Goal: Task Accomplishment & Management: Manage account settings

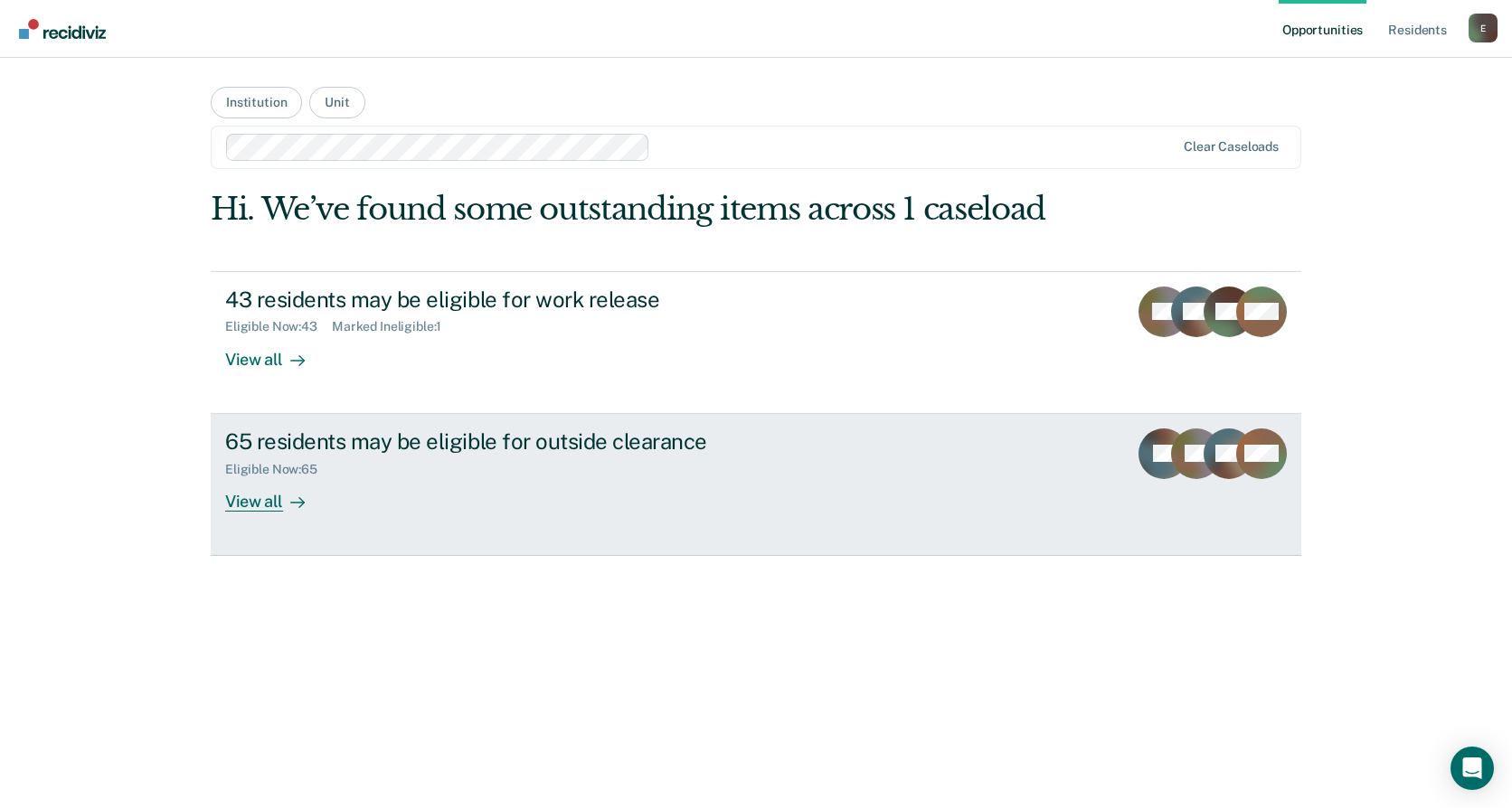
click at [267, 501] on div "View all" at bounding box center [276, 493] width 102 height 35
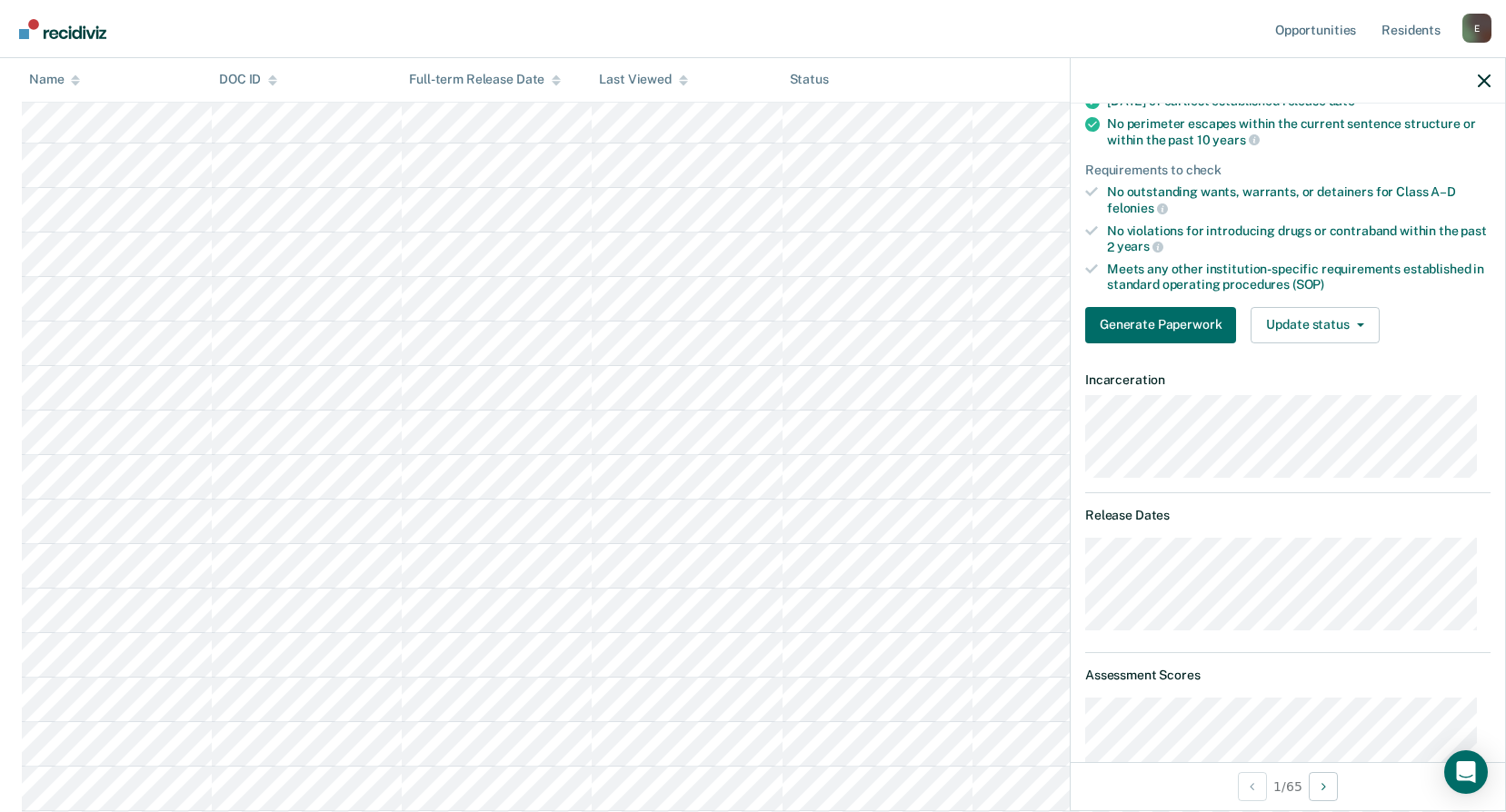
scroll to position [455, 0]
click at [1307, 318] on button "Update status" at bounding box center [1315, 325] width 128 height 36
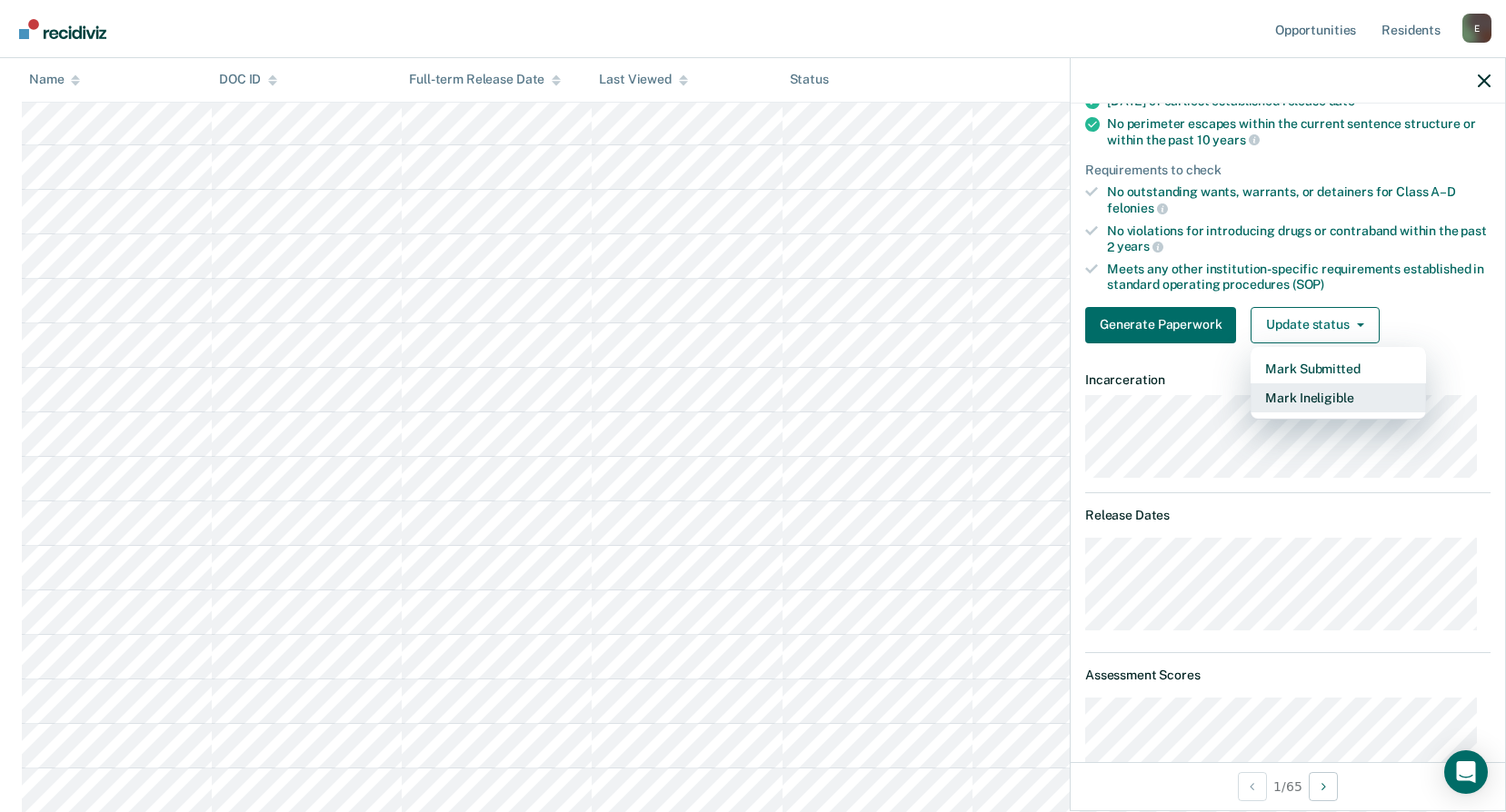
click at [1325, 400] on button "Mark Ineligible" at bounding box center [1339, 397] width 176 height 29
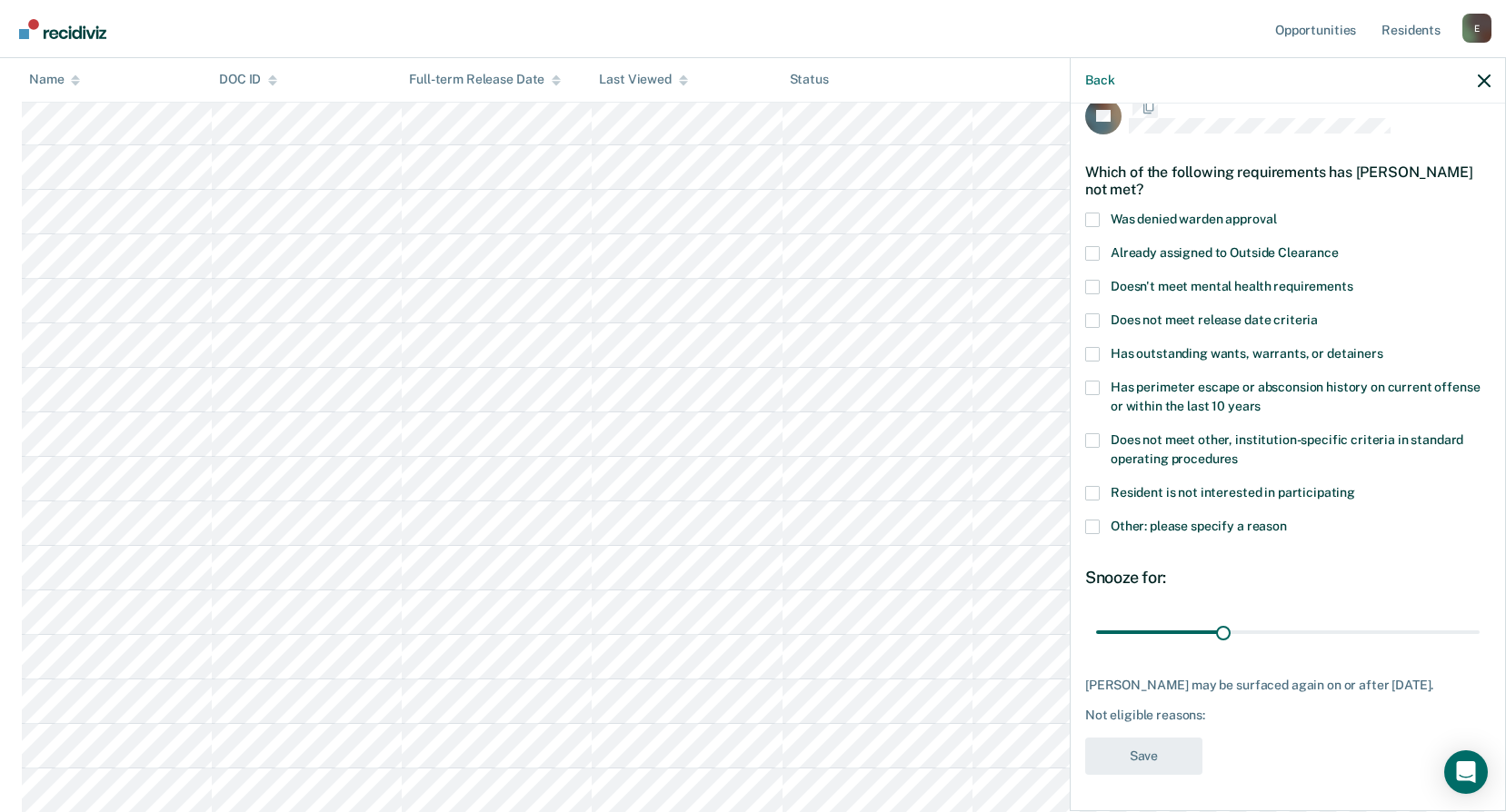
scroll to position [43, 0]
drag, startPoint x: 1216, startPoint y: 622, endPoint x: 1315, endPoint y: 629, distance: 99.2
type input "54"
click at [1316, 630] on input "range" at bounding box center [1287, 632] width 383 height 32
click at [1092, 520] on span at bounding box center [1092, 526] width 14 height 14
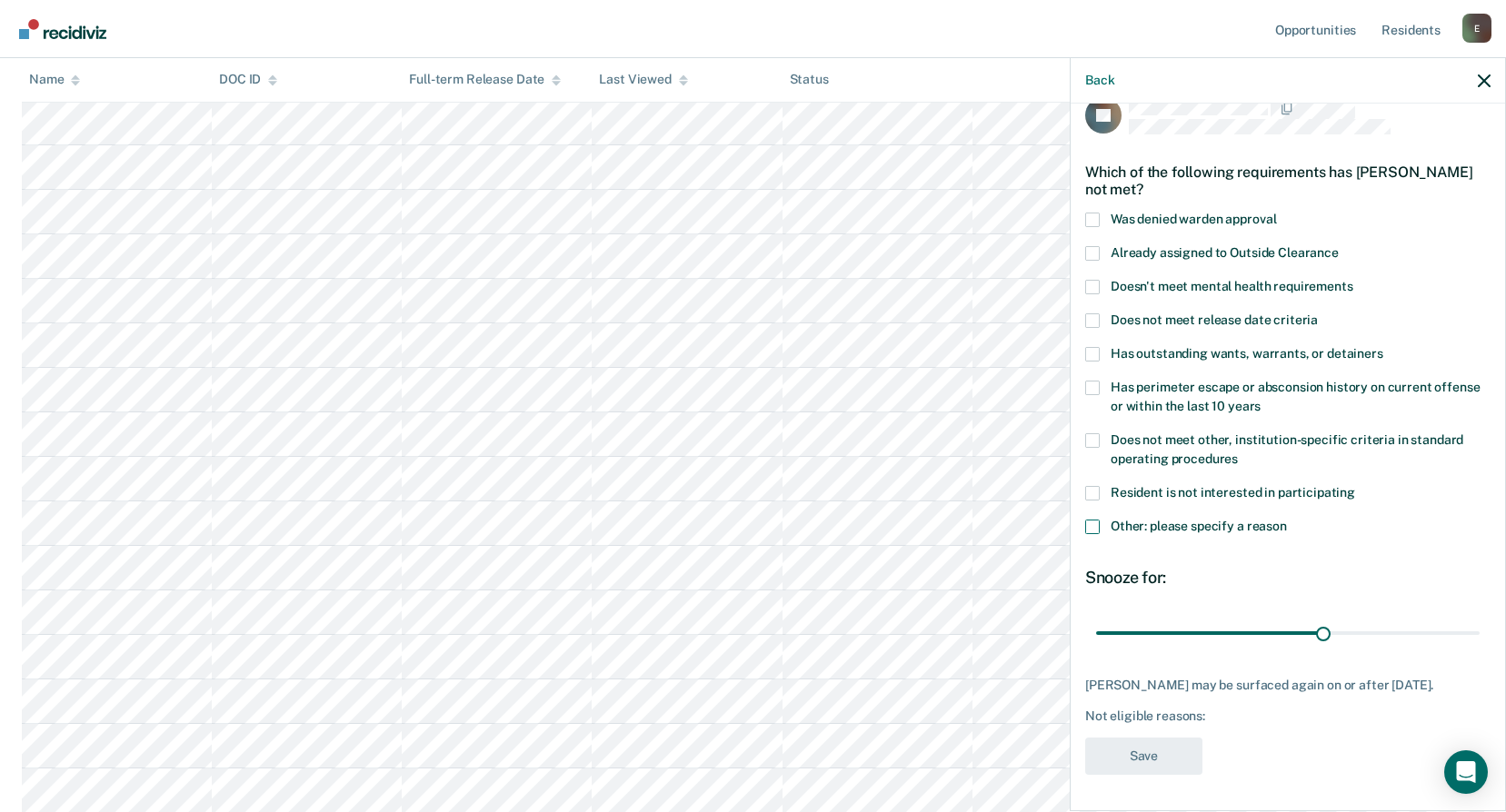
click at [1287, 520] on input "Other: please specify a reason" at bounding box center [1287, 520] width 0 height 0
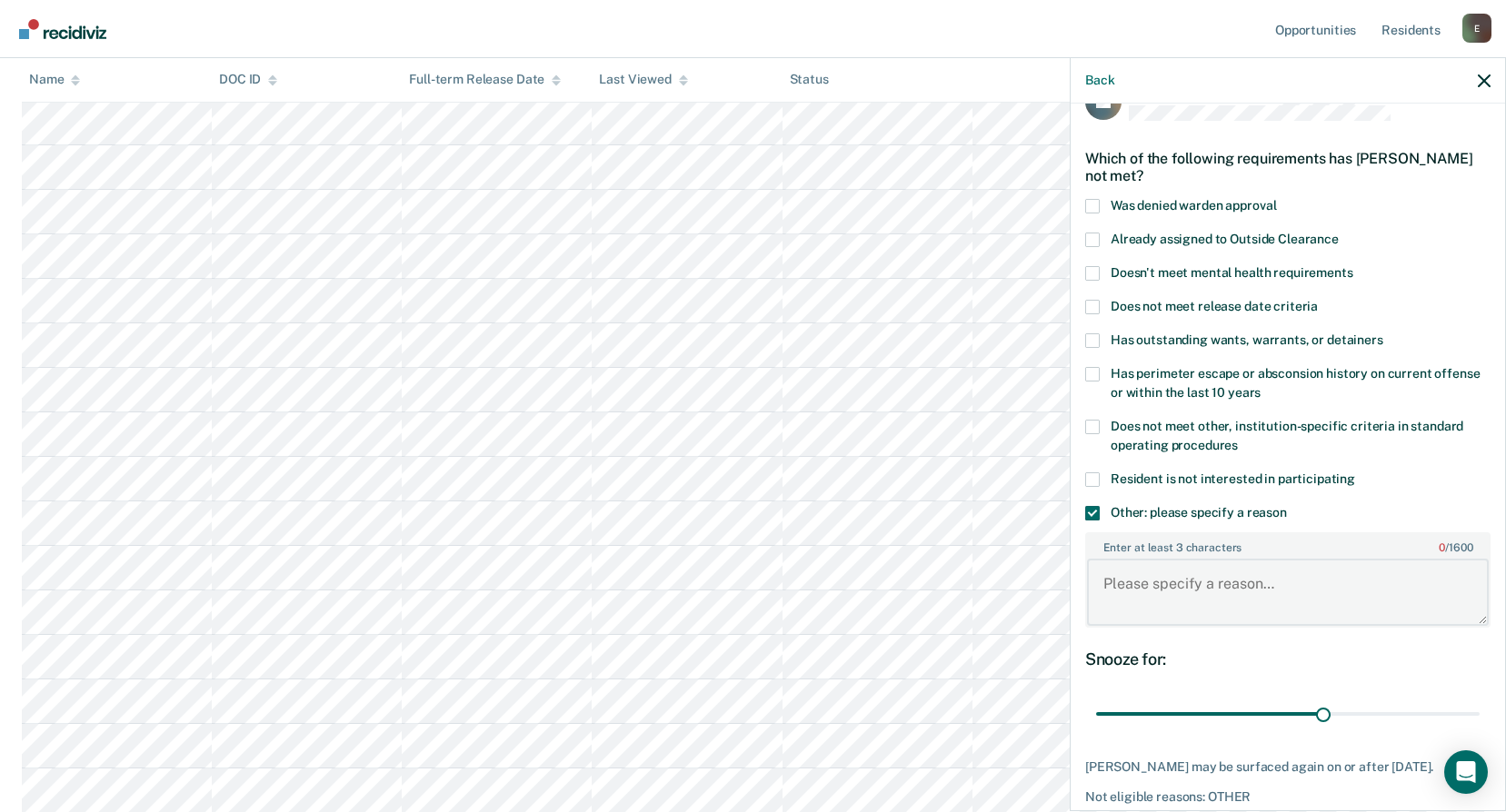
click at [1161, 578] on textarea "Enter at least 3 characters 0 / 1600" at bounding box center [1288, 592] width 401 height 67
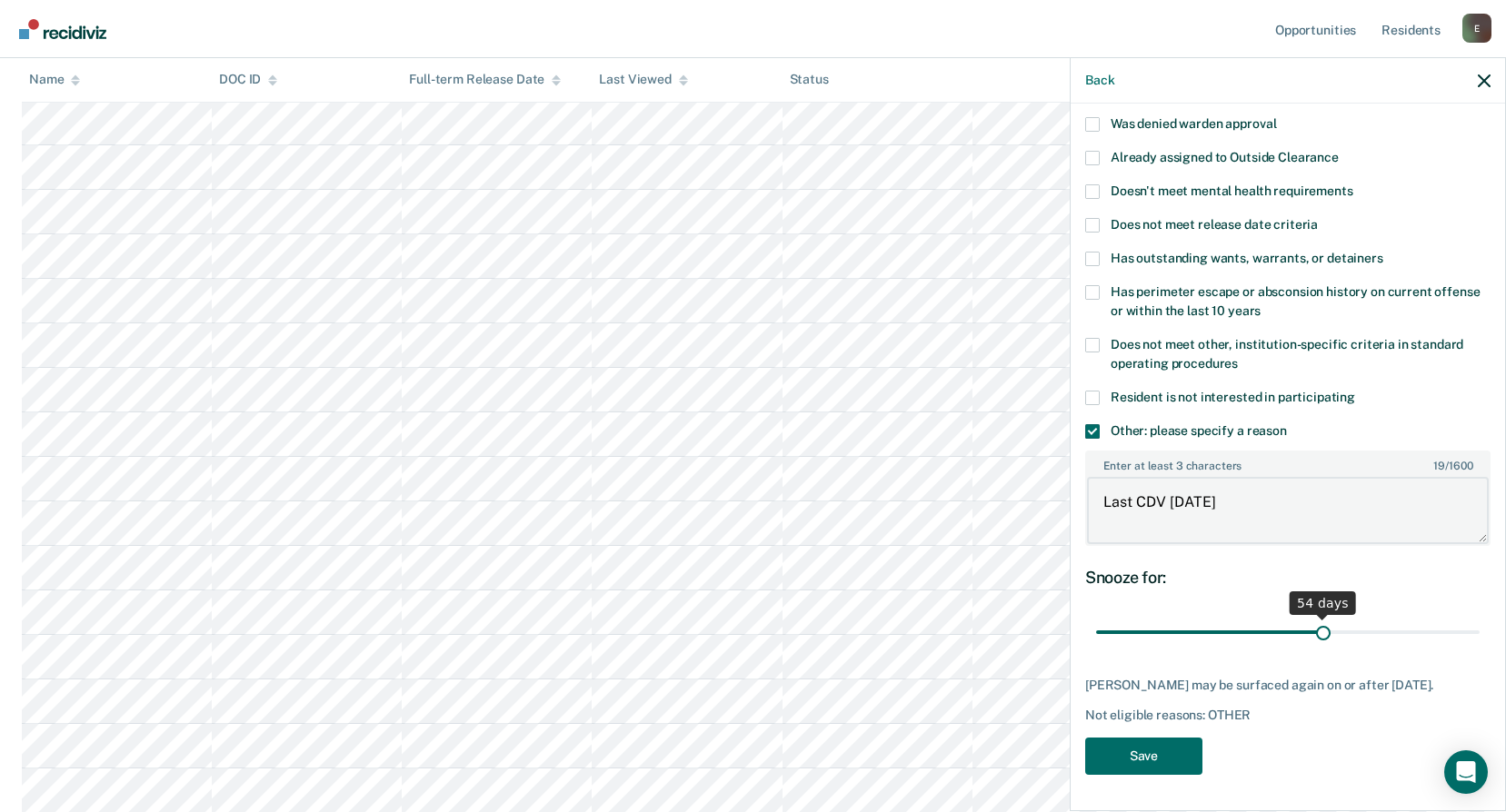
scroll to position [139, 0]
type textarea "Last CDV [DATE]"
drag, startPoint x: 1315, startPoint y: 616, endPoint x: 1301, endPoint y: 619, distance: 14.3
type input "50"
click at [1301, 619] on input "range" at bounding box center [1287, 632] width 383 height 32
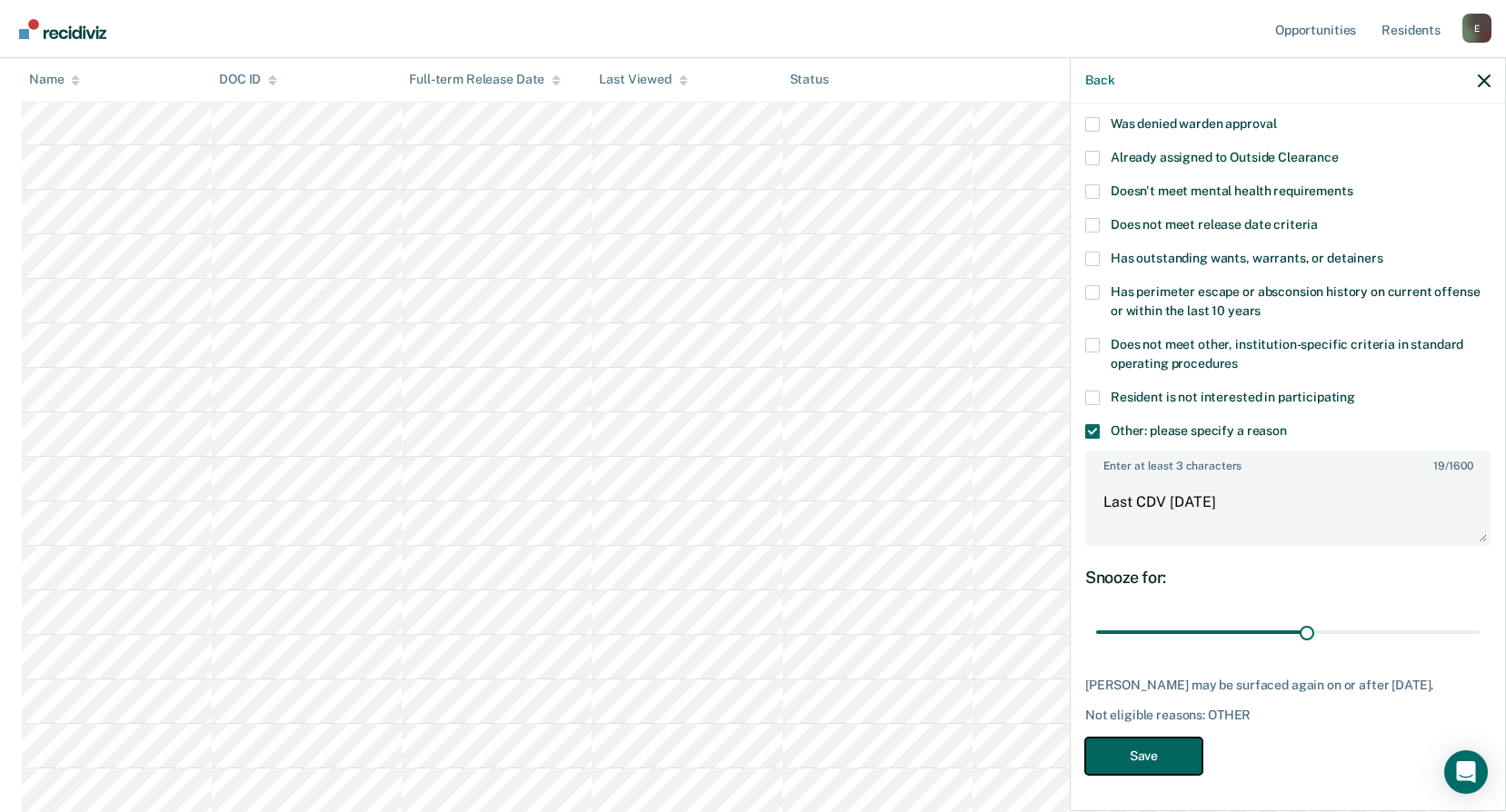
click at [1160, 758] on button "Save" at bounding box center [1144, 756] width 118 height 37
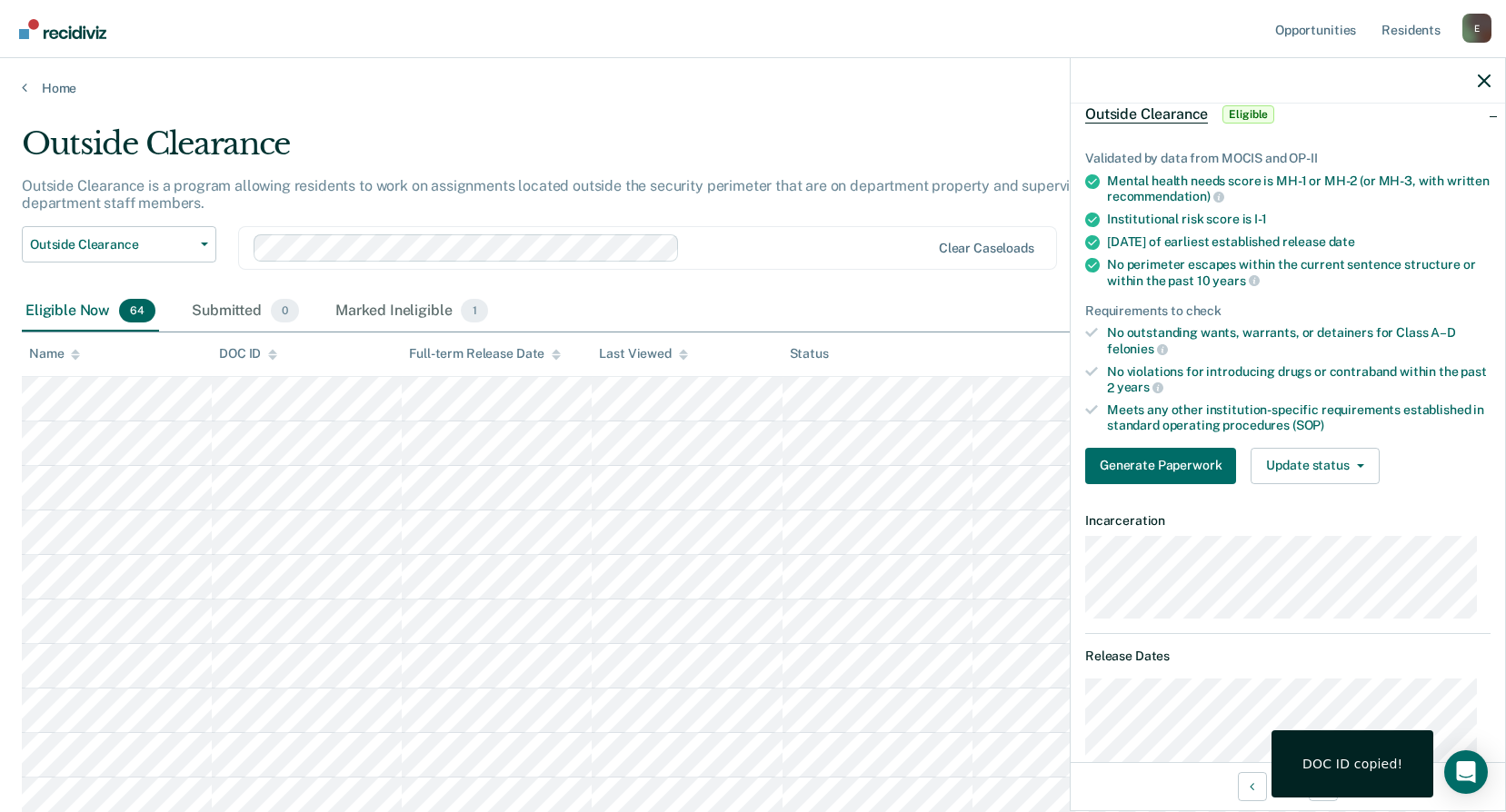
scroll to position [0, 0]
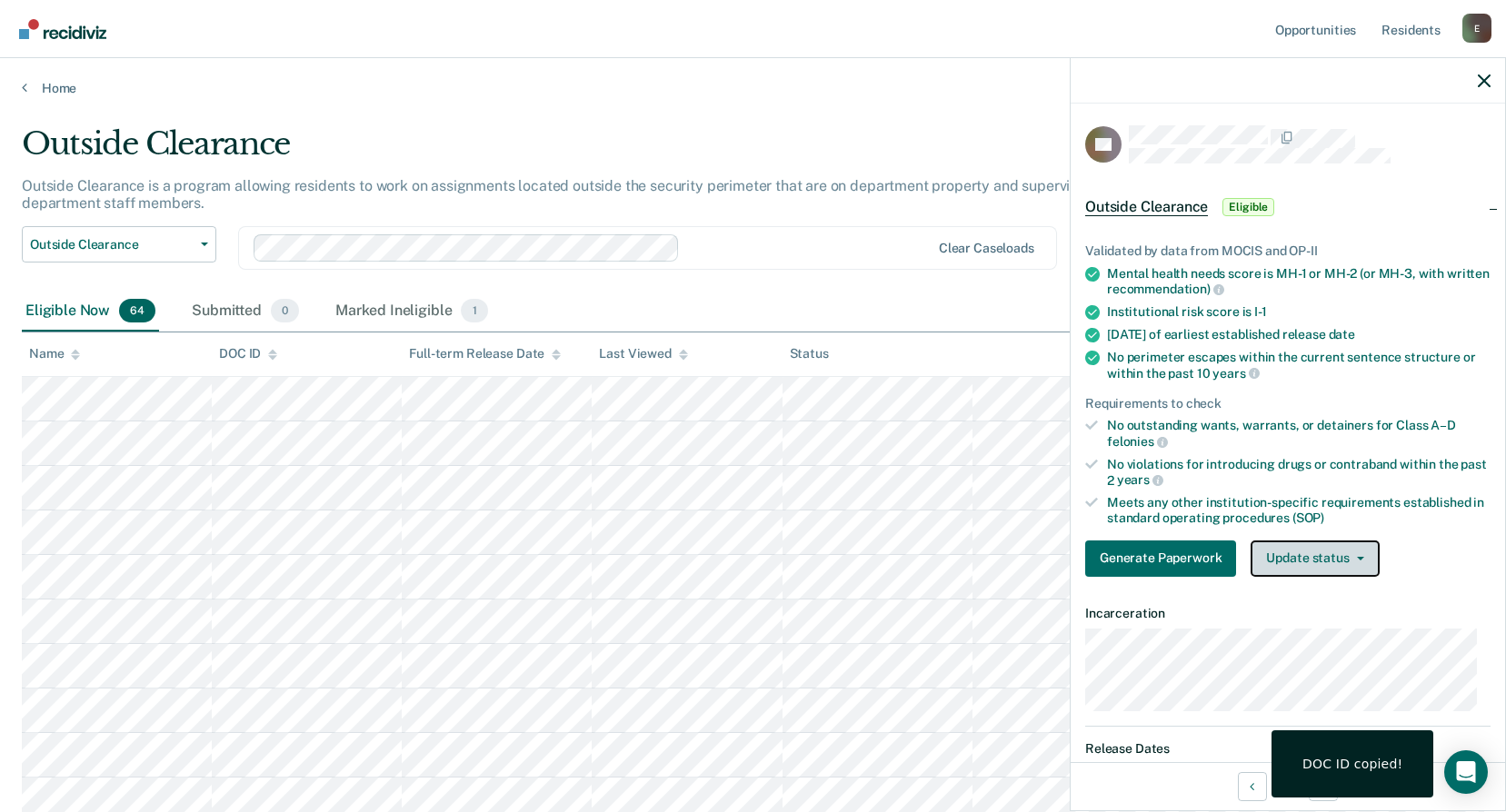
click at [1320, 558] on button "Update status" at bounding box center [1315, 559] width 128 height 36
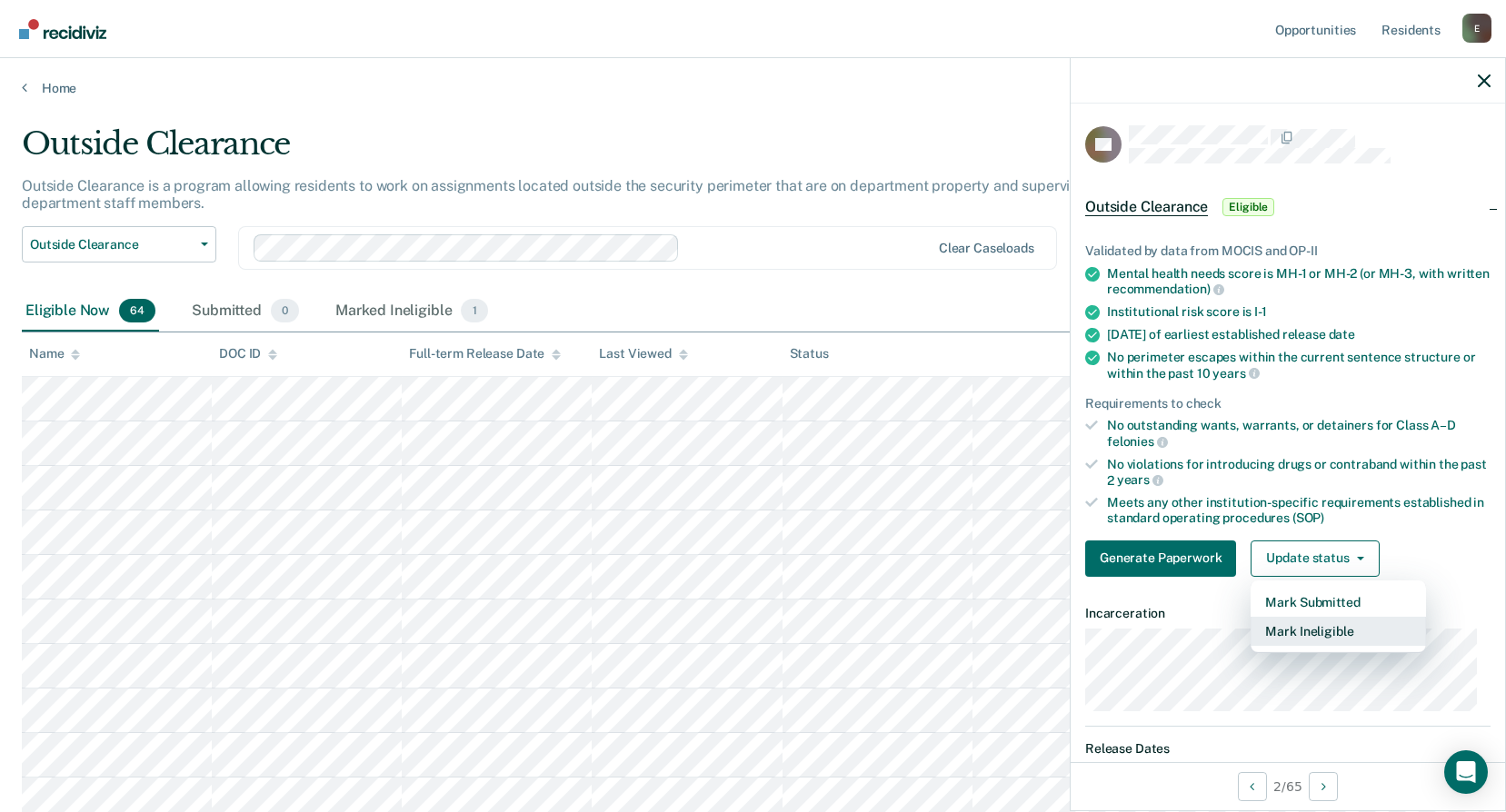
click at [1323, 628] on button "Mark Ineligible" at bounding box center [1339, 631] width 176 height 29
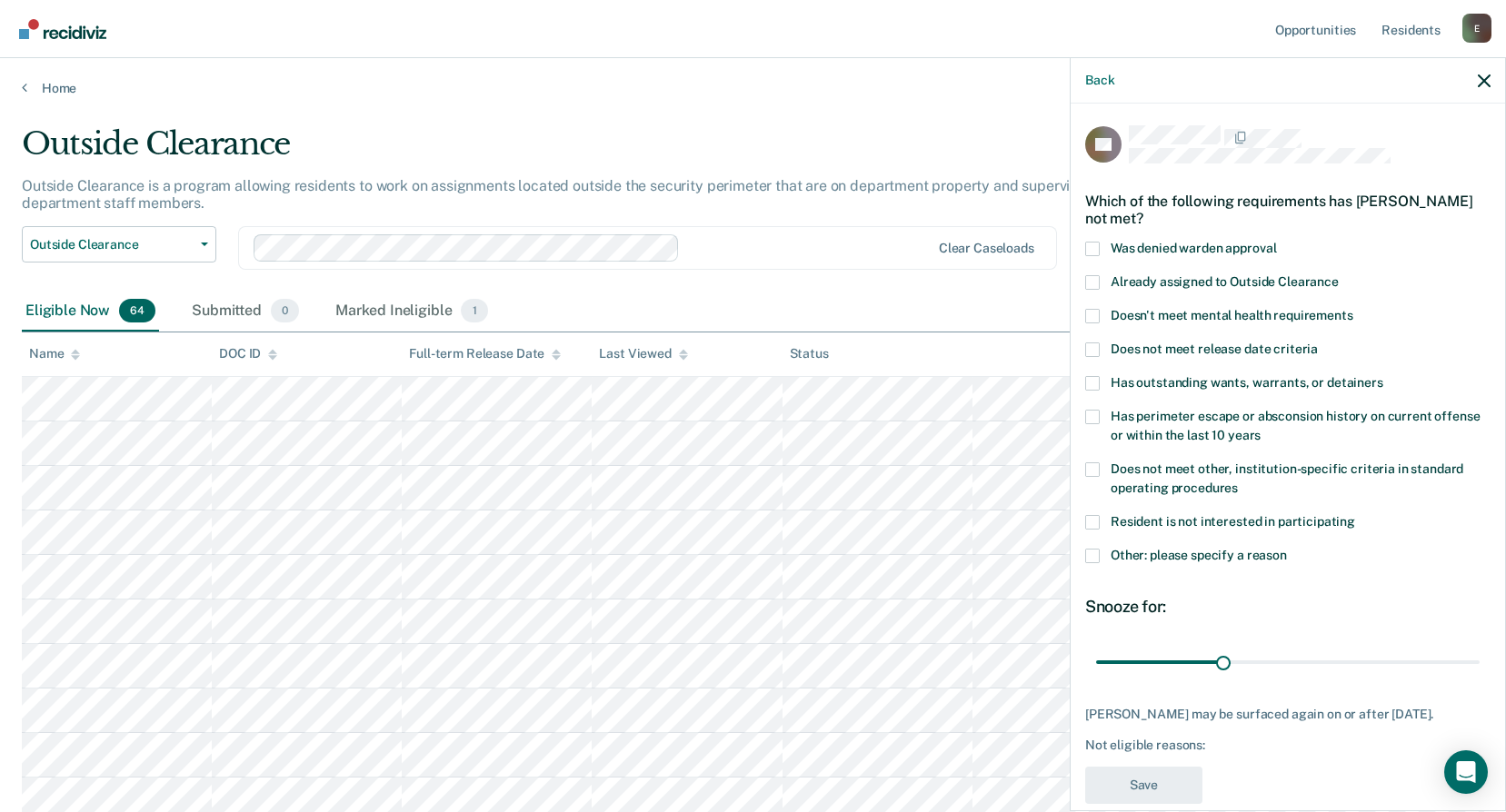
click at [1096, 561] on span at bounding box center [1092, 556] width 14 height 14
click at [1287, 549] on input "Other: please specify a reason" at bounding box center [1287, 549] width 0 height 0
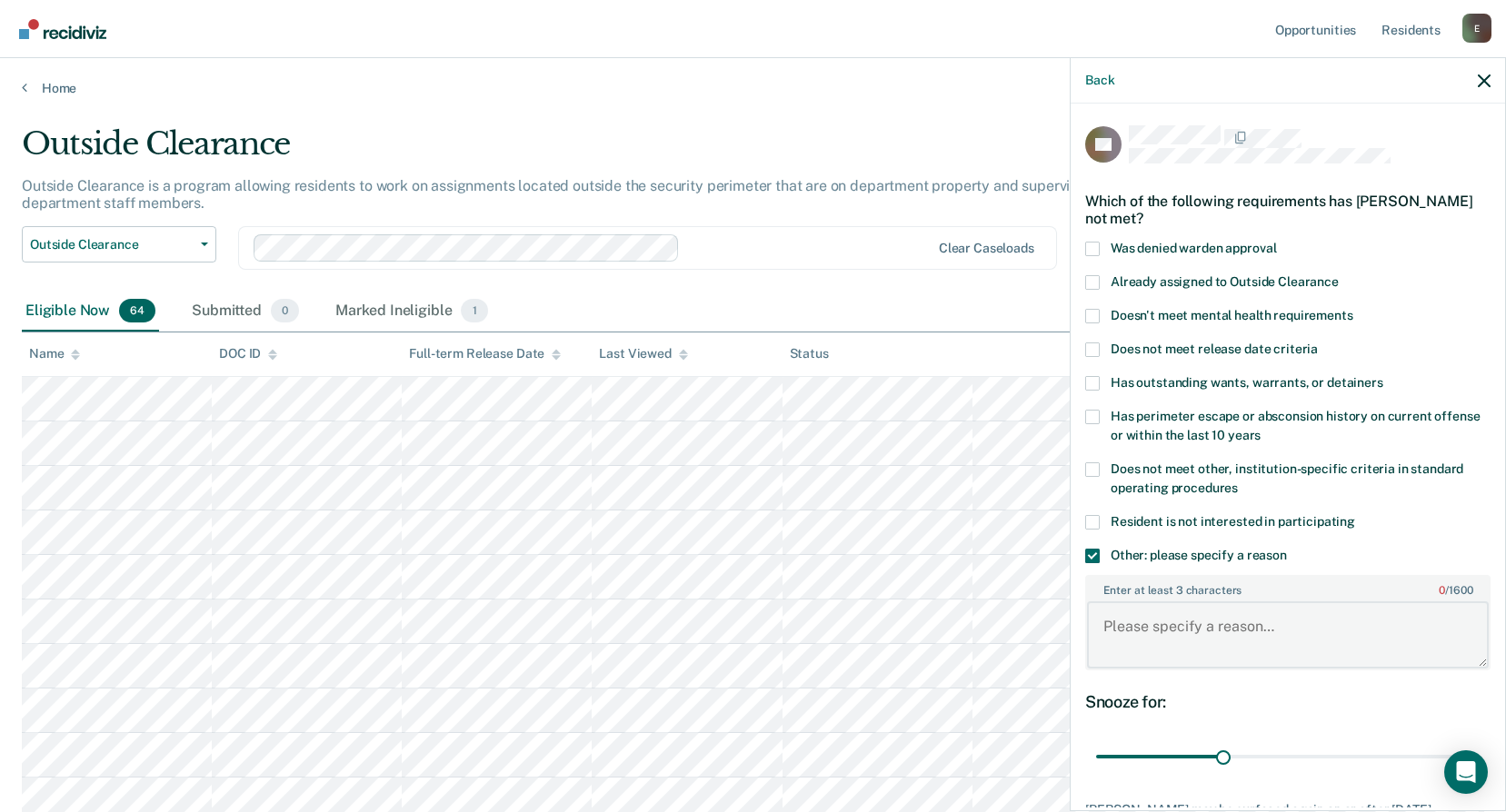
click at [1170, 621] on textarea "Enter at least 3 characters 0 / 1600" at bounding box center [1288, 635] width 401 height 67
click at [1209, 657] on textarea "Enter at least 3 characters 0 / 1600" at bounding box center [1288, 635] width 401 height 67
paste textarea "has been denied at this time due to numerous medical lay in that would prevent …"
drag, startPoint x: 1159, startPoint y: 626, endPoint x: 1081, endPoint y: 621, distance: 78.2
click at [1081, 621] on div "RB Which of the following requirements has [PERSON_NAME] not met? Was denied wa…" at bounding box center [1287, 455] width 435 height 704
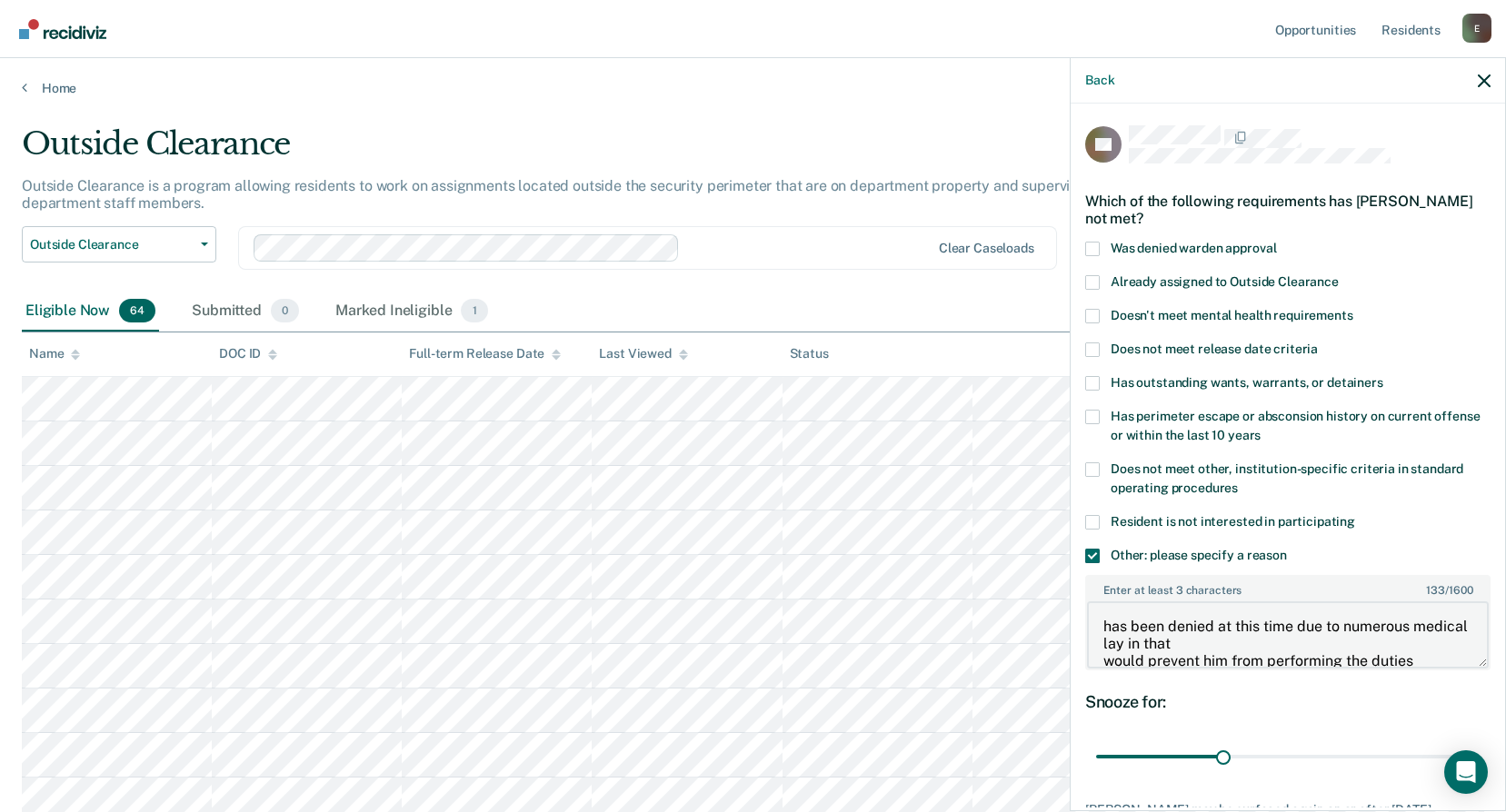
click at [1164, 617] on textarea "has been denied at this time due to numerous medical lay in that would prevent …" at bounding box center [1288, 635] width 401 height 67
click at [1069, 620] on body "Looks like you’re using Internet Explorer 11. For faster loading and a better e…" at bounding box center [753, 406] width 1506 height 812
click at [1153, 624] on textarea "has been denied at this time due to numerous medical lay in that would prevent …" at bounding box center [1288, 635] width 401 height 67
click at [1069, 613] on body "Looks like you’re using Internet Explorer 11. For faster loading and a better e…" at bounding box center [753, 406] width 1506 height 812
drag, startPoint x: 1114, startPoint y: 625, endPoint x: 1081, endPoint y: 620, distance: 33.4
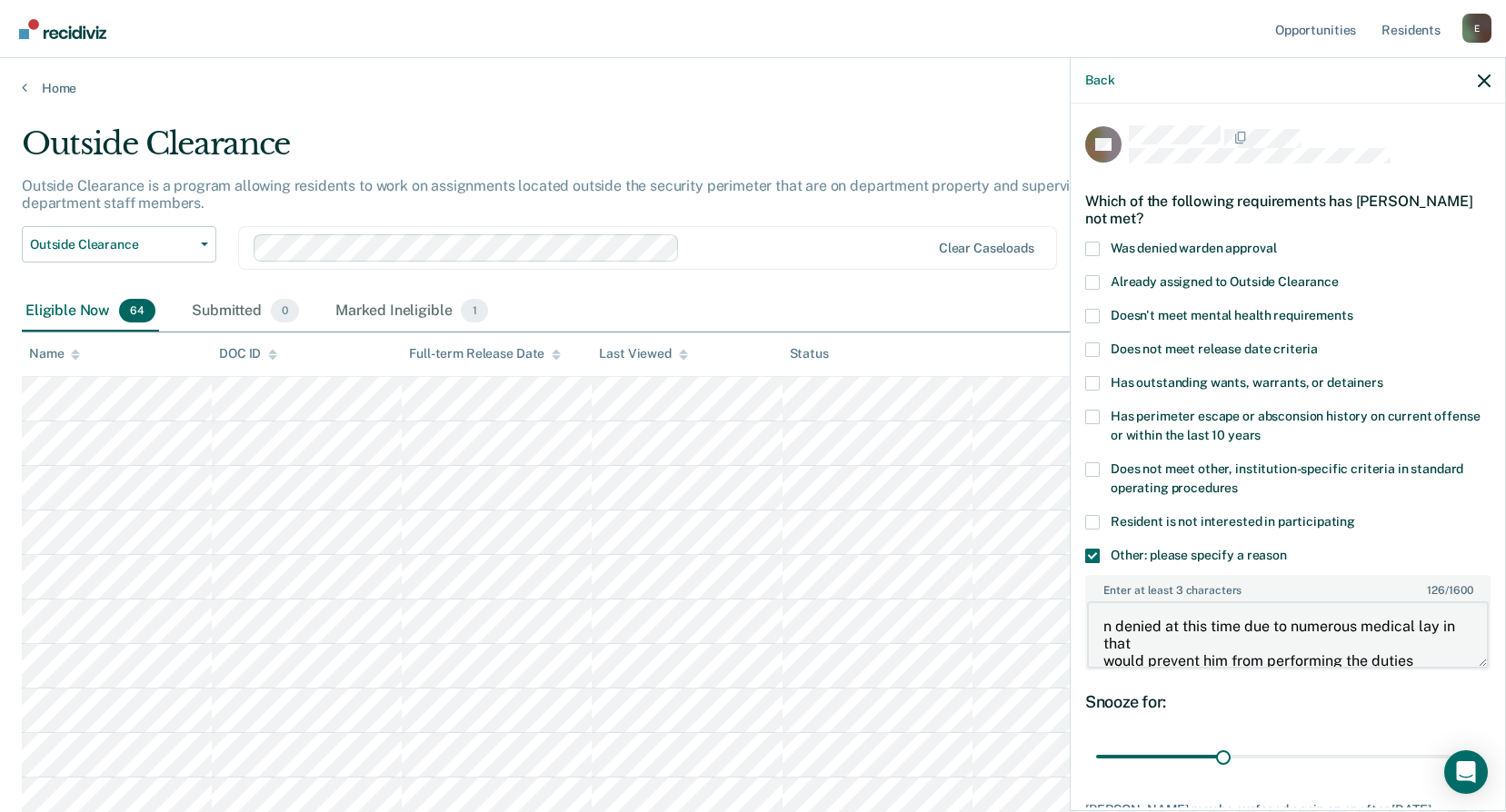
click at [1081, 620] on div "RB Which of the following requirements has [PERSON_NAME] not met? Was denied wa…" at bounding box center [1287, 455] width 435 height 704
click at [1106, 660] on textarea "denied at this time due to numerous medical lay in that would prevent him from …" at bounding box center [1288, 635] width 401 height 67
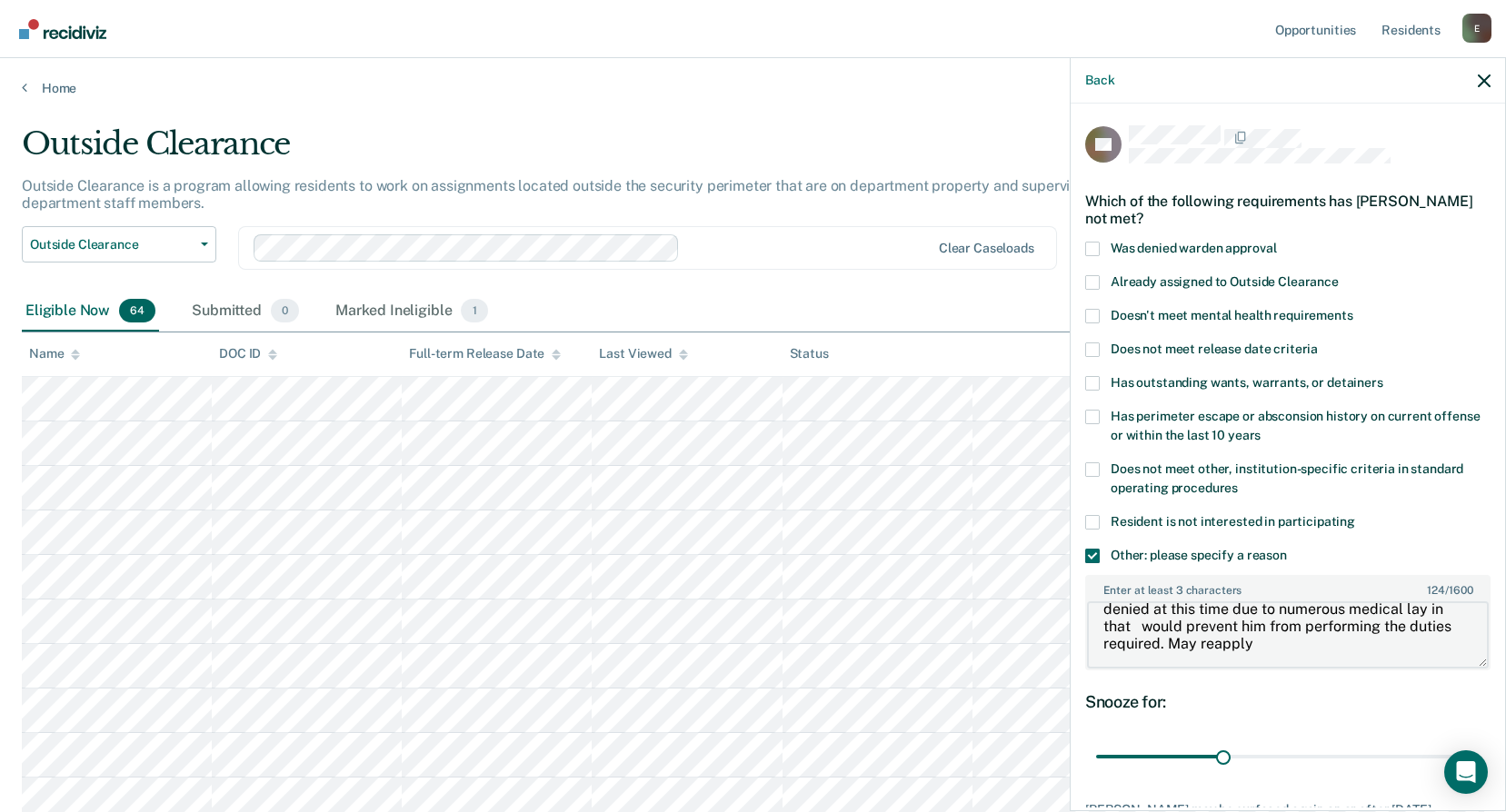
drag, startPoint x: 1223, startPoint y: 642, endPoint x: 1312, endPoint y: 648, distance: 89.2
click at [1312, 648] on textarea "denied at this time due to numerous medical lay in that would prevent him from …" at bounding box center [1288, 635] width 401 height 67
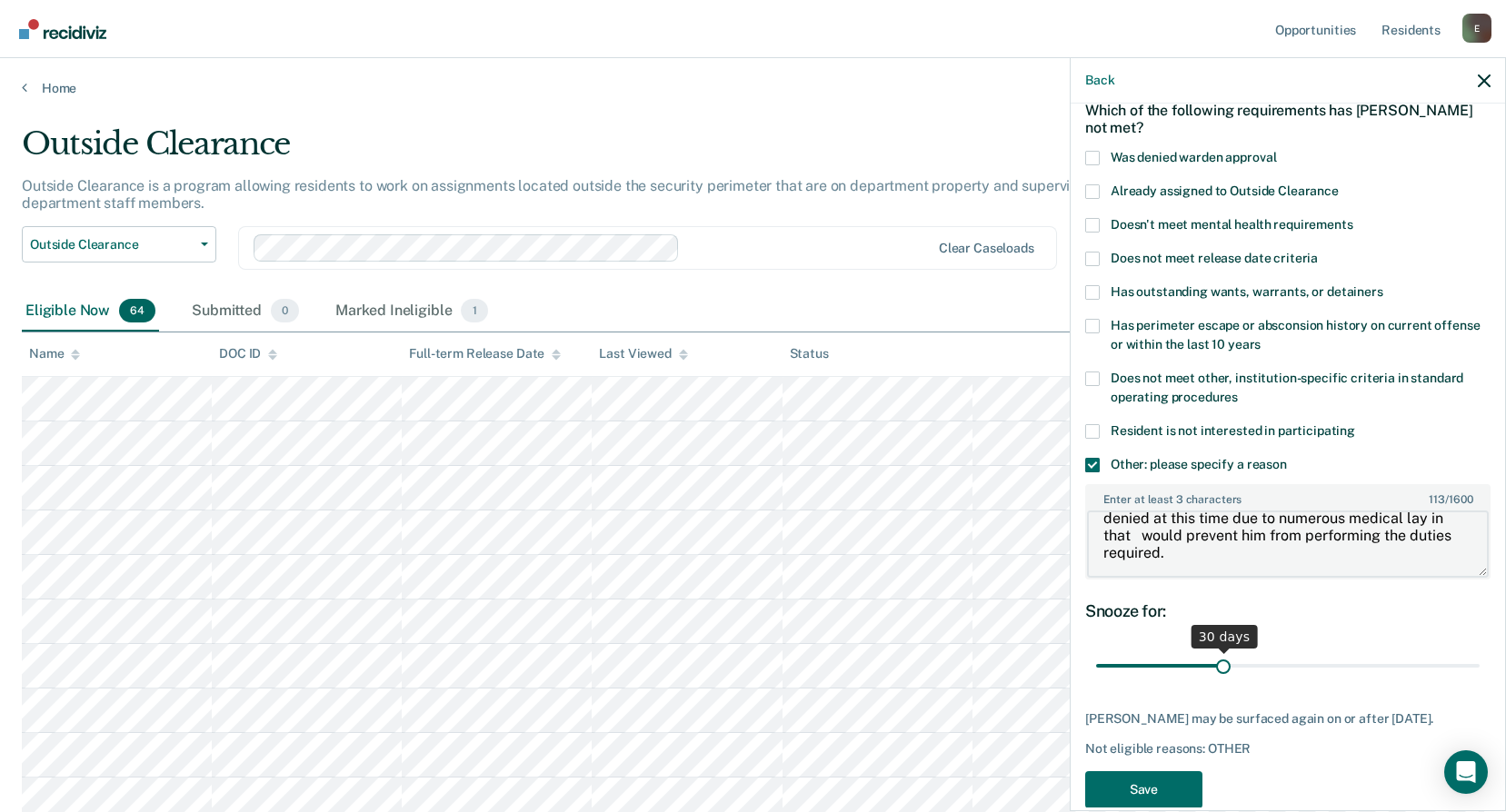
scroll to position [122, 0]
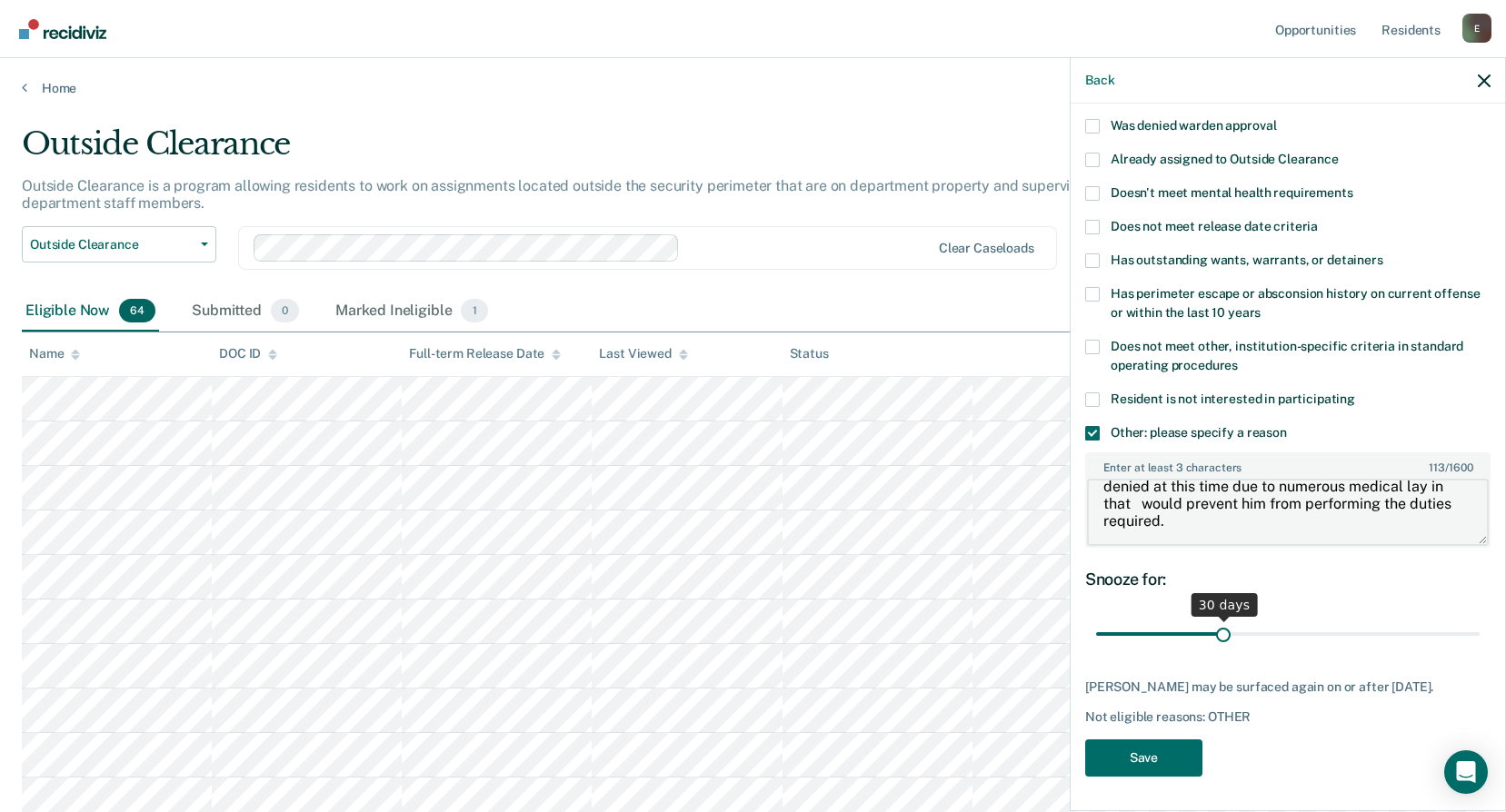
type textarea "denied at this time due to numerous medical lay in that would prevent him from …"
drag, startPoint x: 1222, startPoint y: 632, endPoint x: 1512, endPoint y: 610, distance: 290.8
type input "90"
click at [1480, 619] on input "range" at bounding box center [1287, 634] width 383 height 32
click at [1164, 770] on button "Save" at bounding box center [1144, 758] width 118 height 37
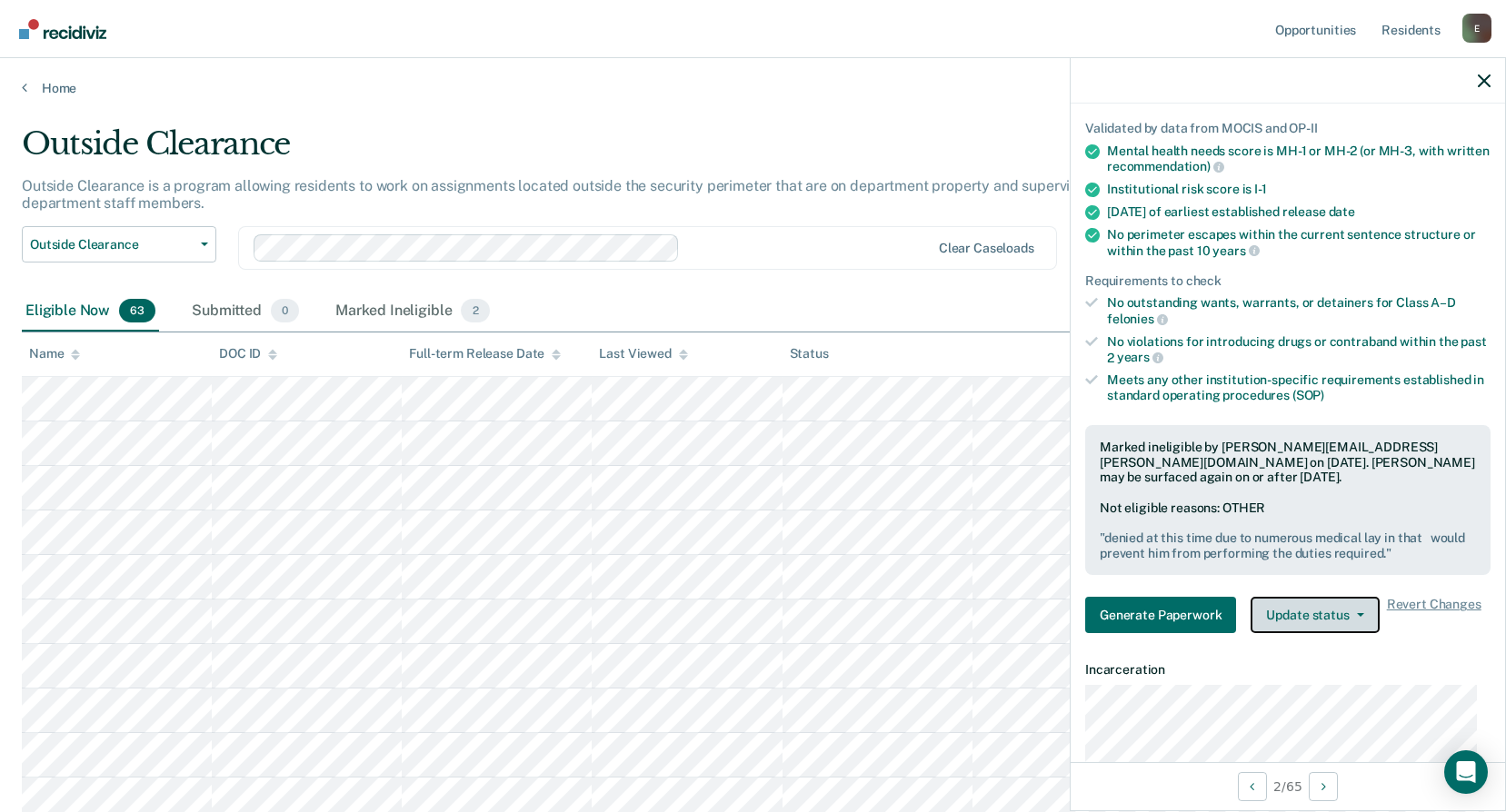
click at [1304, 614] on button "Update status" at bounding box center [1315, 615] width 128 height 36
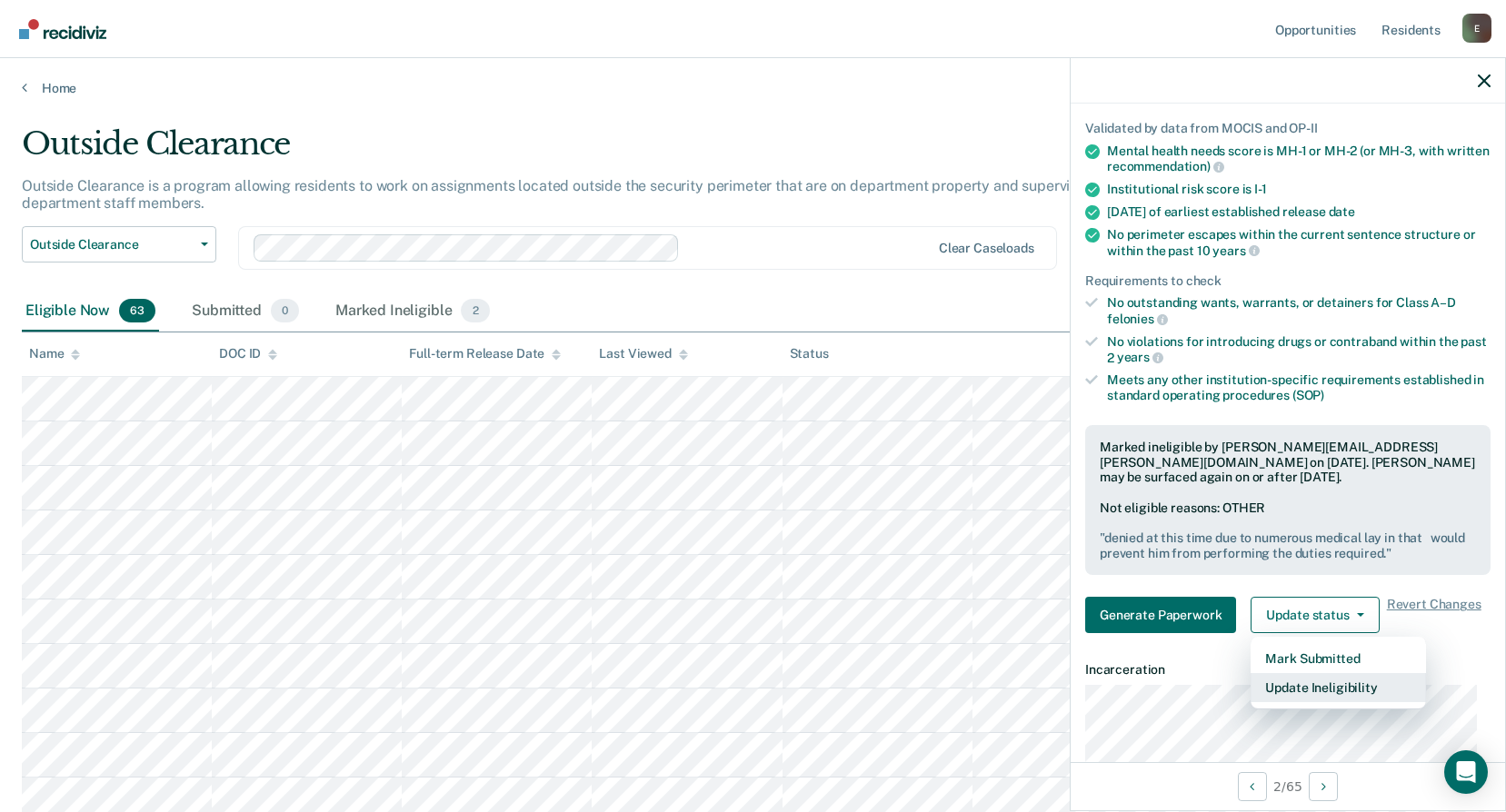
click at [1323, 685] on button "Update Ineligibility" at bounding box center [1339, 688] width 176 height 29
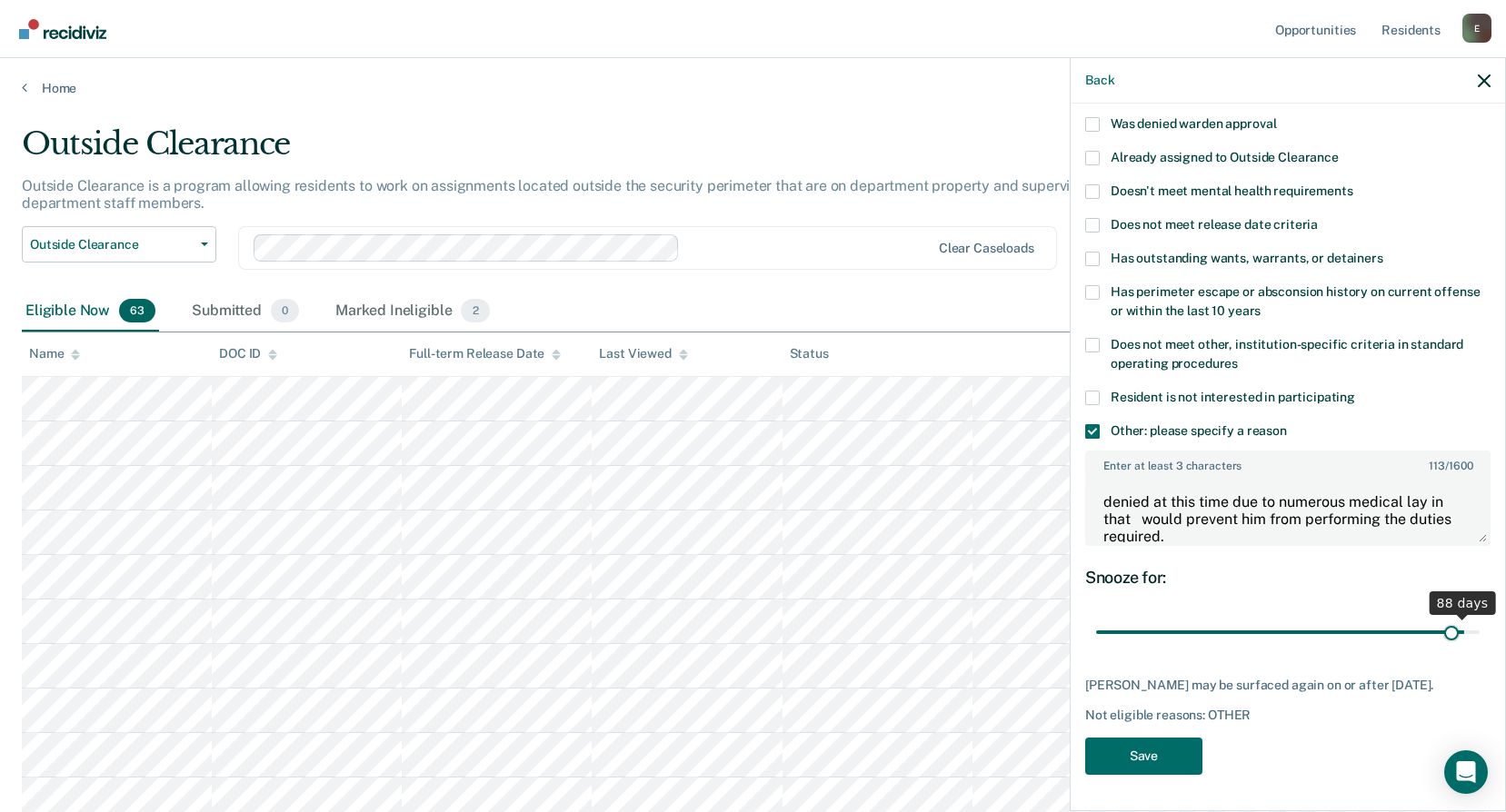
scroll to position [139, 0]
drag, startPoint x: 1457, startPoint y: 616, endPoint x: 1426, endPoint y: 618, distance: 31.1
click at [1426, 618] on input "range" at bounding box center [1287, 632] width 383 height 32
drag, startPoint x: 1423, startPoint y: 613, endPoint x: 1412, endPoint y: 615, distance: 11.2
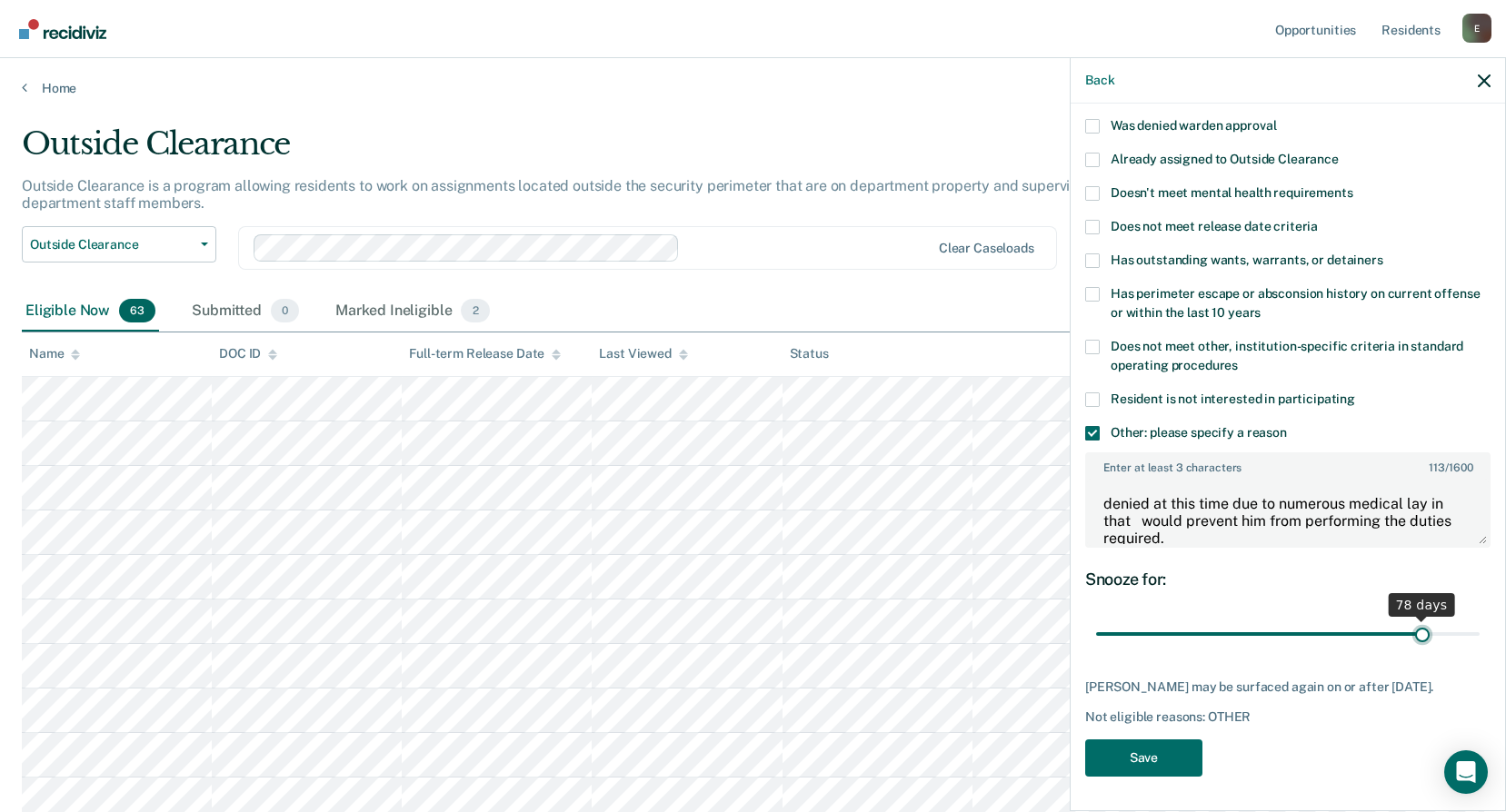
type input "78"
click at [1412, 619] on input "range" at bounding box center [1287, 634] width 383 height 32
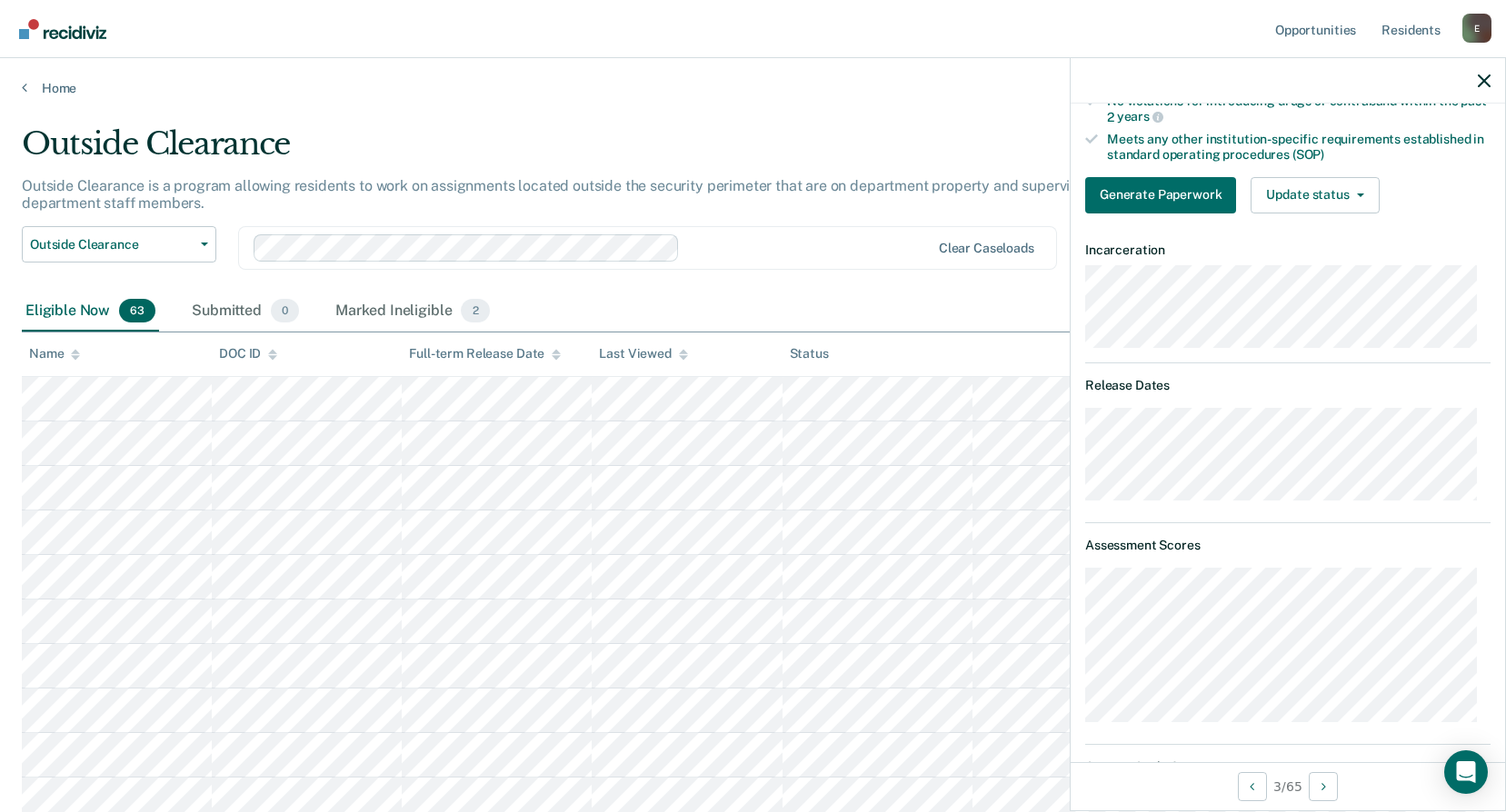
scroll to position [182, 0]
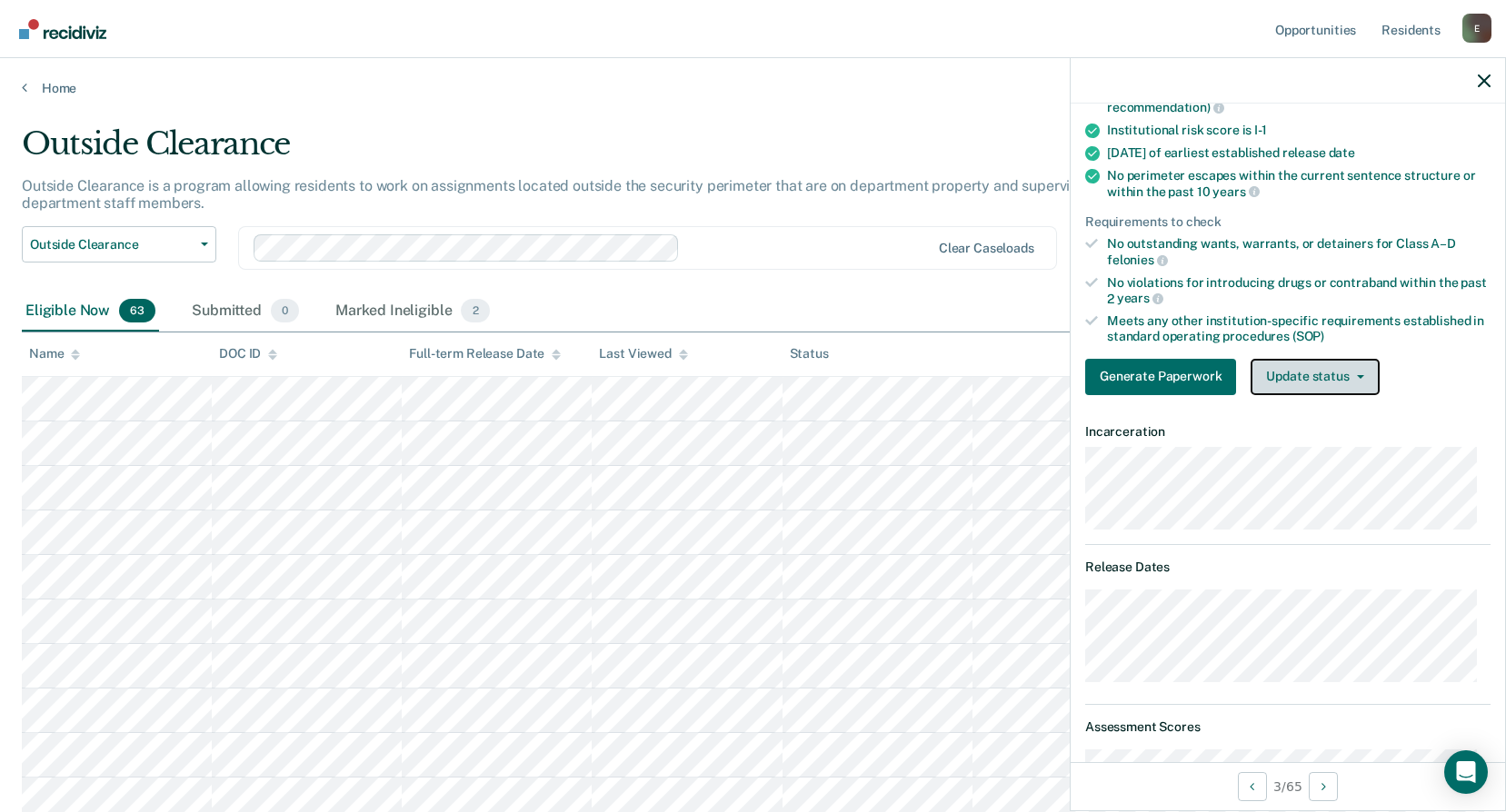
click at [1323, 375] on button "Update status" at bounding box center [1315, 377] width 128 height 36
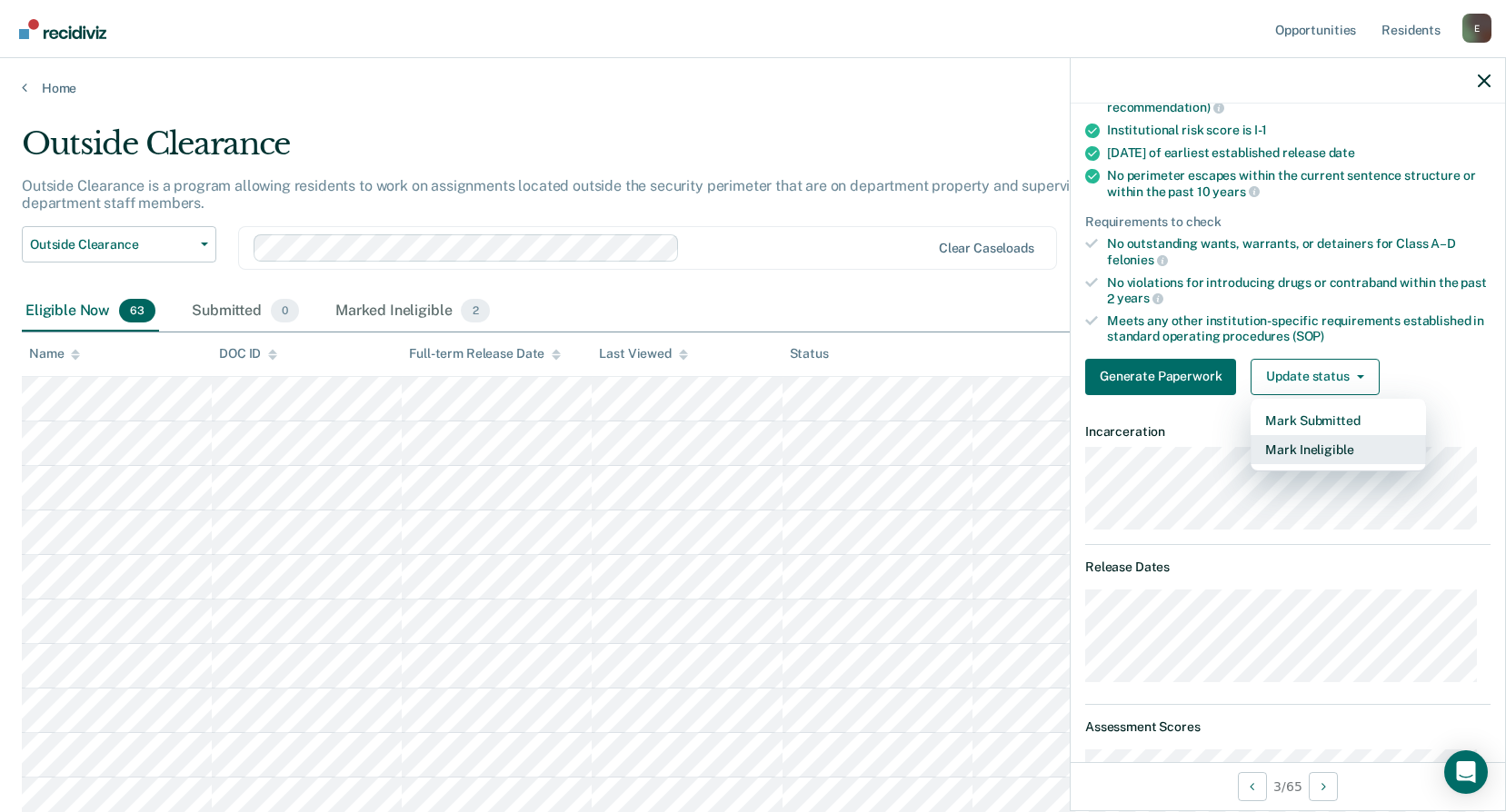
click at [1329, 436] on button "Mark Ineligible" at bounding box center [1339, 450] width 176 height 29
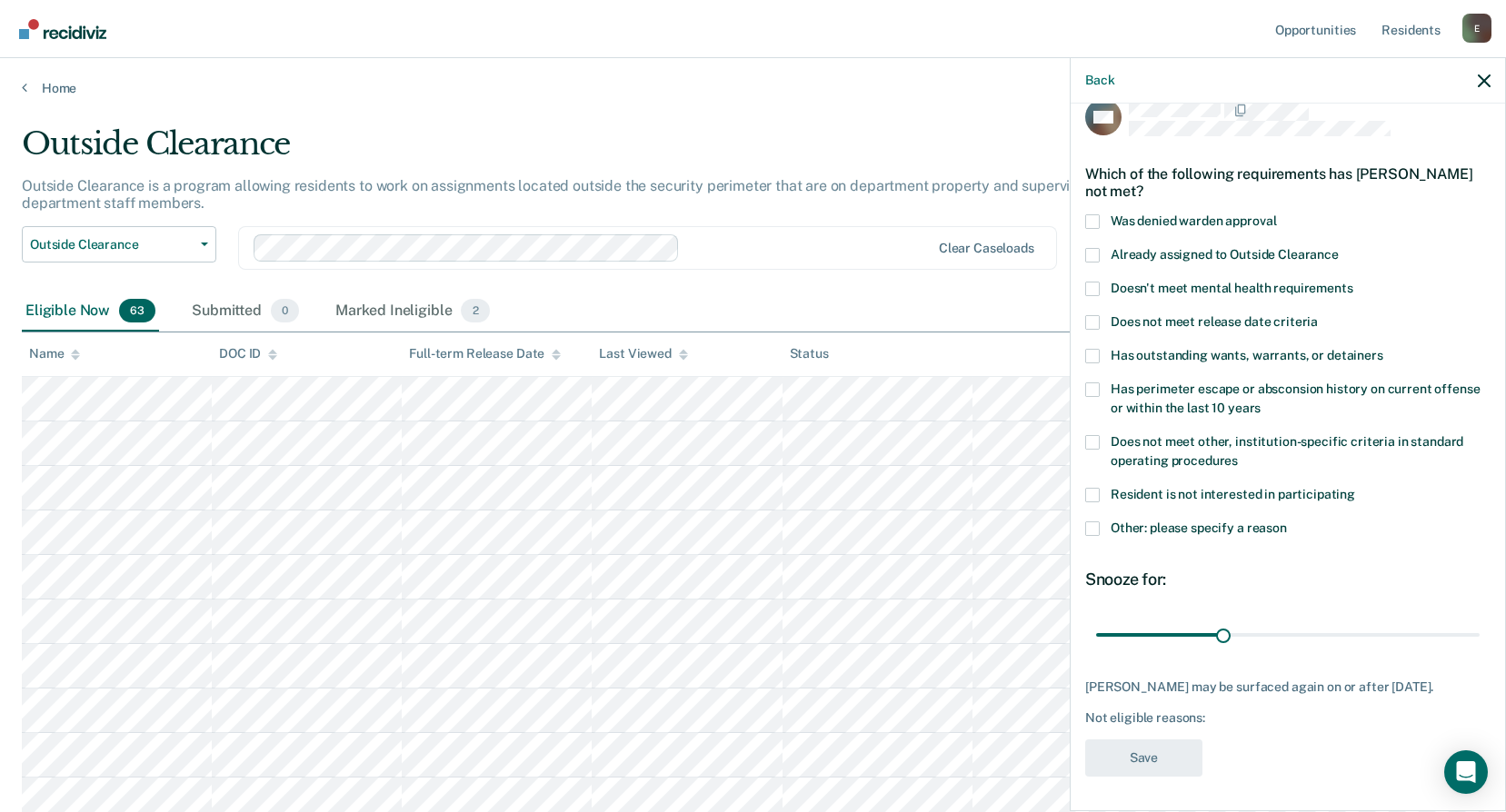
click at [1098, 524] on span at bounding box center [1092, 528] width 14 height 14
click at [1287, 522] on input "Other: please specify a reason" at bounding box center [1287, 522] width 0 height 0
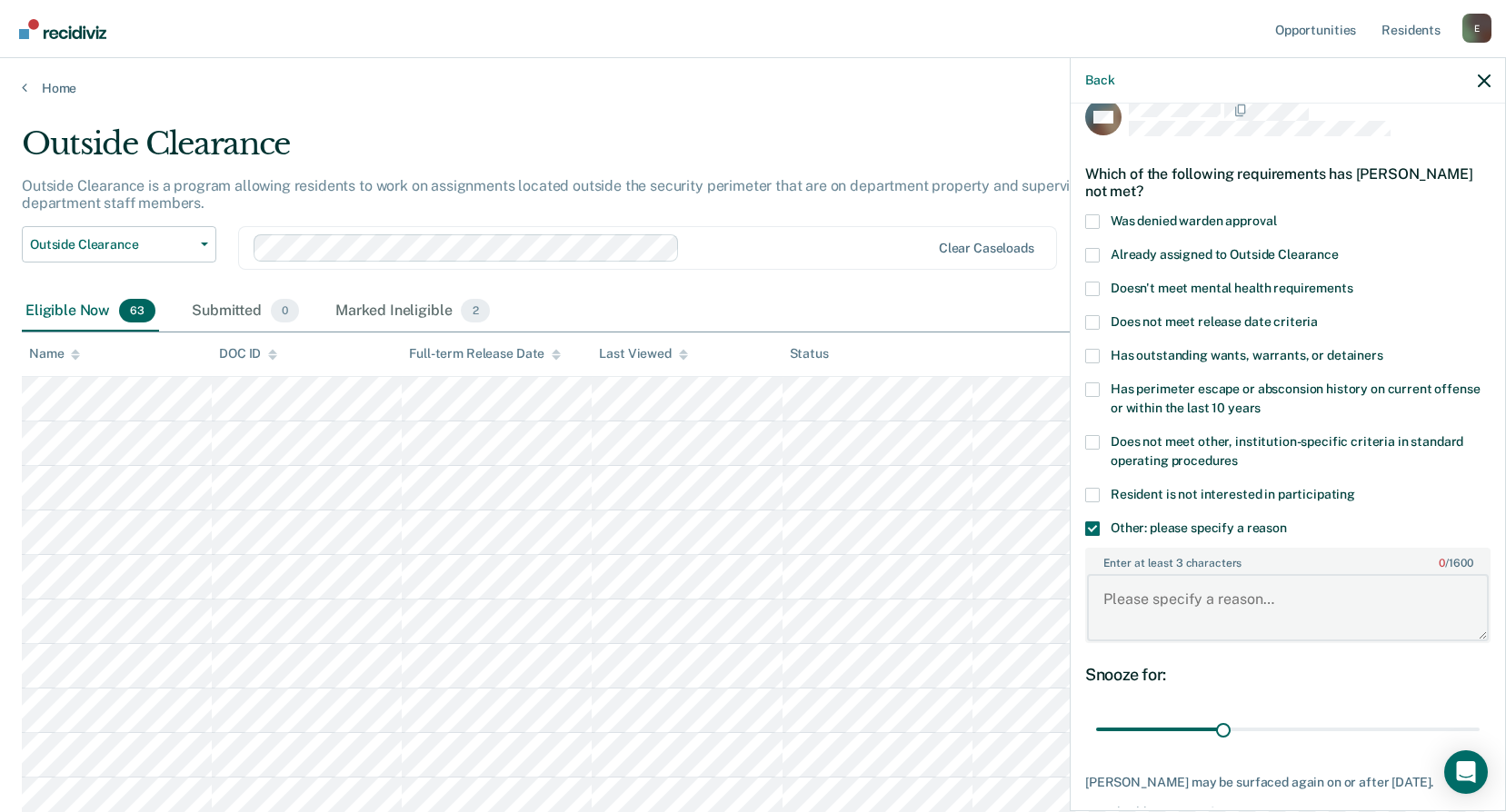
click at [1212, 595] on textarea "Enter at least 3 characters 0 / 1600" at bounding box center [1288, 608] width 401 height 67
type textarea "C-3 Until [DATE]"
drag, startPoint x: 1219, startPoint y: 730, endPoint x: 1410, endPoint y: 730, distance: 191.0
type input "78"
click at [1410, 730] on input "range" at bounding box center [1287, 730] width 383 height 32
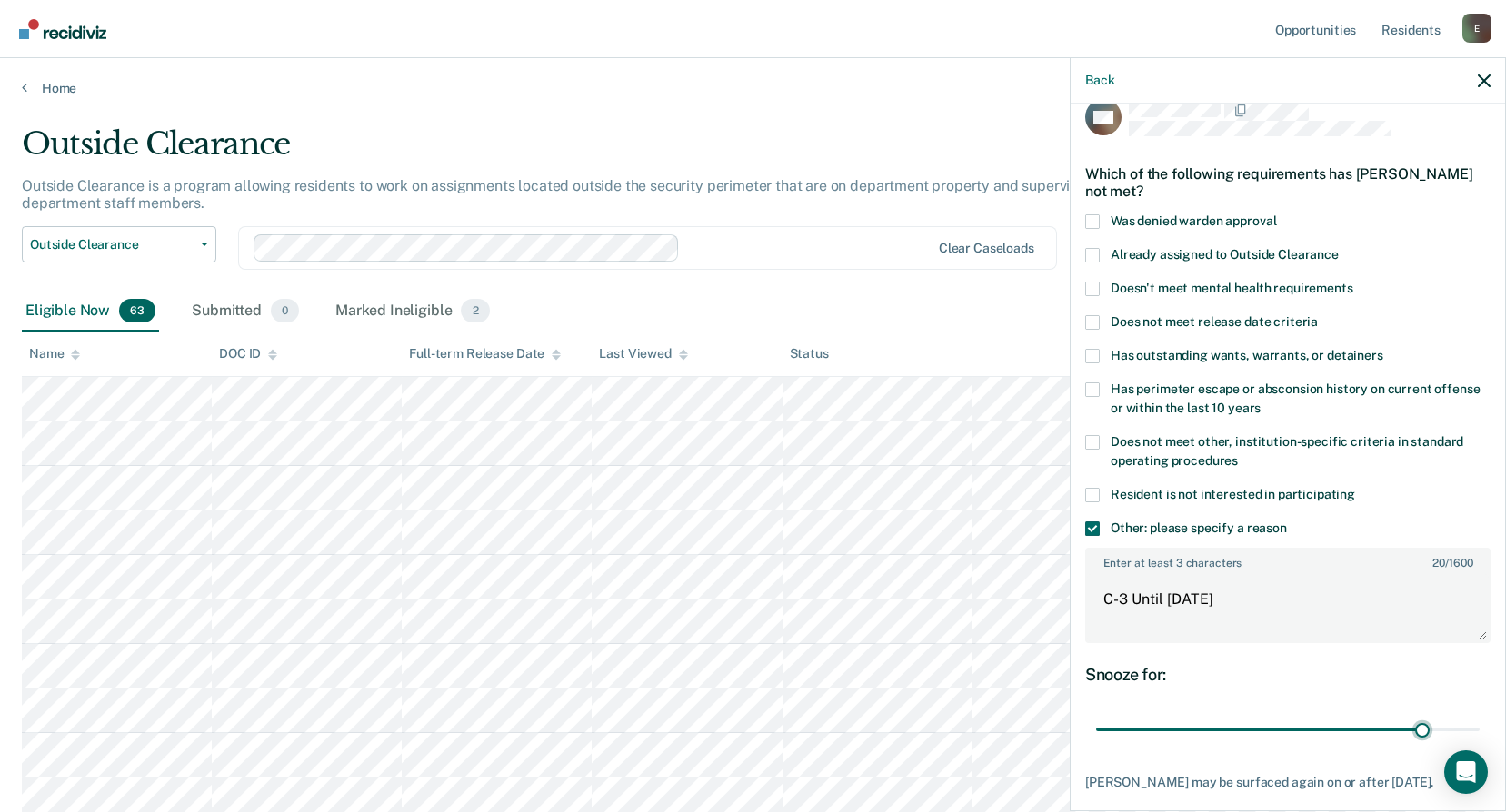
scroll to position [122, 0]
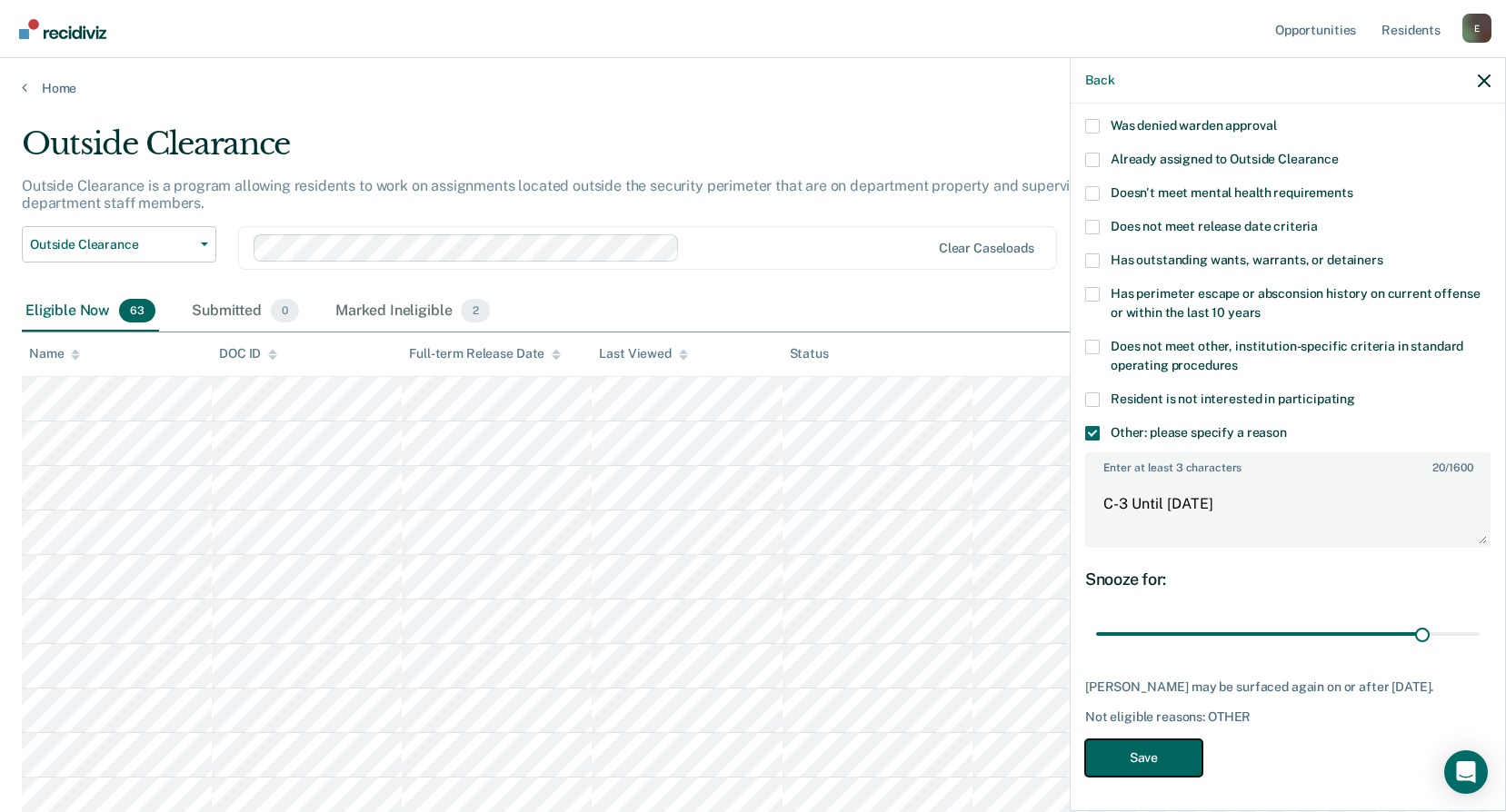
click at [1156, 756] on button "Save" at bounding box center [1144, 758] width 118 height 37
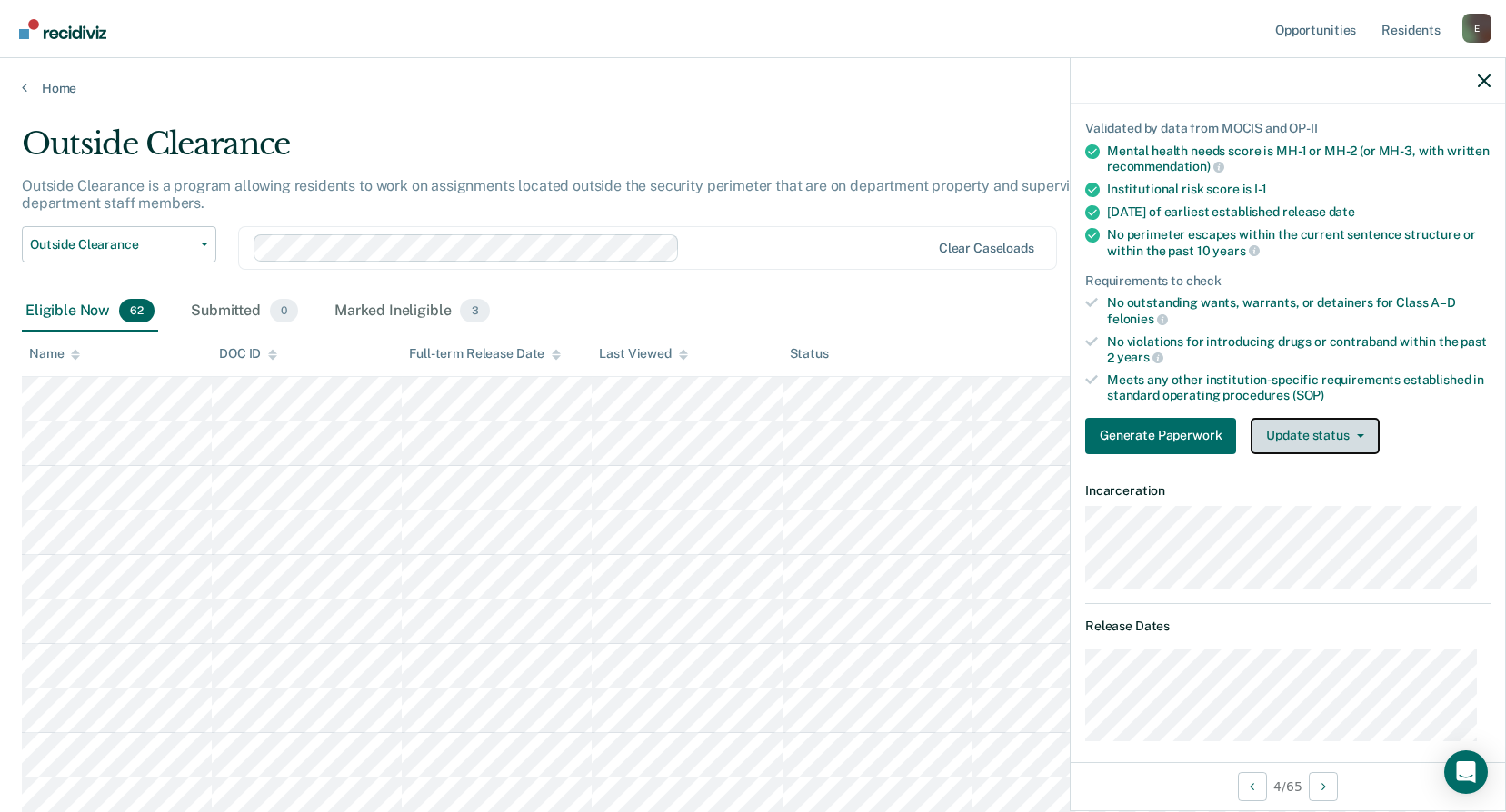
click at [1302, 436] on button "Update status" at bounding box center [1315, 437] width 128 height 36
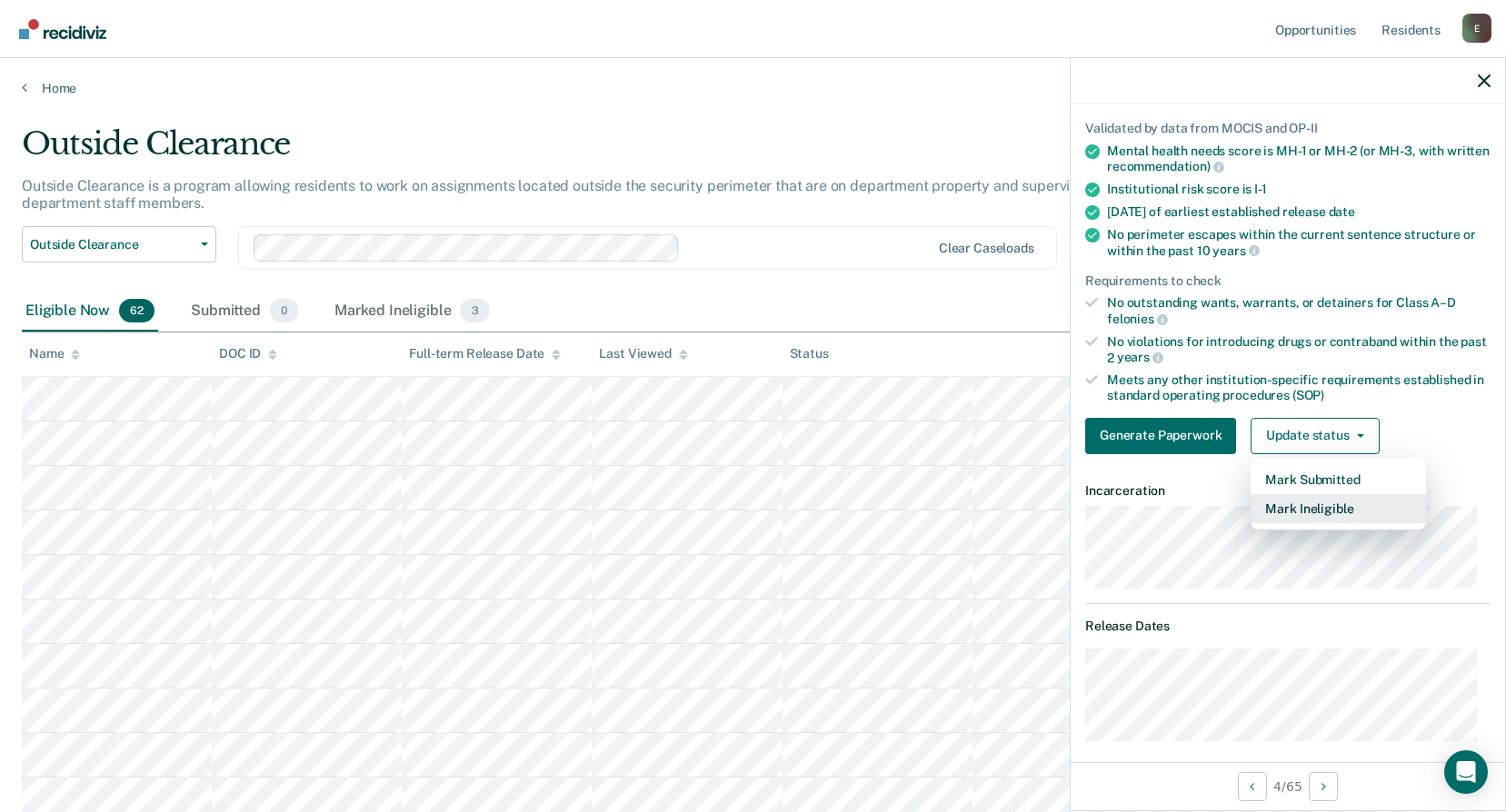
click at [1308, 504] on button "Mark Ineligible" at bounding box center [1339, 508] width 176 height 29
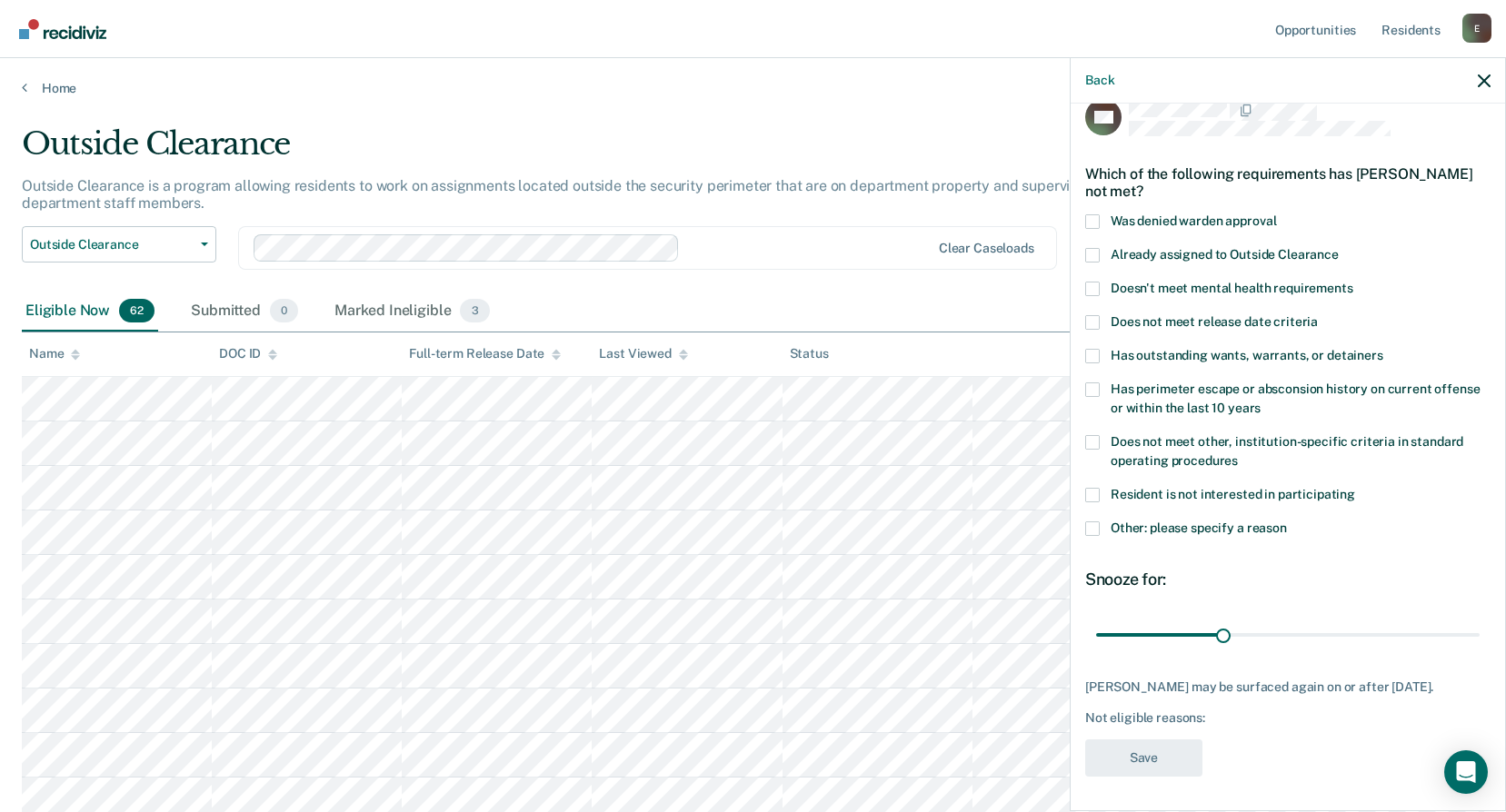
click at [1099, 531] on span at bounding box center [1092, 528] width 14 height 14
click at [1287, 522] on input "Other: please specify a reason" at bounding box center [1287, 522] width 0 height 0
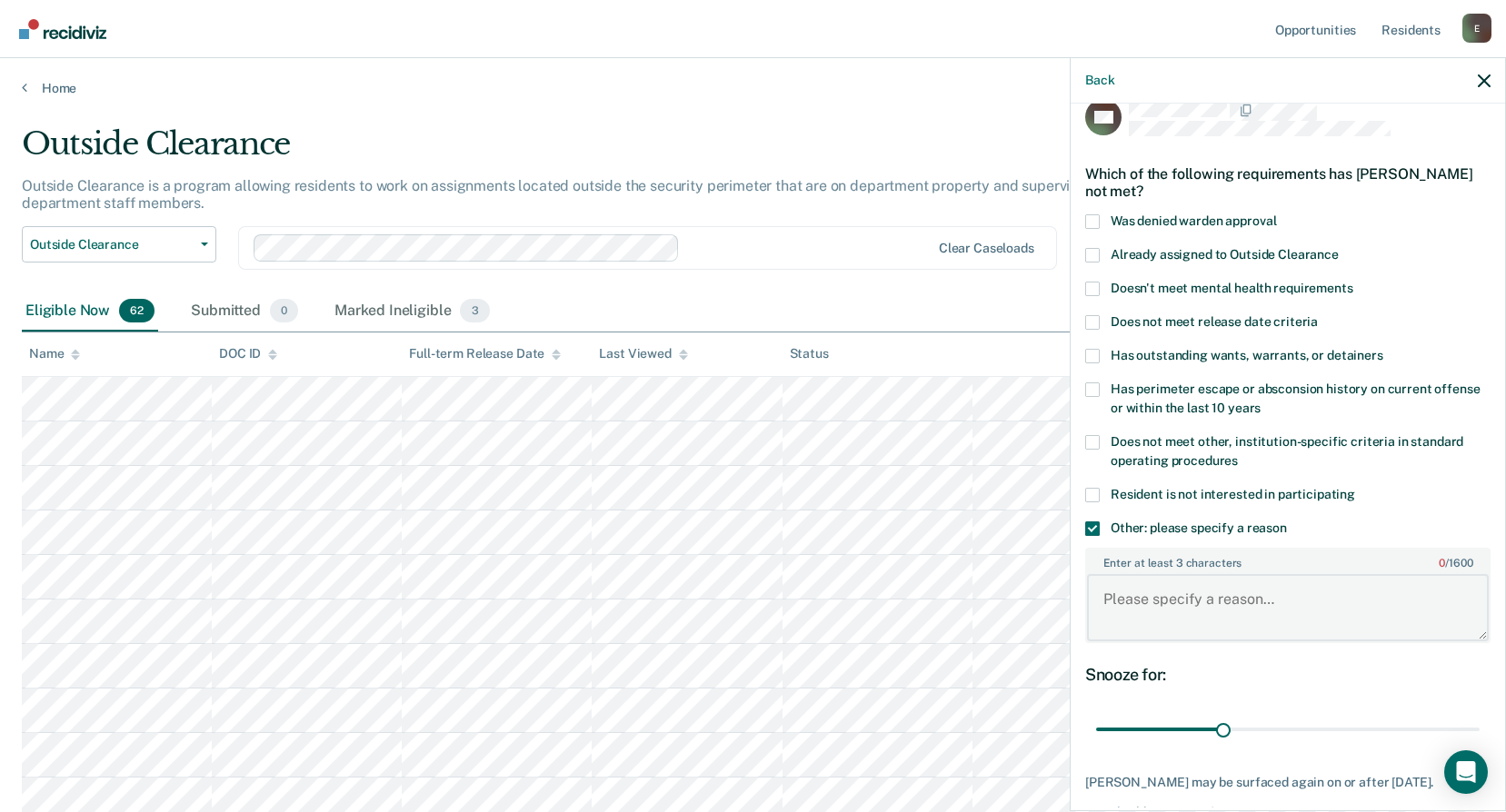
click at [1199, 597] on textarea "Enter at least 3 characters 0 / 1600" at bounding box center [1288, 608] width 401 height 67
type textarea "CDV on [DATE]"
drag, startPoint x: 1219, startPoint y: 732, endPoint x: 1334, endPoint y: 728, distance: 115.1
type input "59"
click at [1334, 728] on input "range" at bounding box center [1287, 730] width 383 height 32
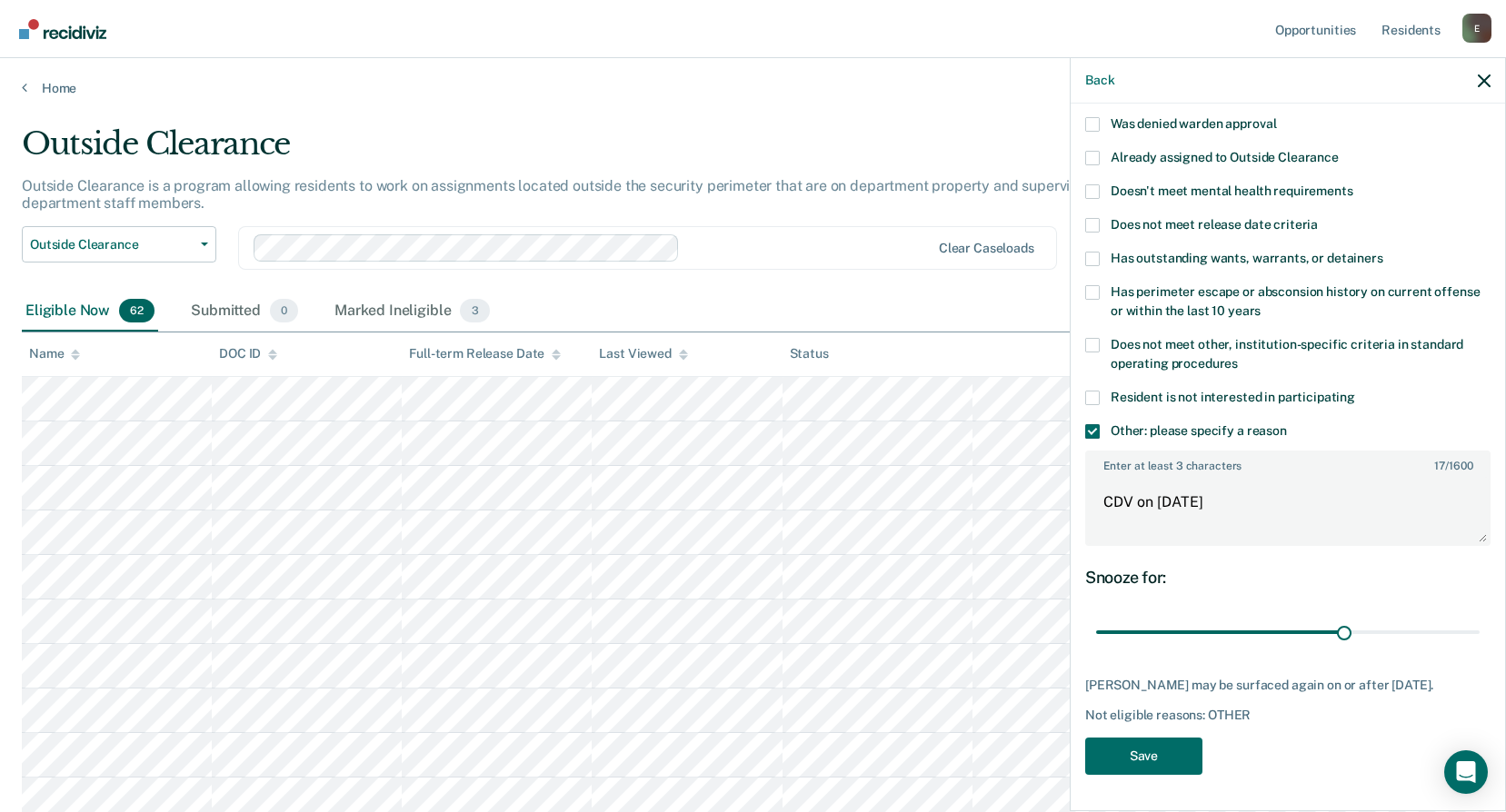
scroll to position [134, 0]
click at [1158, 762] on button "Save" at bounding box center [1144, 756] width 118 height 37
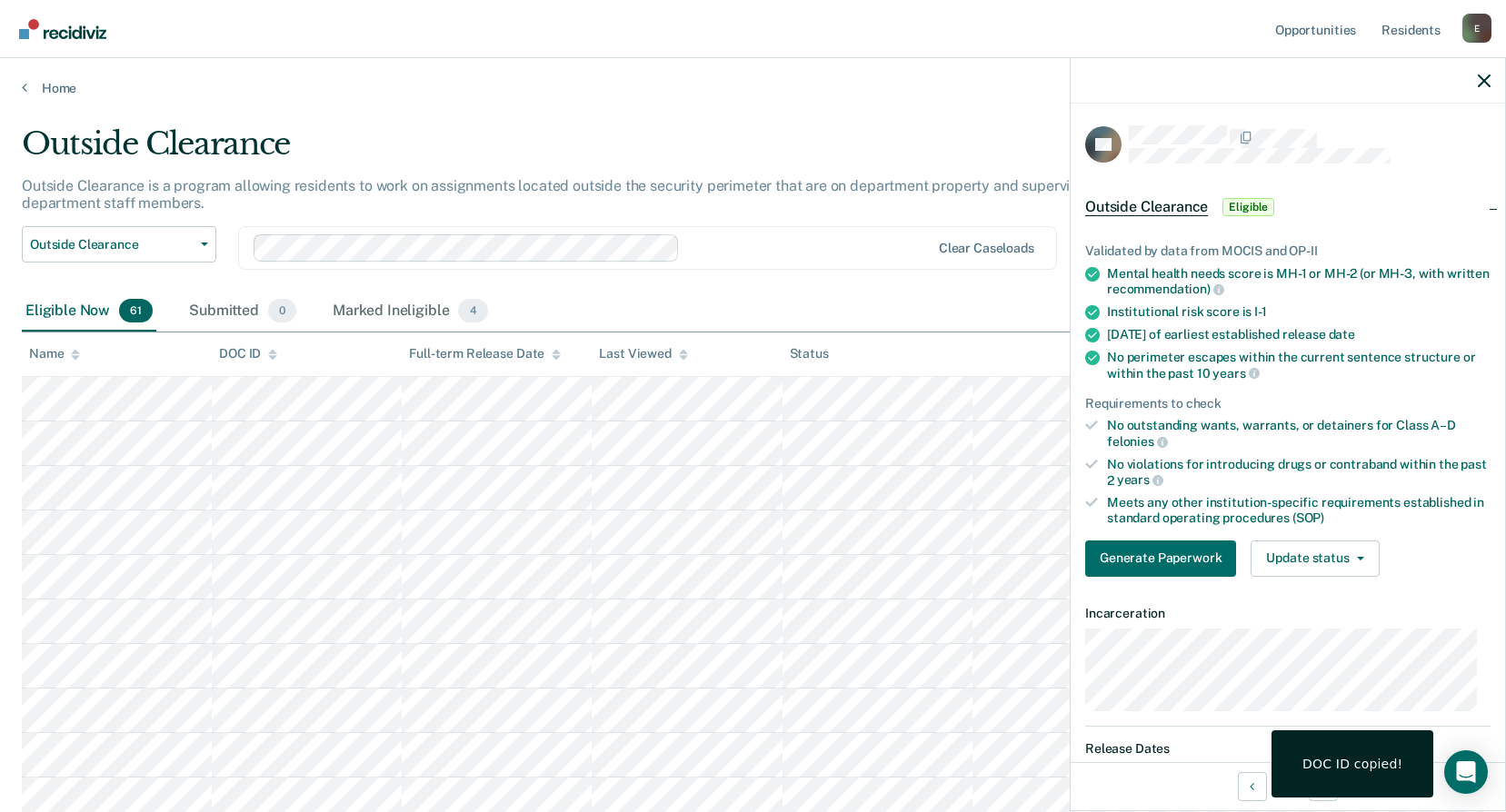
scroll to position [272, 0]
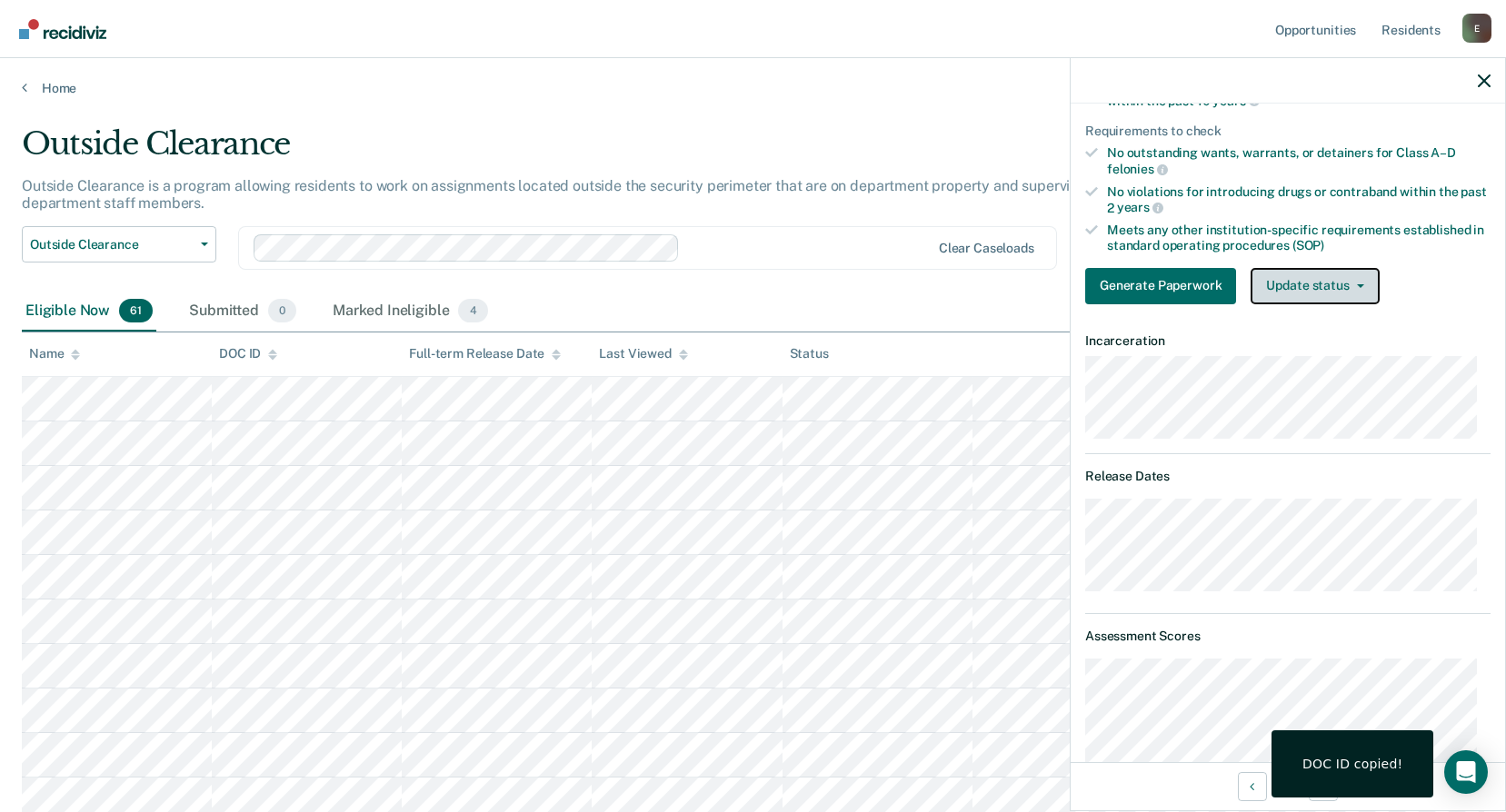
click at [1314, 287] on button "Update status" at bounding box center [1315, 287] width 128 height 36
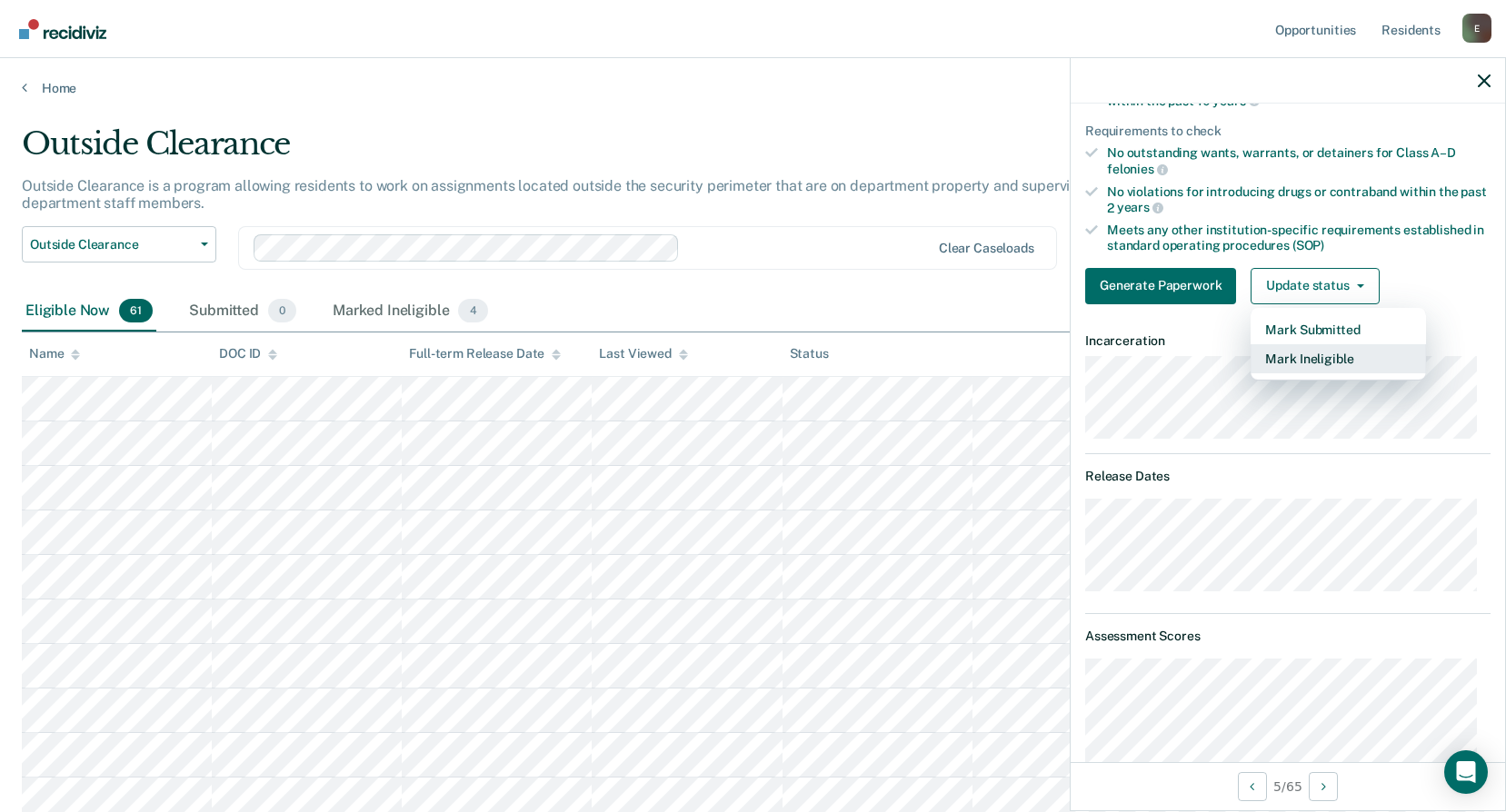
click at [1316, 344] on button "Mark Ineligible" at bounding box center [1339, 358] width 176 height 29
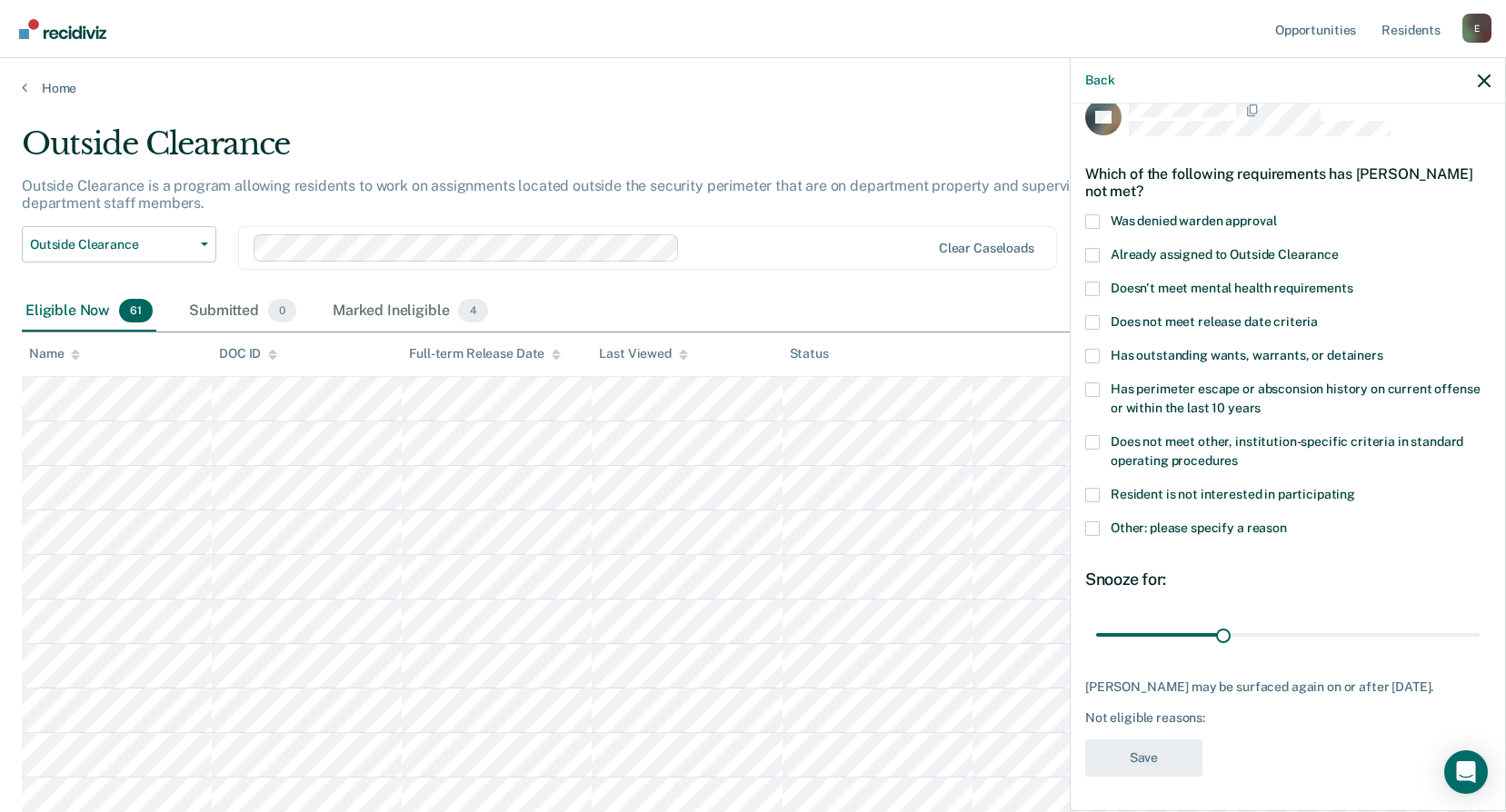
click at [1099, 526] on span at bounding box center [1092, 528] width 14 height 14
click at [1287, 522] on input "Other: please specify a reason" at bounding box center [1287, 522] width 0 height 0
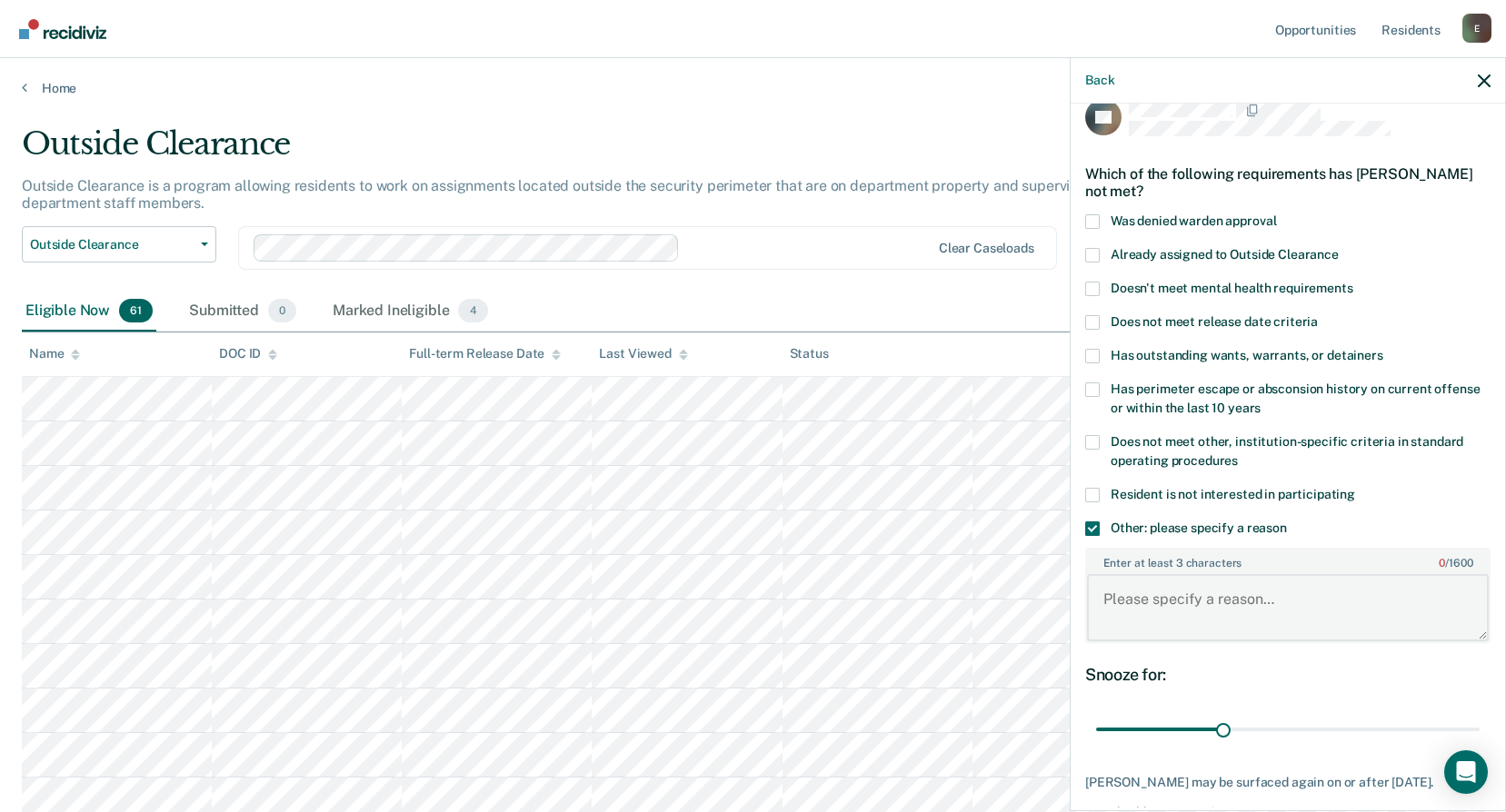
paste textarea "528626"
click at [1171, 642] on div "Enter at least 3 characters 6 / 1600 528626" at bounding box center [1288, 595] width 405 height 110
drag, startPoint x: 1185, startPoint y: 599, endPoint x: 1074, endPoint y: 591, distance: 111.3
click at [1074, 591] on div "GB Which of the following requirements has [PERSON_NAME] not met? Was denied wa…" at bounding box center [1287, 455] width 435 height 704
paste textarea "Disabled"
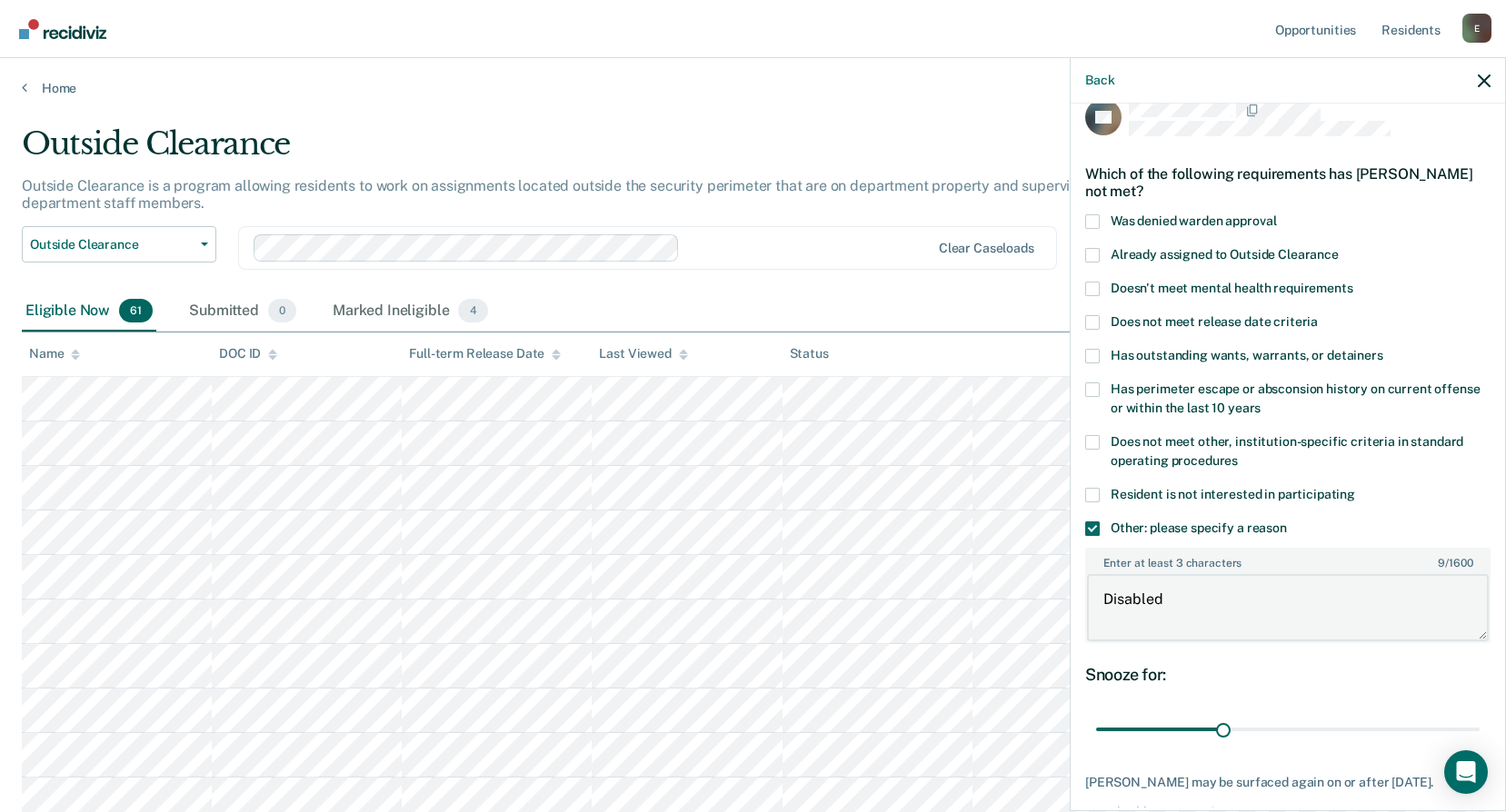
scroll to position [122, 0]
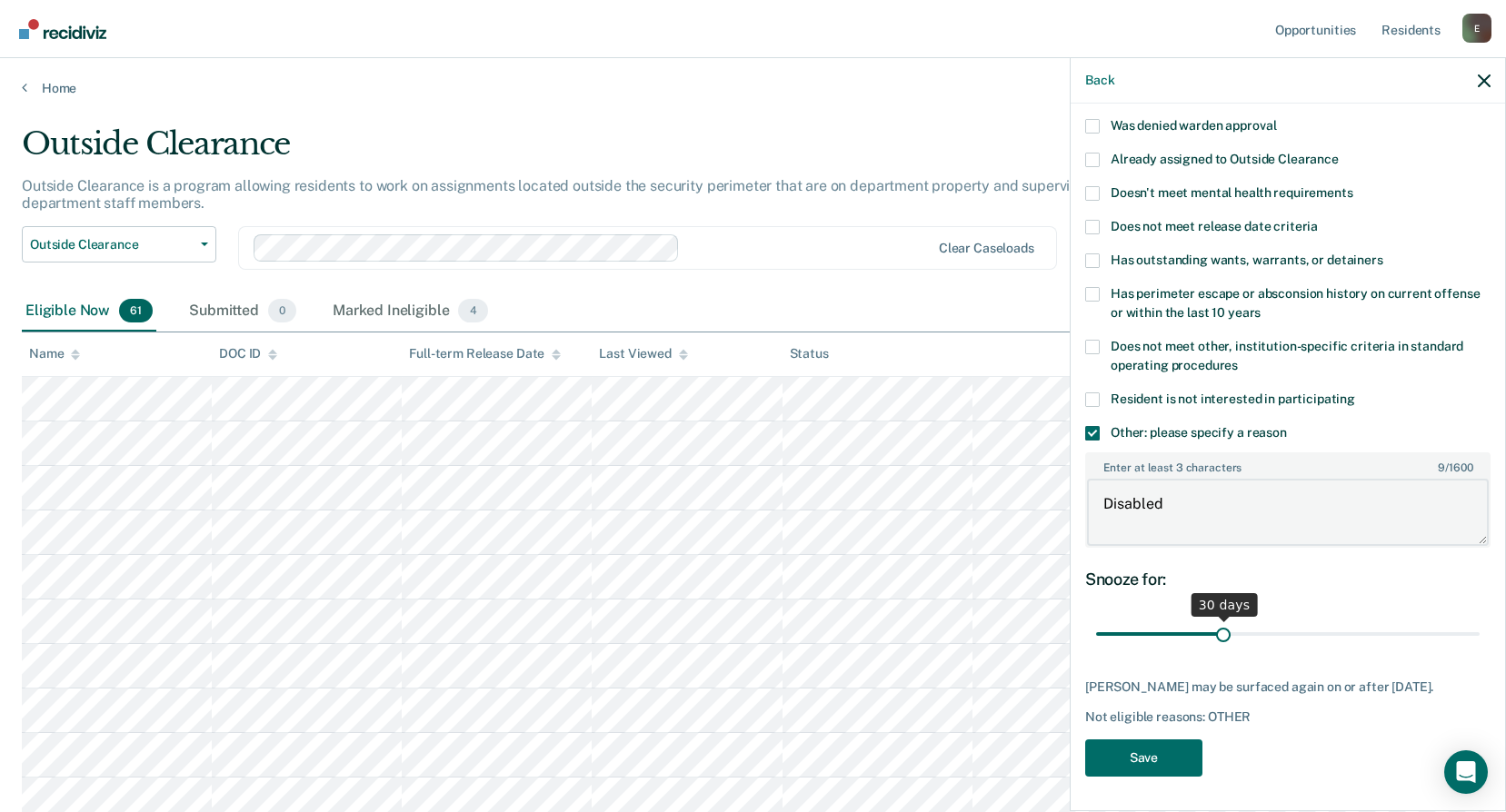
type textarea "Disabled"
drag, startPoint x: 1218, startPoint y: 634, endPoint x: 1522, endPoint y: 621, distance: 304.3
type input "90"
click at [1480, 621] on input "range" at bounding box center [1287, 634] width 383 height 32
click at [1133, 771] on button "Save" at bounding box center [1144, 758] width 118 height 37
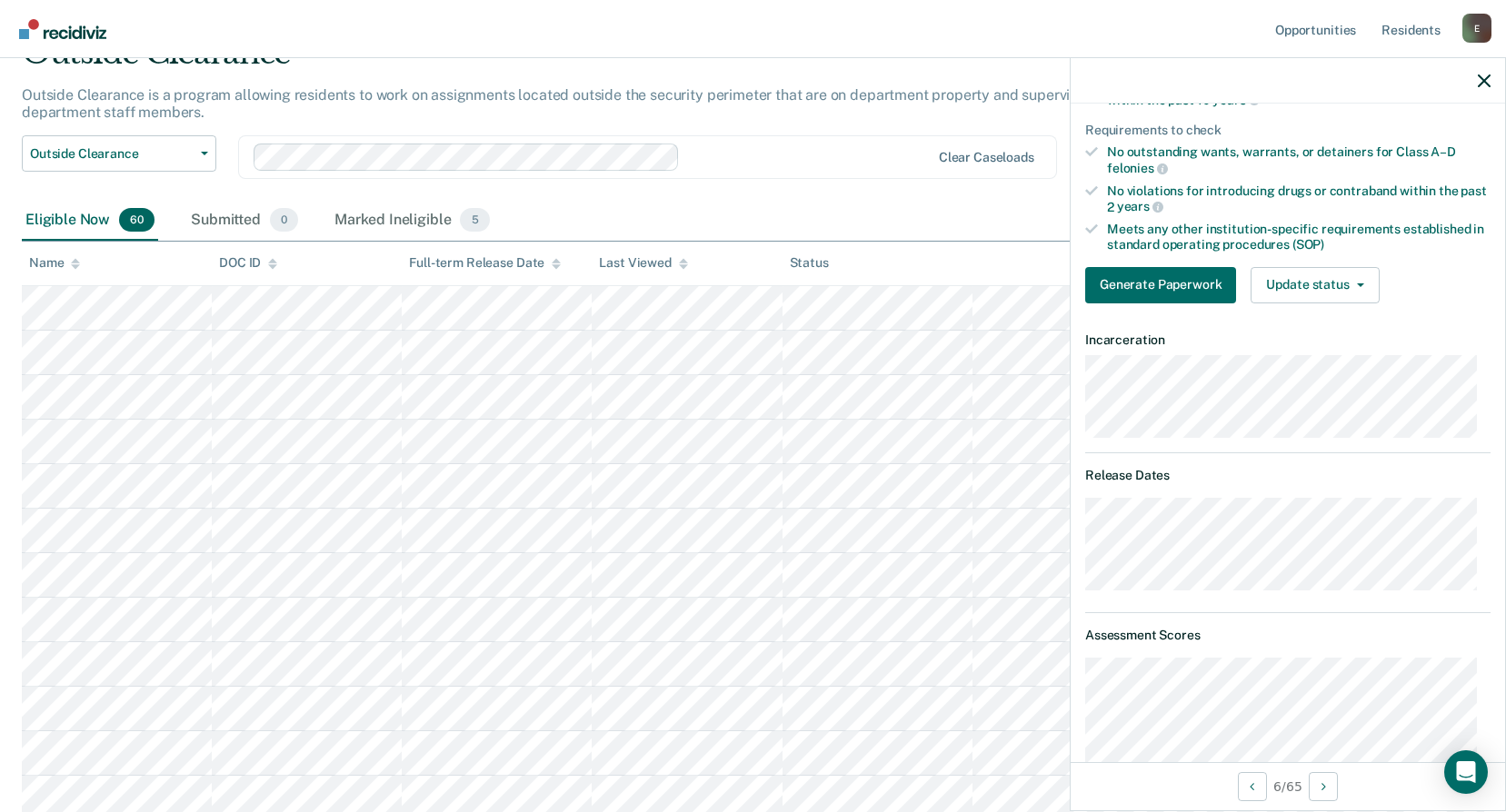
scroll to position [0, 0]
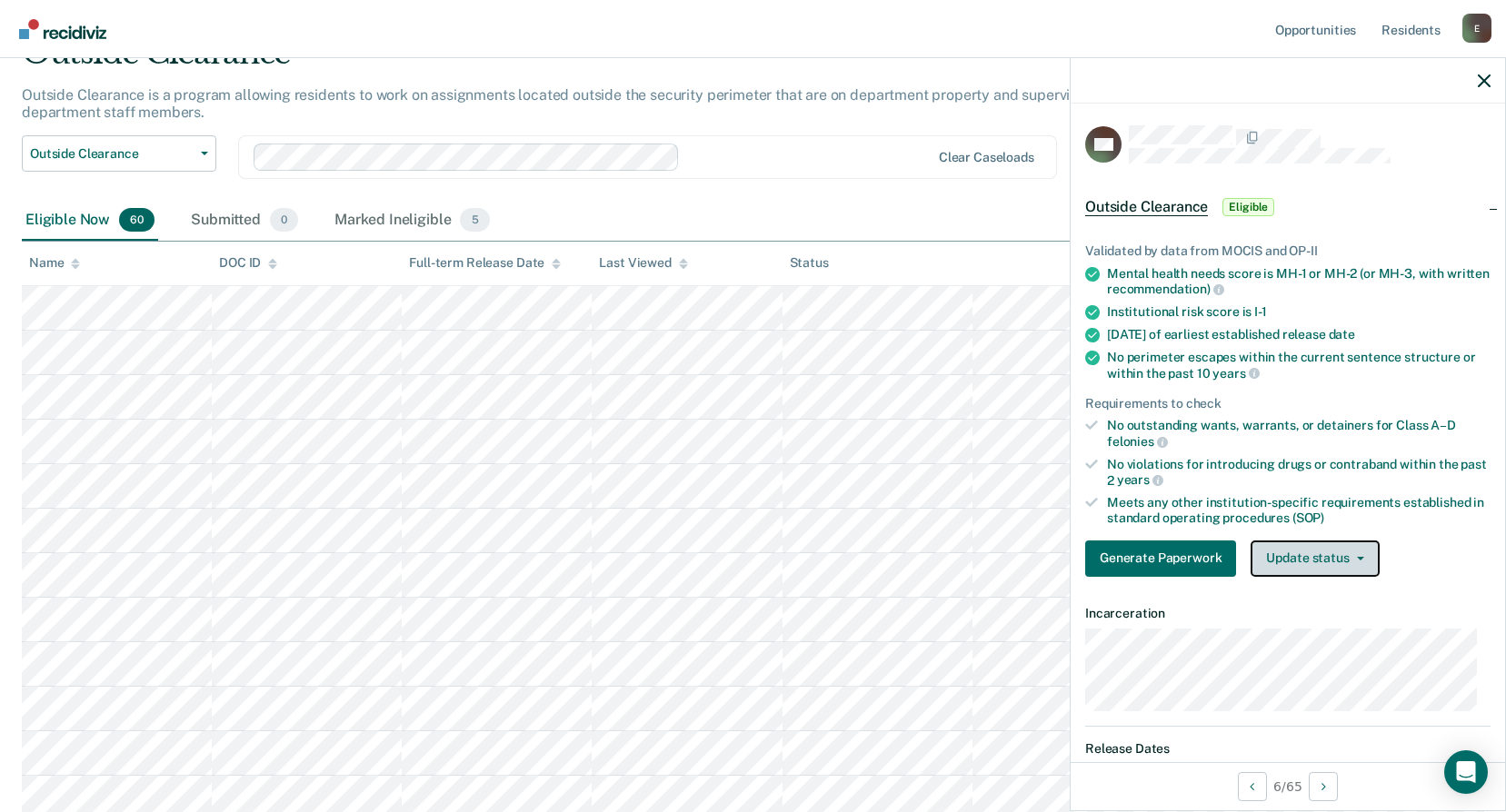
click at [1302, 556] on button "Update status" at bounding box center [1315, 559] width 128 height 36
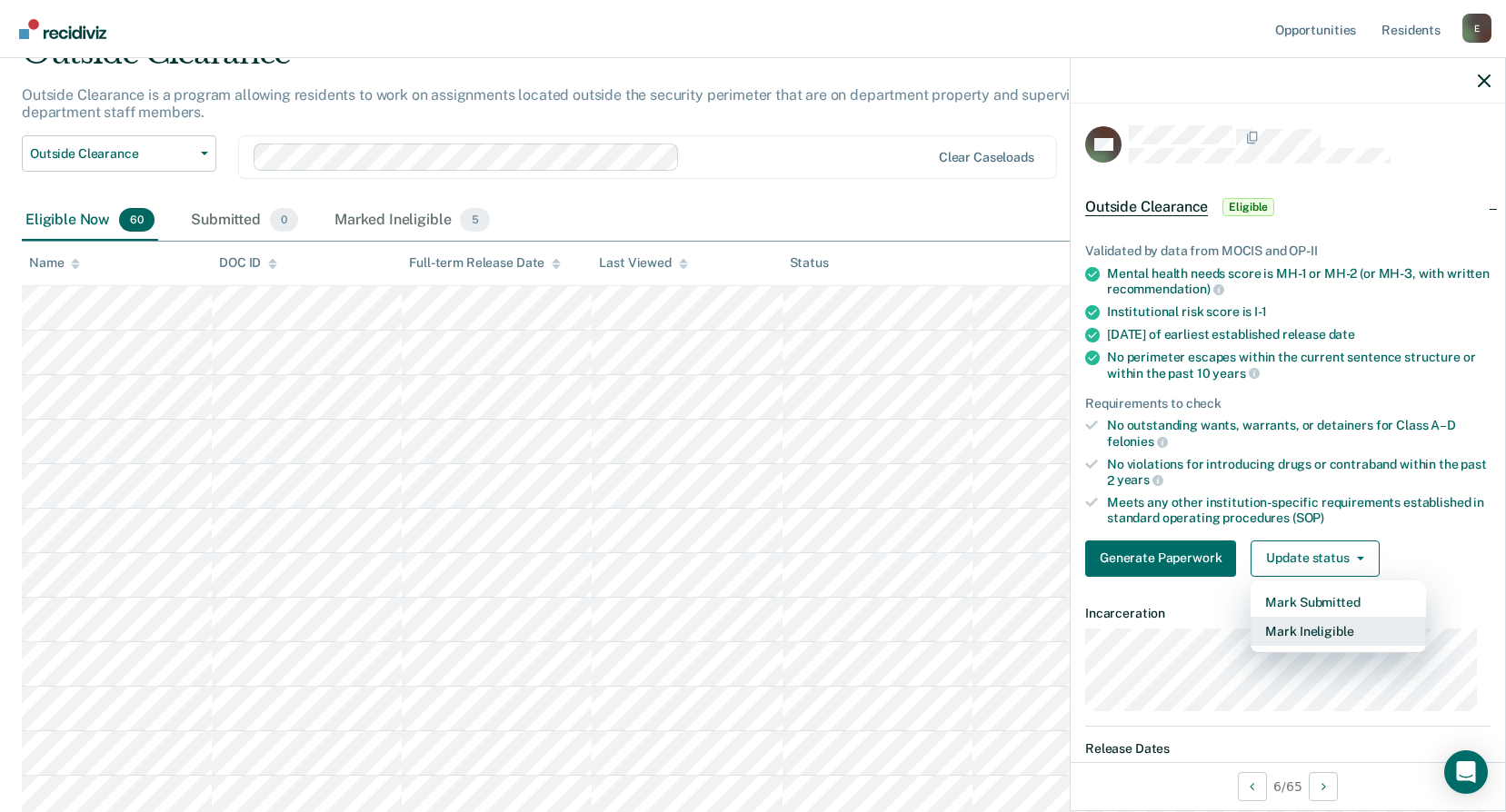
click at [1333, 626] on button "Mark Ineligible" at bounding box center [1339, 631] width 176 height 29
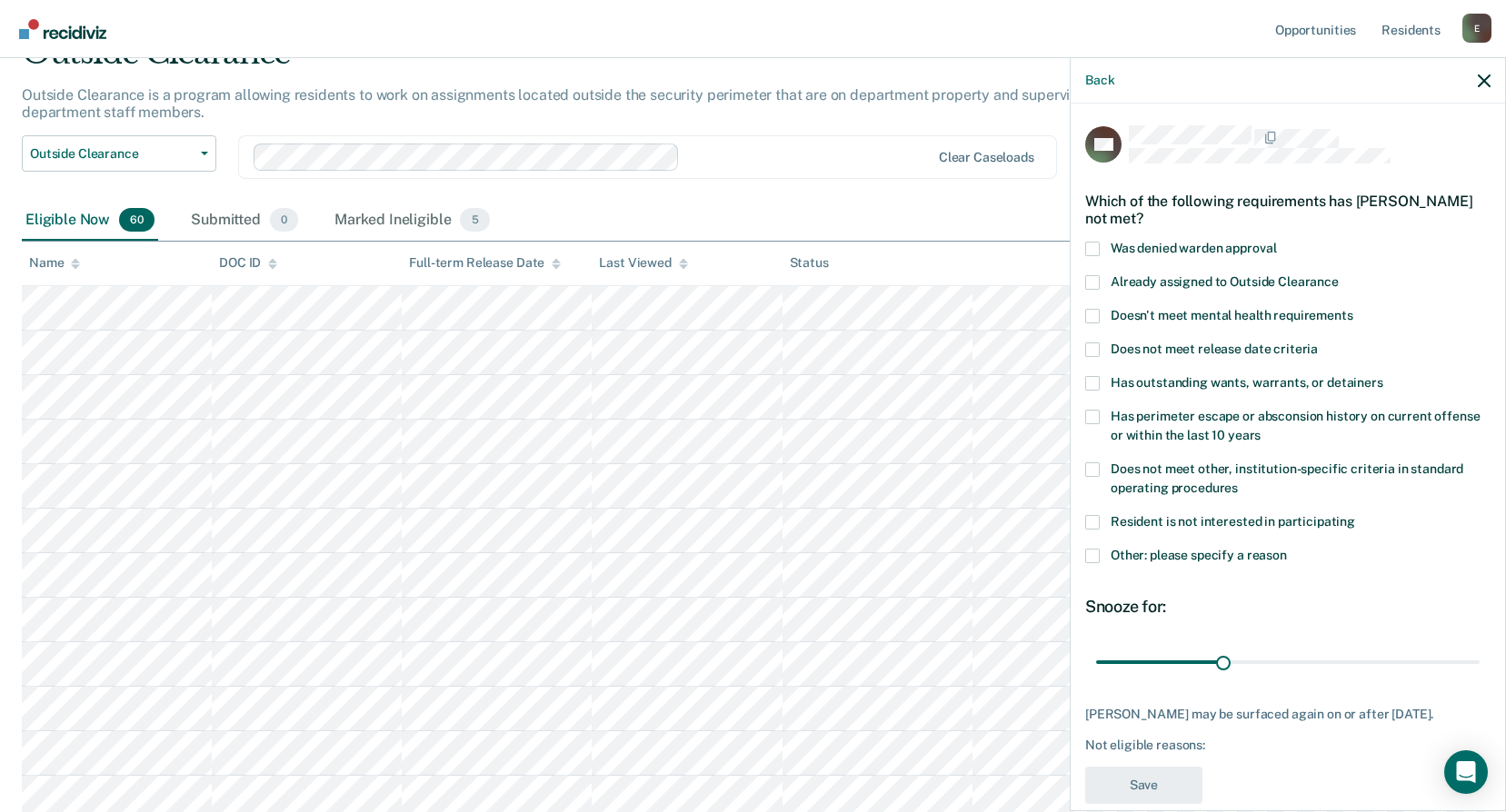
click at [1096, 557] on span at bounding box center [1092, 556] width 14 height 14
click at [1287, 549] on input "Other: please specify a reason" at bounding box center [1287, 549] width 0 height 0
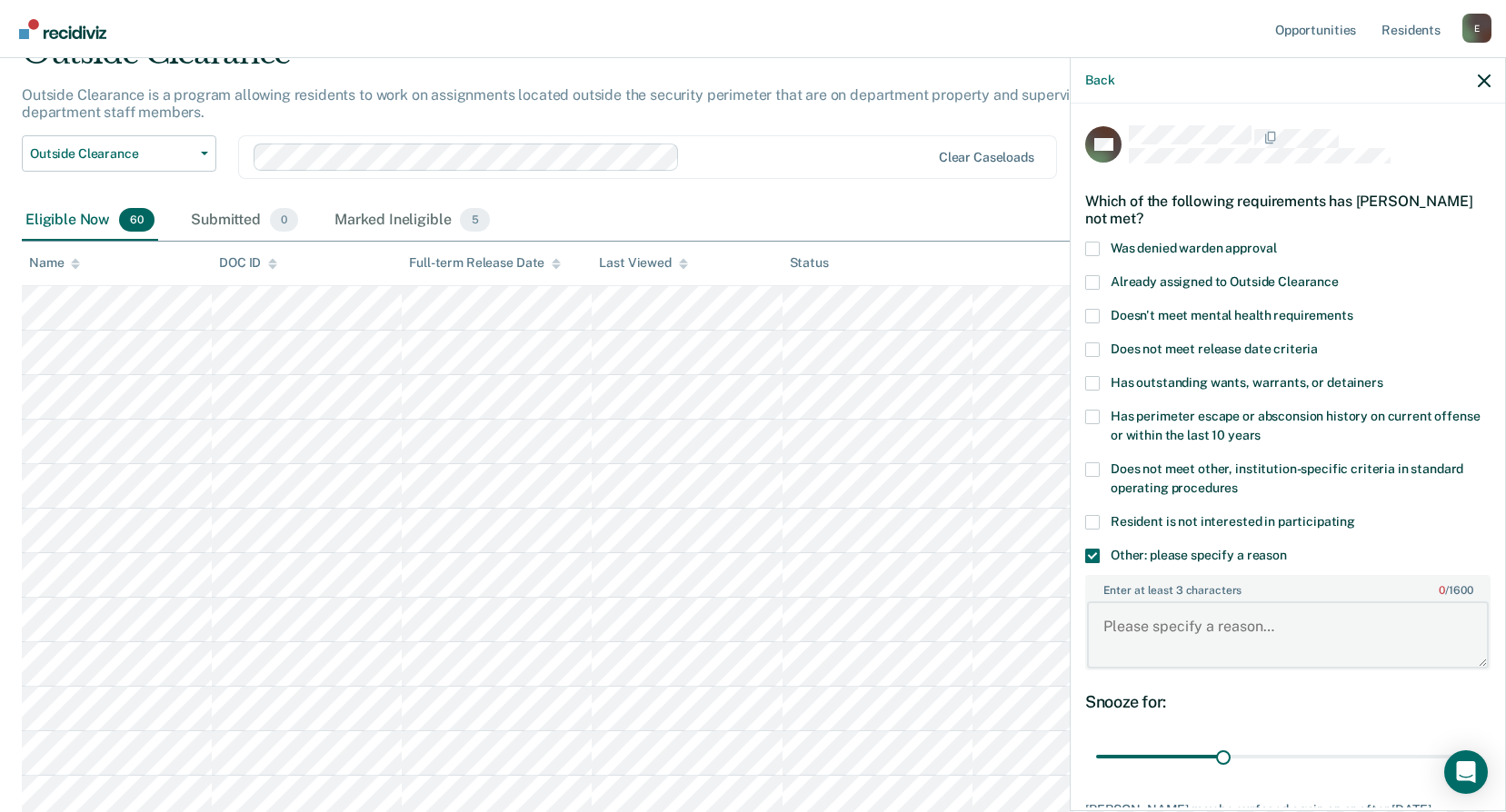
paste textarea "Offender was found guilty of 15.2 WRDCC25-02211 and past cdv history, has been …"
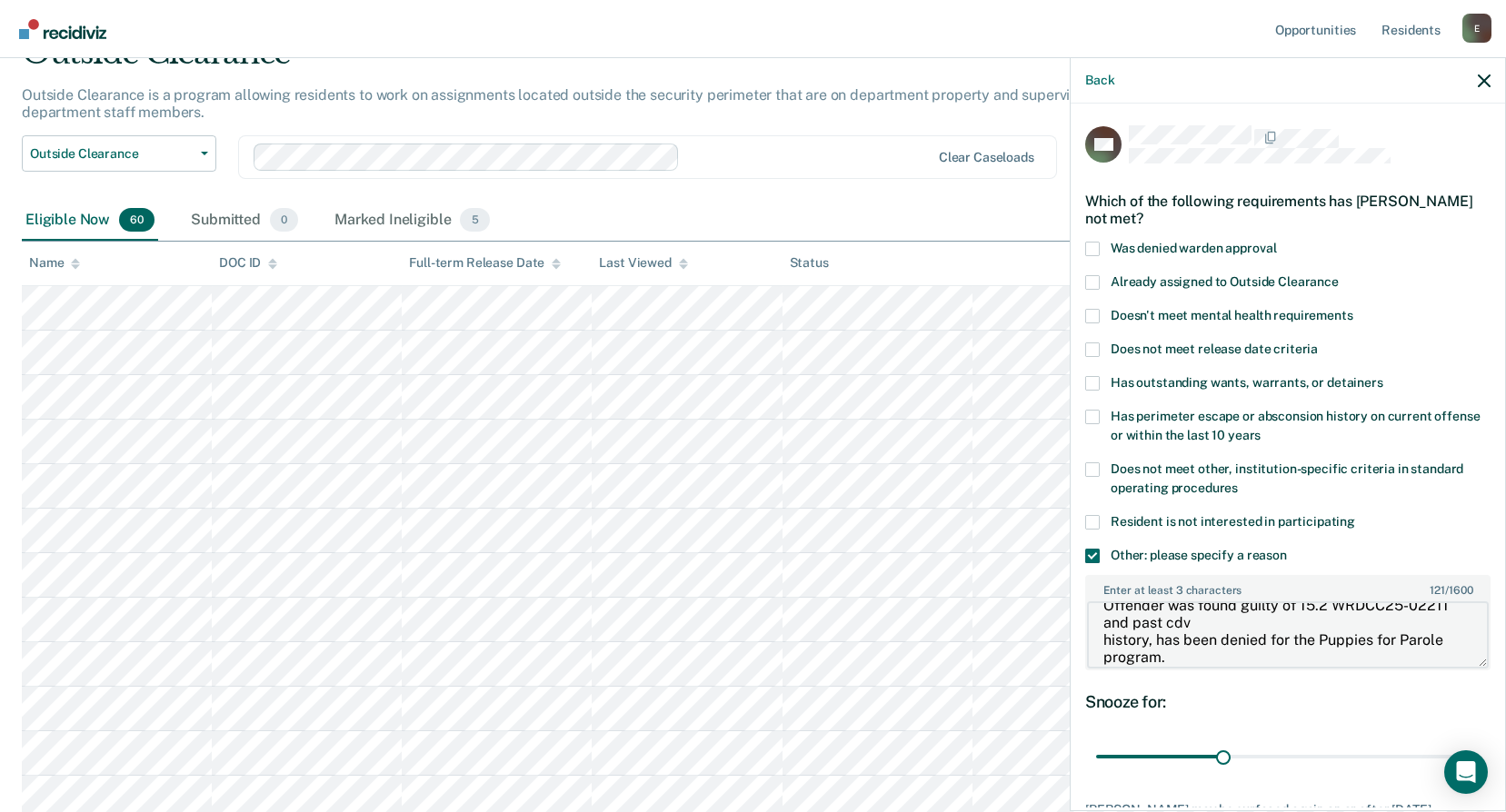
scroll to position [35, 0]
drag, startPoint x: 1151, startPoint y: 641, endPoint x: 1193, endPoint y: 662, distance: 47.0
click at [1193, 662] on textarea "Offender was found guilty of 15.2 WRDCC25-02211 and past cdv history, has been …" at bounding box center [1288, 635] width 401 height 67
click at [1102, 643] on textarea "Offender was found guilty of 15.2 WRDCC25-02211 and past cdv history," at bounding box center [1288, 635] width 401 height 67
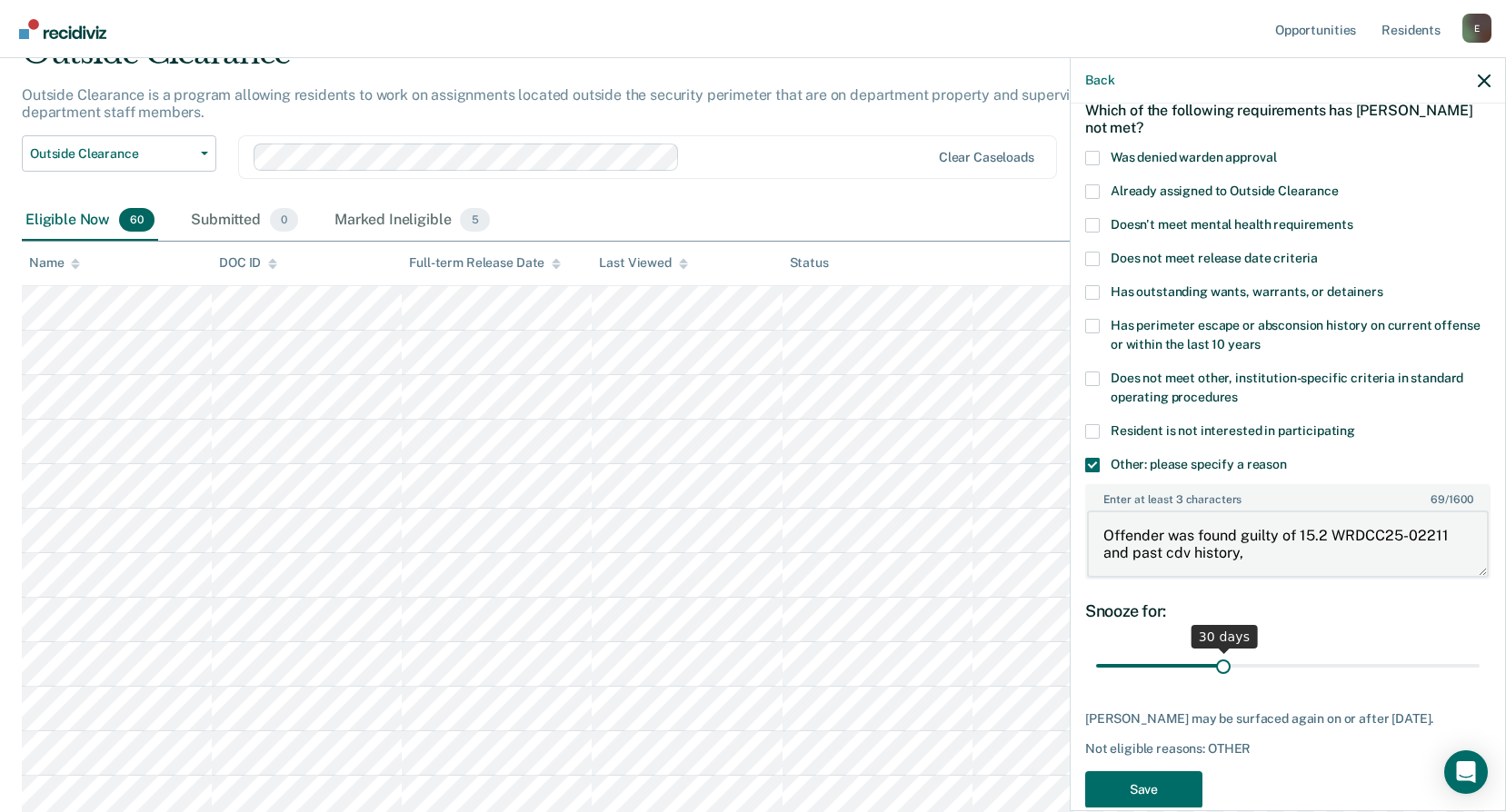
scroll to position [139, 0]
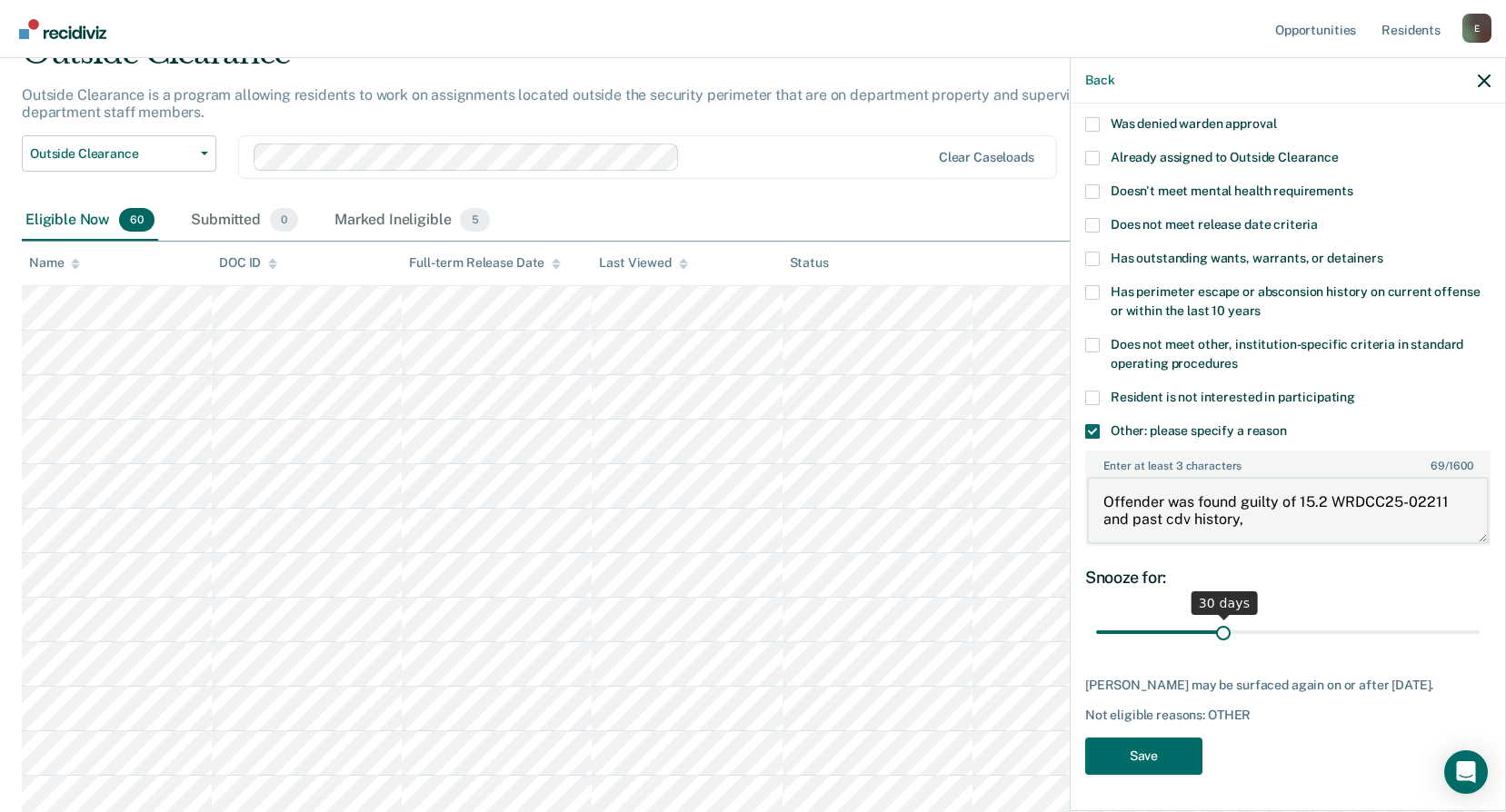
type textarea "Offender was found guilty of 15.2 WRDCC25-02211 and past cdv history,"
drag, startPoint x: 1219, startPoint y: 625, endPoint x: 1511, endPoint y: 646, distance: 292.8
type input "90"
click at [1480, 646] on input "range" at bounding box center [1287, 632] width 383 height 32
click at [1137, 760] on button "Save" at bounding box center [1144, 756] width 118 height 37
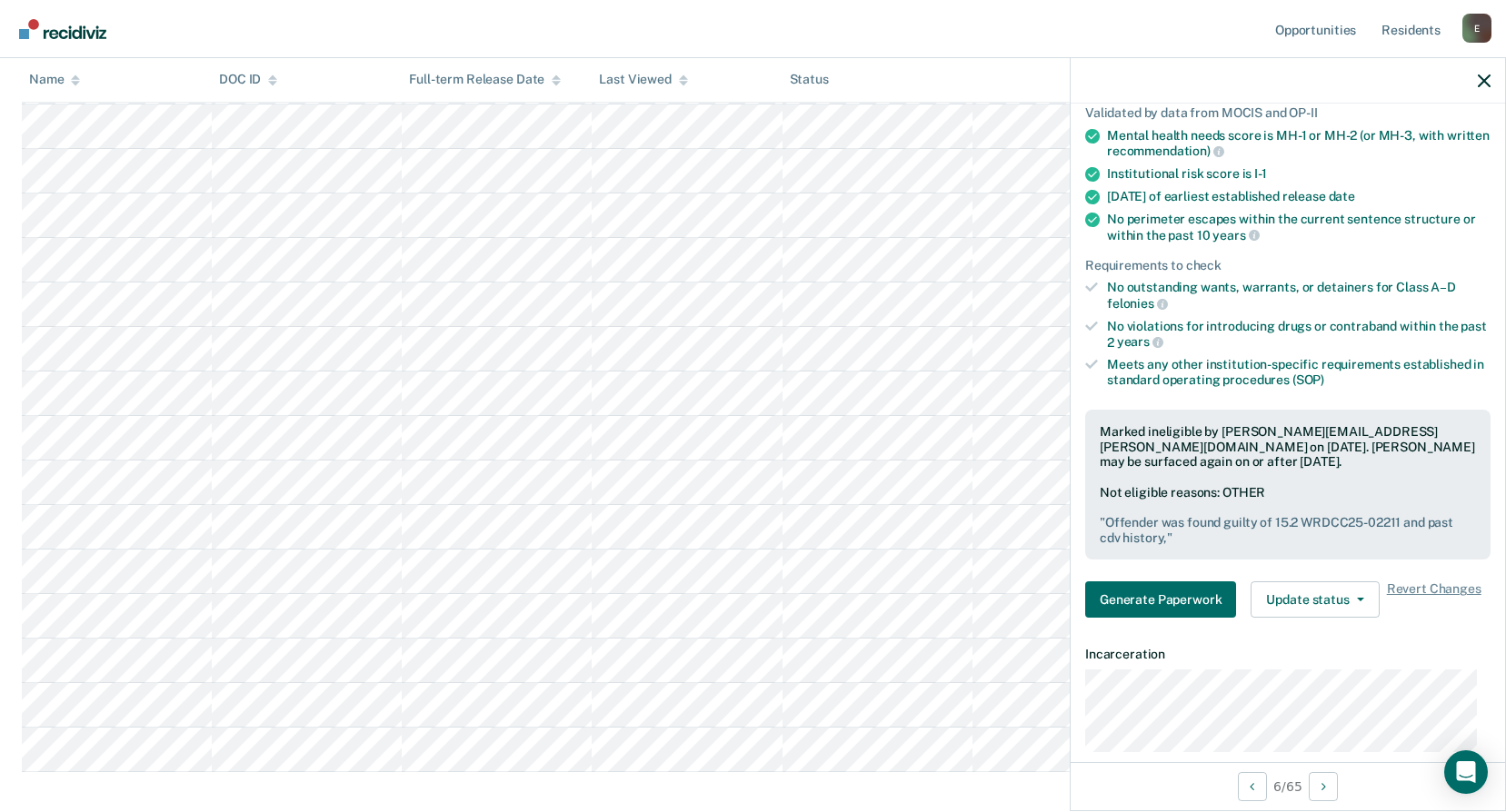
scroll to position [2322, 0]
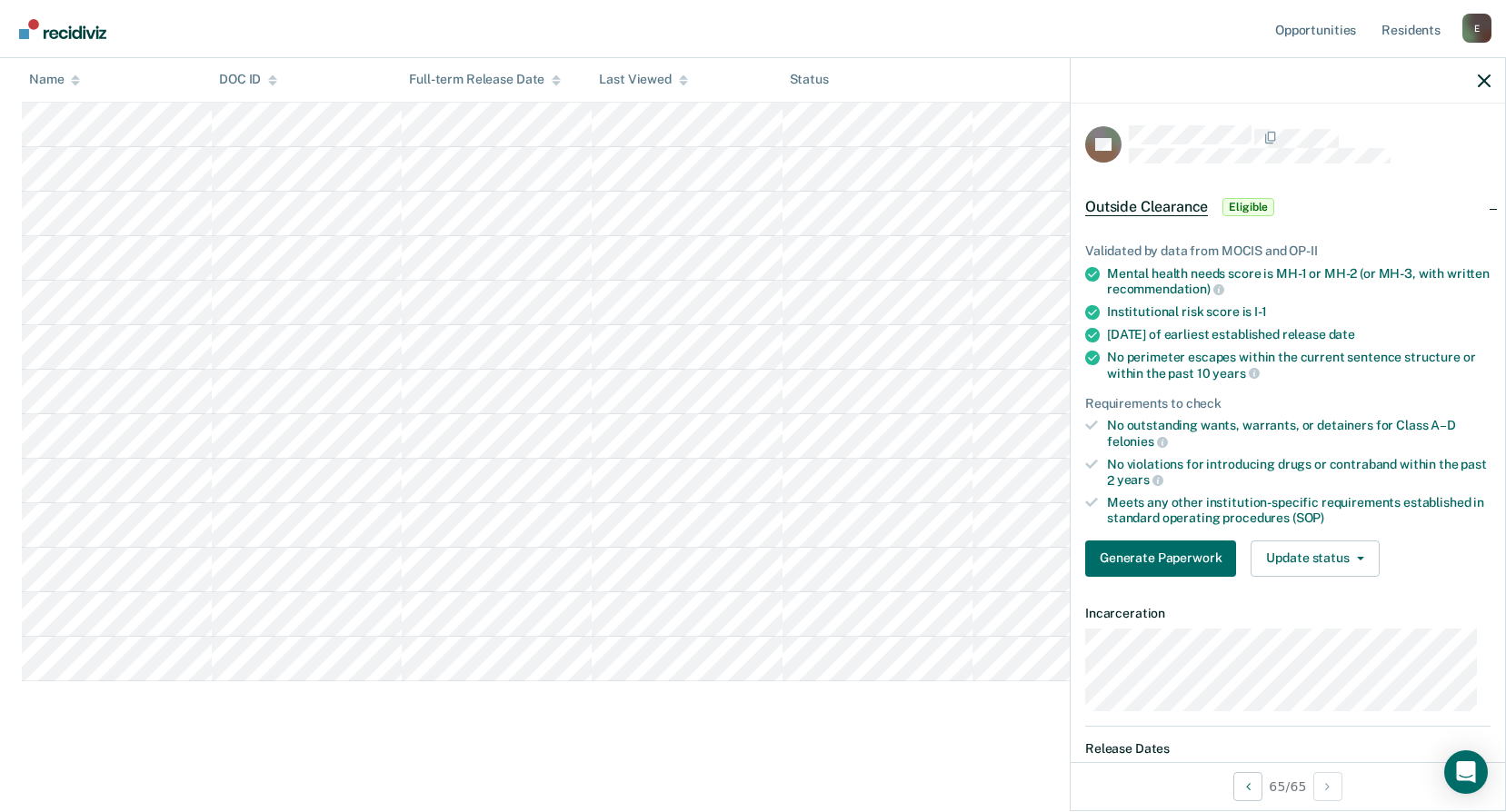
scroll to position [272, 0]
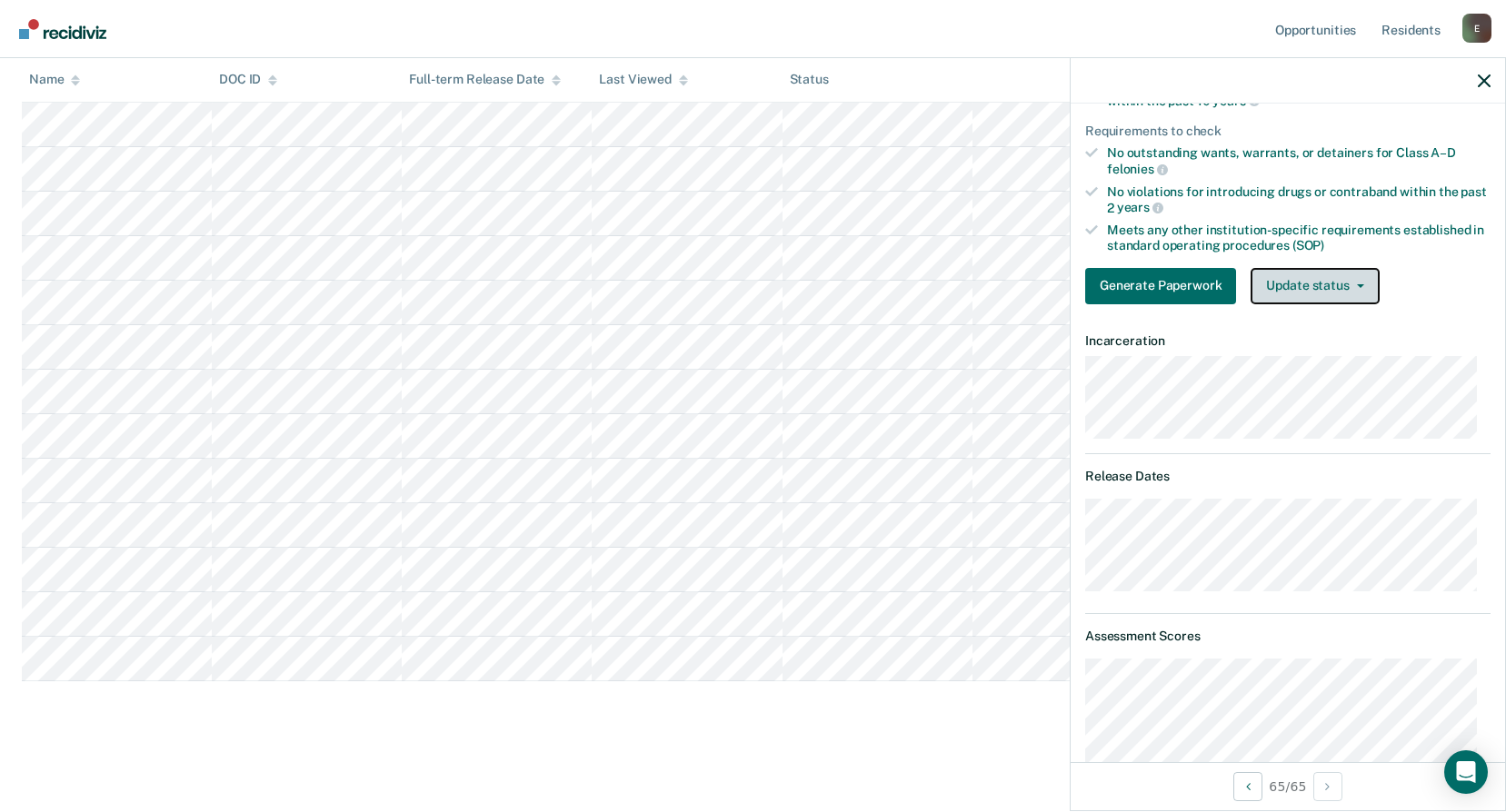
click at [1331, 289] on button "Update status" at bounding box center [1315, 287] width 128 height 36
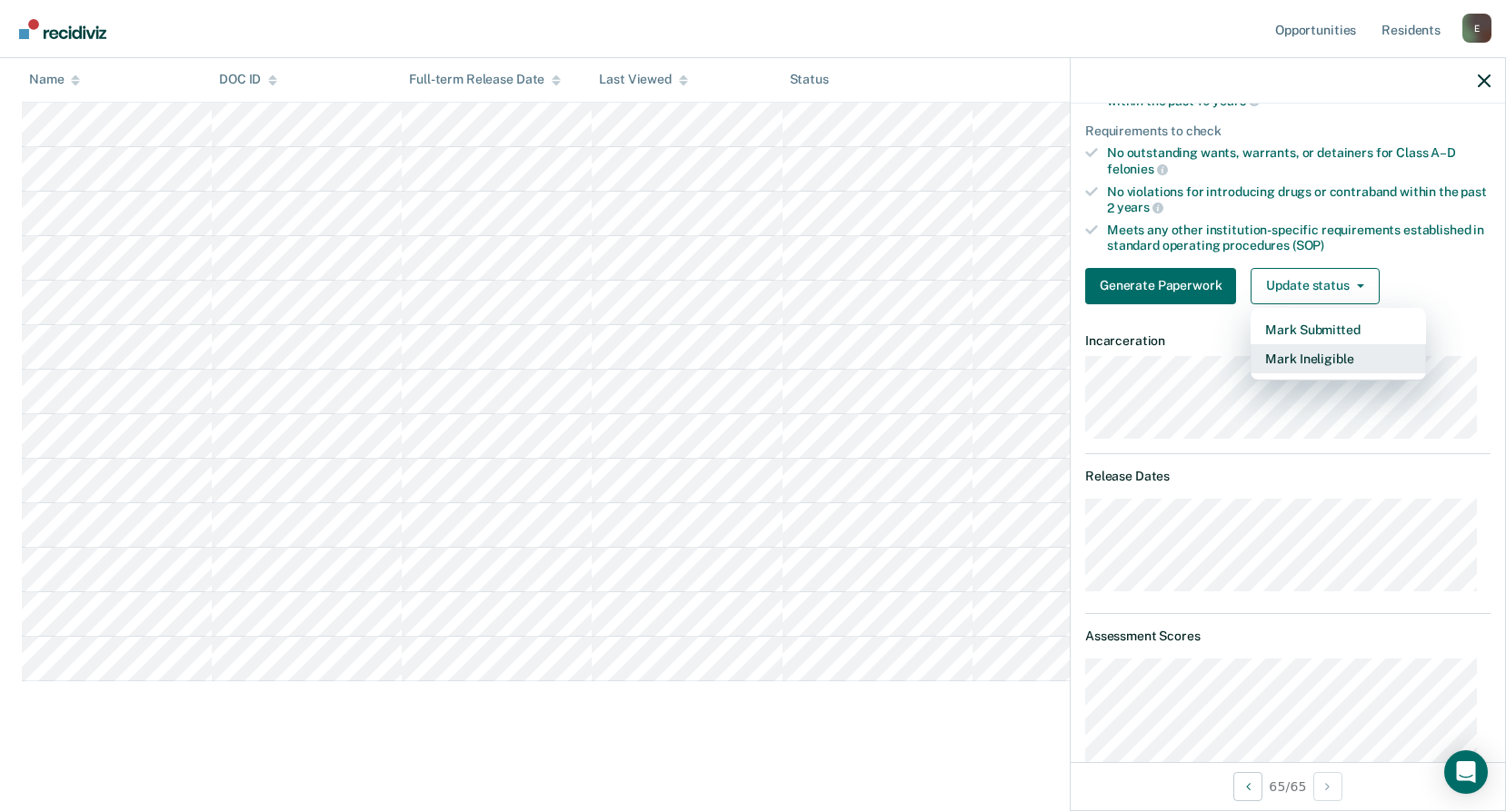
click at [1336, 356] on button "Mark Ineligible" at bounding box center [1339, 358] width 176 height 29
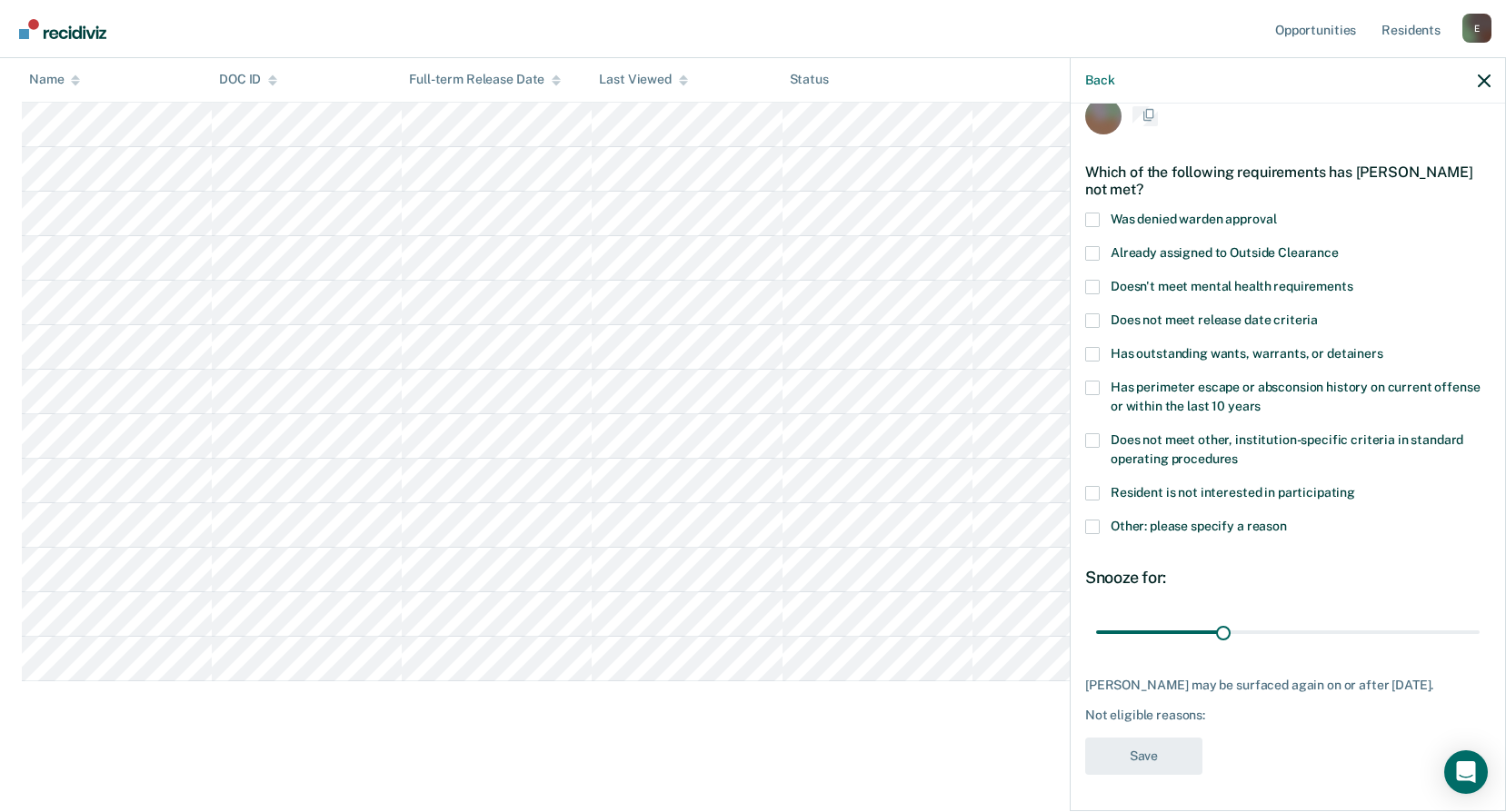
scroll to position [43, 0]
click at [1094, 520] on span at bounding box center [1092, 526] width 14 height 14
click at [1287, 520] on input "Other: please specify a reason" at bounding box center [1287, 520] width 0 height 0
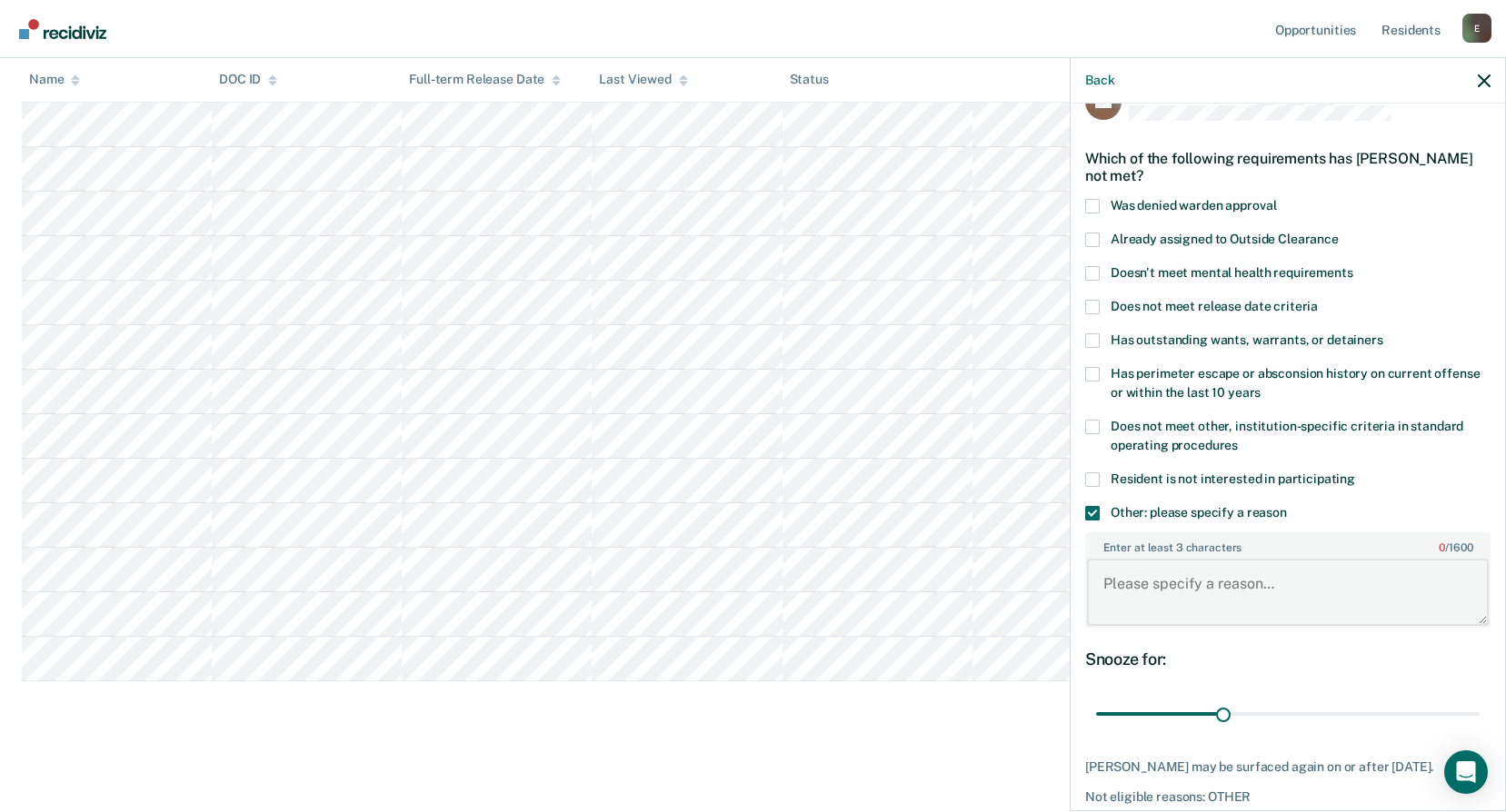
paste textarea "Presumptive Parole Date: [DATE]"
type textarea "Presumptive Parole Date: [DATE]"
drag, startPoint x: 1233, startPoint y: 712, endPoint x: 1481, endPoint y: 691, distance: 248.9
type input "90"
click at [1480, 698] on input "range" at bounding box center [1287, 714] width 383 height 32
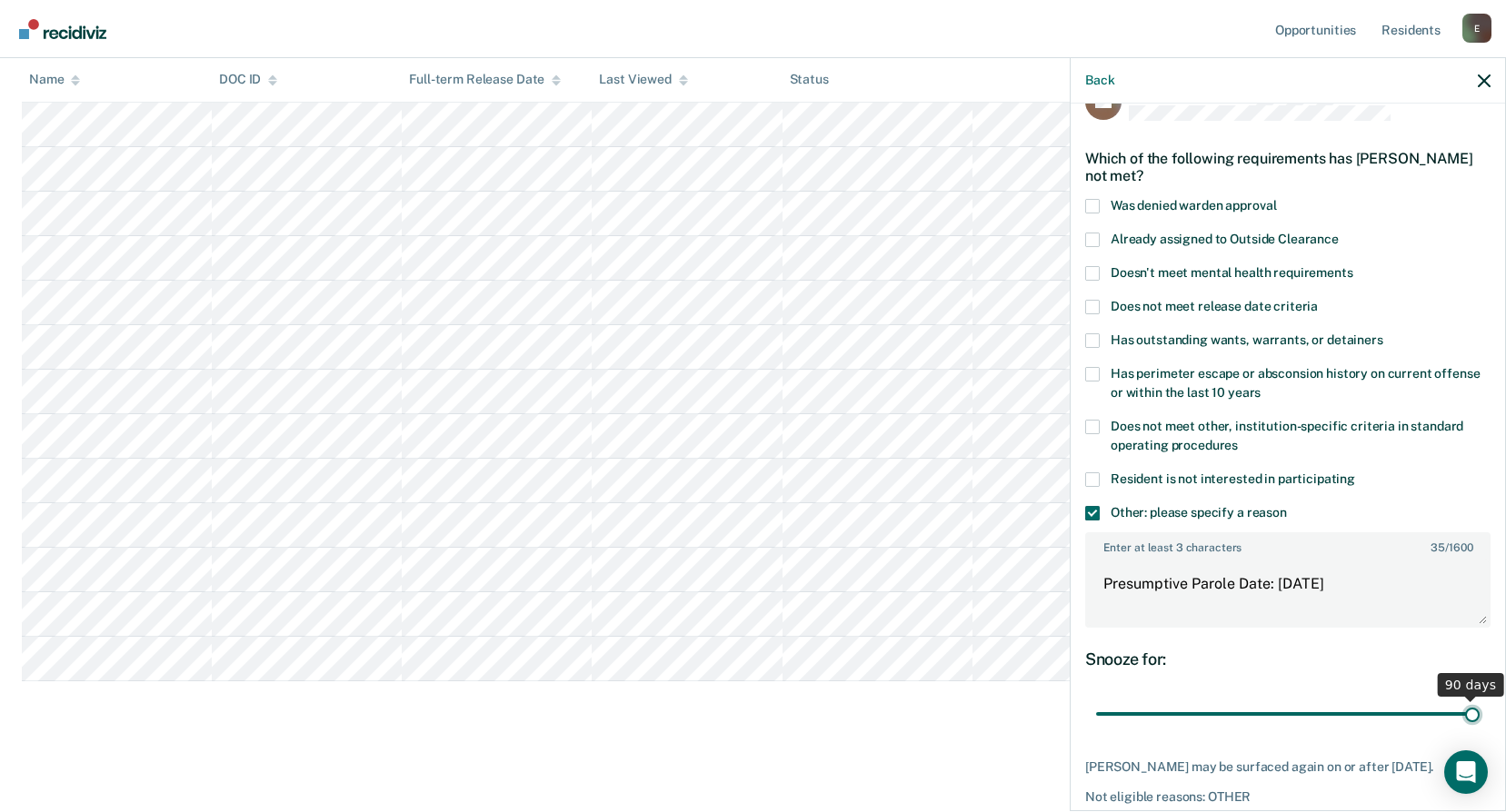
scroll to position [139, 0]
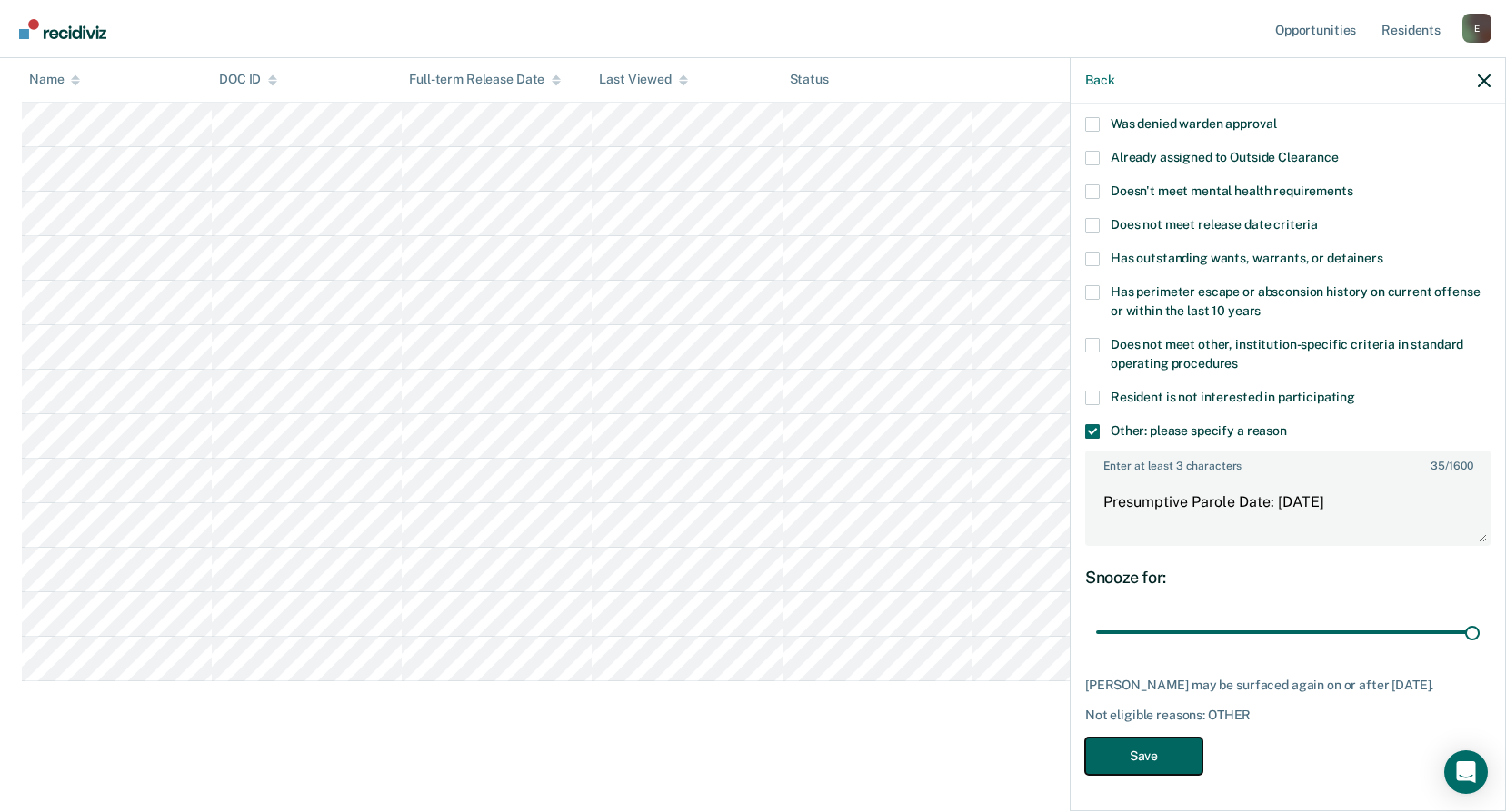
click at [1135, 746] on button "Save" at bounding box center [1144, 756] width 118 height 37
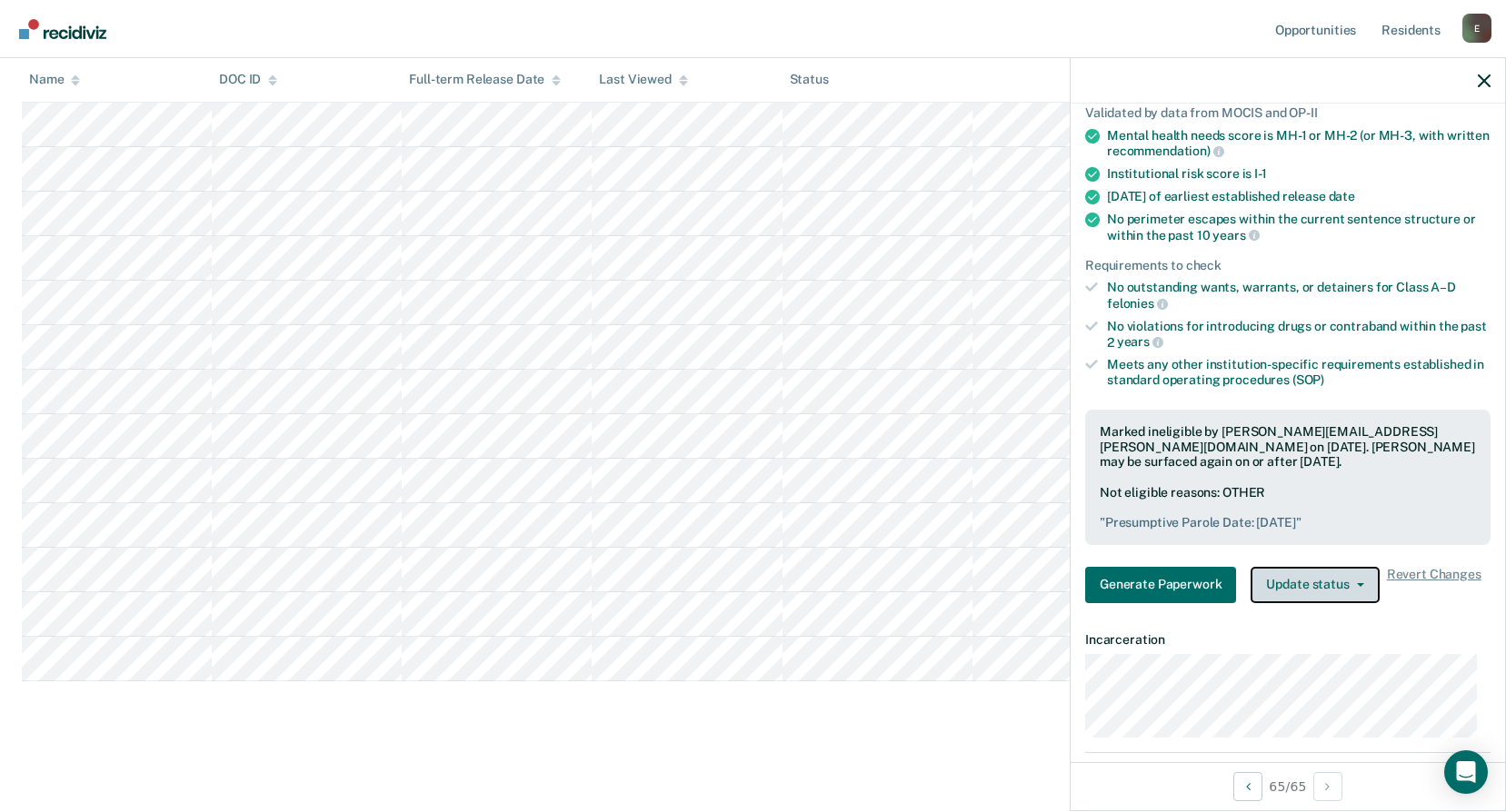
click at [1343, 591] on button "Update status" at bounding box center [1315, 586] width 128 height 36
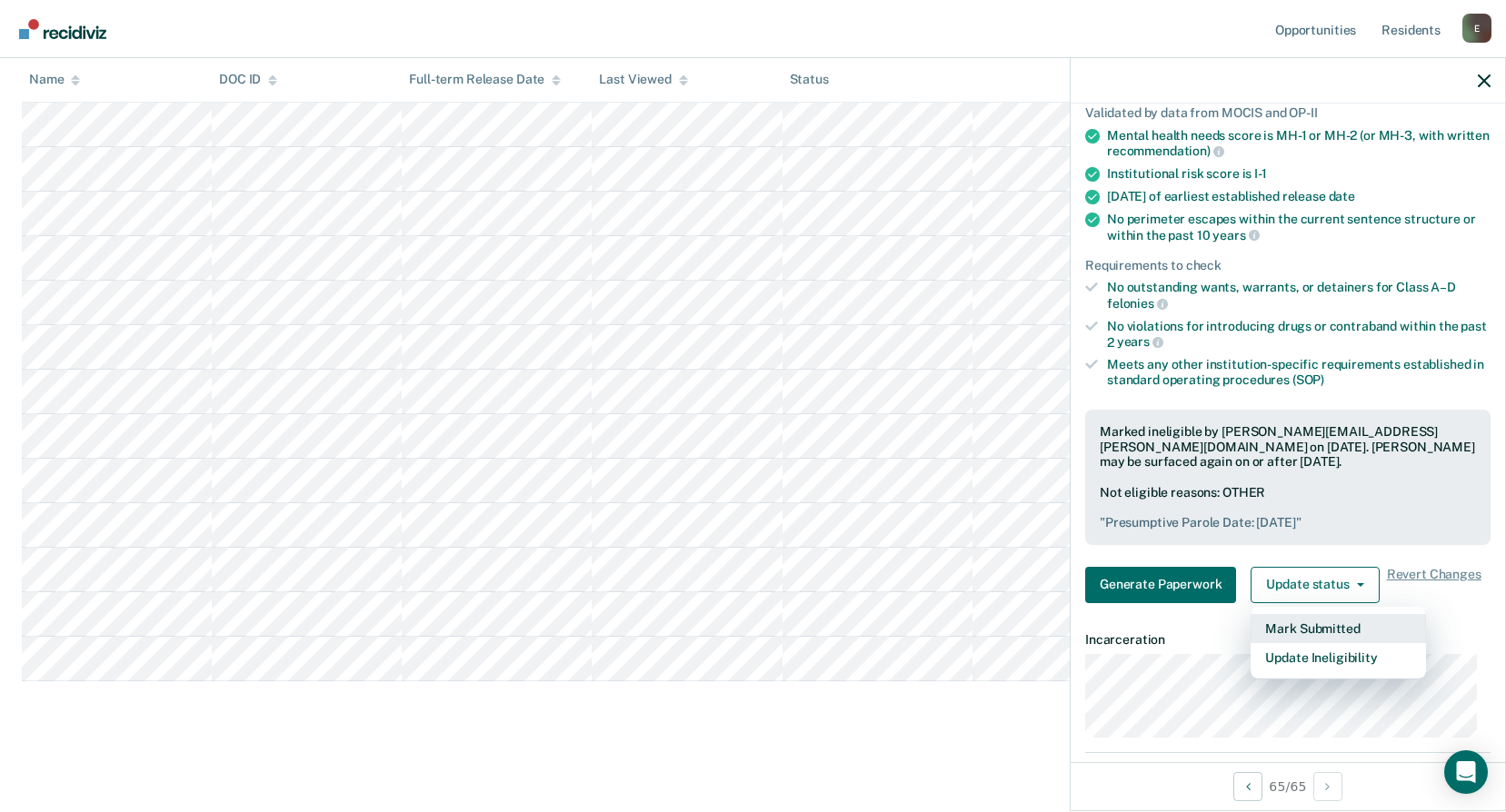
scroll to position [0, 0]
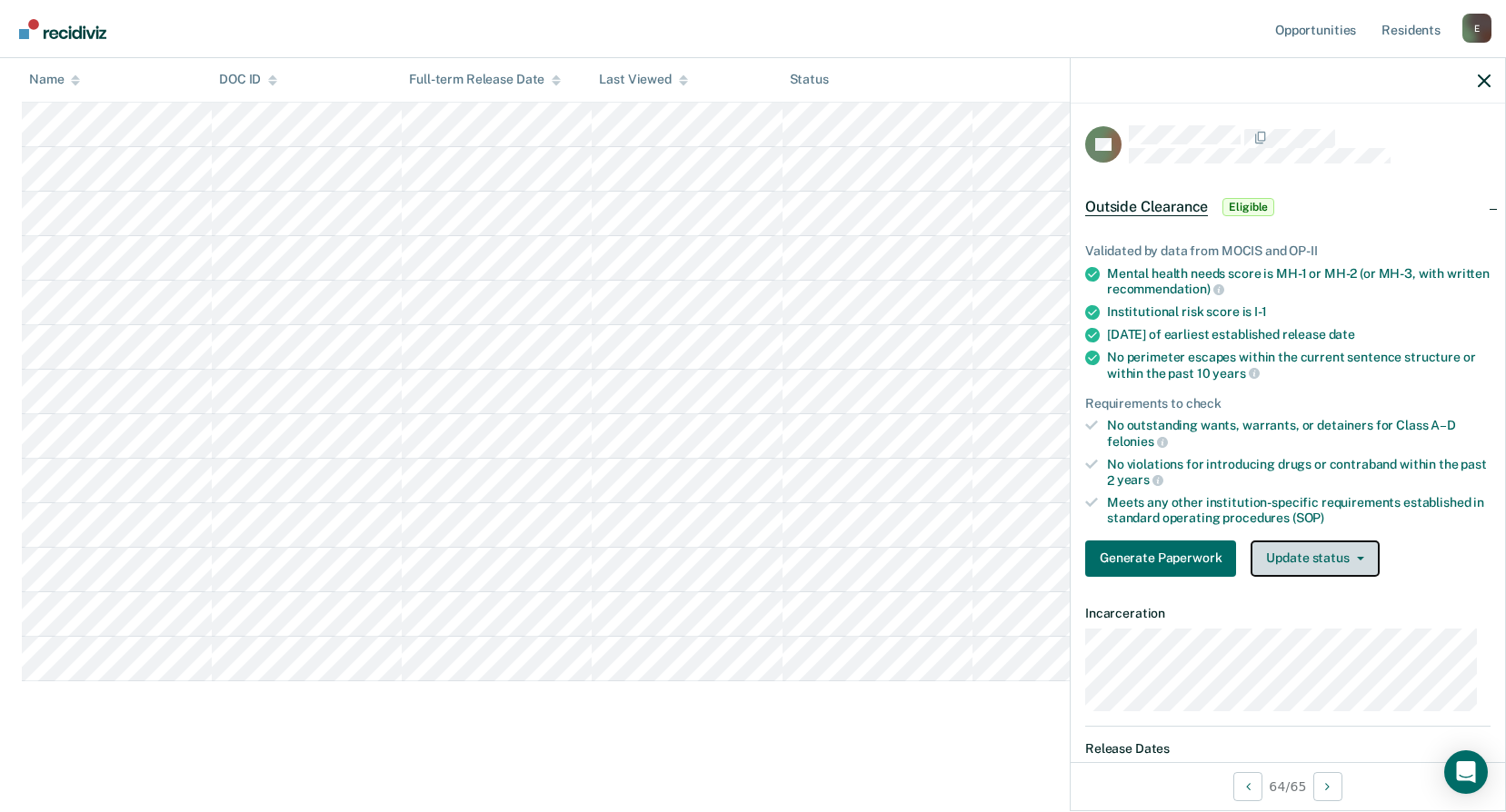
click at [1317, 553] on button "Update status" at bounding box center [1315, 559] width 128 height 36
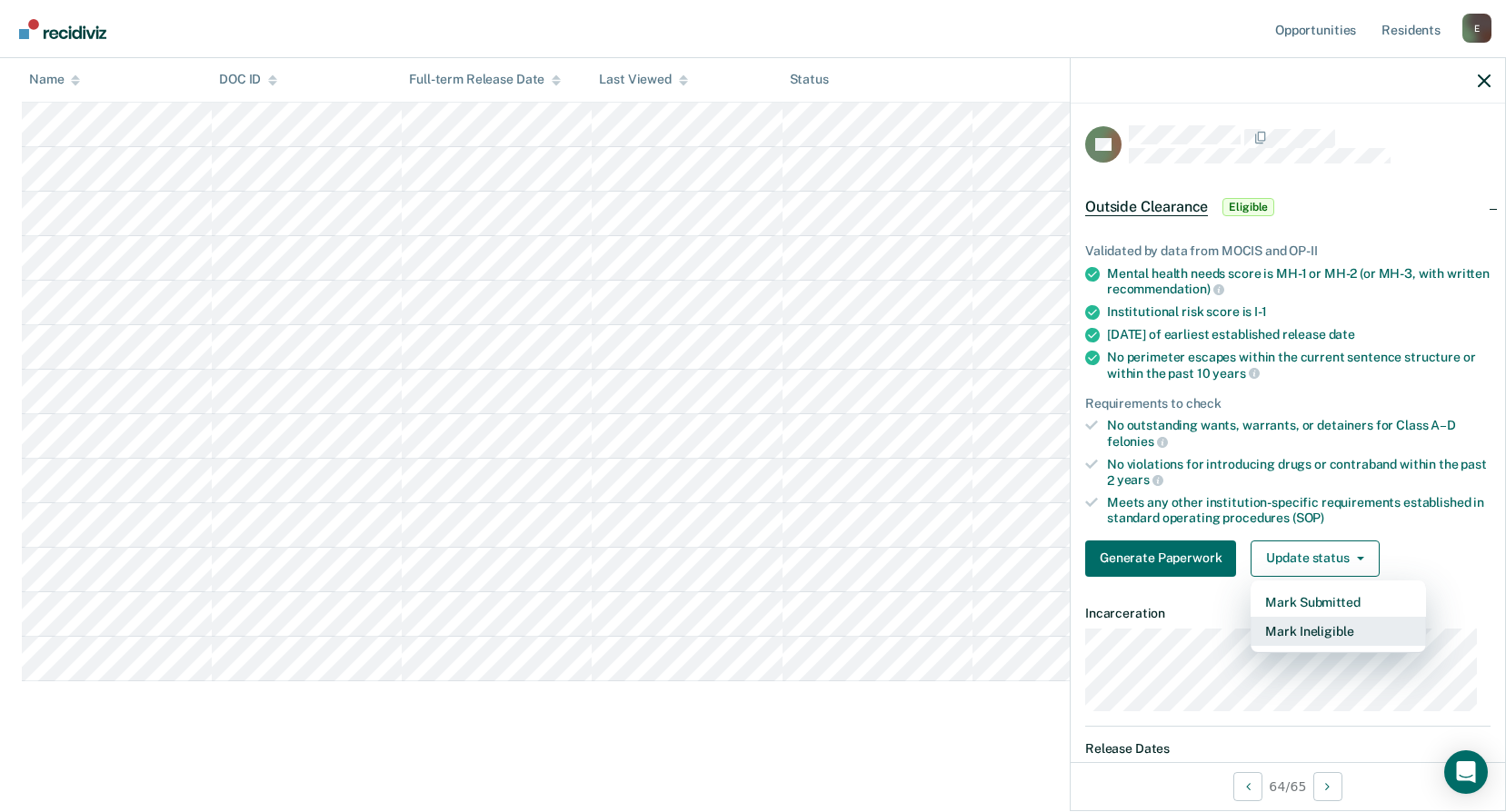
click at [1321, 621] on button "Mark Ineligible" at bounding box center [1339, 631] width 176 height 29
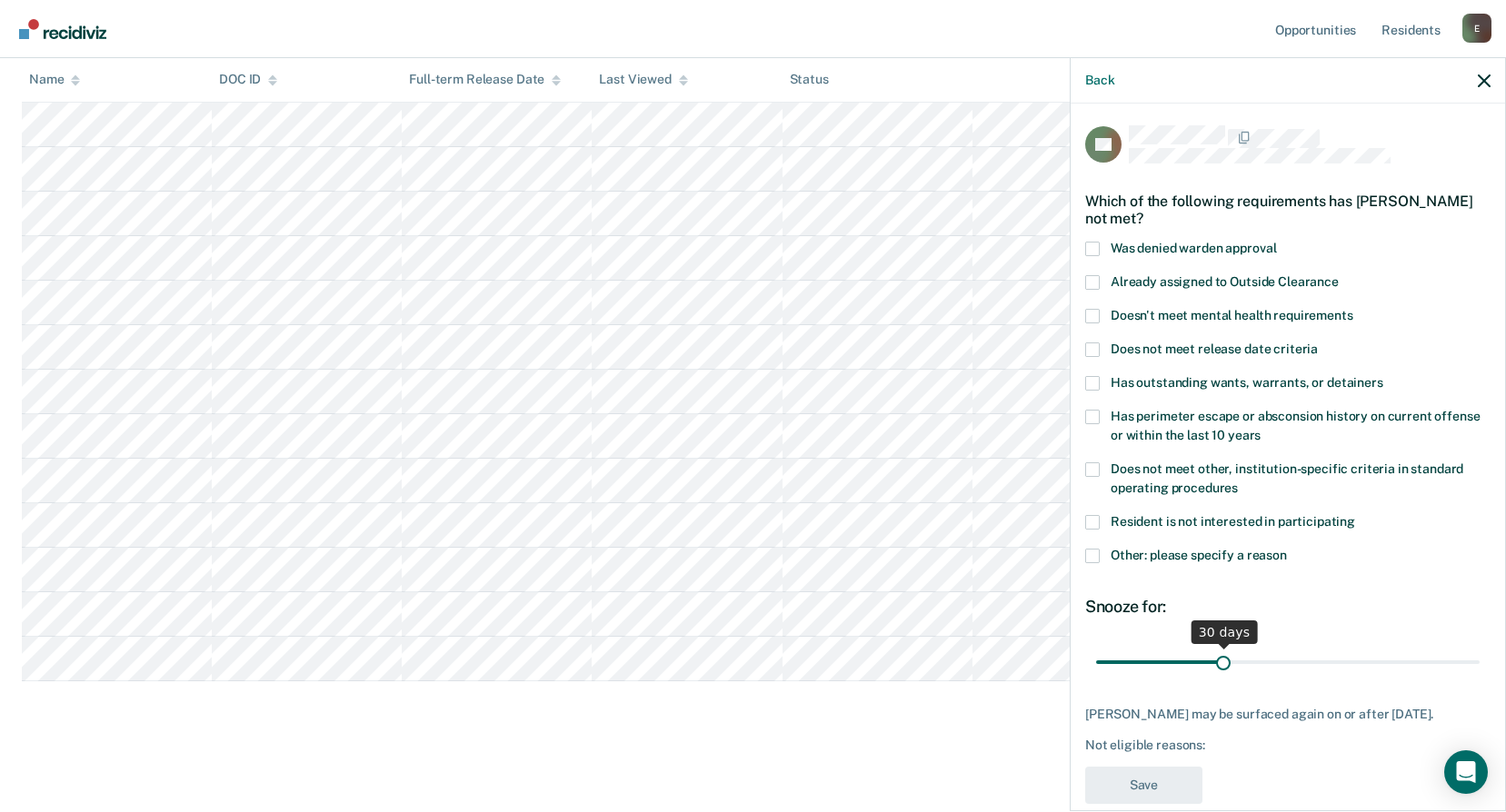
scroll to position [28, 0]
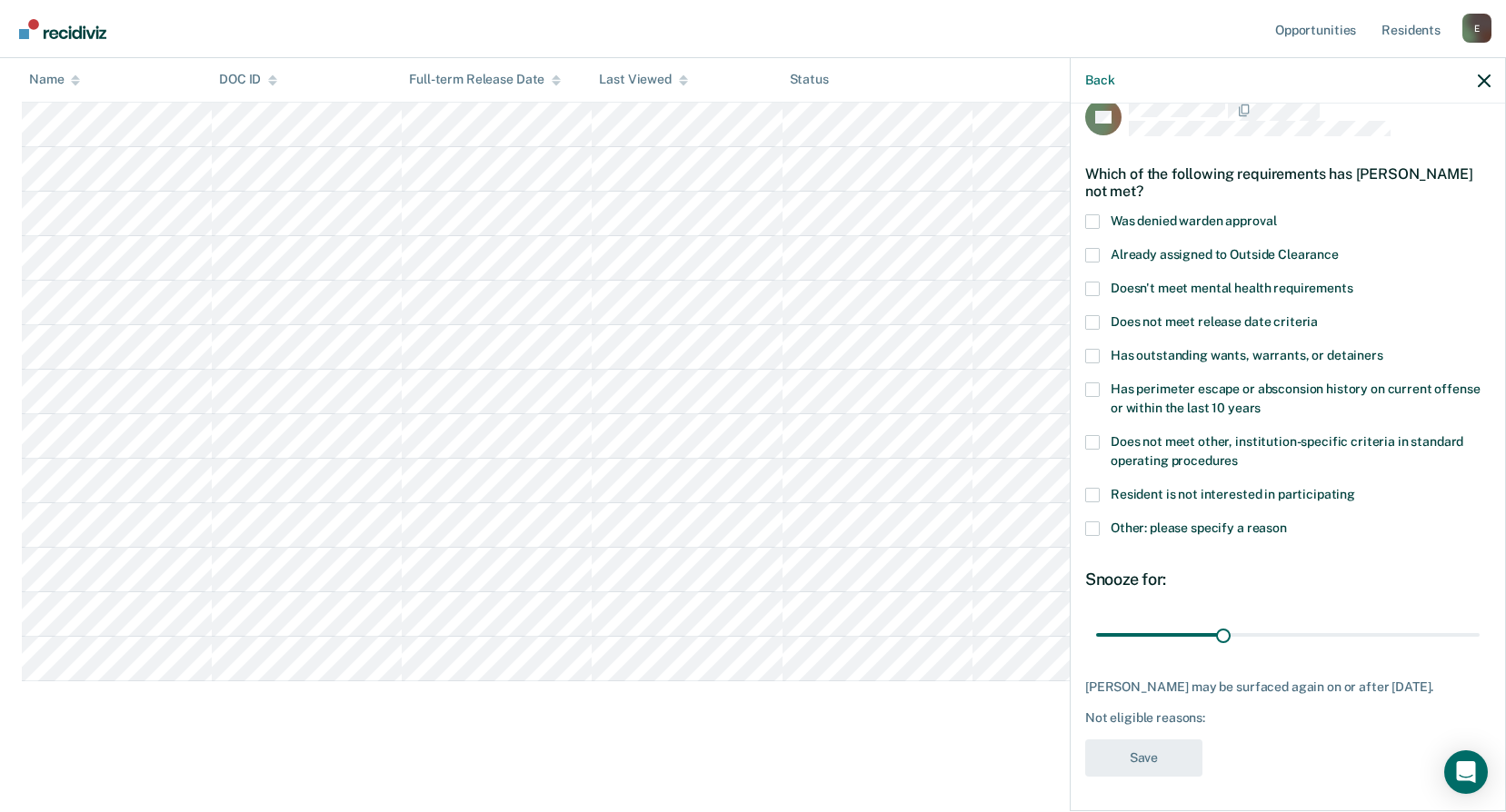
click at [1100, 525] on label "Other: please specify a reason" at bounding box center [1288, 531] width 405 height 19
click at [1287, 522] on input "Other: please specify a reason" at bounding box center [1287, 522] width 0 height 0
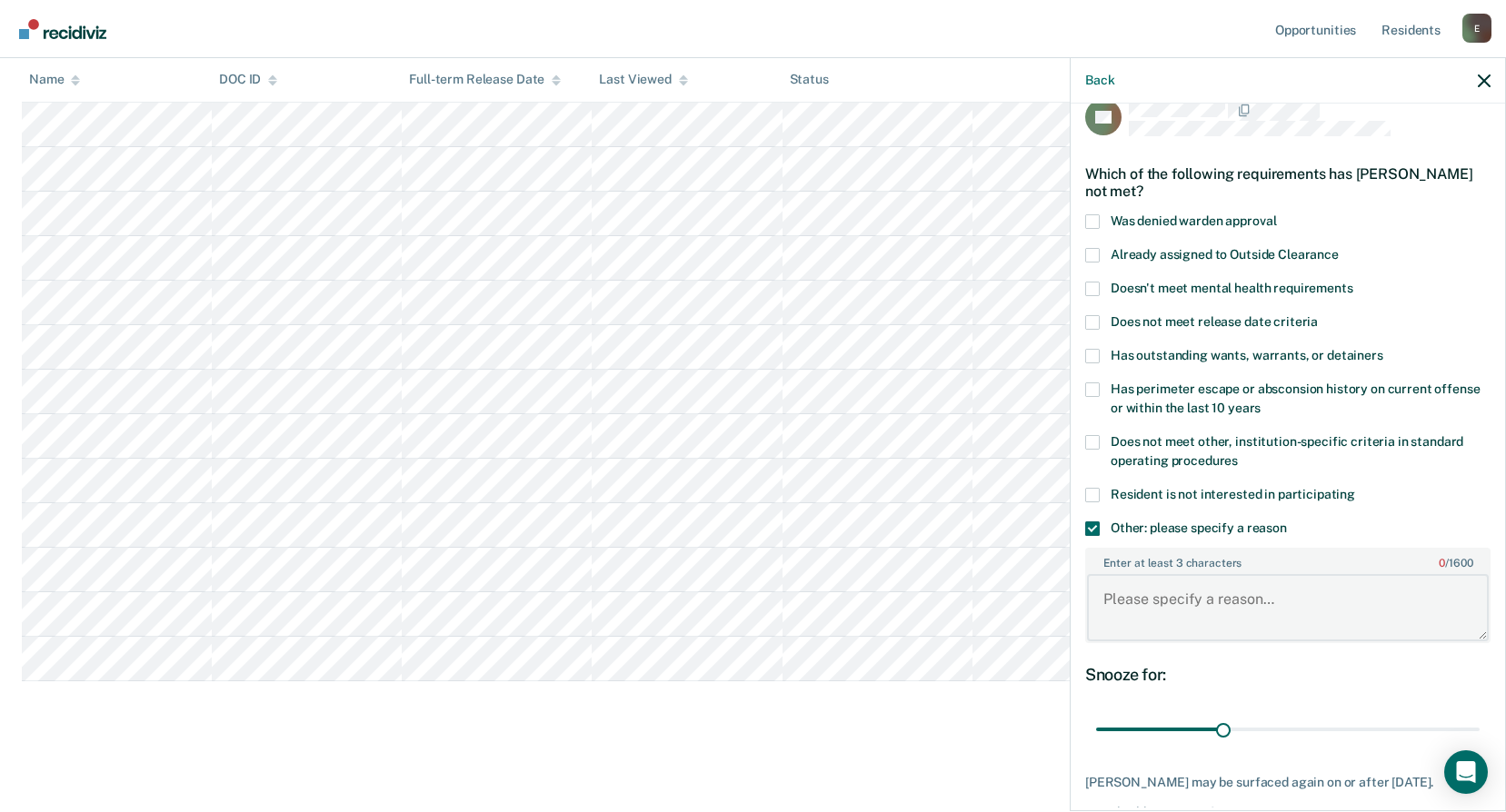
click at [1129, 588] on textarea "Enter at least 3 characters 0 / 1600" at bounding box center [1288, 608] width 401 height 67
paste textarea "[DATE] F 06LF-CR01143-01 LAFA 20030602 Y MODOC ASSAULT SECOND DEGREE Seq: 4 [DA…"
type textarea "[DATE] F 06LF-CR01143-01 LAFA 20030602 Y MODOC ASSAULT SECOND DEGREE Seq: 4 [DA…"
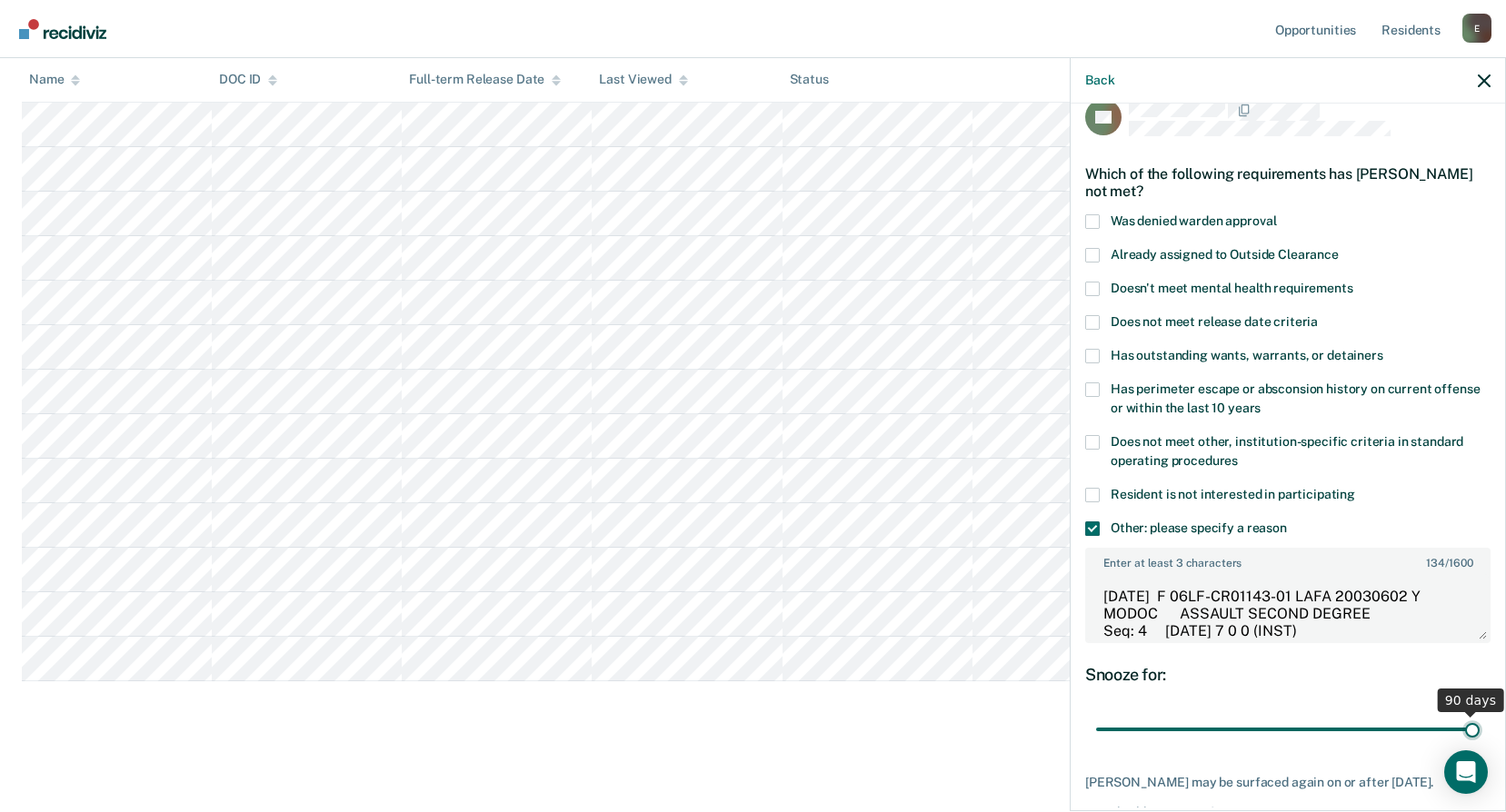
drag, startPoint x: 1222, startPoint y: 732, endPoint x: 1490, endPoint y: 722, distance: 268.2
type input "90"
click at [1480, 722] on input "range" at bounding box center [1287, 730] width 383 height 32
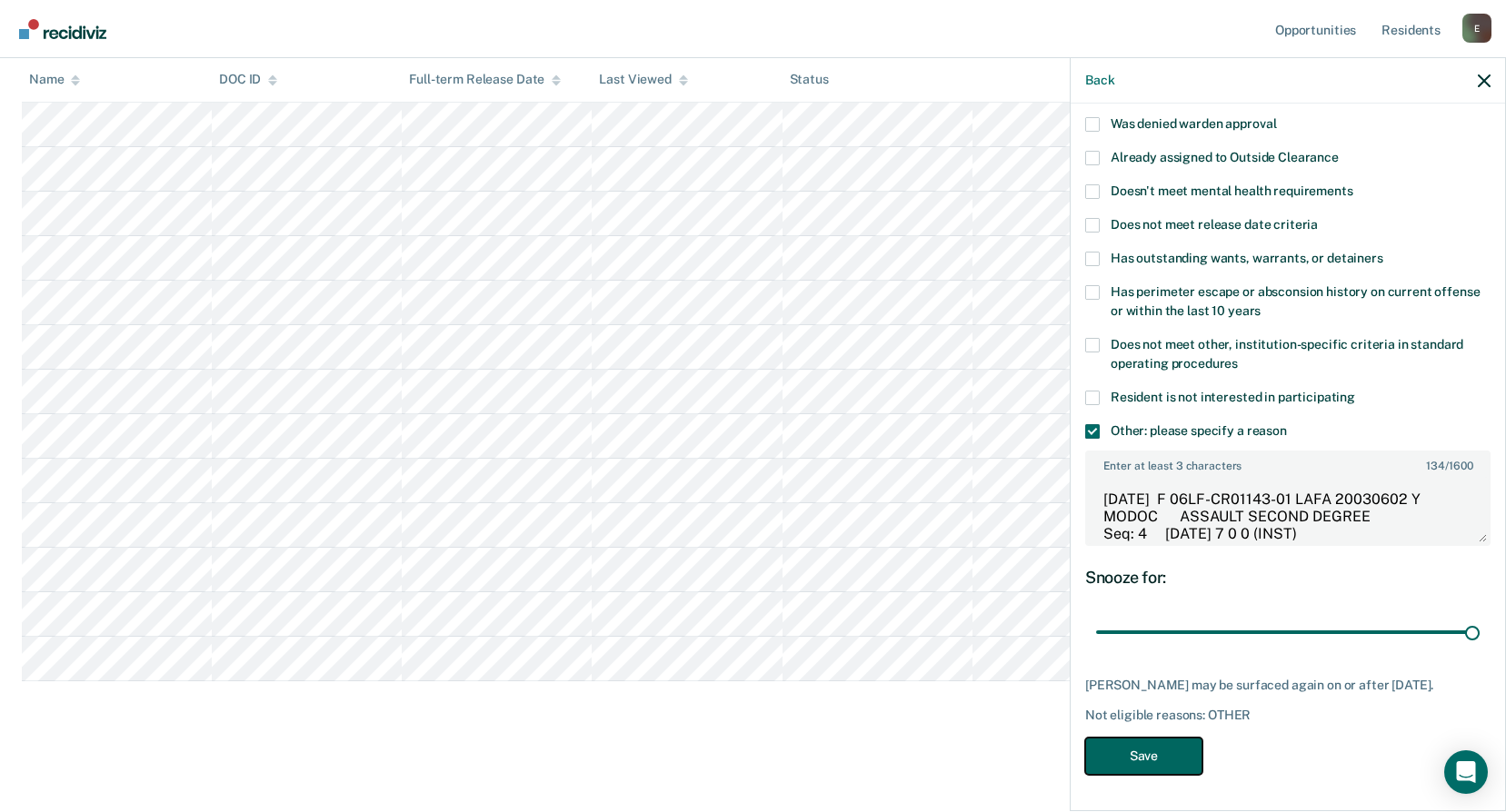
click at [1171, 746] on button "Save" at bounding box center [1144, 756] width 118 height 37
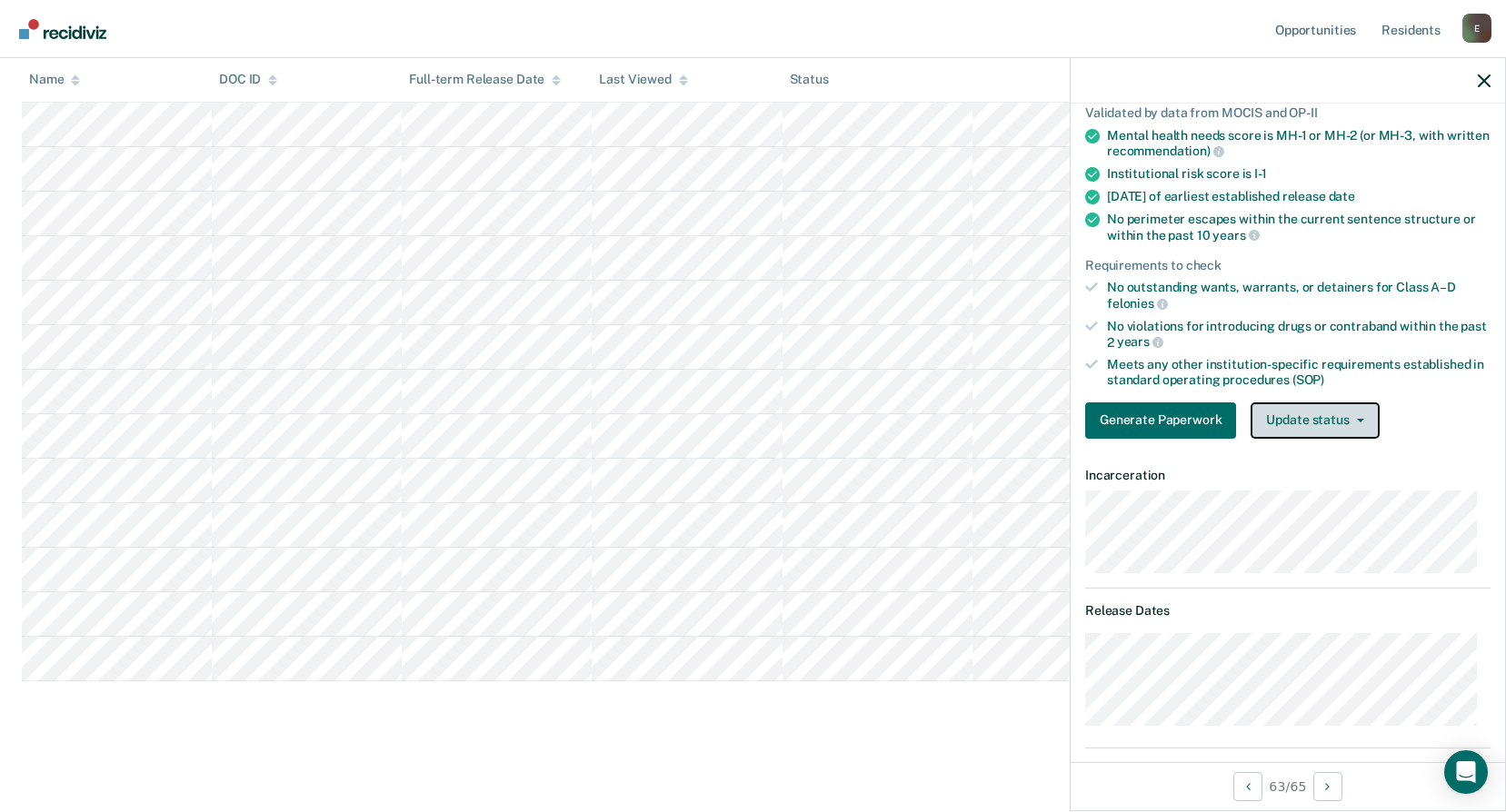
click at [1329, 421] on button "Update status" at bounding box center [1315, 420] width 128 height 36
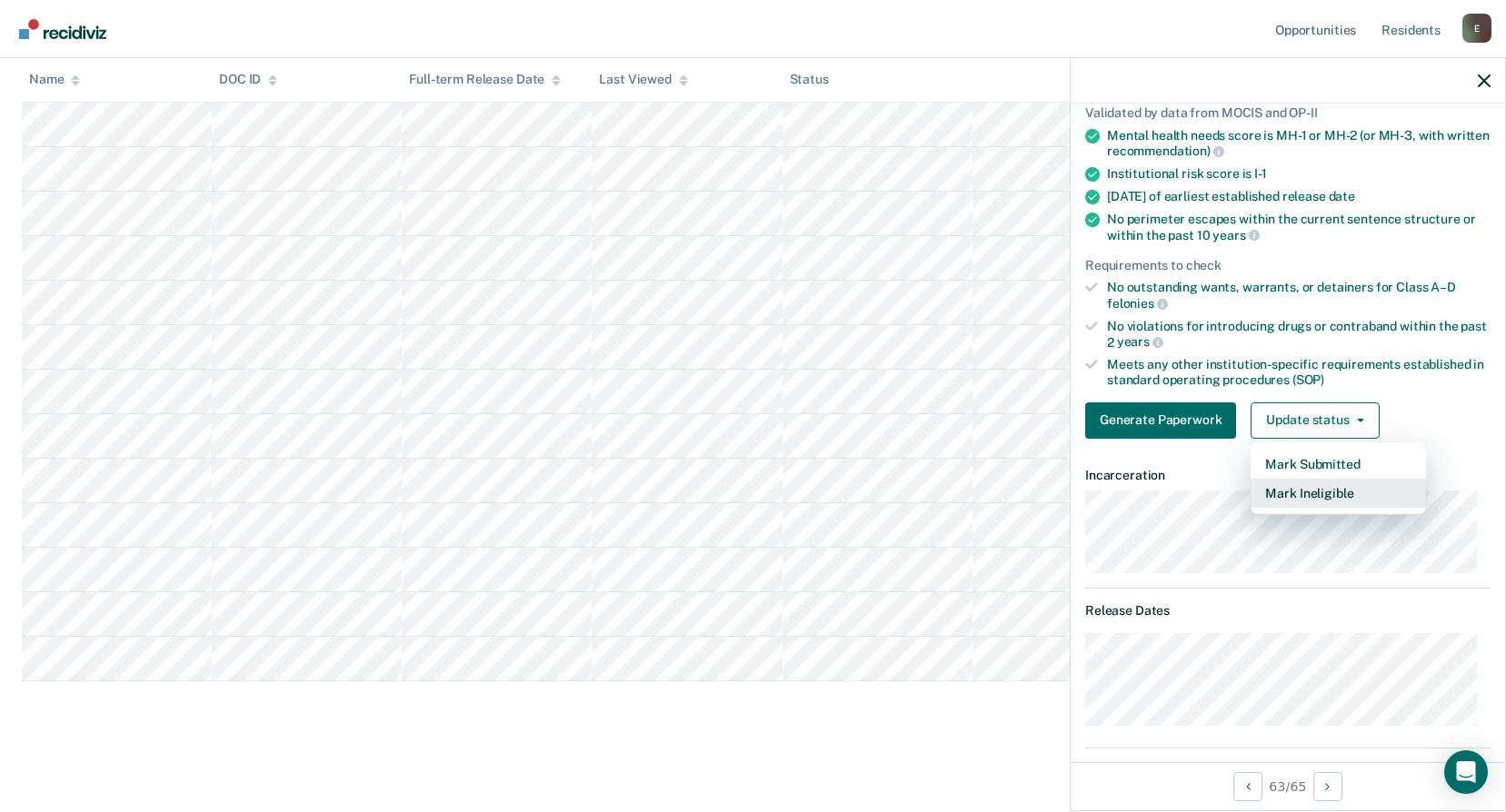
click at [1325, 495] on button "Mark Ineligible" at bounding box center [1339, 493] width 176 height 29
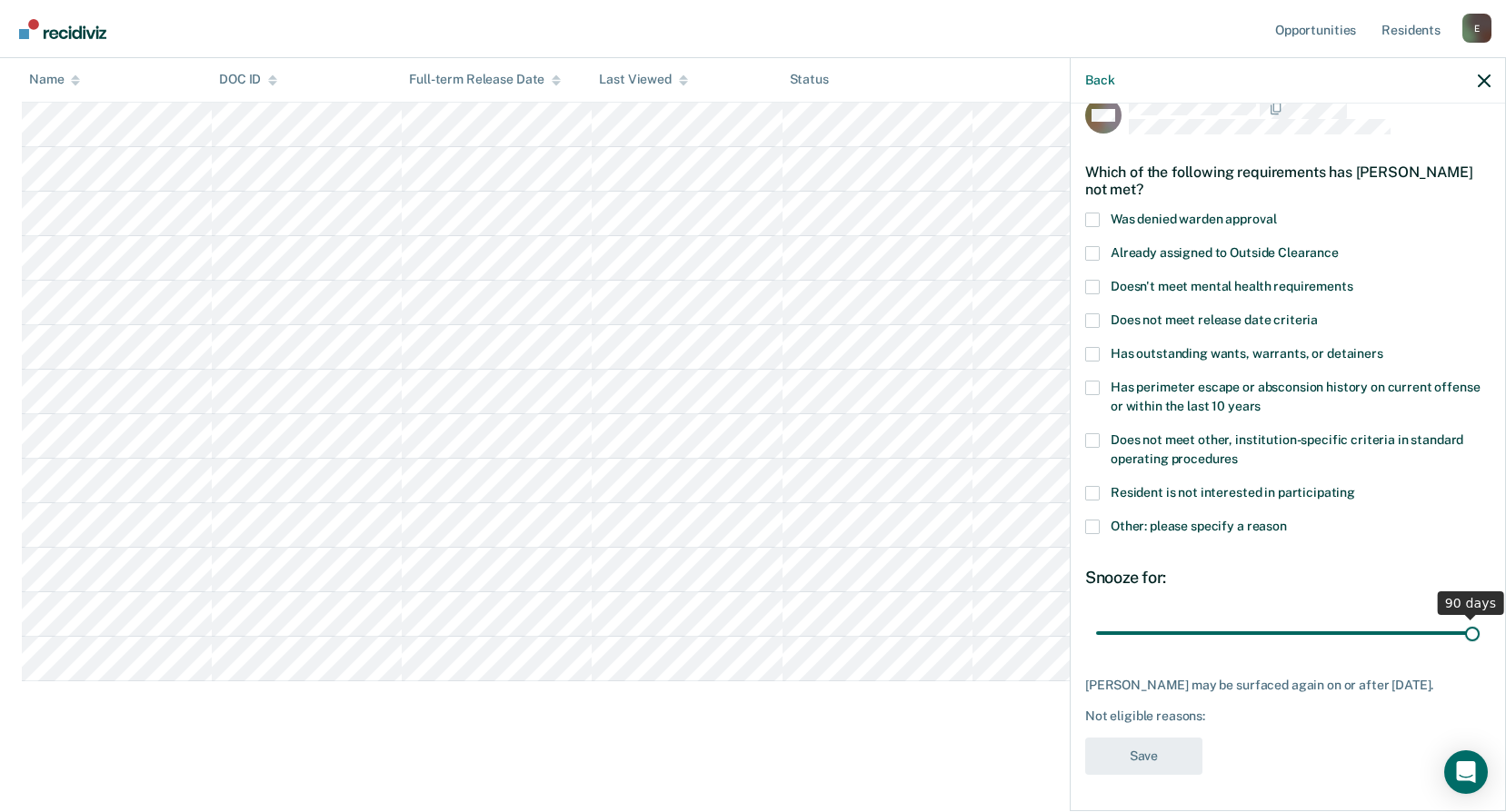
drag, startPoint x: 1221, startPoint y: 622, endPoint x: 1505, endPoint y: 625, distance: 284.0
type input "90"
click at [1480, 625] on input "range" at bounding box center [1287, 632] width 383 height 32
click at [1092, 520] on span at bounding box center [1092, 526] width 14 height 14
click at [1287, 520] on input "Other: please specify a reason" at bounding box center [1287, 520] width 0 height 0
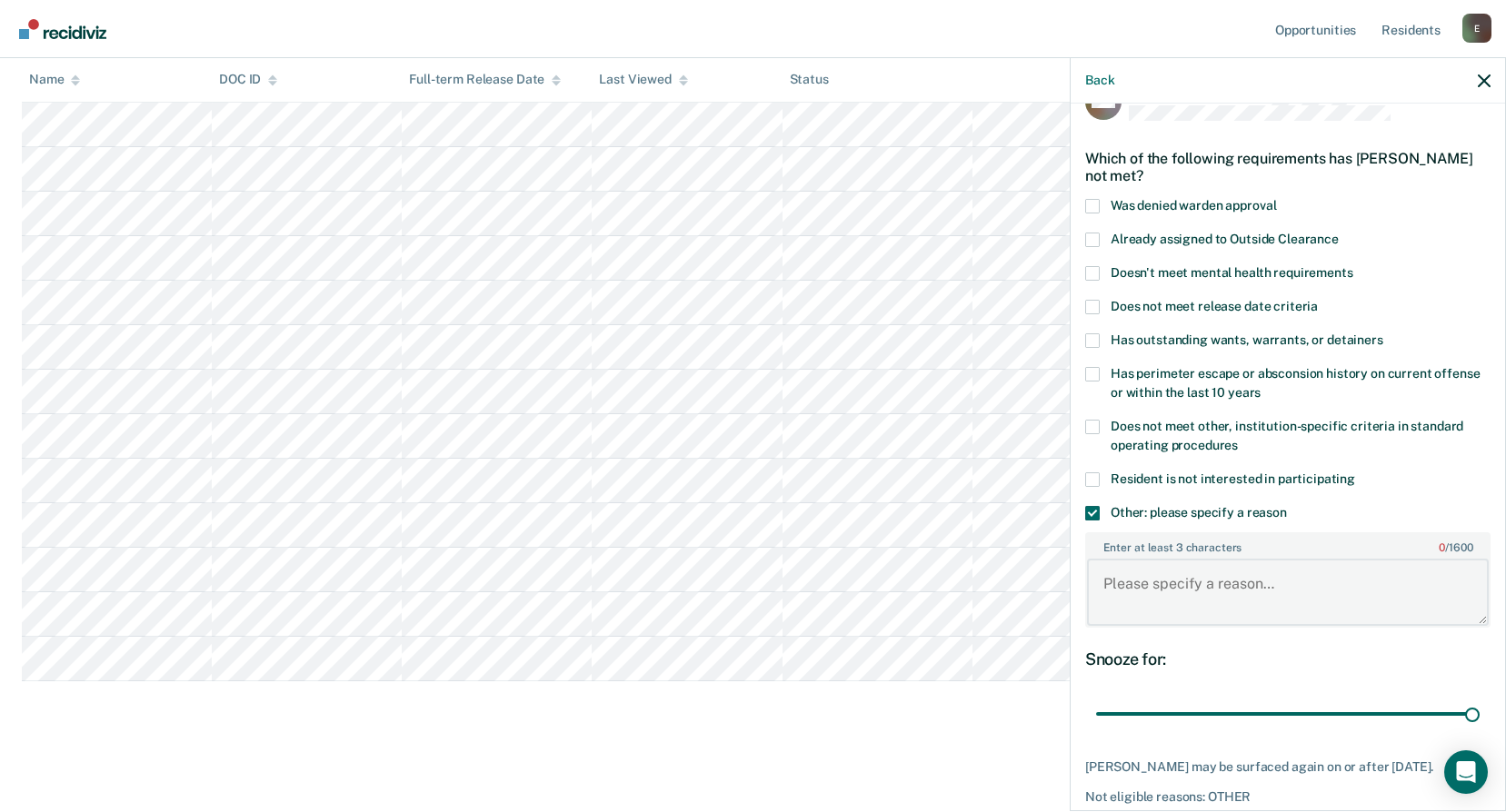
paste textarea "[DATE] F 1416-CR02726 JACK 20140213 N MODOC ASSAULT-1ST DEGREE Seq: 3 [DATE] IN…"
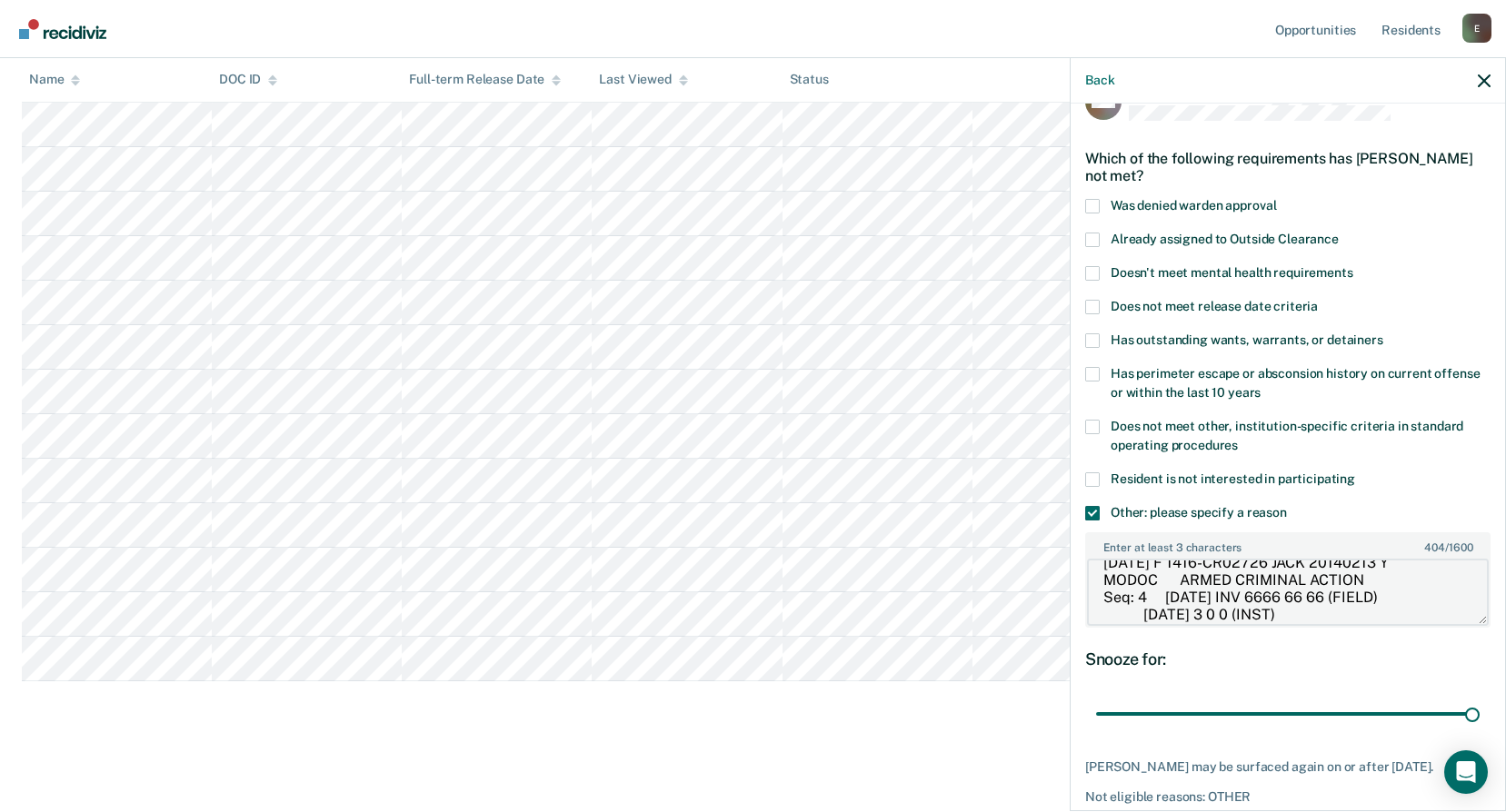
scroll to position [139, 0]
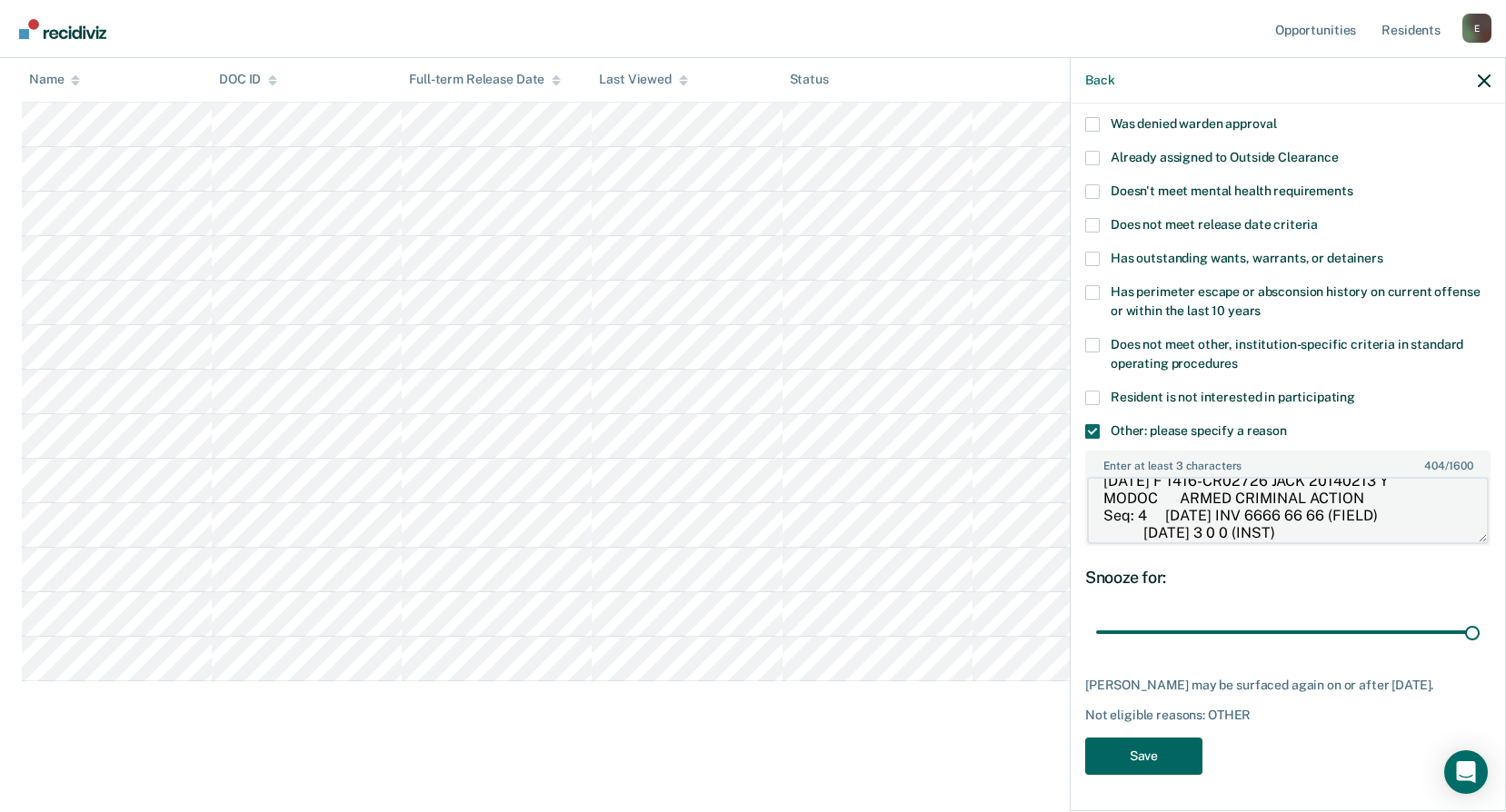
type textarea "[DATE] F 1416-CR02726 JACK 20140213 N MODOC ASSAULT-1ST DEGREE Seq: 3 [DATE] IN…"
click at [1182, 746] on button "Save" at bounding box center [1144, 756] width 118 height 37
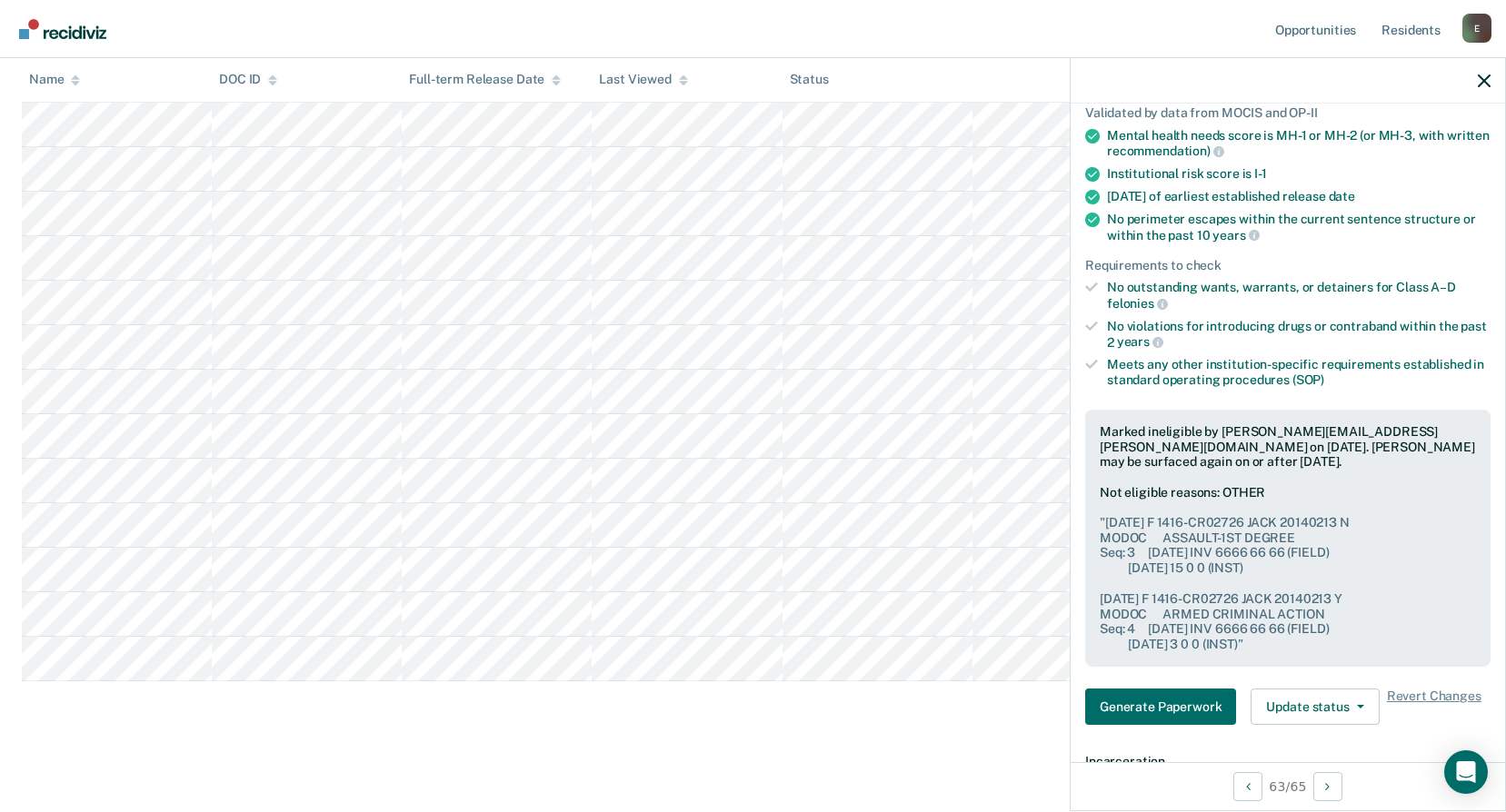
drag, startPoint x: 282, startPoint y: 734, endPoint x: 268, endPoint y: 729, distance: 14.9
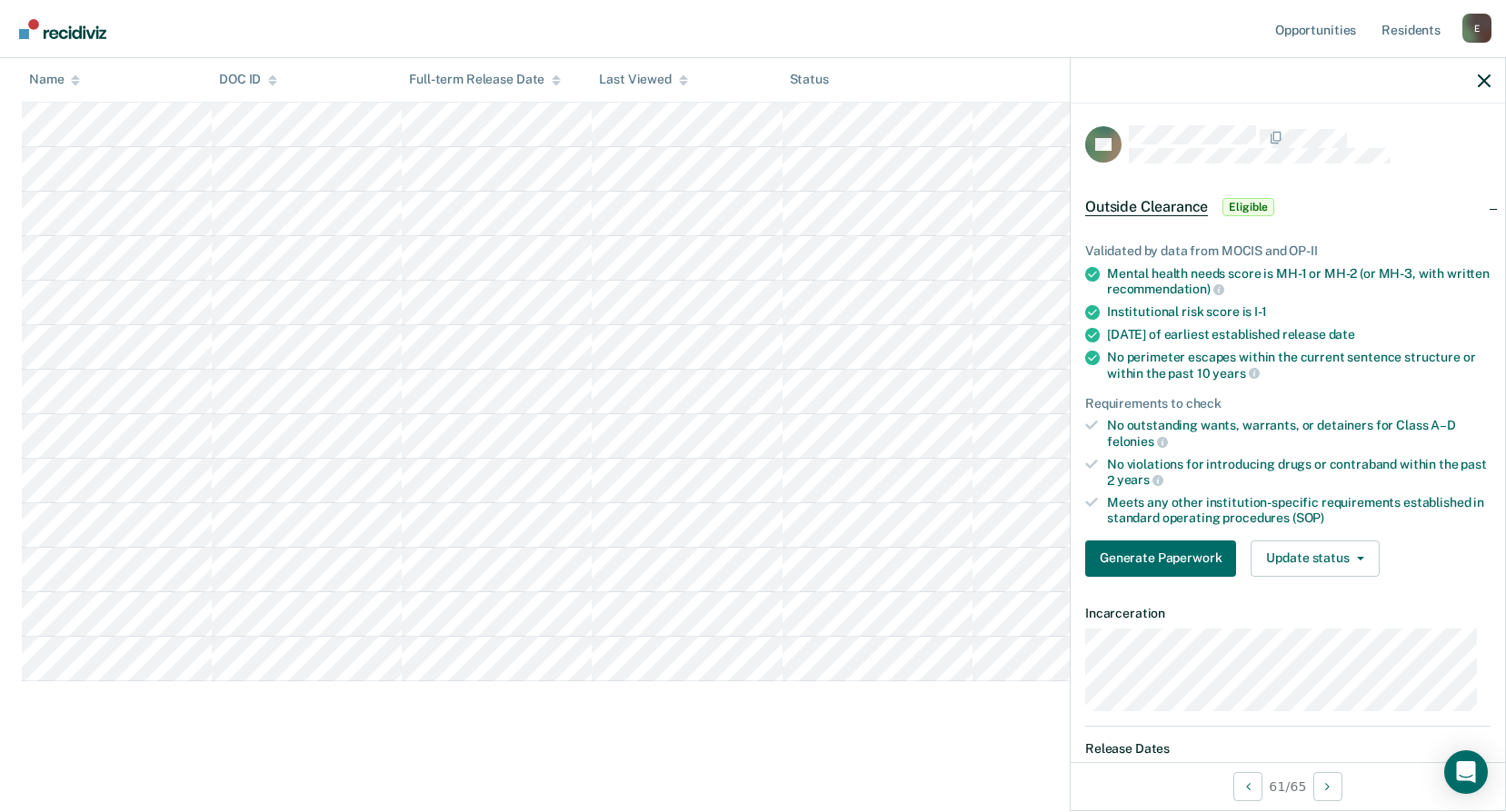
scroll to position [182, 0]
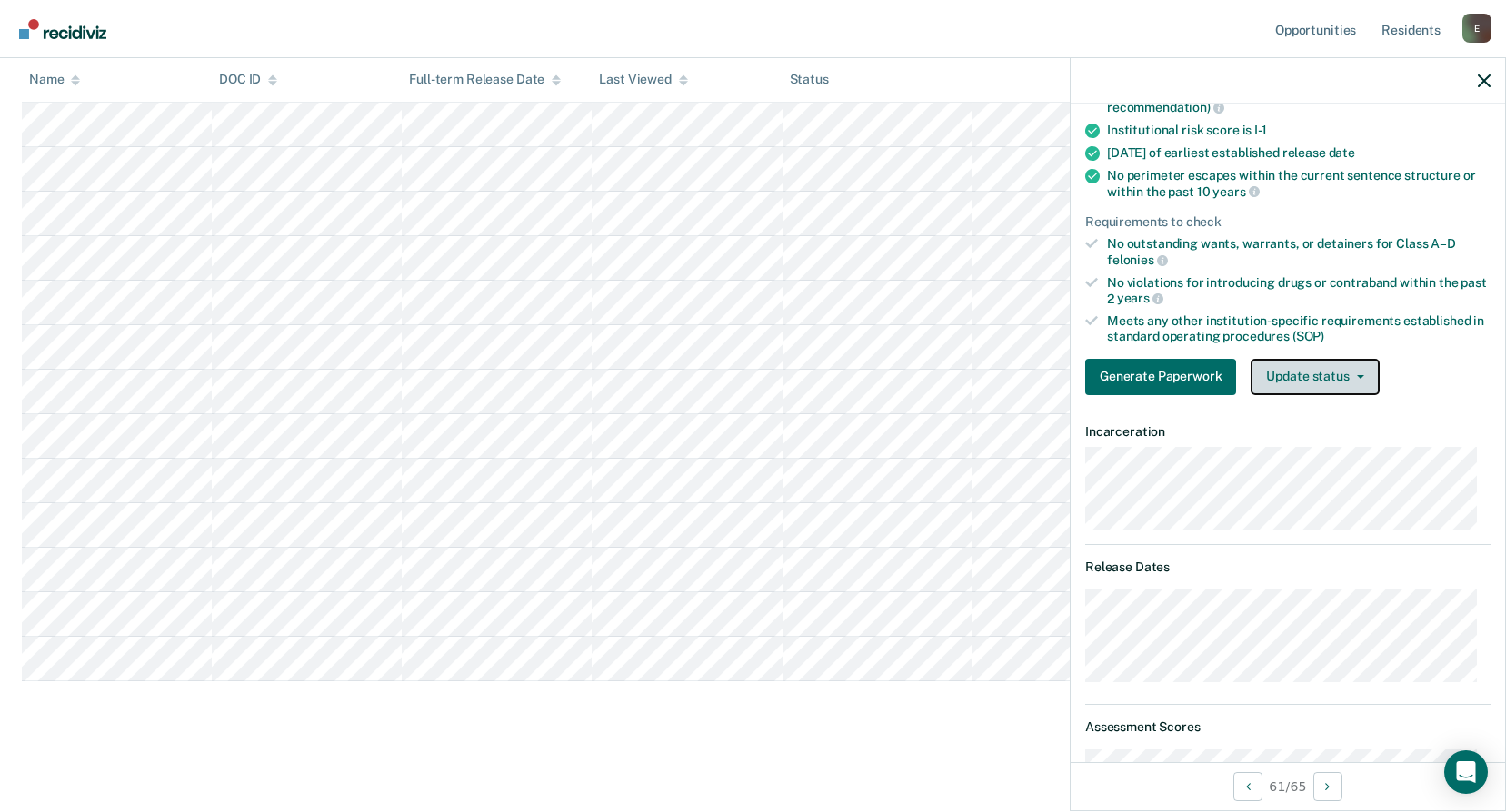
click at [1323, 384] on button "Update status" at bounding box center [1315, 377] width 128 height 36
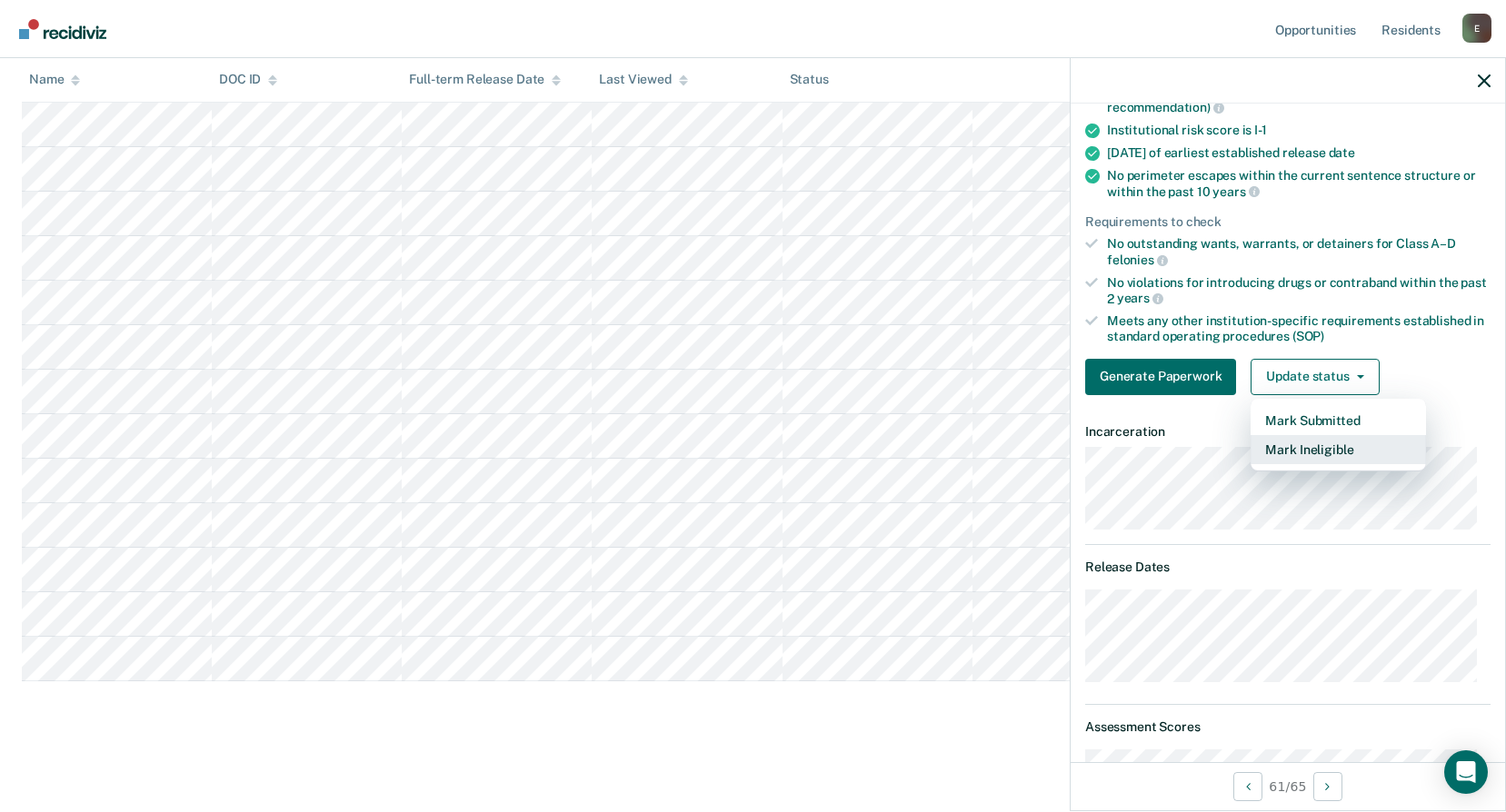
click at [1319, 449] on button "Mark Ineligible" at bounding box center [1339, 450] width 176 height 29
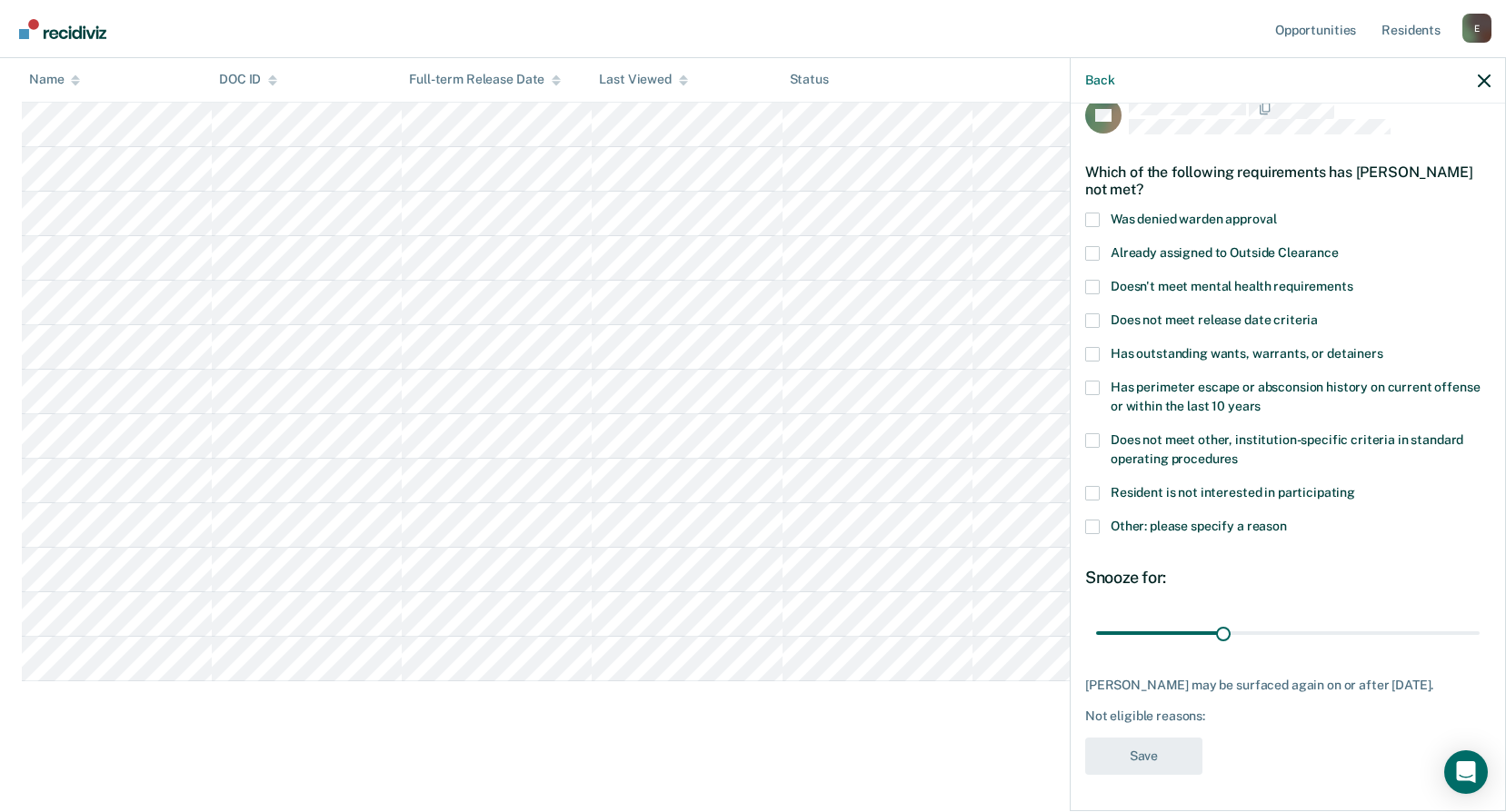
click at [1100, 520] on label "Other: please specify a reason" at bounding box center [1288, 529] width 405 height 19
click at [1287, 520] on input "Other: please specify a reason" at bounding box center [1287, 520] width 0 height 0
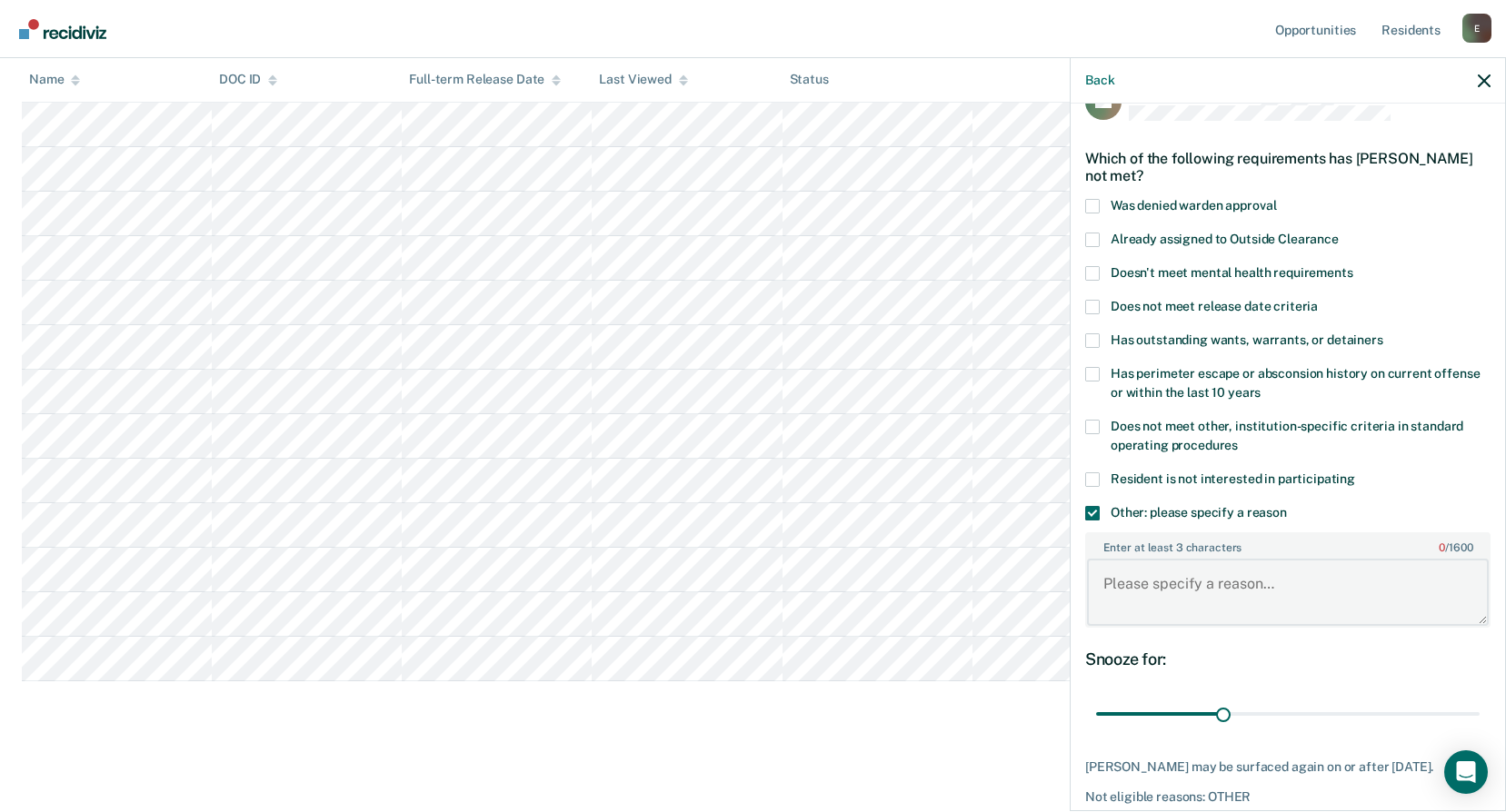
paste textarea "[DATE] 19.2 WRDCC - [PERSON_NAME], H WRDCC25-05163"
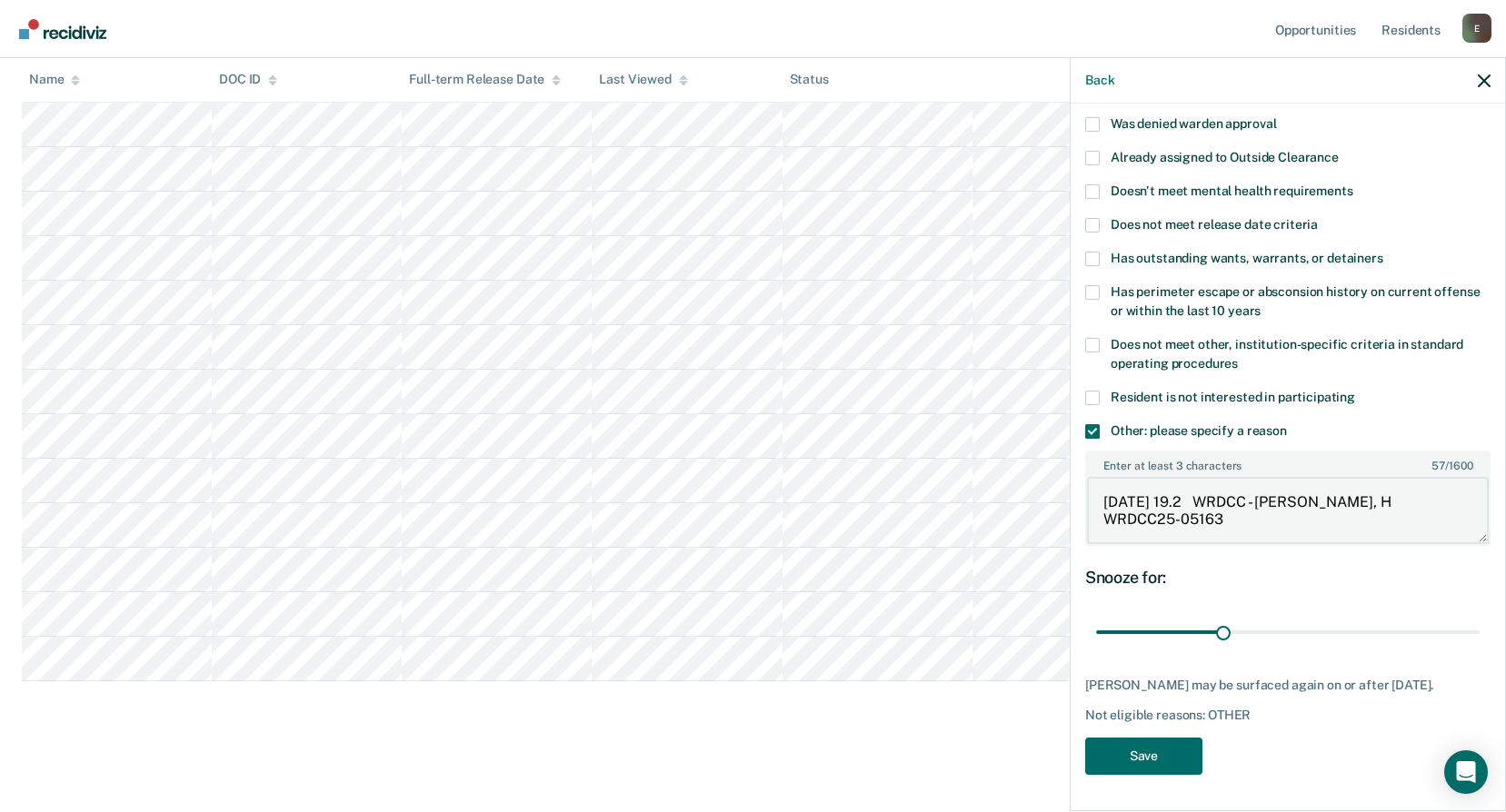
scroll to position [139, 0]
type textarea "[DATE] 19.2 WRDCC - [PERSON_NAME], H WRDCC25-05163"
drag, startPoint x: 1224, startPoint y: 617, endPoint x: 1244, endPoint y: 619, distance: 20.1
type input "36"
click at [1244, 619] on input "range" at bounding box center [1287, 632] width 383 height 32
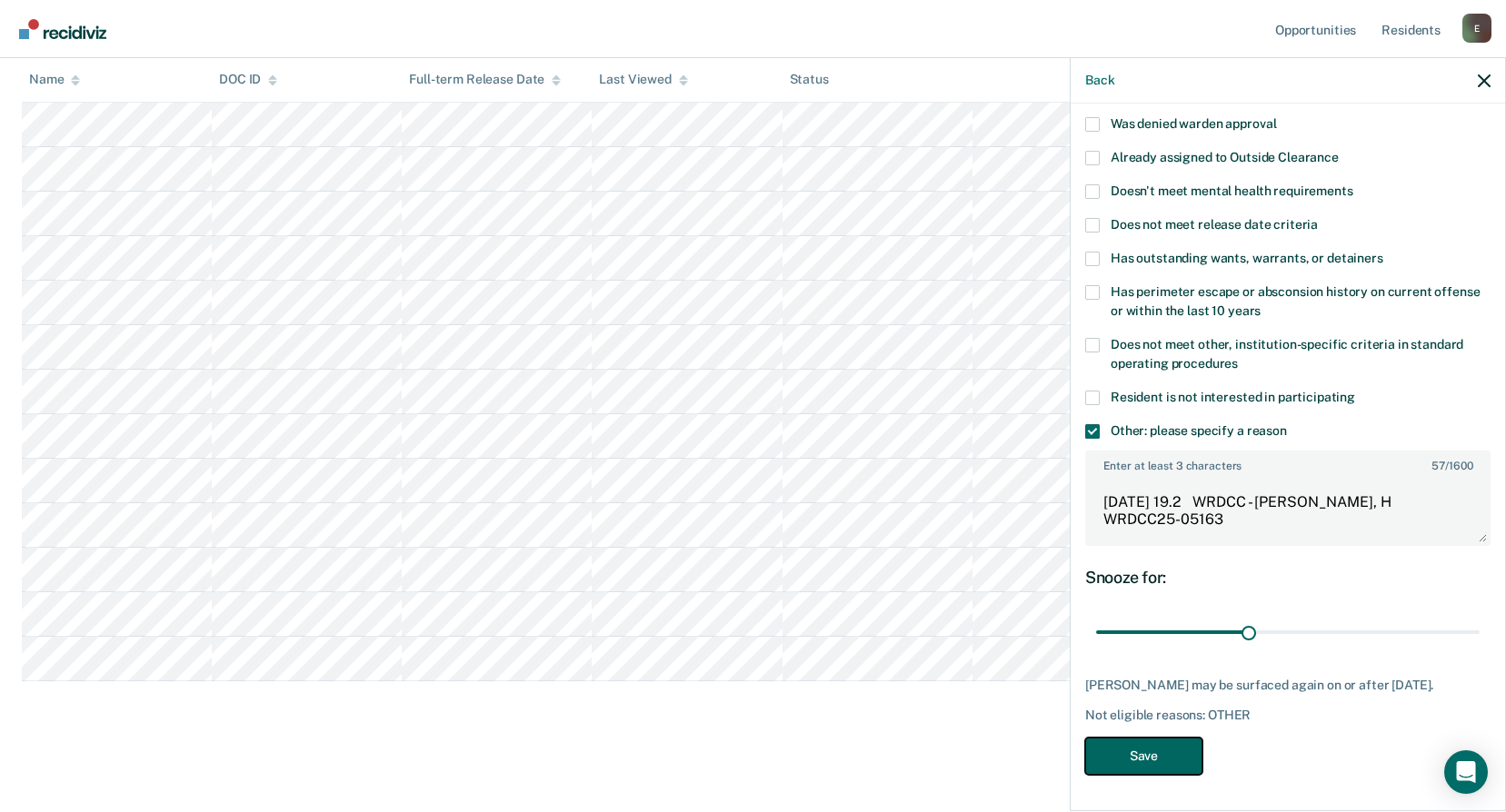
click at [1161, 755] on button "Save" at bounding box center [1144, 756] width 118 height 37
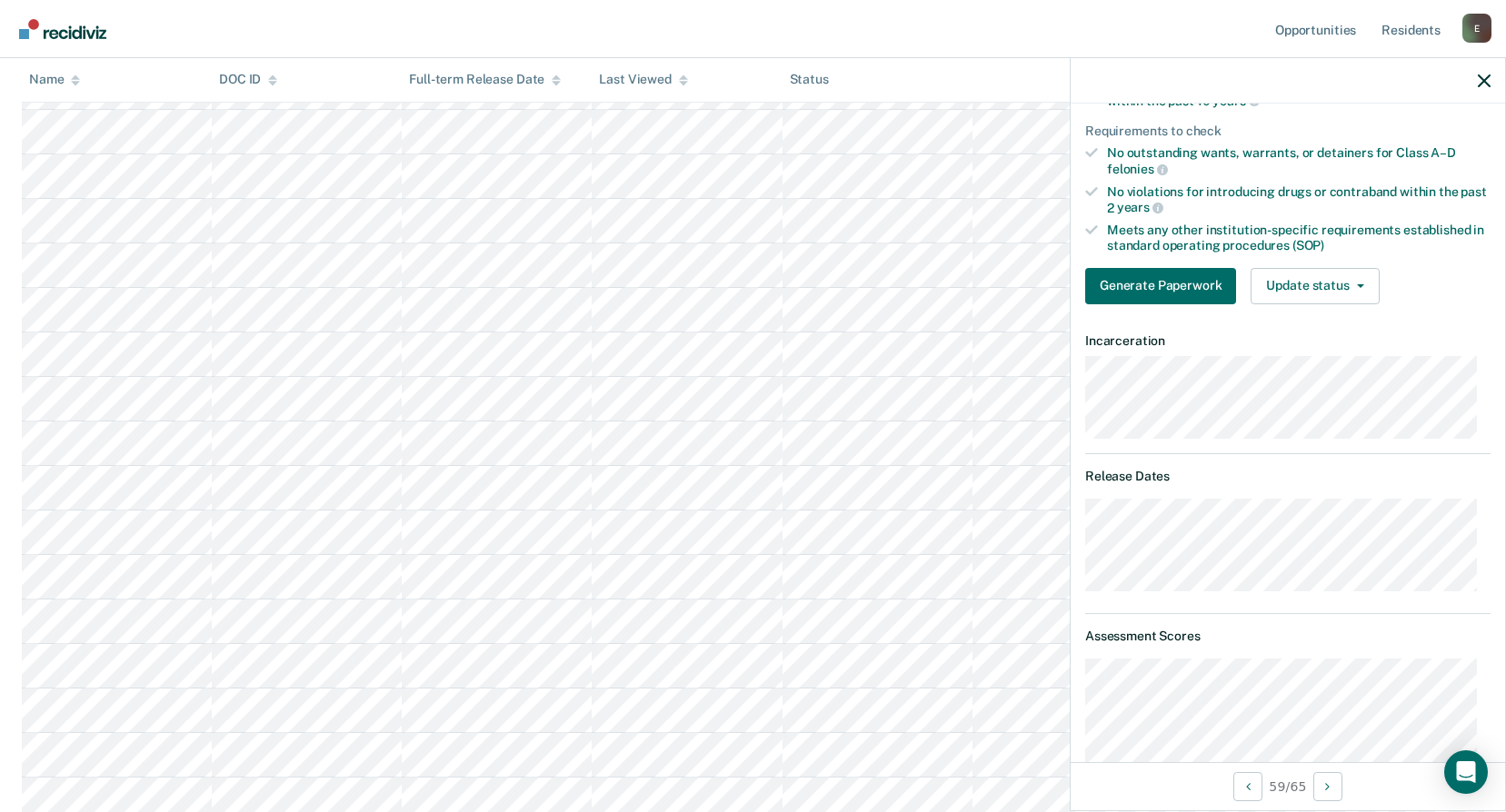
scroll to position [182, 0]
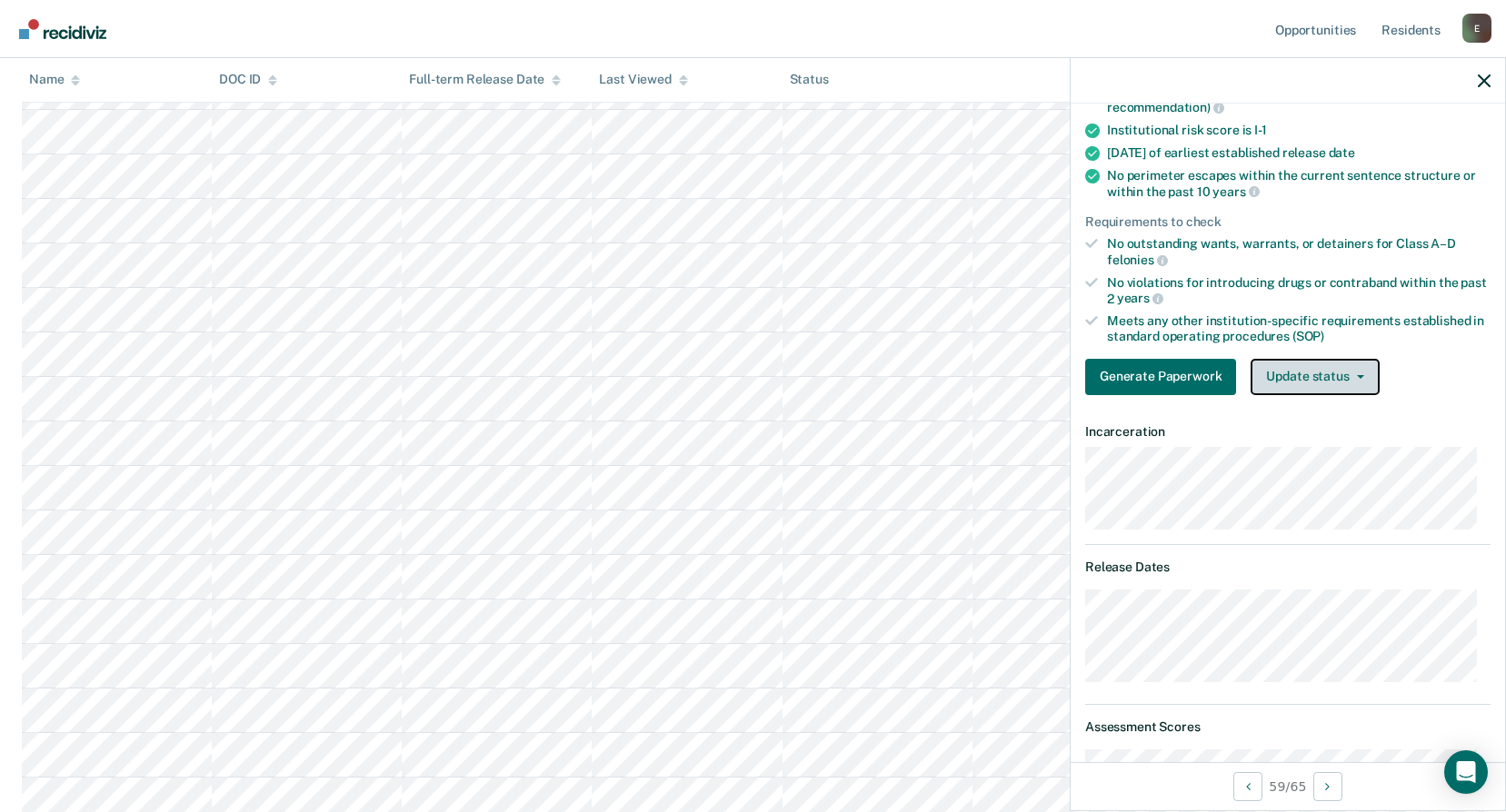
click at [1322, 371] on button "Update status" at bounding box center [1315, 377] width 128 height 36
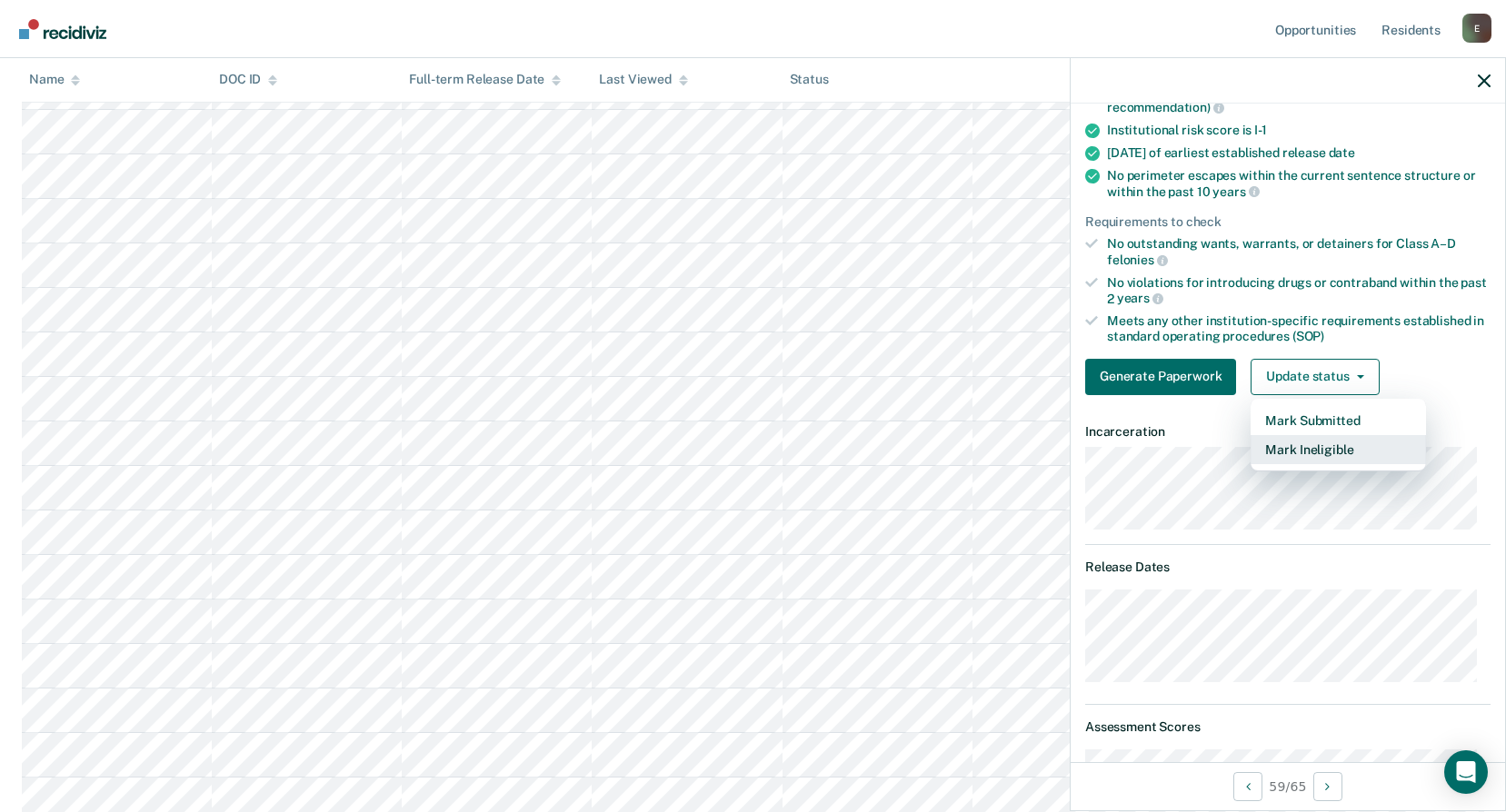
click at [1324, 439] on button "Mark Ineligible" at bounding box center [1339, 450] width 176 height 29
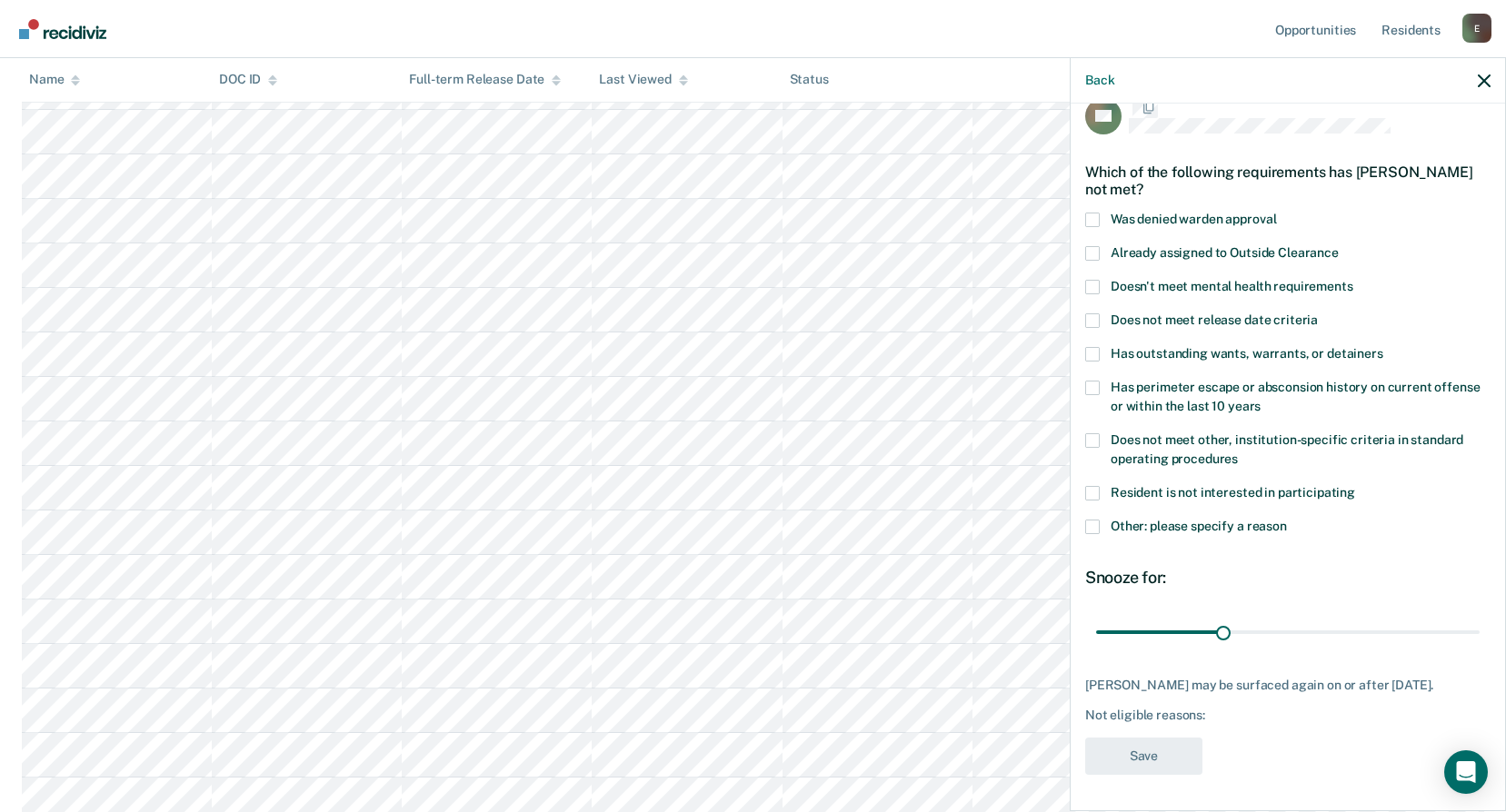
scroll to position [28, 0]
drag, startPoint x: 1217, startPoint y: 631, endPoint x: 1486, endPoint y: 637, distance: 269.1
type input "90"
click at [1480, 637] on input "range" at bounding box center [1287, 634] width 383 height 32
click at [1089, 324] on span at bounding box center [1092, 322] width 14 height 14
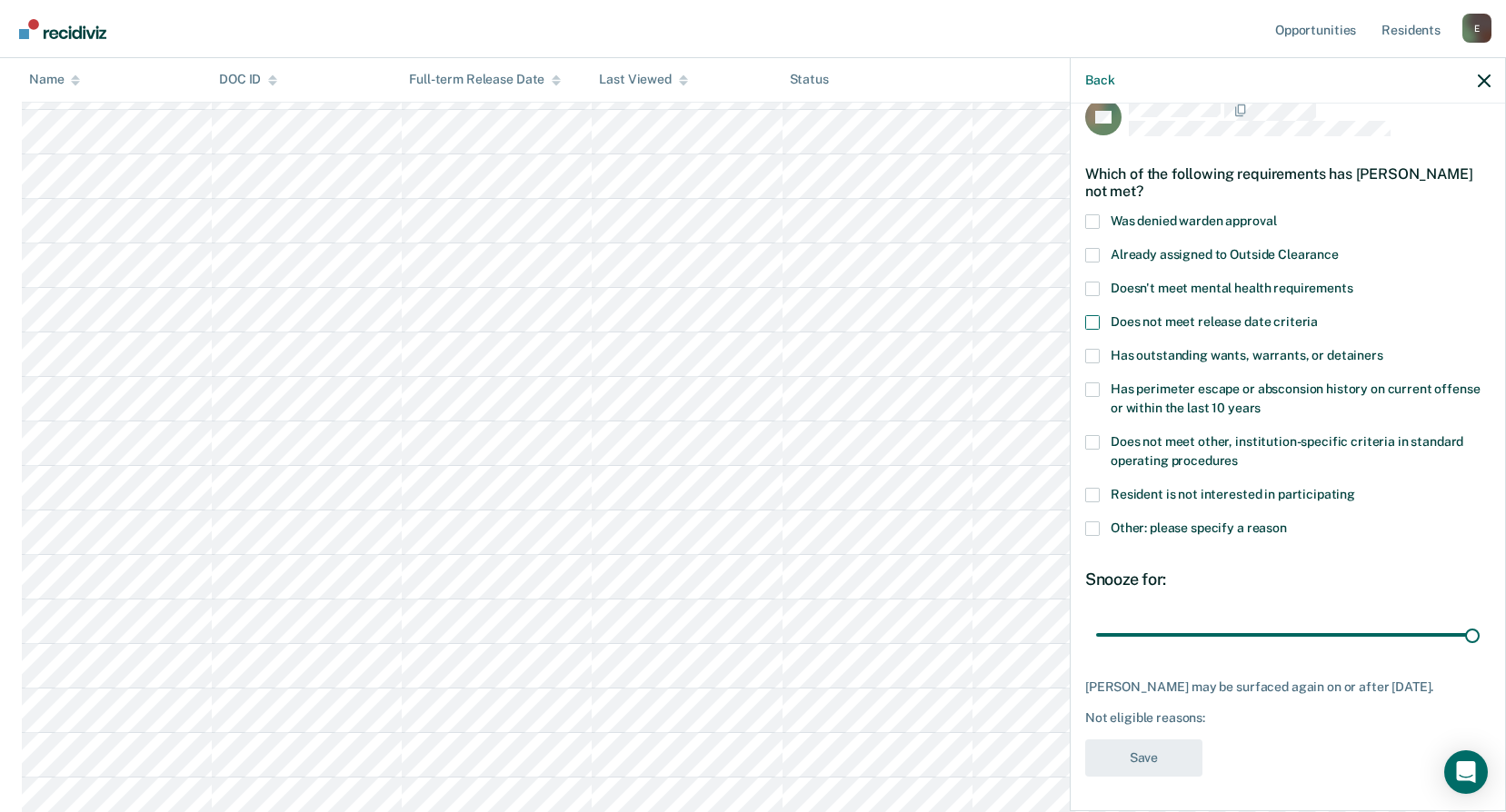
click at [1318, 315] on input "Does not meet release date criteria" at bounding box center [1318, 315] width 0 height 0
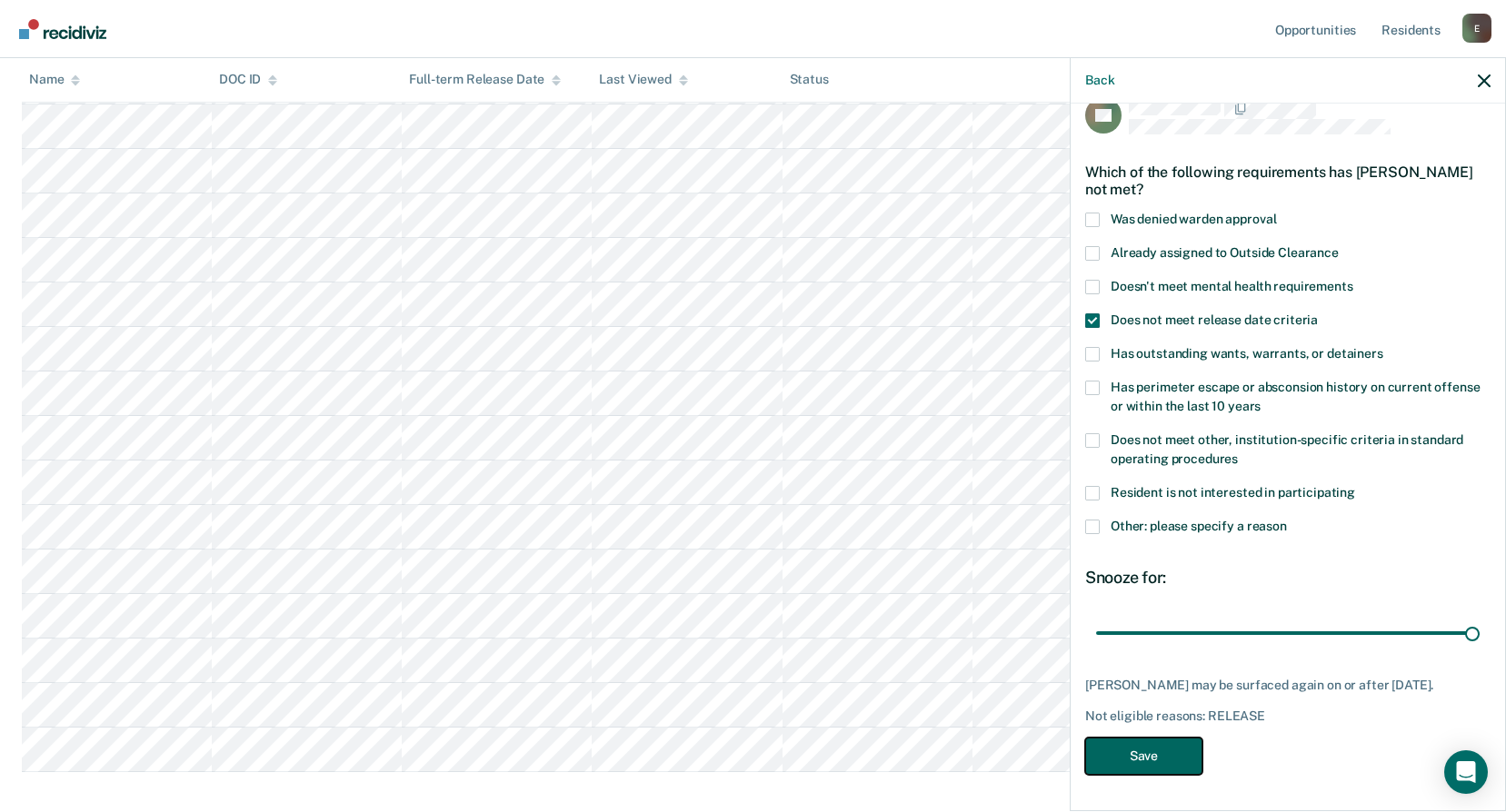
click at [1131, 748] on button "Save" at bounding box center [1144, 756] width 118 height 37
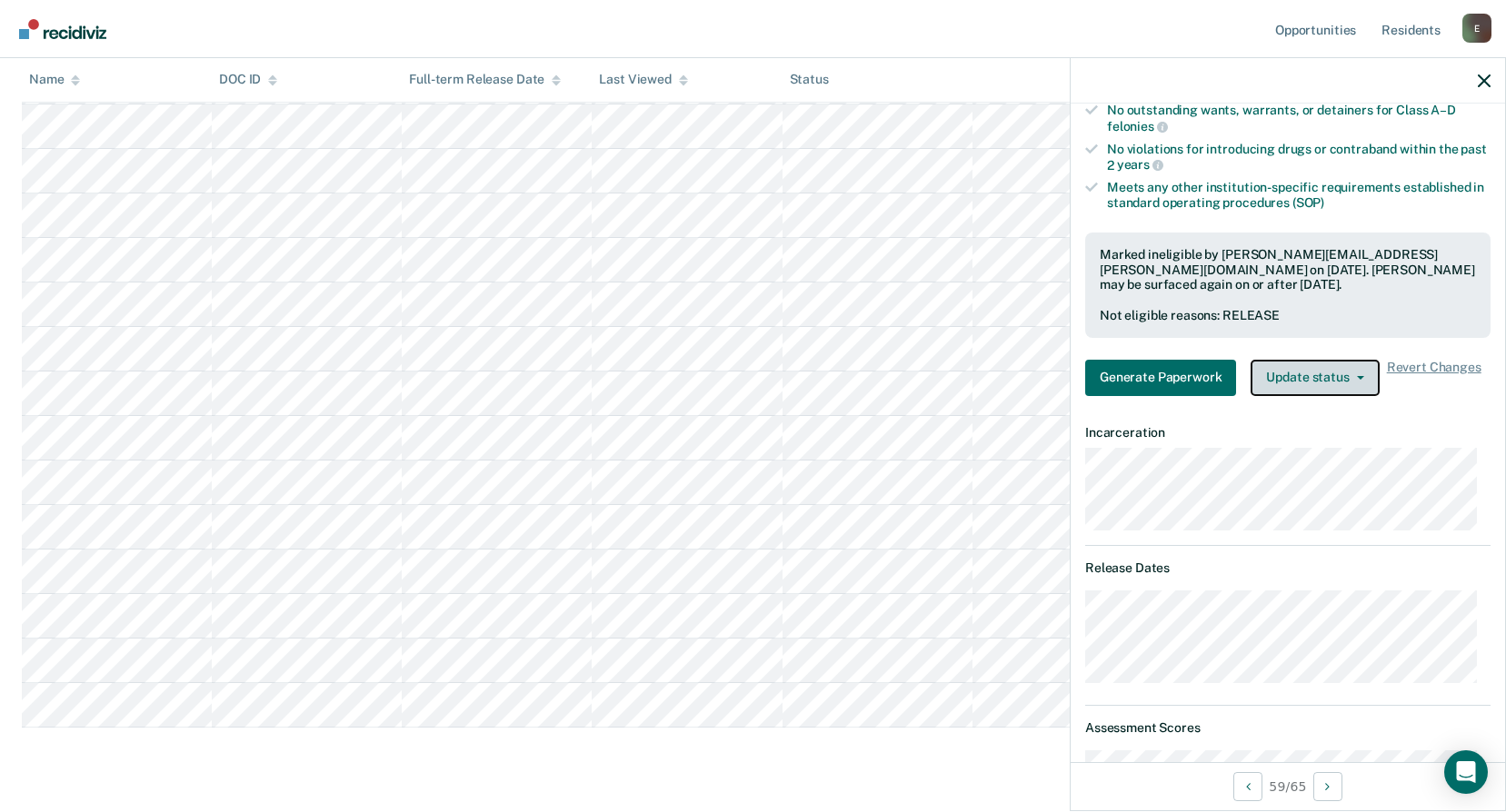
click at [1330, 381] on button "Update status" at bounding box center [1315, 378] width 128 height 36
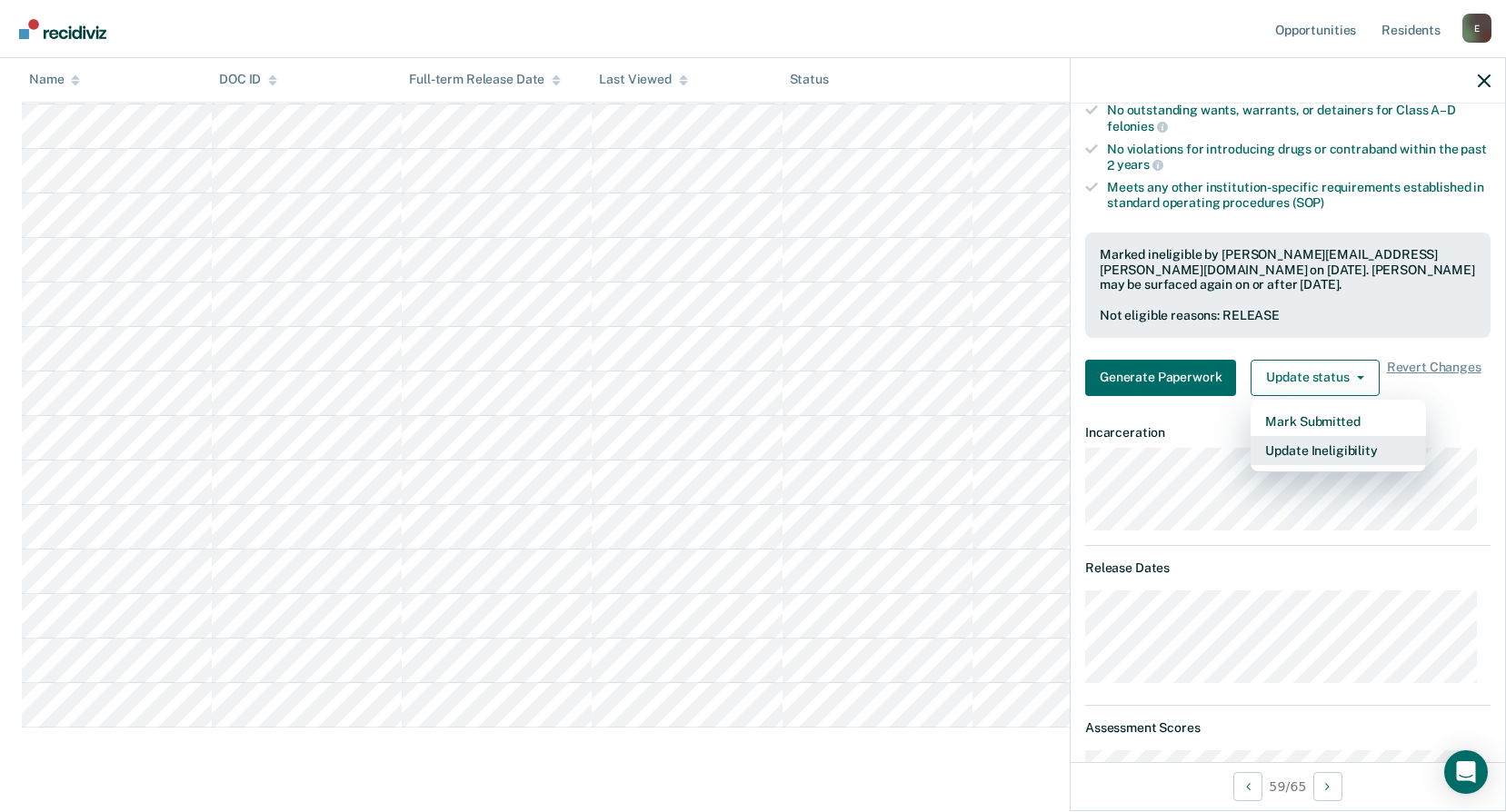
click at [1326, 443] on button "Update Ineligibility" at bounding box center [1339, 451] width 176 height 29
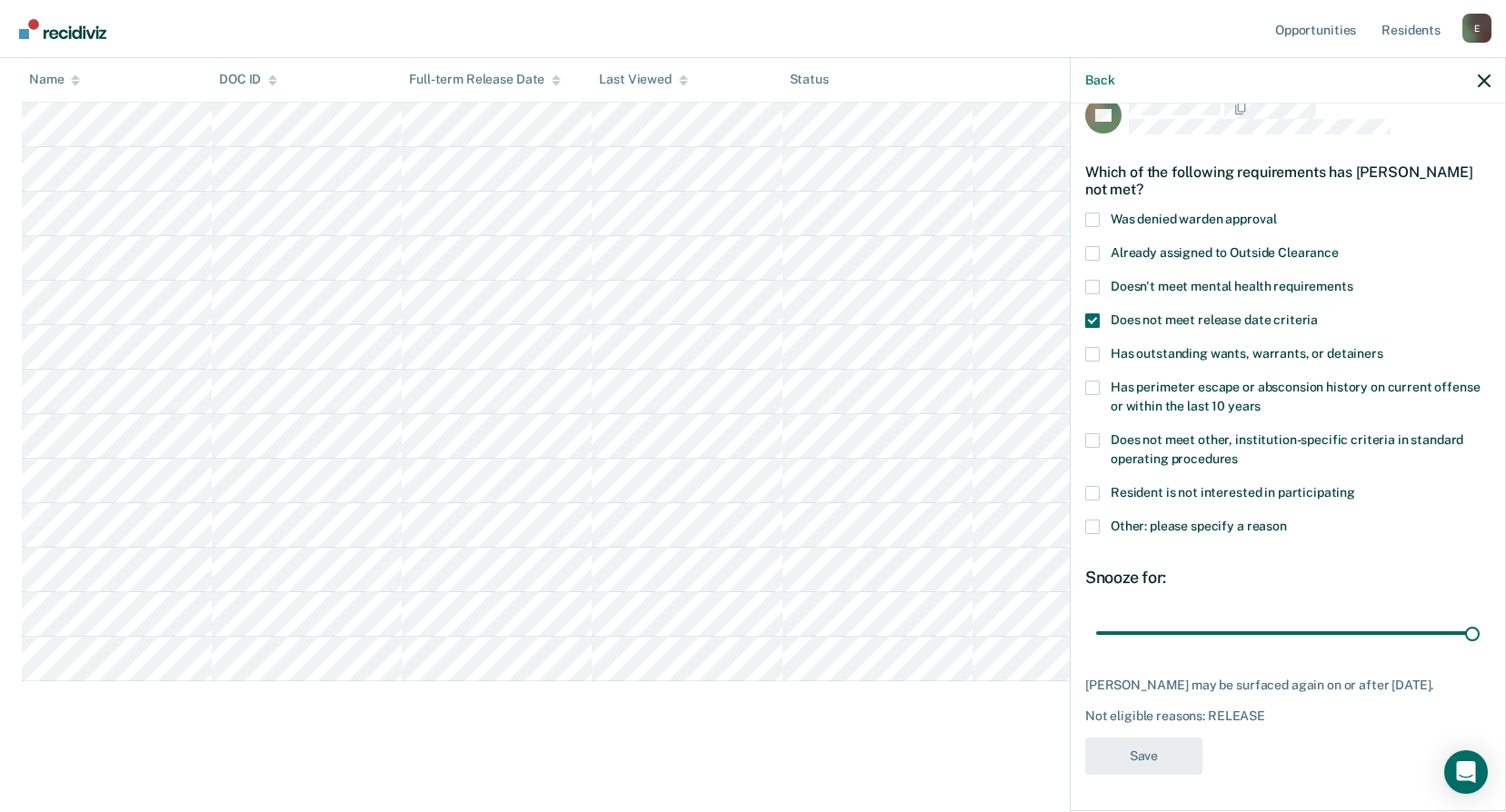
scroll to position [0, 0]
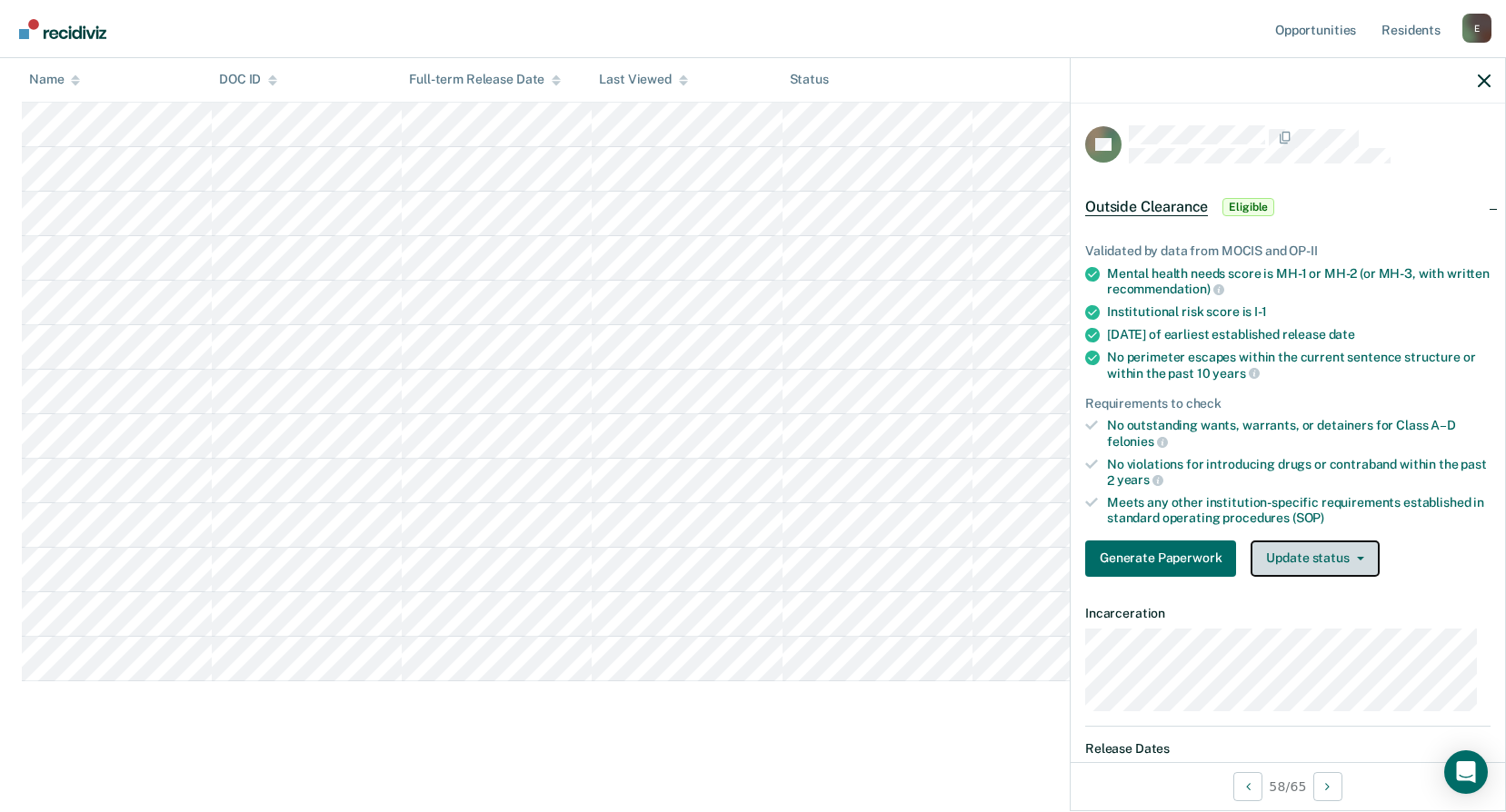
click at [1338, 547] on button "Update status" at bounding box center [1315, 559] width 128 height 36
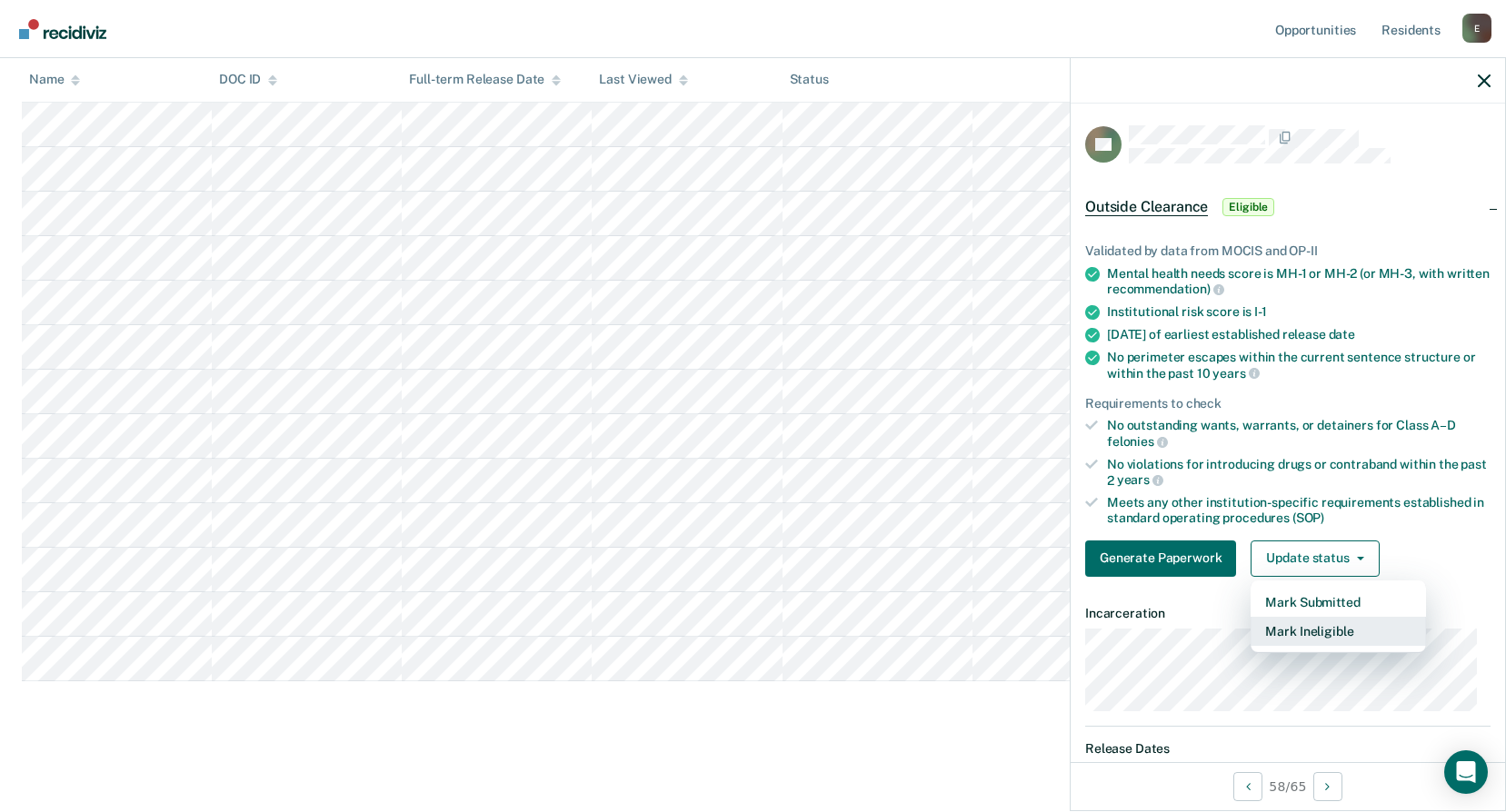
click at [1330, 624] on button "Mark Ineligible" at bounding box center [1339, 631] width 176 height 29
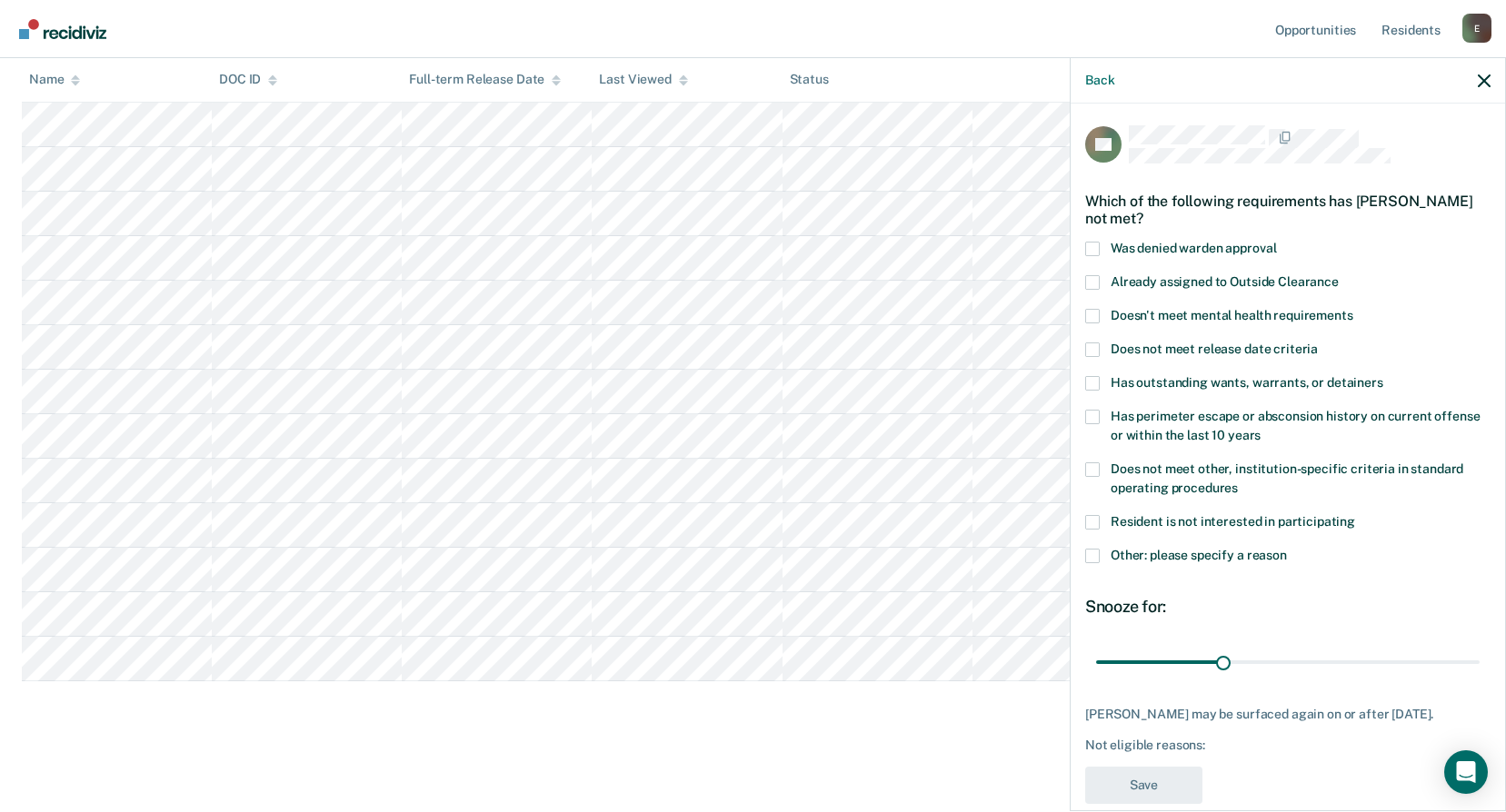
scroll to position [43, 0]
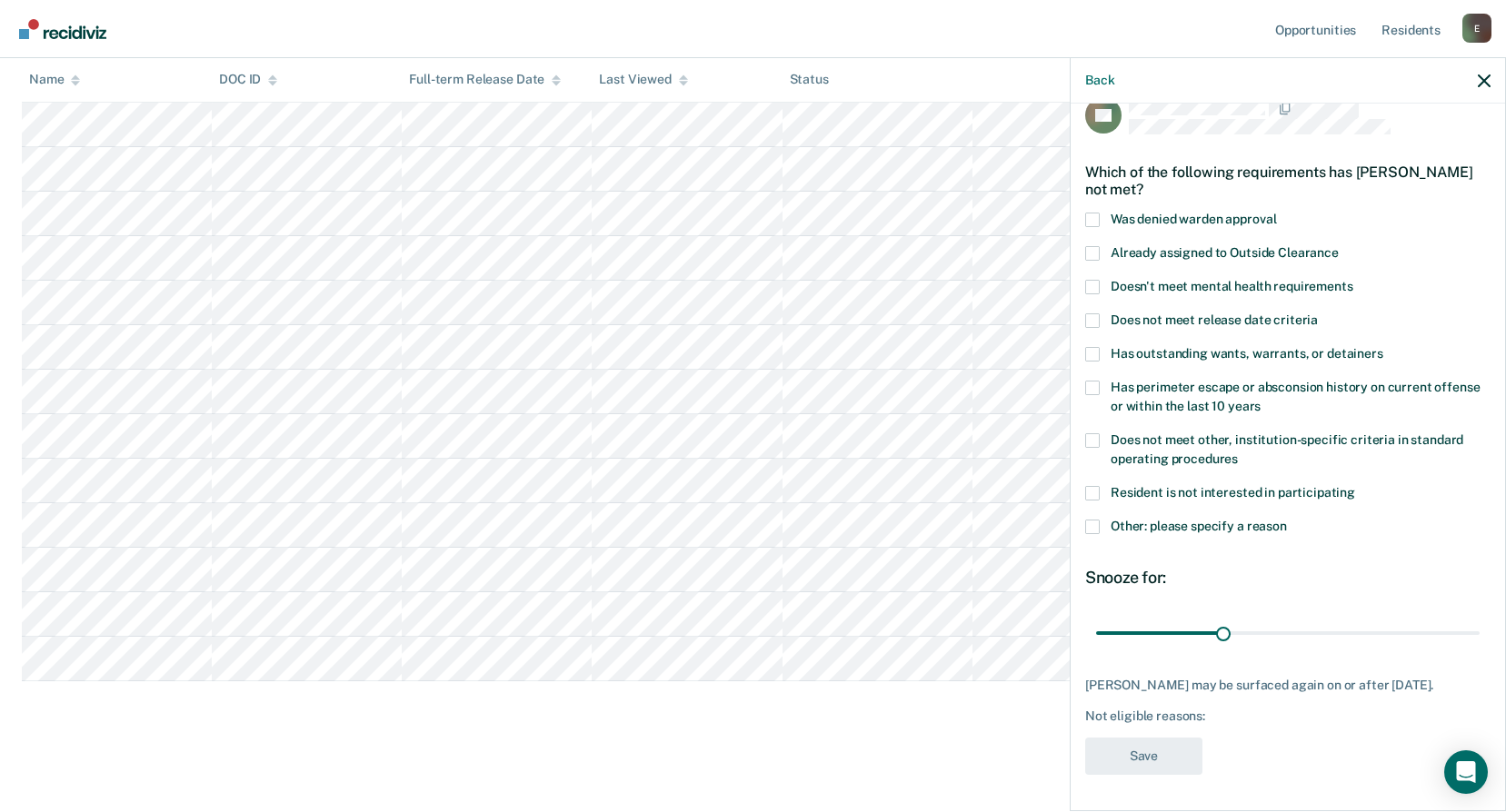
click at [1096, 313] on span at bounding box center [1092, 320] width 14 height 14
click at [1318, 313] on input "Does not meet release date criteria" at bounding box center [1318, 313] width 0 height 0
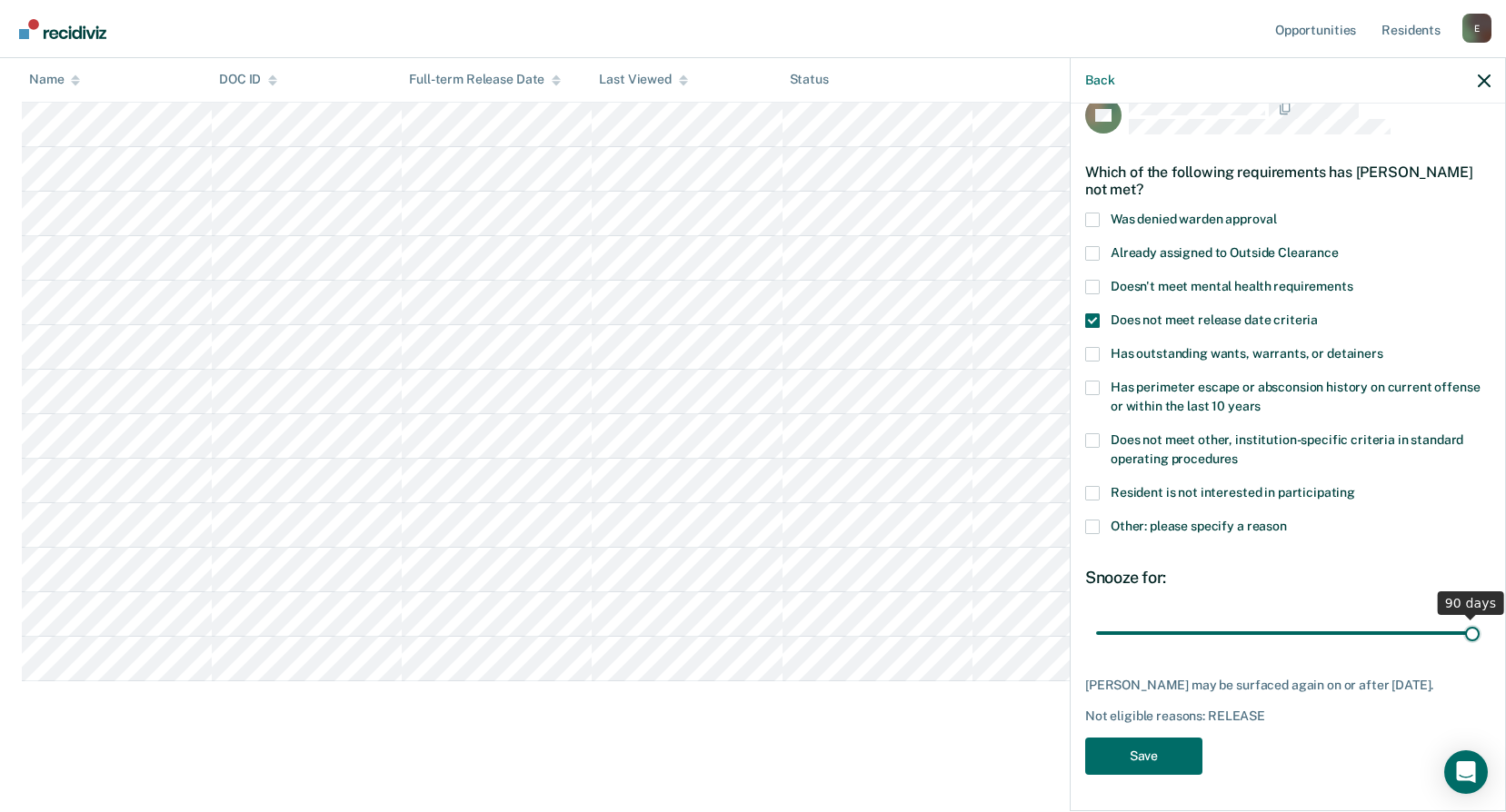
drag, startPoint x: 1221, startPoint y: 616, endPoint x: 1476, endPoint y: 630, distance: 255.4
type input "90"
click at [1476, 630] on input "range" at bounding box center [1287, 632] width 383 height 32
click at [1151, 750] on button "Save" at bounding box center [1144, 756] width 118 height 37
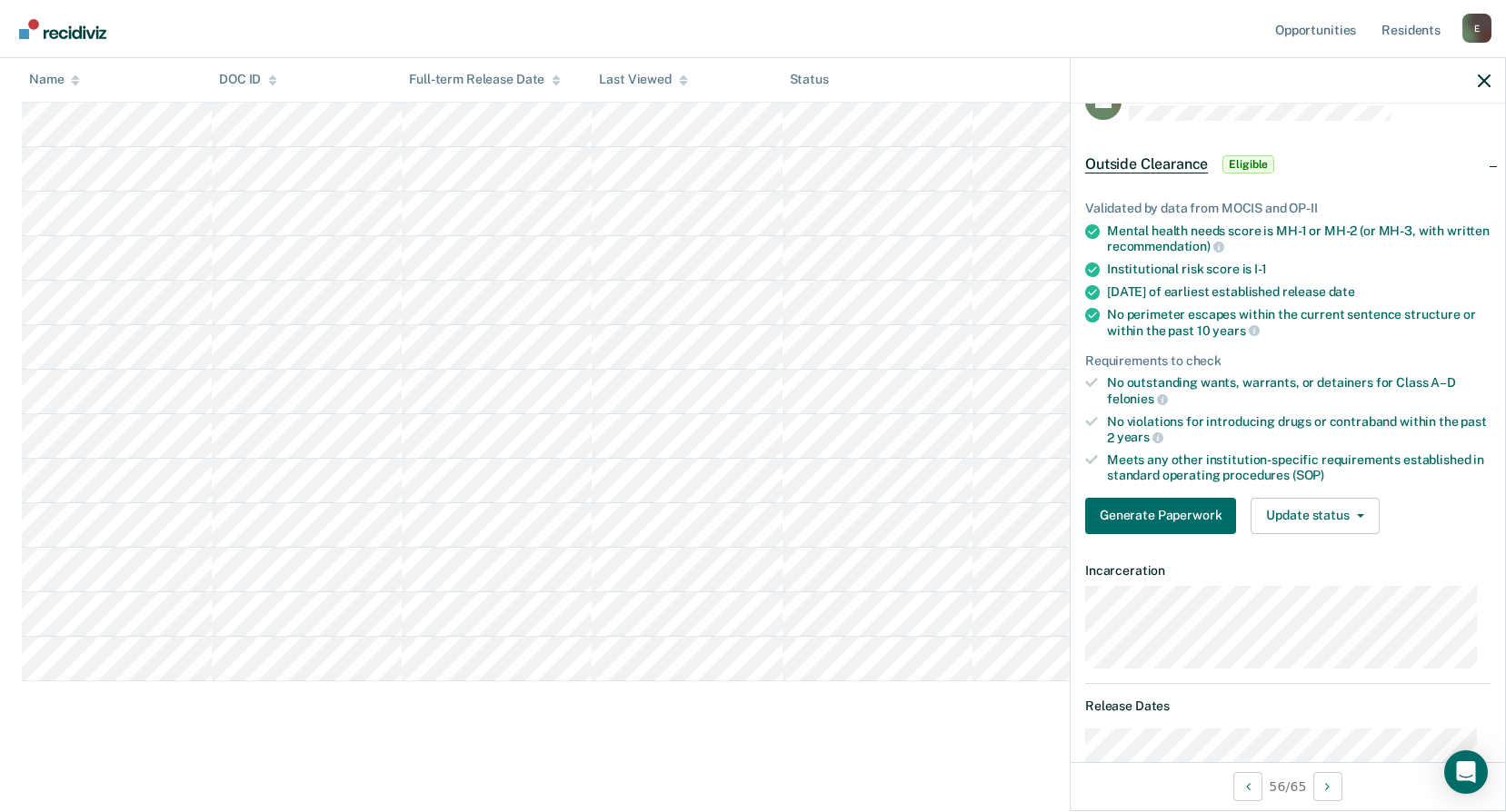
click at [1311, 533] on div "Validated by data from MOCIS and OP-II Mental health needs score is MH-1 or MH-…" at bounding box center [1287, 360] width 435 height 377
click at [1305, 519] on button "Update status" at bounding box center [1315, 516] width 128 height 36
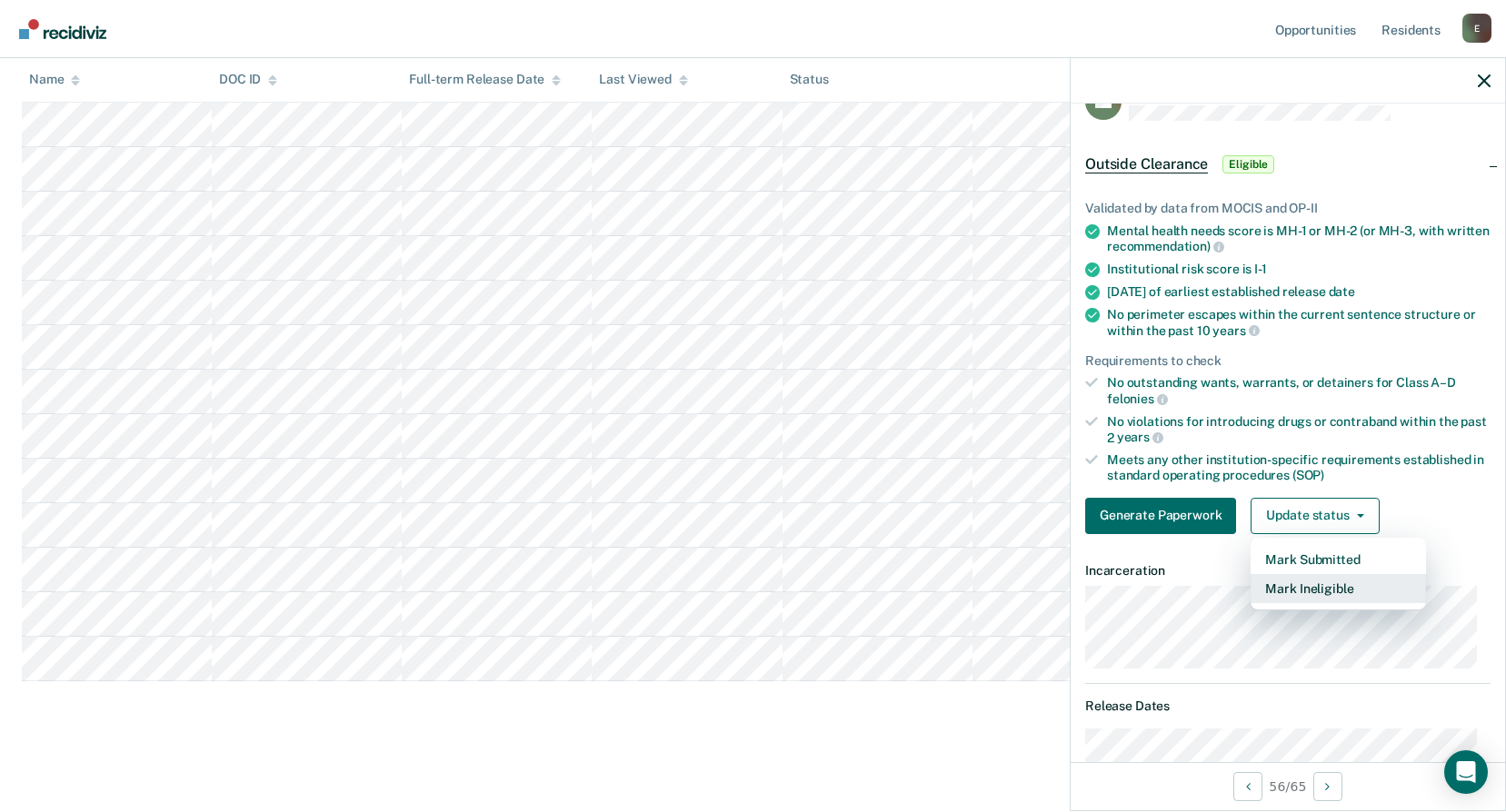
click at [1305, 588] on button "Mark Ineligible" at bounding box center [1339, 588] width 176 height 29
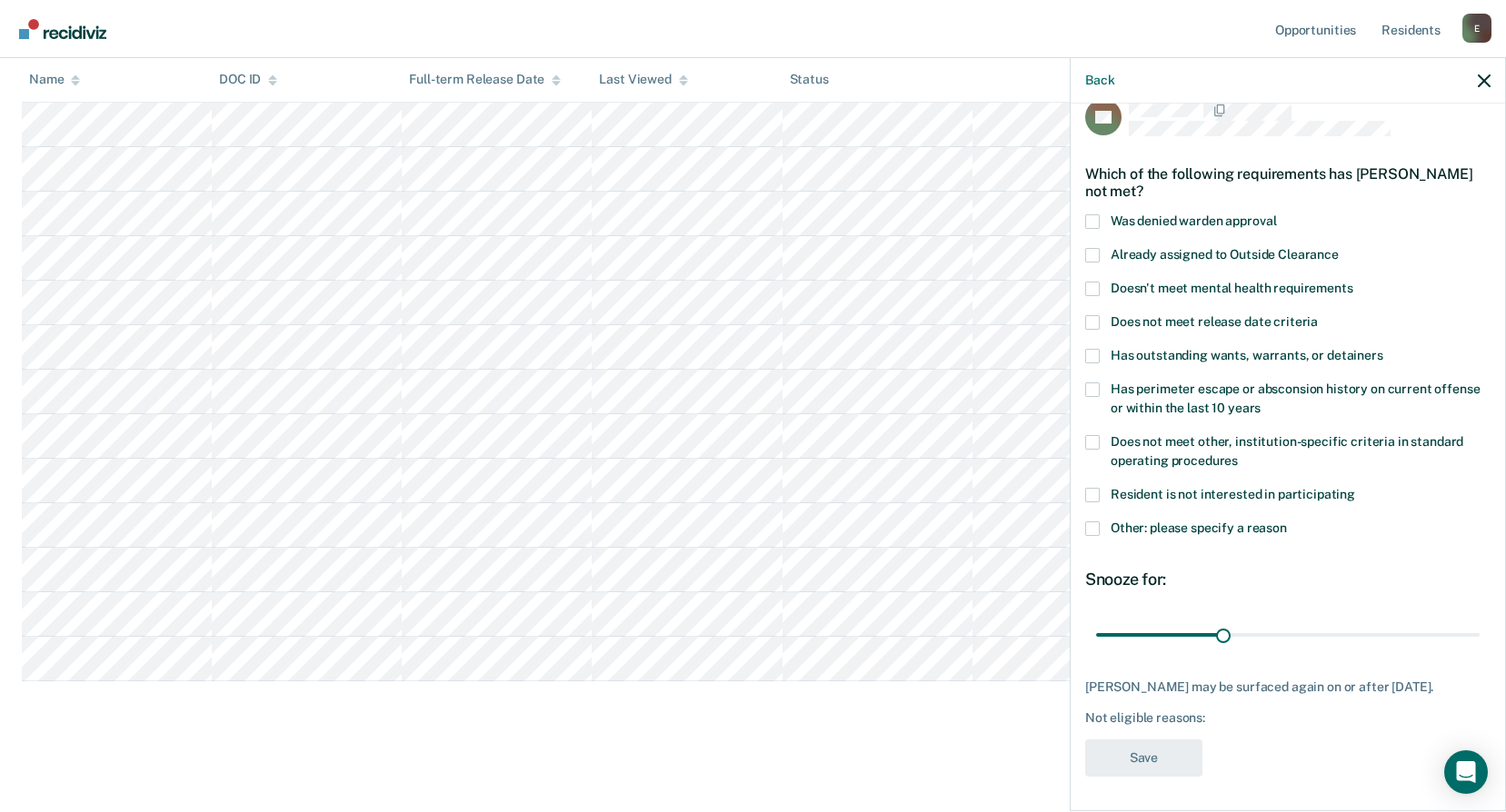
click at [1092, 324] on span at bounding box center [1092, 322] width 14 height 14
click at [1318, 315] on input "Does not meet release date criteria" at bounding box center [1318, 315] width 0 height 0
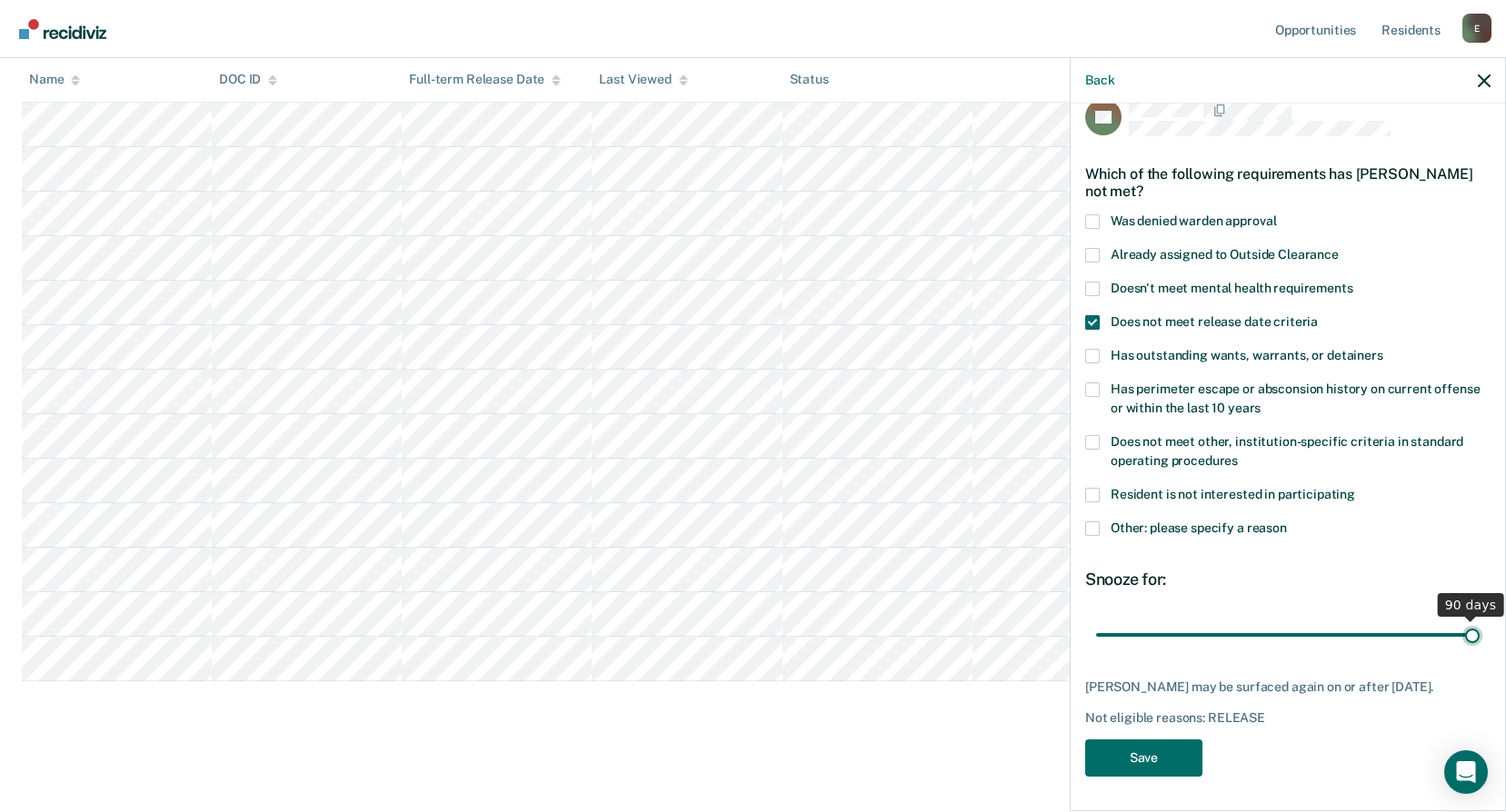
drag, startPoint x: 1223, startPoint y: 633, endPoint x: 1522, endPoint y: 634, distance: 299.0
type input "90"
click at [1480, 634] on input "range" at bounding box center [1287, 634] width 383 height 32
click at [1149, 754] on button "Save" at bounding box center [1144, 758] width 118 height 37
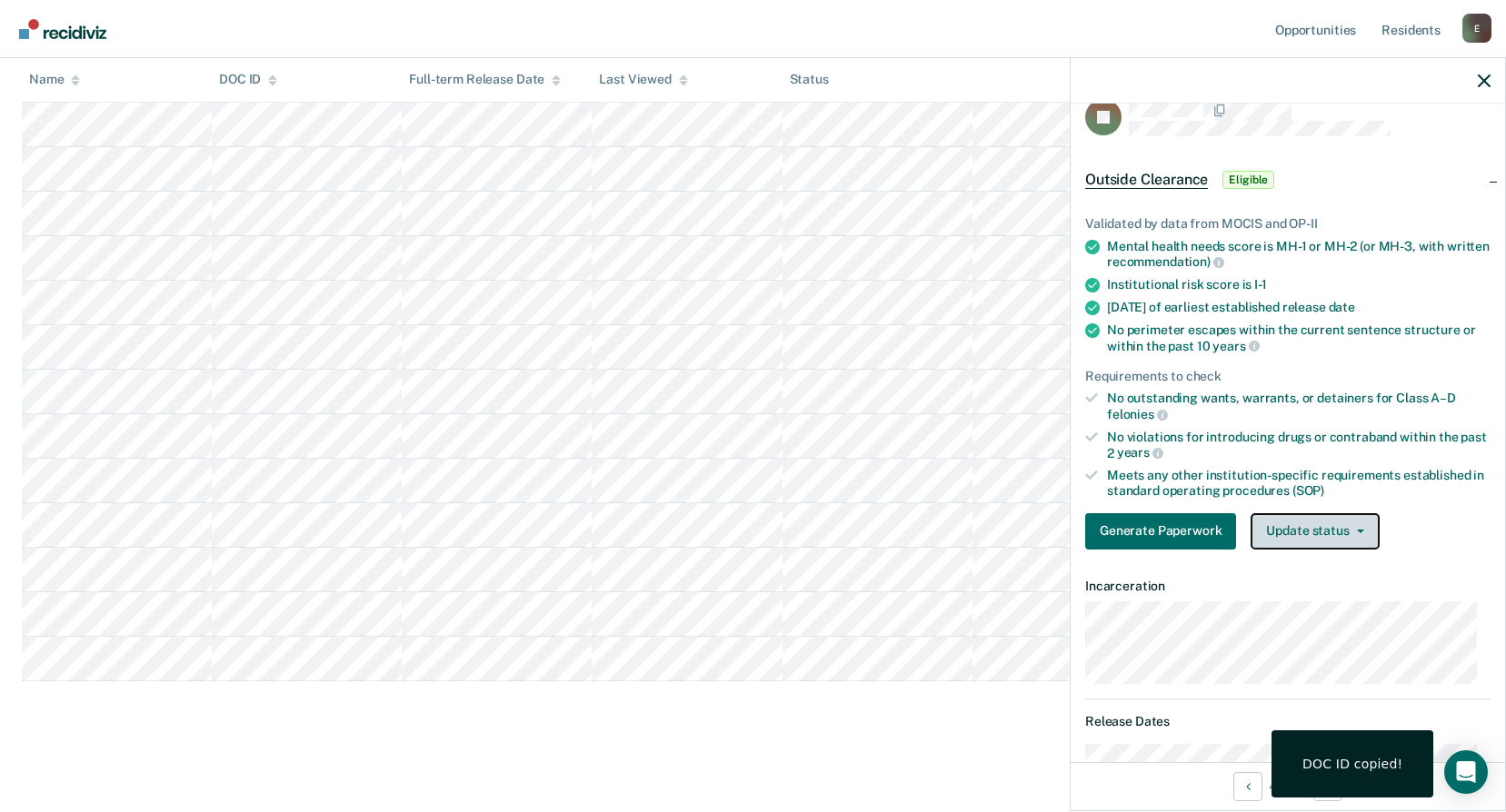
click at [1320, 534] on button "Update status" at bounding box center [1315, 531] width 128 height 36
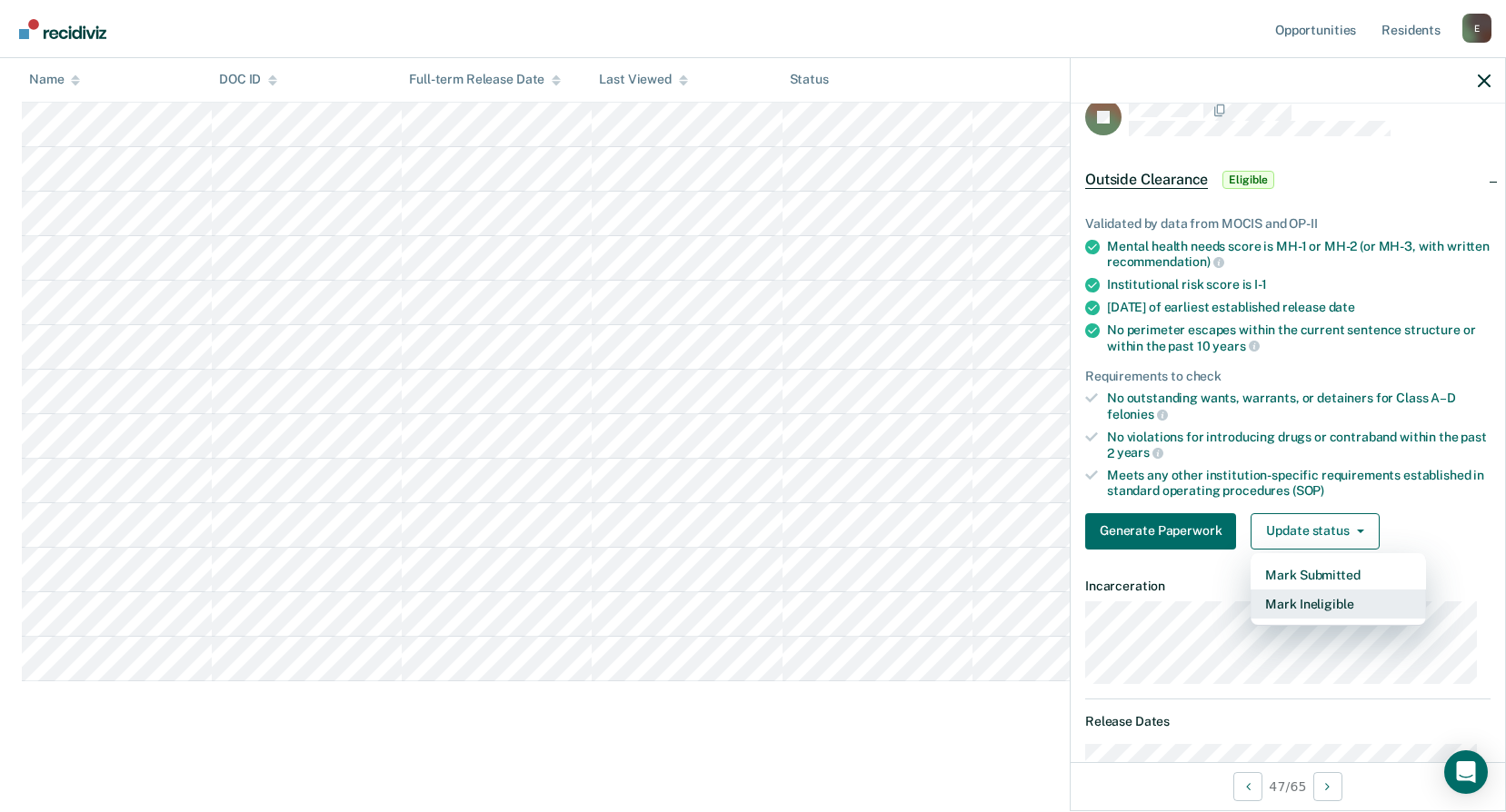
click at [1315, 598] on button "Mark Ineligible" at bounding box center [1339, 604] width 176 height 29
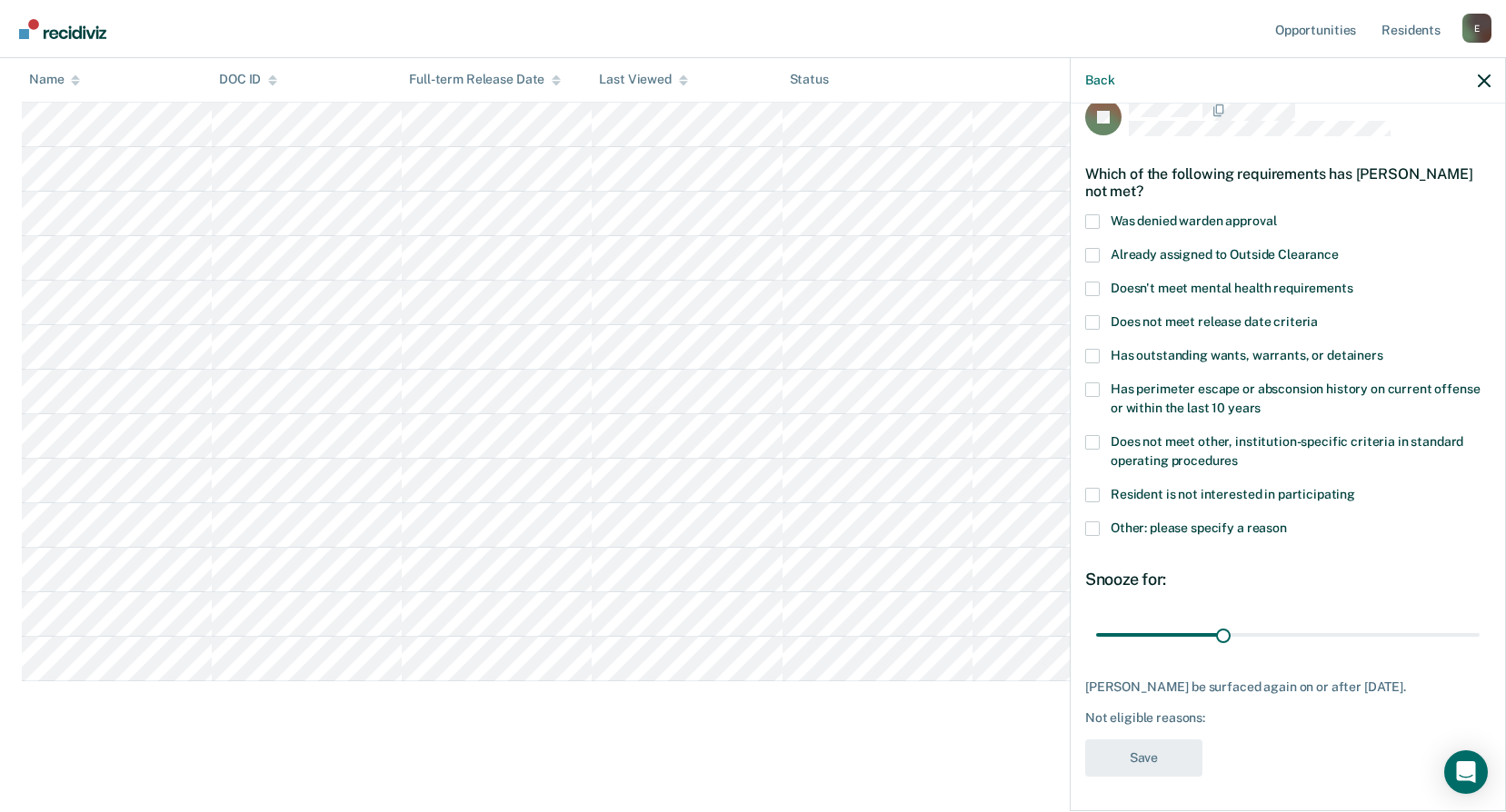
click at [1087, 327] on span at bounding box center [1092, 322] width 14 height 14
click at [1318, 315] on input "Does not meet release date criteria" at bounding box center [1318, 315] width 0 height 0
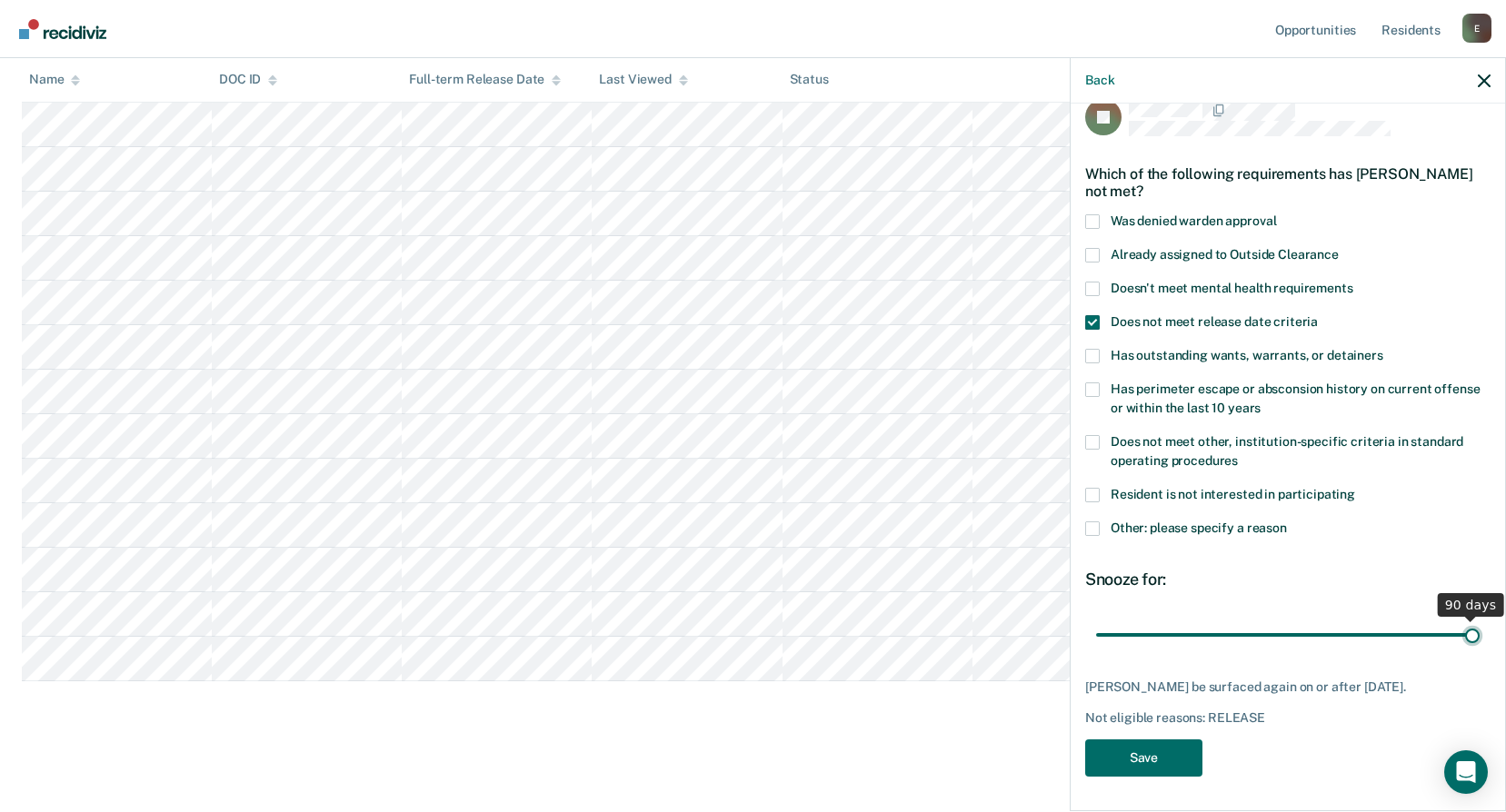
drag, startPoint x: 1216, startPoint y: 633, endPoint x: 1522, endPoint y: 630, distance: 306.0
type input "90"
click at [1480, 630] on input "range" at bounding box center [1287, 634] width 383 height 32
click at [1165, 752] on button "Save" at bounding box center [1144, 758] width 118 height 37
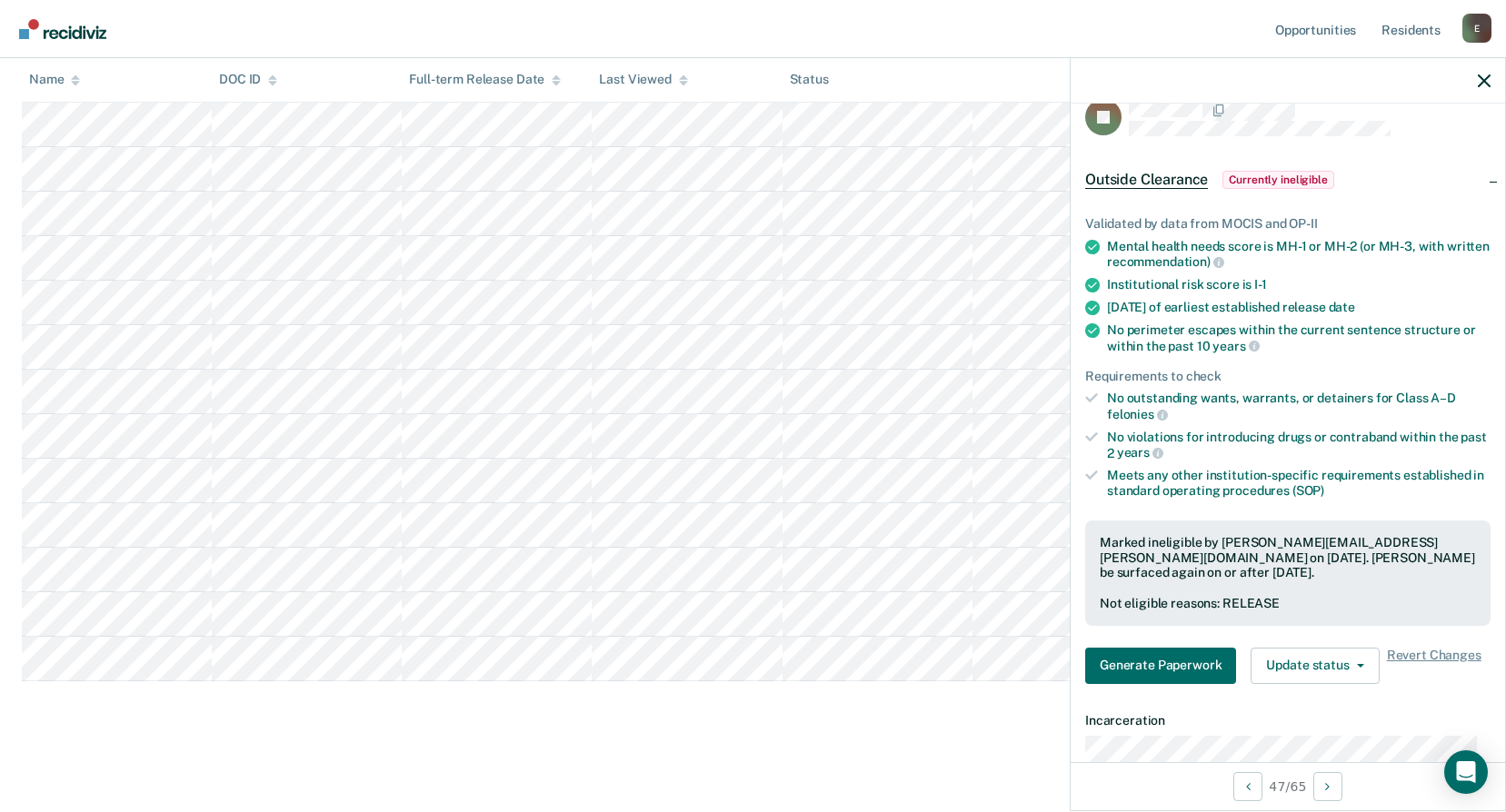
scroll to position [1875, 0]
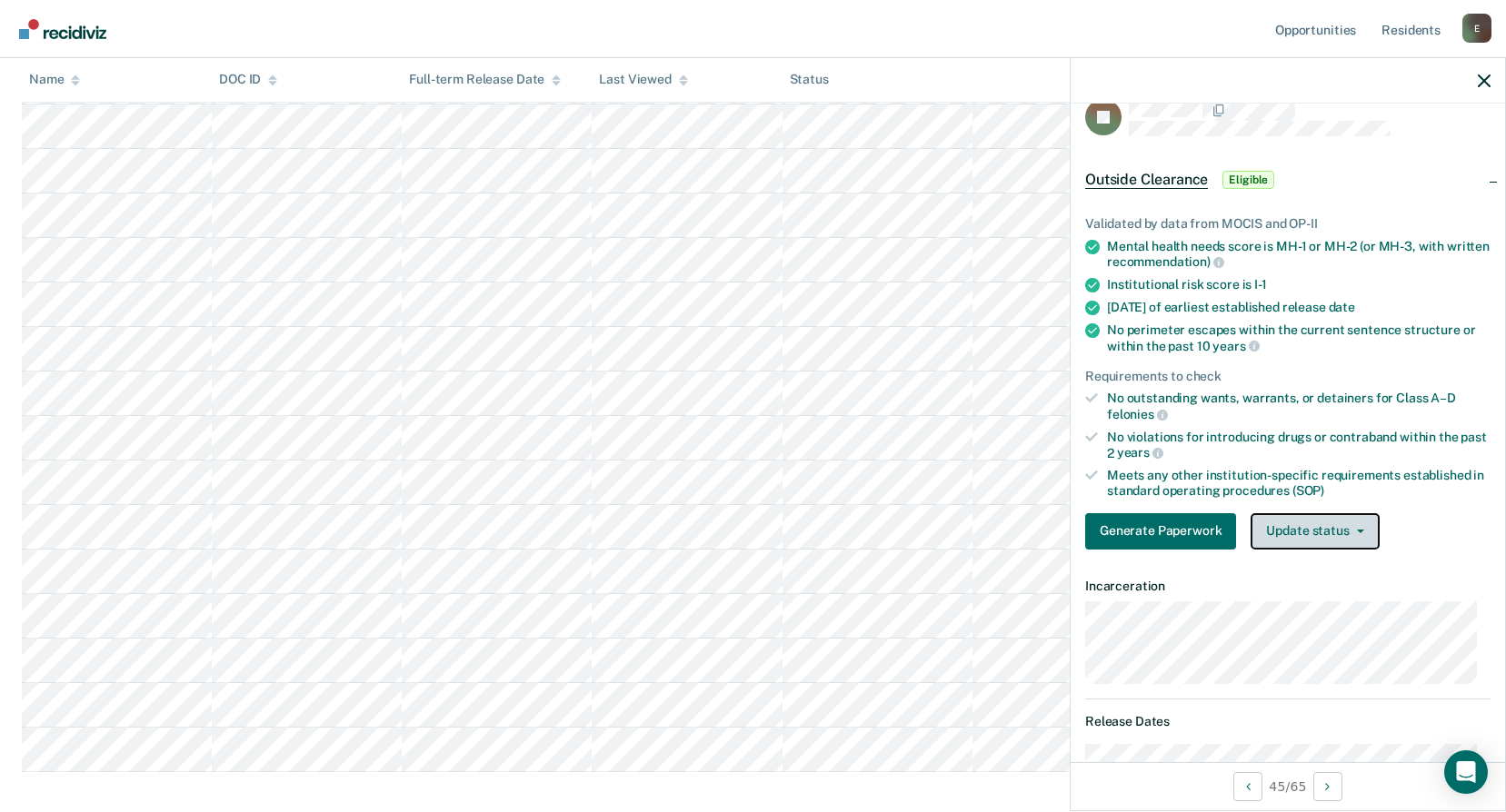
click at [1332, 528] on button "Update status" at bounding box center [1315, 531] width 128 height 36
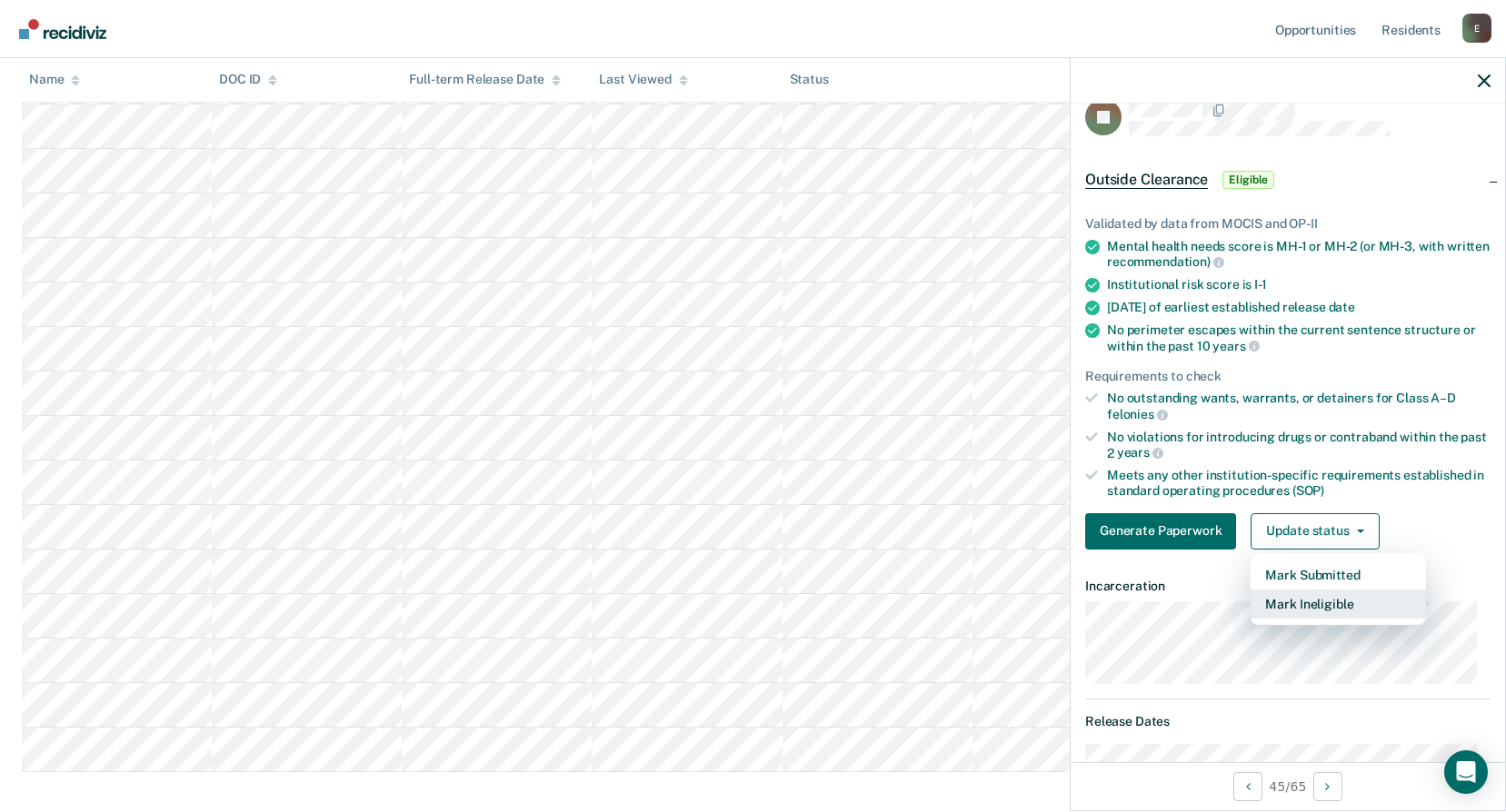
click at [1326, 596] on button "Mark Ineligible" at bounding box center [1339, 604] width 176 height 29
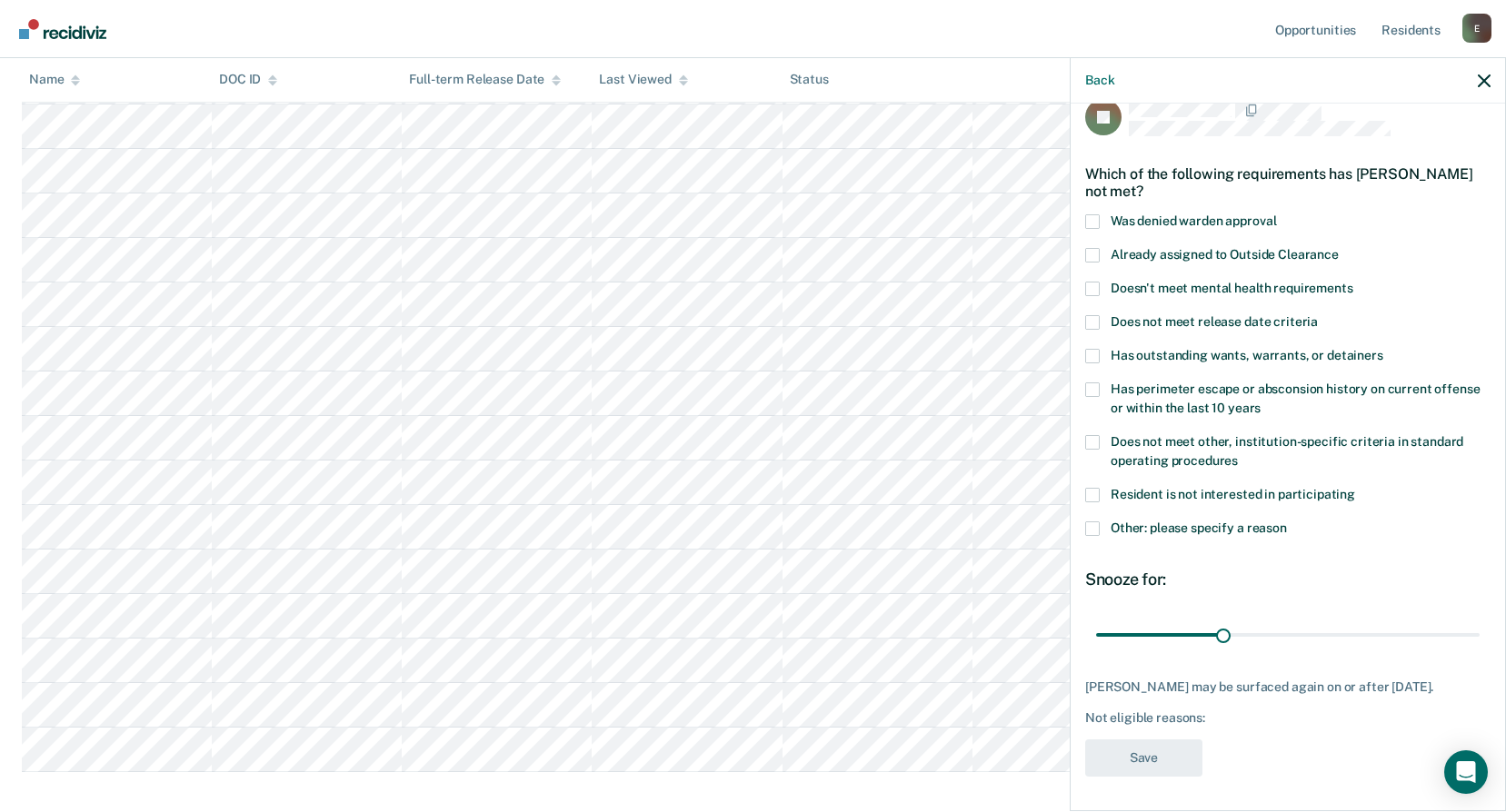
click at [1092, 320] on span at bounding box center [1092, 322] width 14 height 14
click at [1318, 315] on input "Does not meet release date criteria" at bounding box center [1318, 315] width 0 height 0
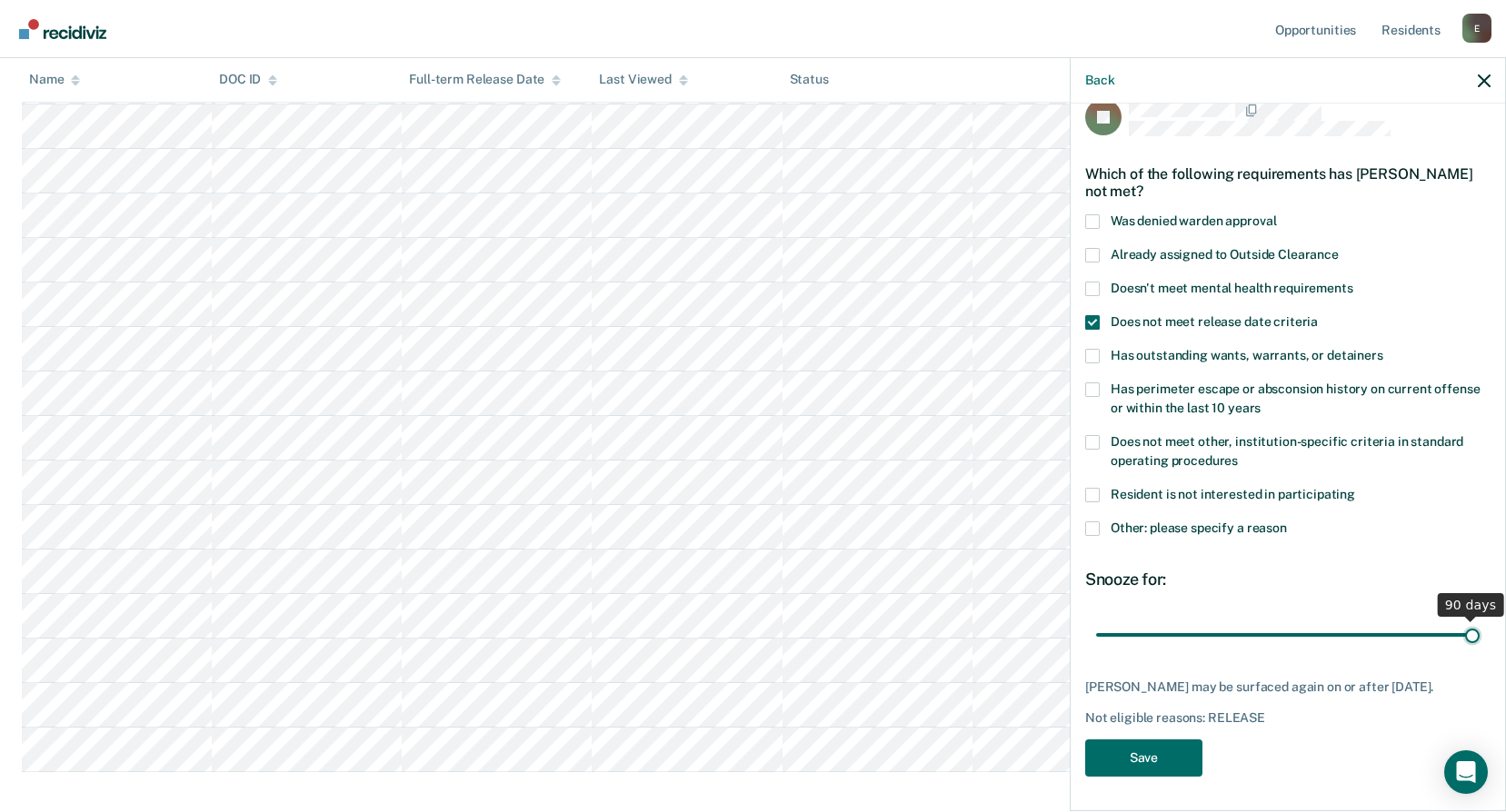
drag, startPoint x: 1218, startPoint y: 629, endPoint x: 1507, endPoint y: 657, distance: 290.4
type input "90"
click at [1480, 651] on input "range" at bounding box center [1287, 634] width 383 height 32
click at [1137, 771] on button "Save" at bounding box center [1144, 758] width 118 height 37
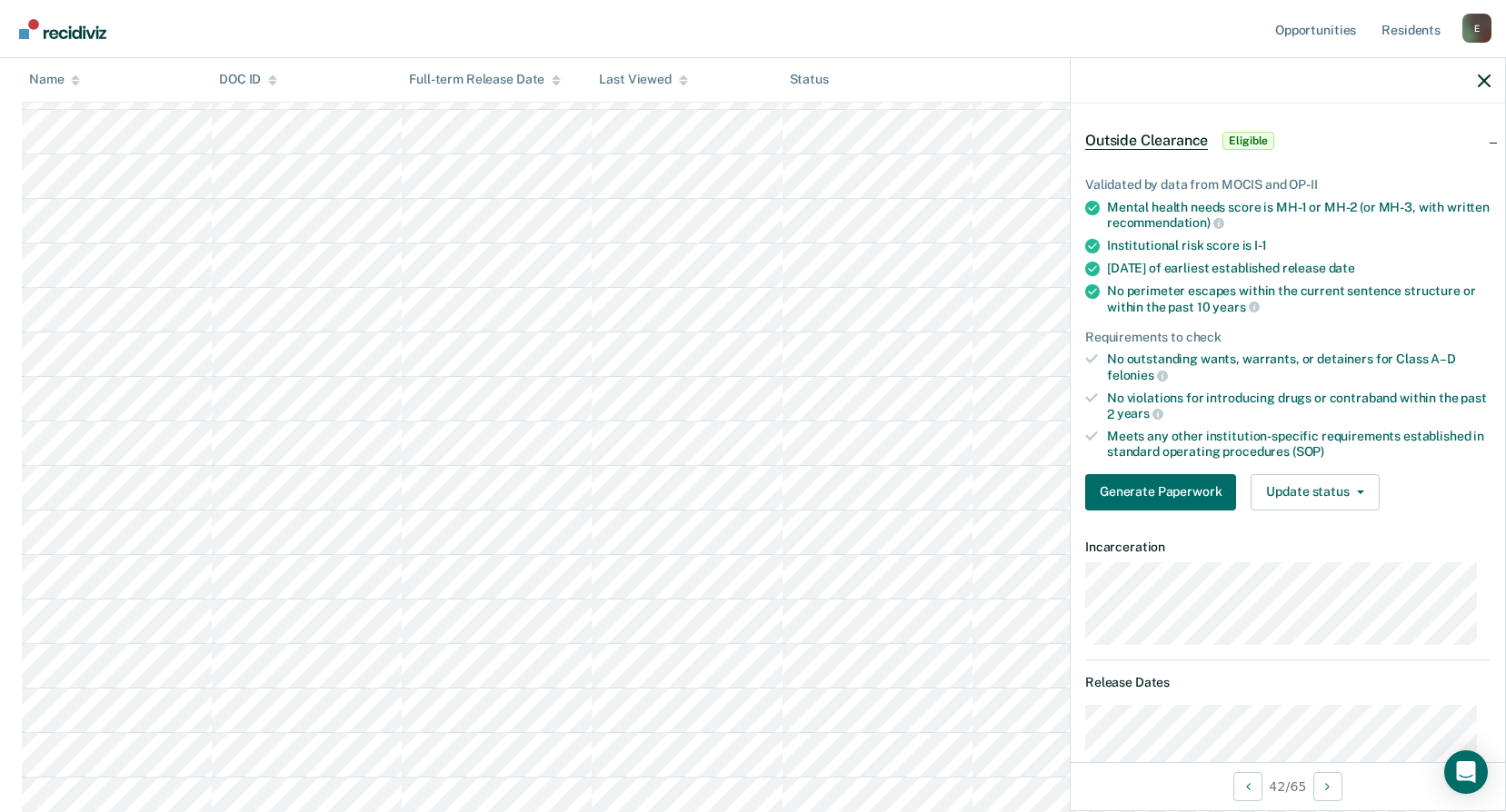
scroll to position [0, 0]
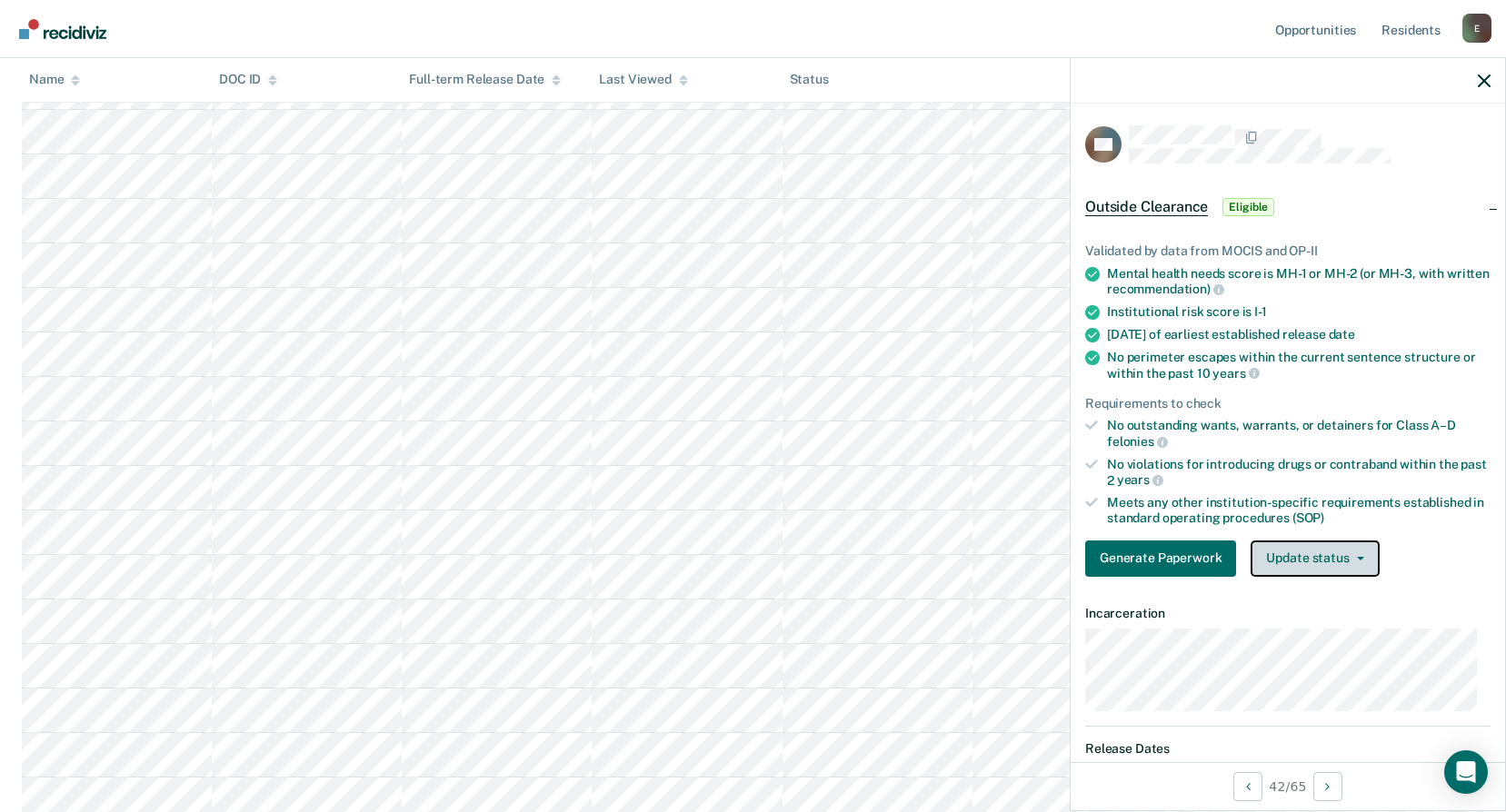
click at [1327, 560] on button "Update status" at bounding box center [1315, 559] width 128 height 36
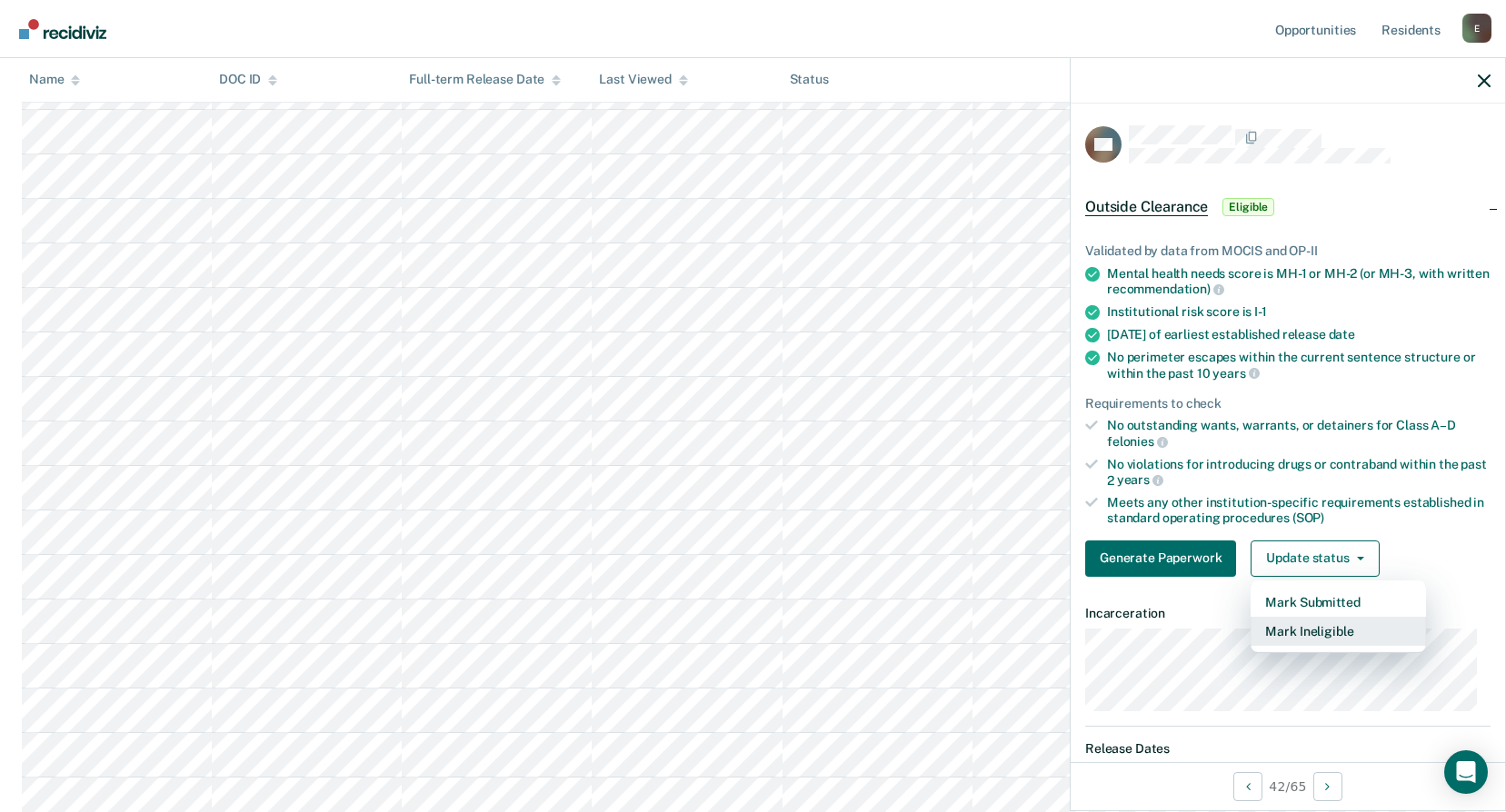
click at [1330, 630] on button "Mark Ineligible" at bounding box center [1339, 631] width 176 height 29
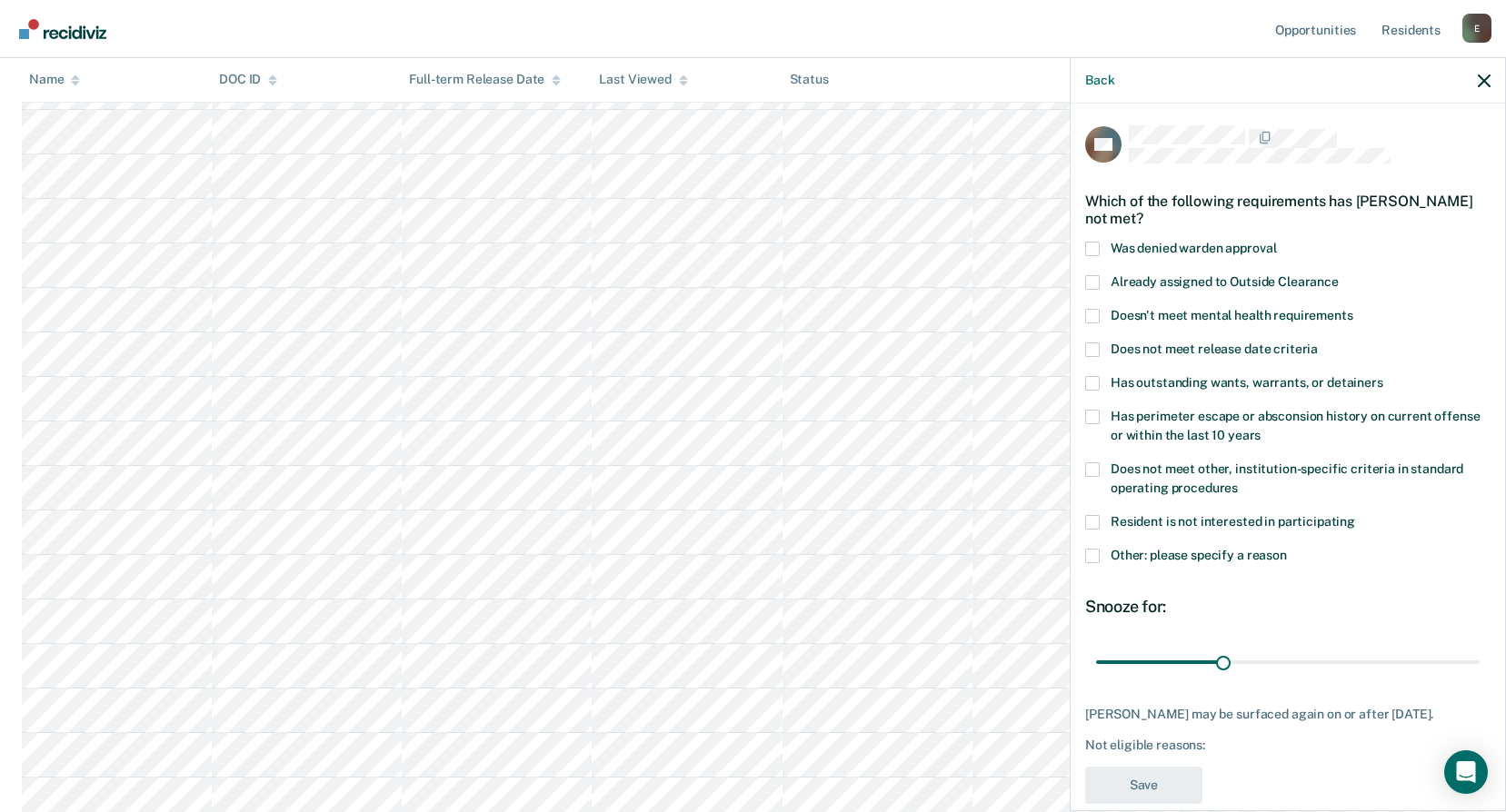
click at [1104, 559] on label "Other: please specify a reason" at bounding box center [1288, 559] width 405 height 19
click at [1287, 549] on input "Other: please specify a reason" at bounding box center [1287, 549] width 0 height 0
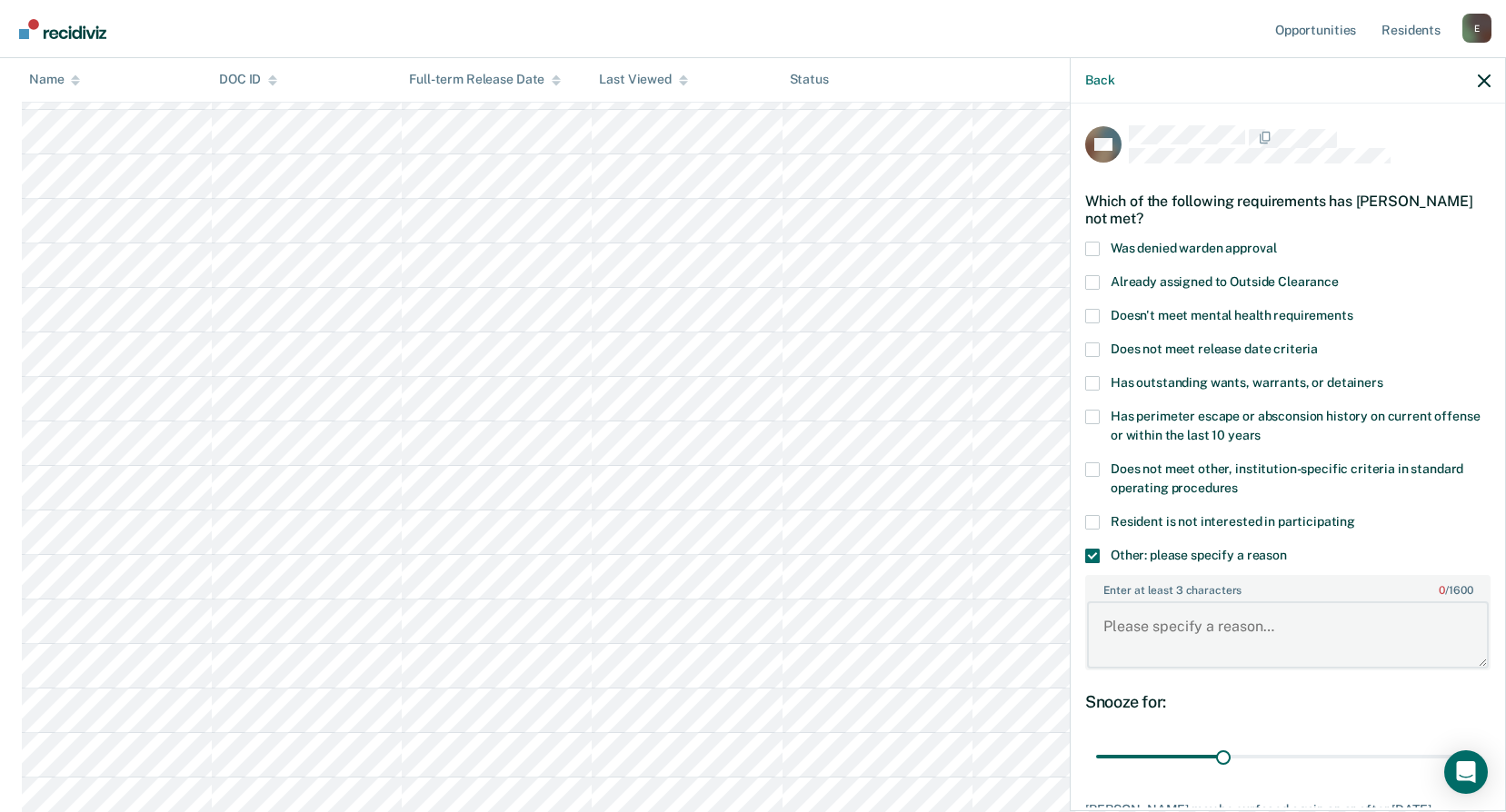
click at [1173, 632] on textarea "Enter at least 3 characters 0 / 1600" at bounding box center [1288, 635] width 401 height 67
type textarea "Currently in treatment"
drag, startPoint x: 1218, startPoint y: 752, endPoint x: 1518, endPoint y: 755, distance: 300.0
type input "90"
click at [1480, 755] on input "range" at bounding box center [1287, 757] width 383 height 32
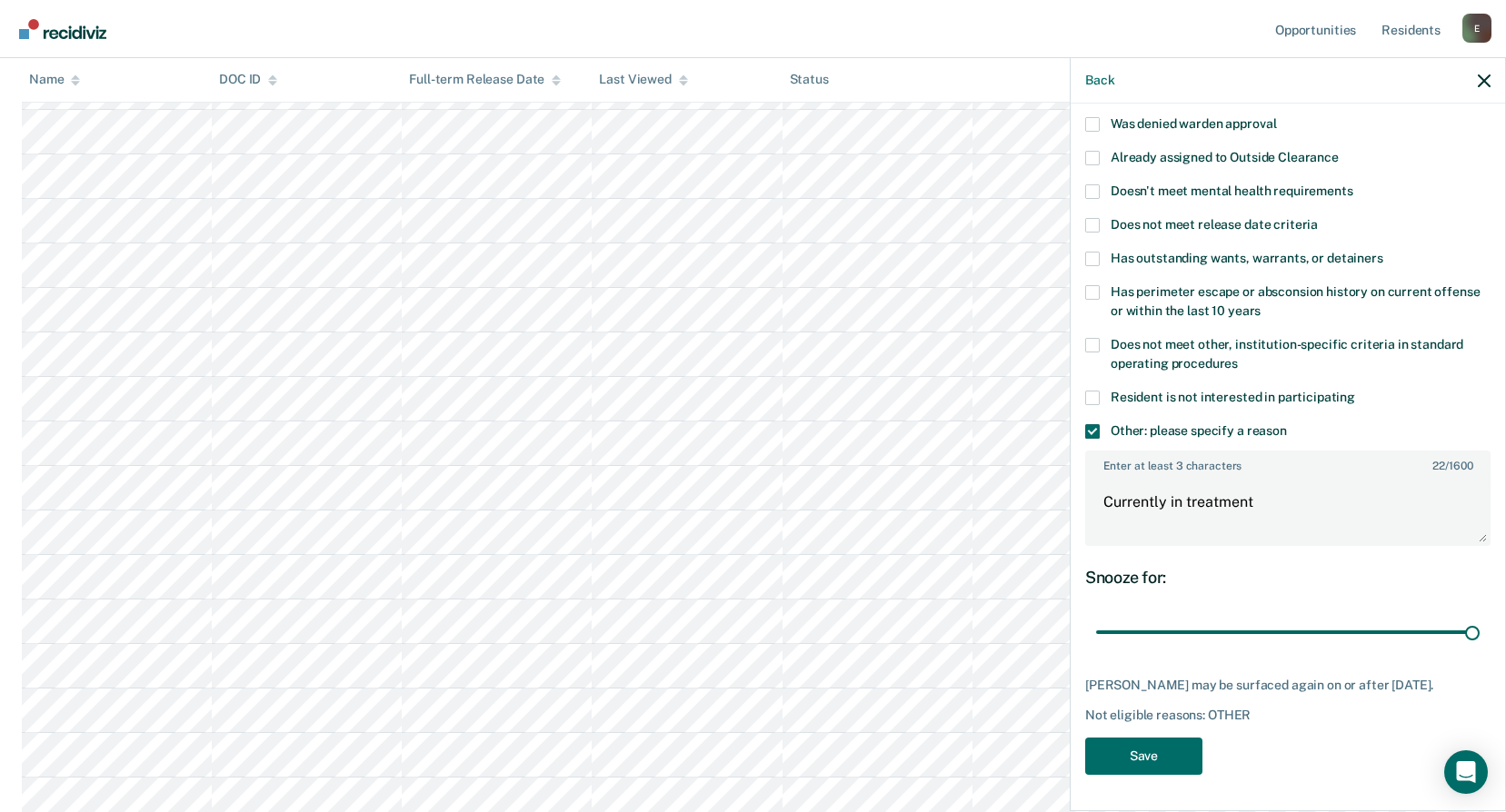
scroll to position [139, 0]
click at [1177, 759] on button "Save" at bounding box center [1144, 756] width 118 height 37
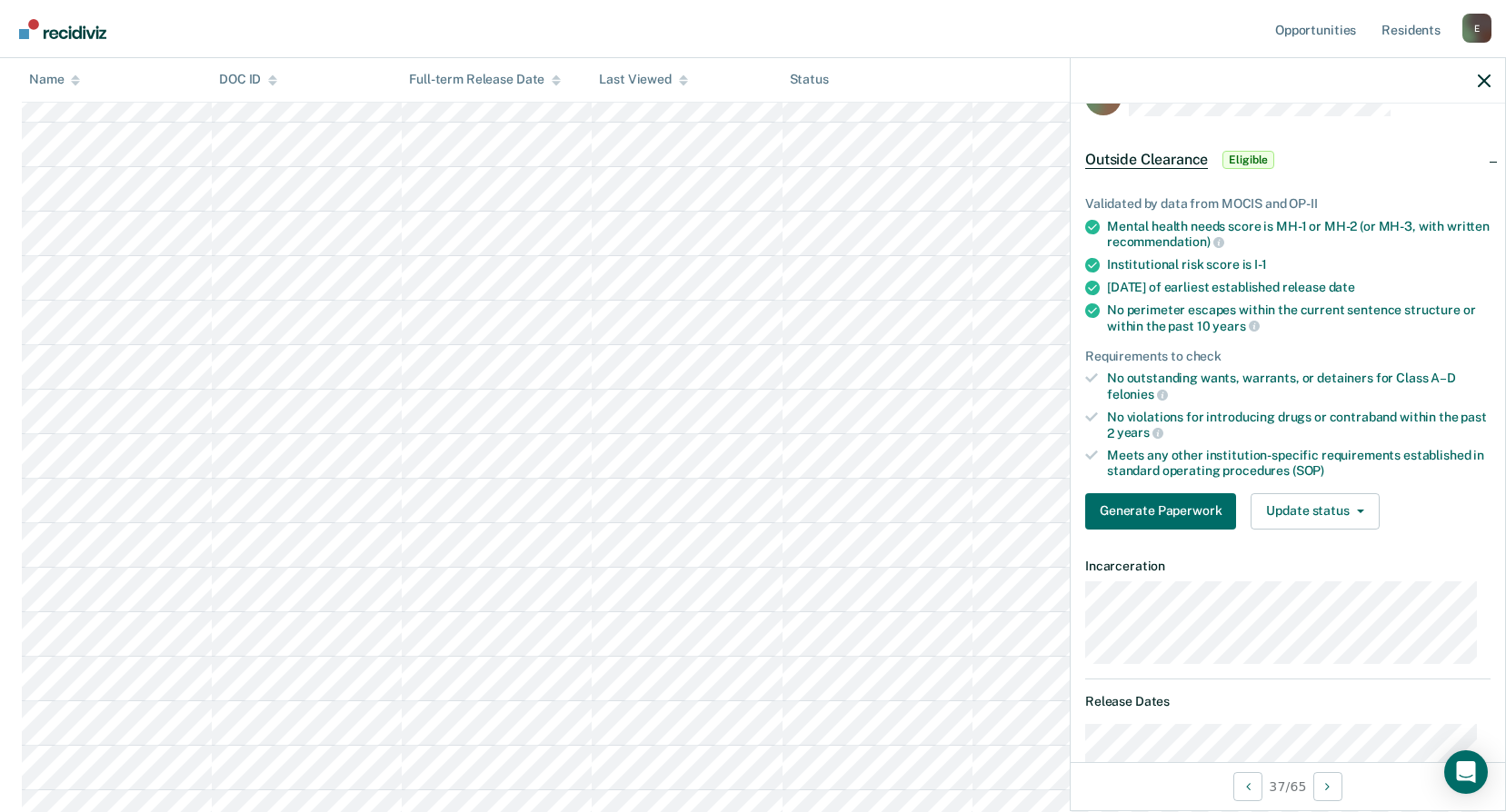
scroll to position [0, 0]
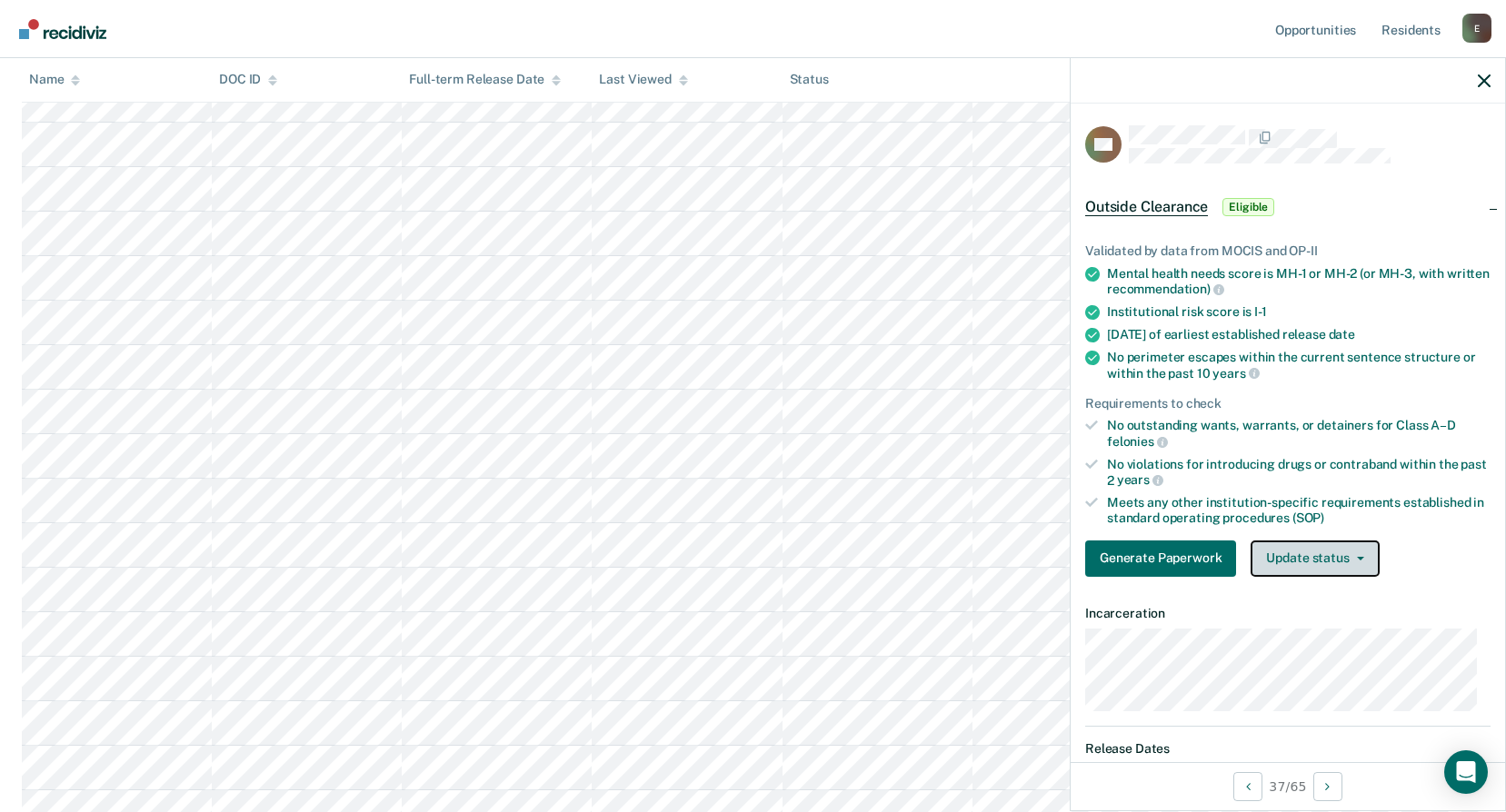
click at [1323, 556] on button "Update status" at bounding box center [1315, 559] width 128 height 36
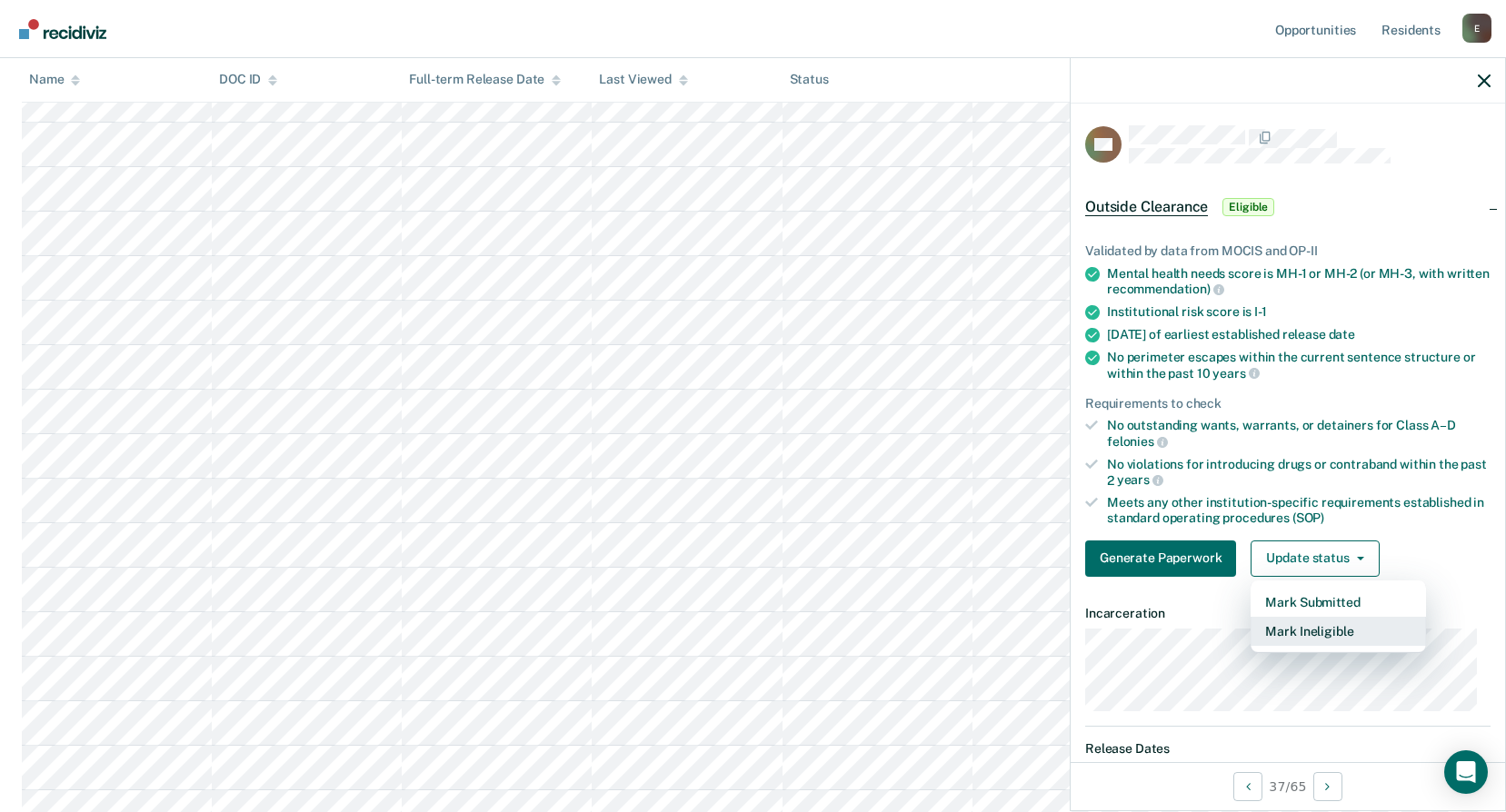
click at [1325, 623] on button "Mark Ineligible" at bounding box center [1339, 631] width 176 height 29
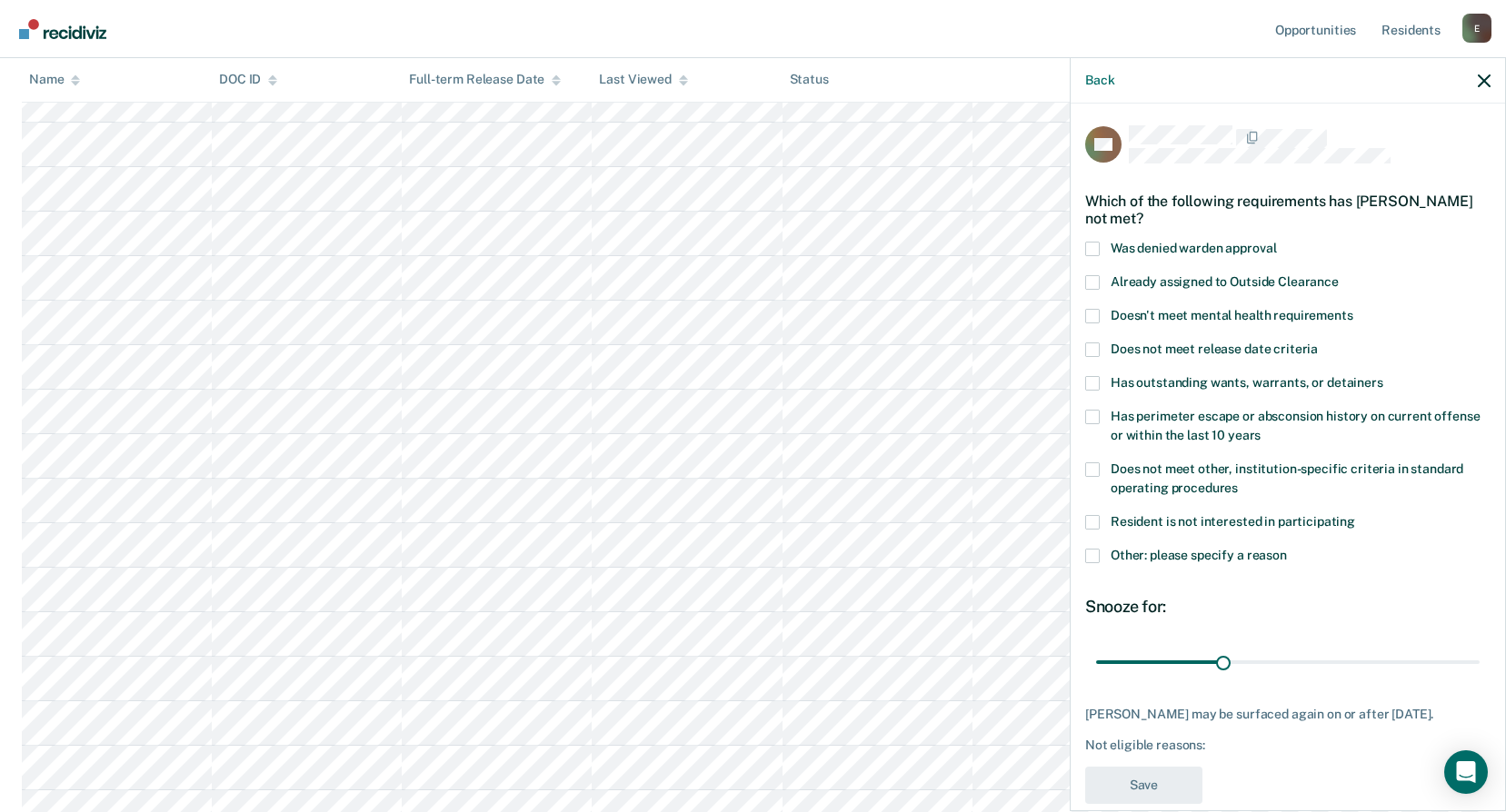
scroll to position [28, 0]
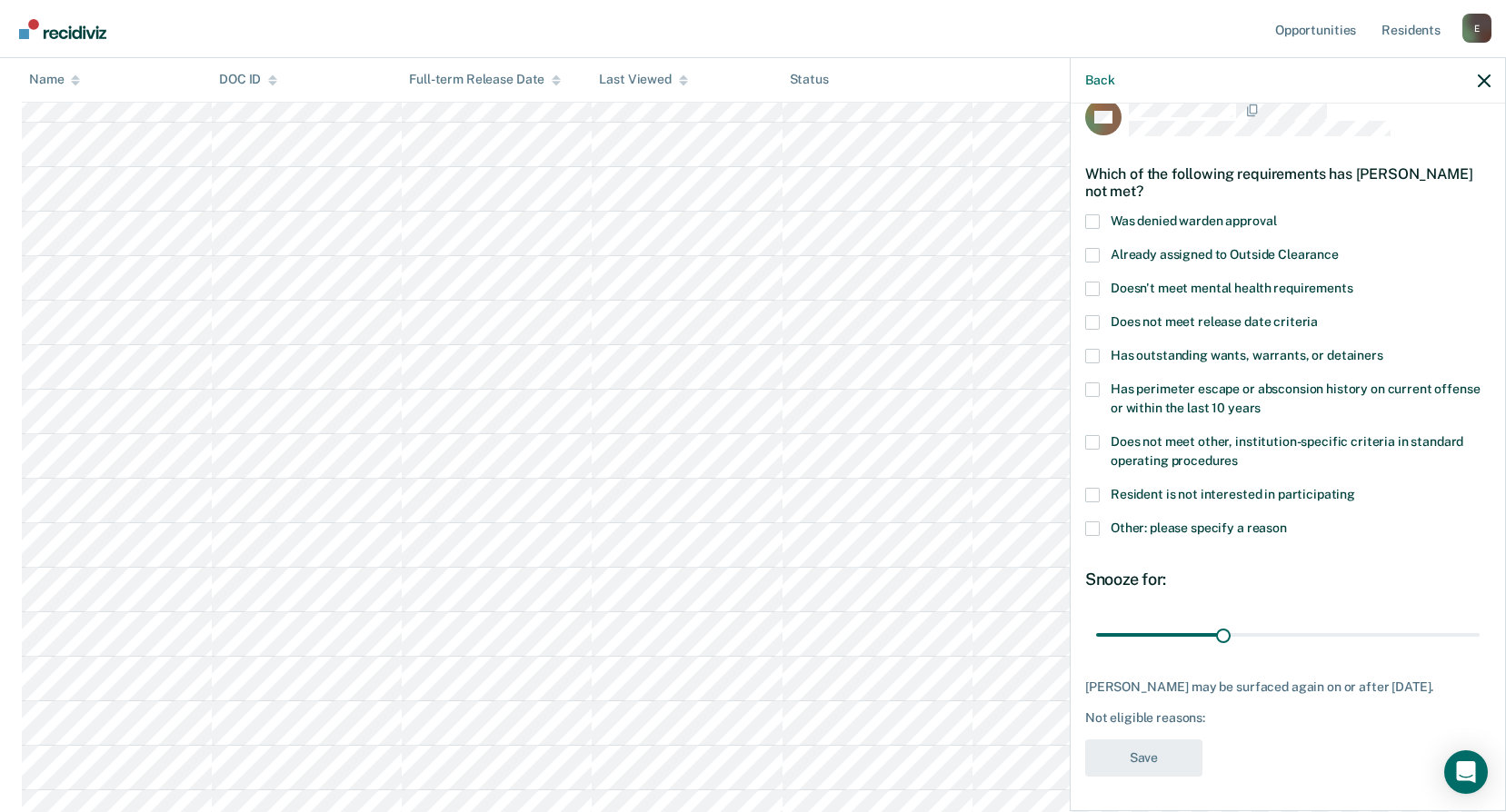
click at [1100, 530] on label "Other: please specify a reason" at bounding box center [1288, 531] width 405 height 19
click at [1287, 522] on input "Other: please specify a reason" at bounding box center [1287, 522] width 0 height 0
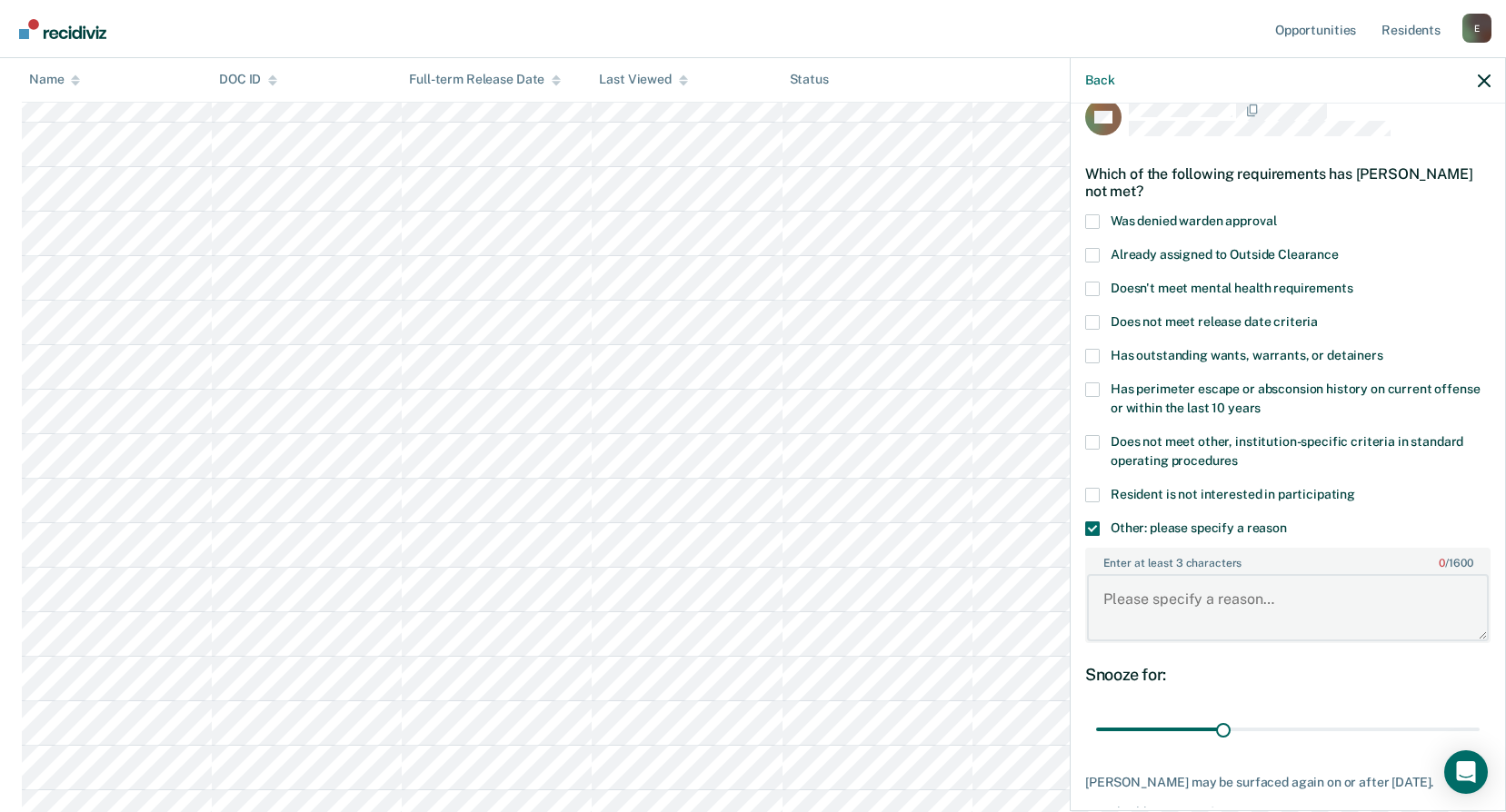
paste textarea "C3 REMOVE/RESTRICT FROM WORK REL ETC. 120 Begin: [DATE] End: [DATE]"
type textarea "C3 REMOVE/RESTRICT FROM WORK REL ETC. 120 Begin: [DATE] End: [DATE]"
click at [1228, 422] on div "Has perimeter escape or absconsion history on current offense or within the las…" at bounding box center [1288, 408] width 405 height 53
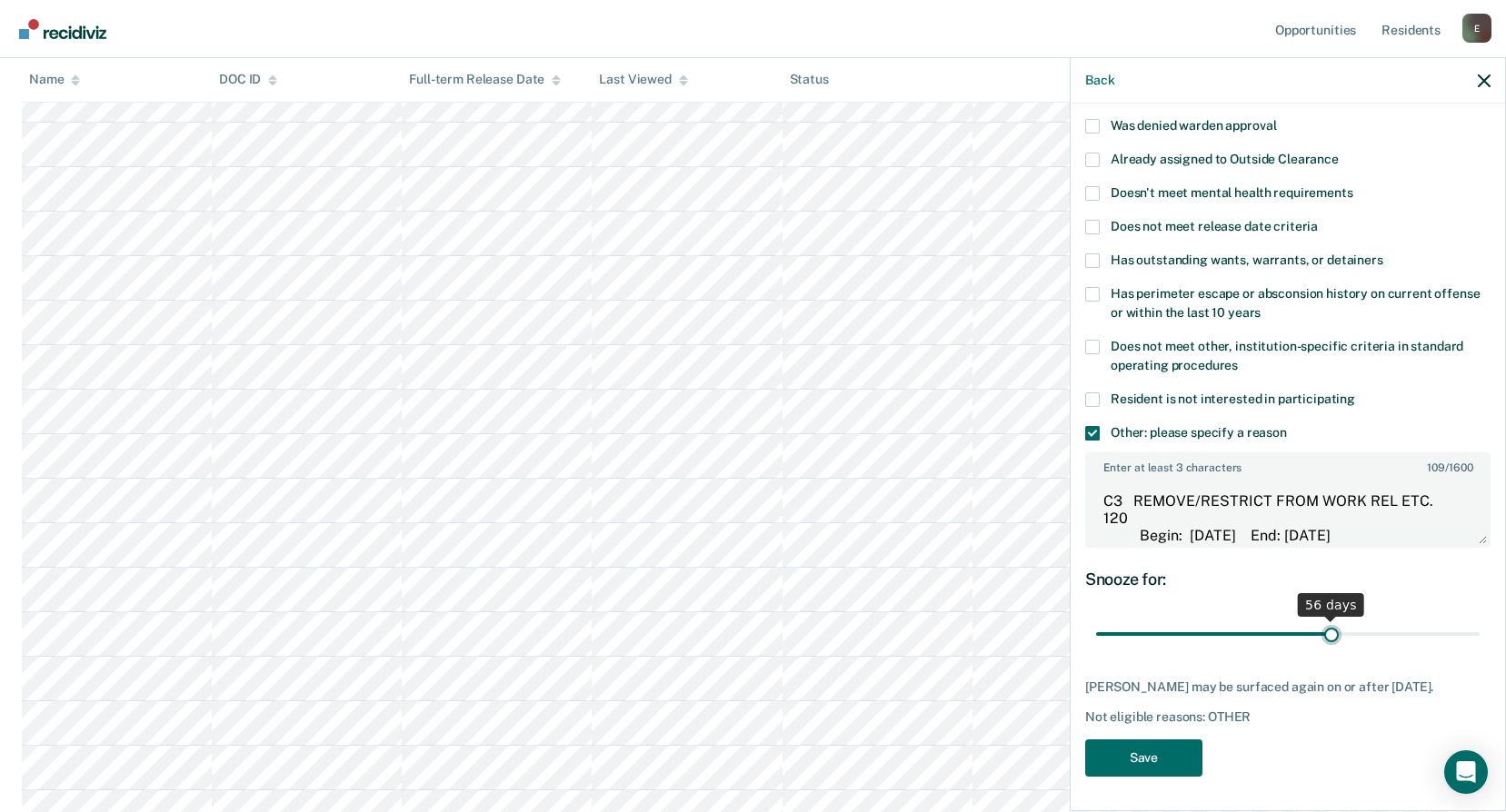
drag, startPoint x: 1222, startPoint y: 636, endPoint x: 1323, endPoint y: 654, distance: 102.6
type input "56"
click at [1323, 651] on input "range" at bounding box center [1287, 634] width 383 height 32
click at [1178, 773] on button "Save" at bounding box center [1144, 758] width 118 height 37
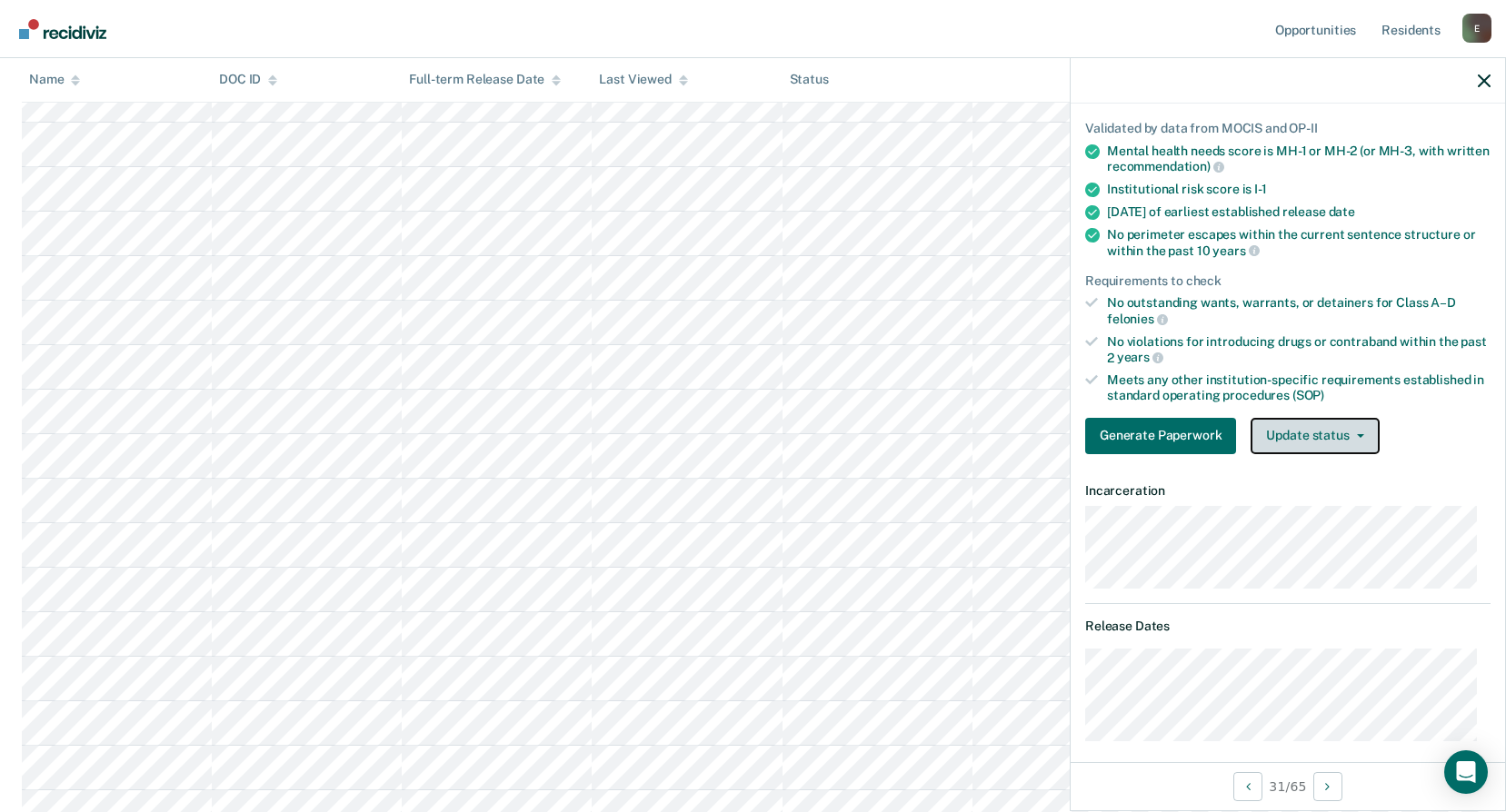
click at [1292, 438] on button "Update status" at bounding box center [1315, 437] width 128 height 36
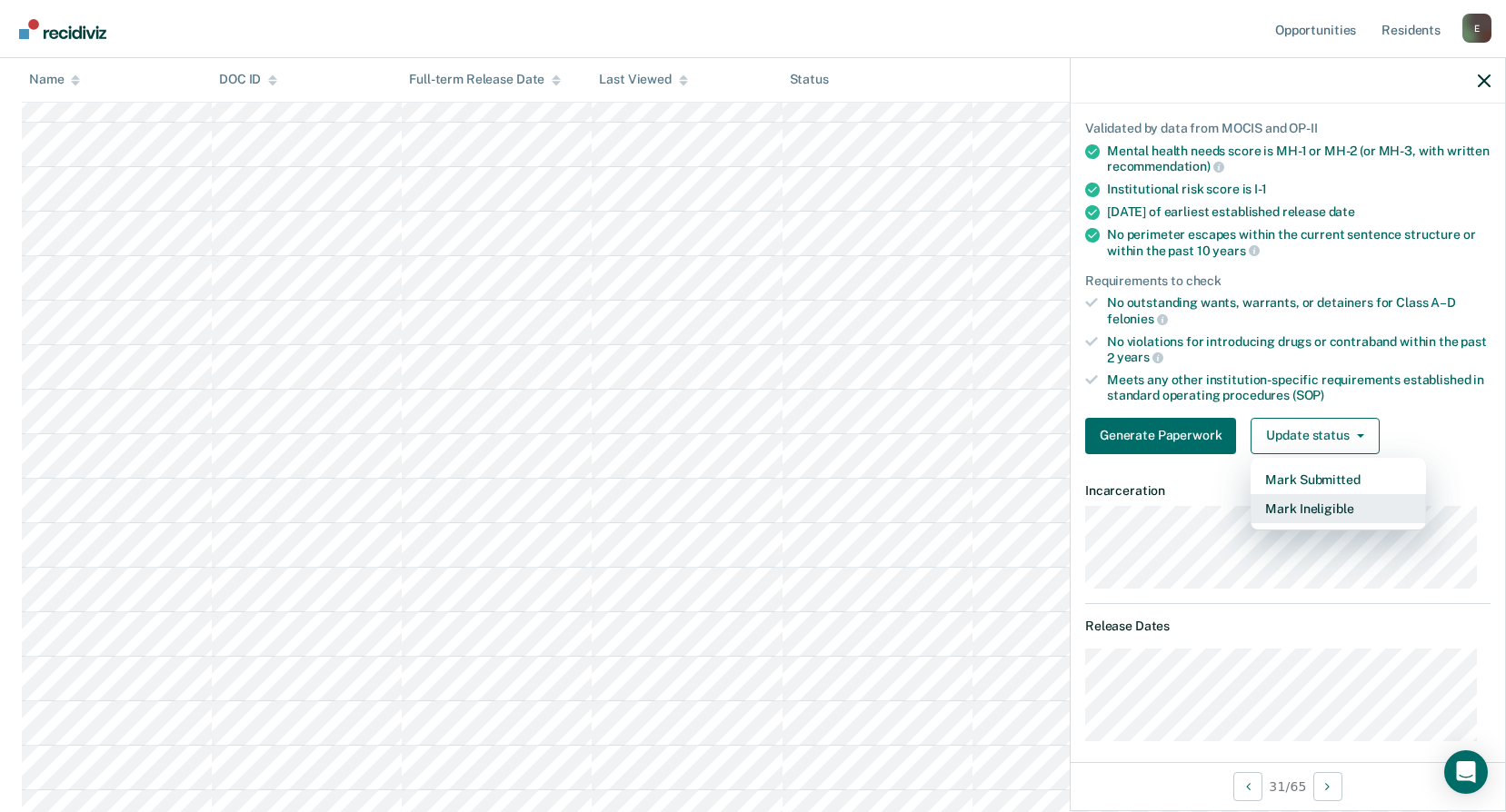
click at [1306, 502] on button "Mark Ineligible" at bounding box center [1339, 508] width 176 height 29
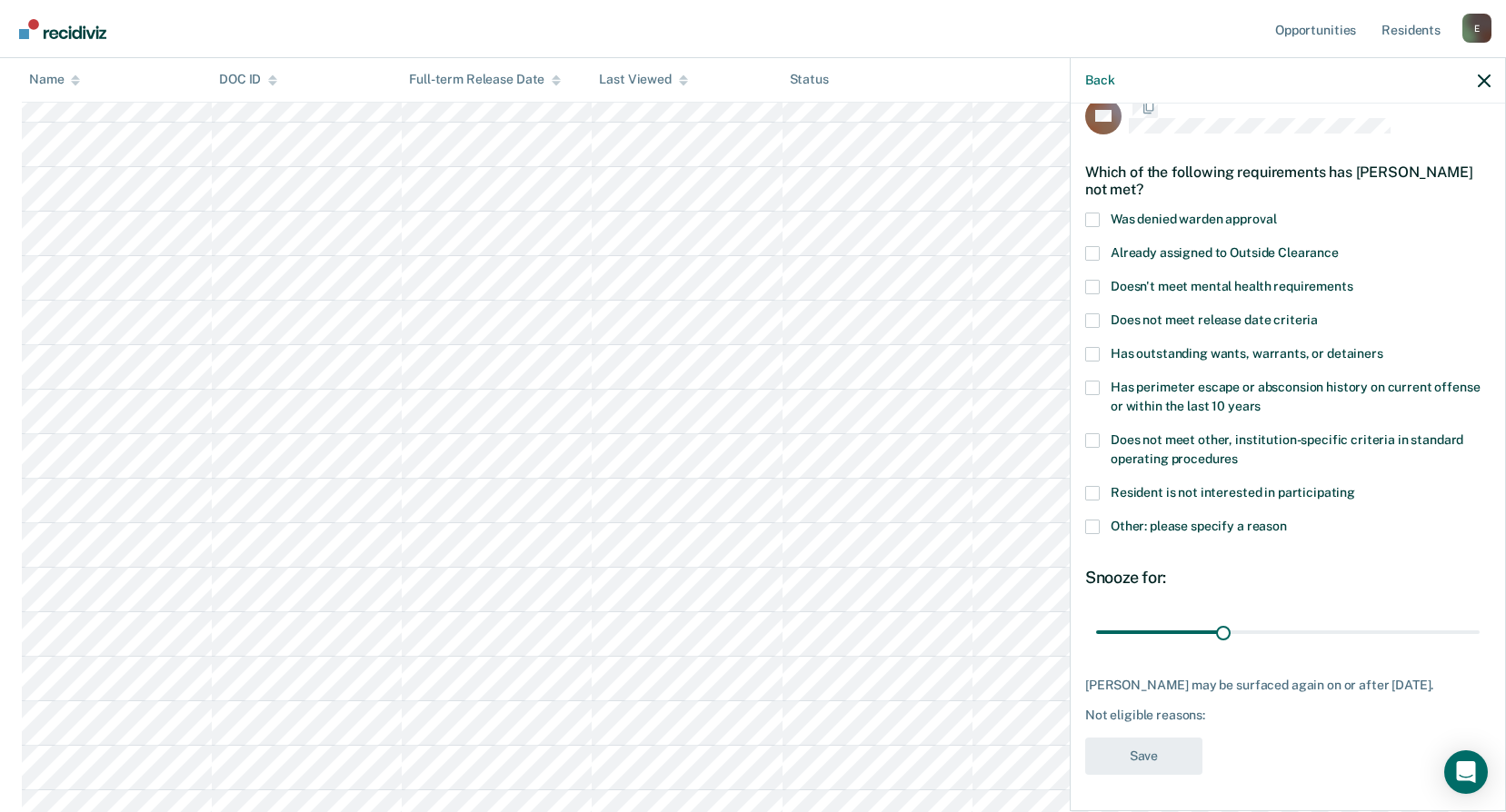
scroll to position [28, 0]
click at [1096, 323] on span at bounding box center [1092, 322] width 14 height 14
click at [1318, 315] on input "Does not meet release date criteria" at bounding box center [1318, 315] width 0 height 0
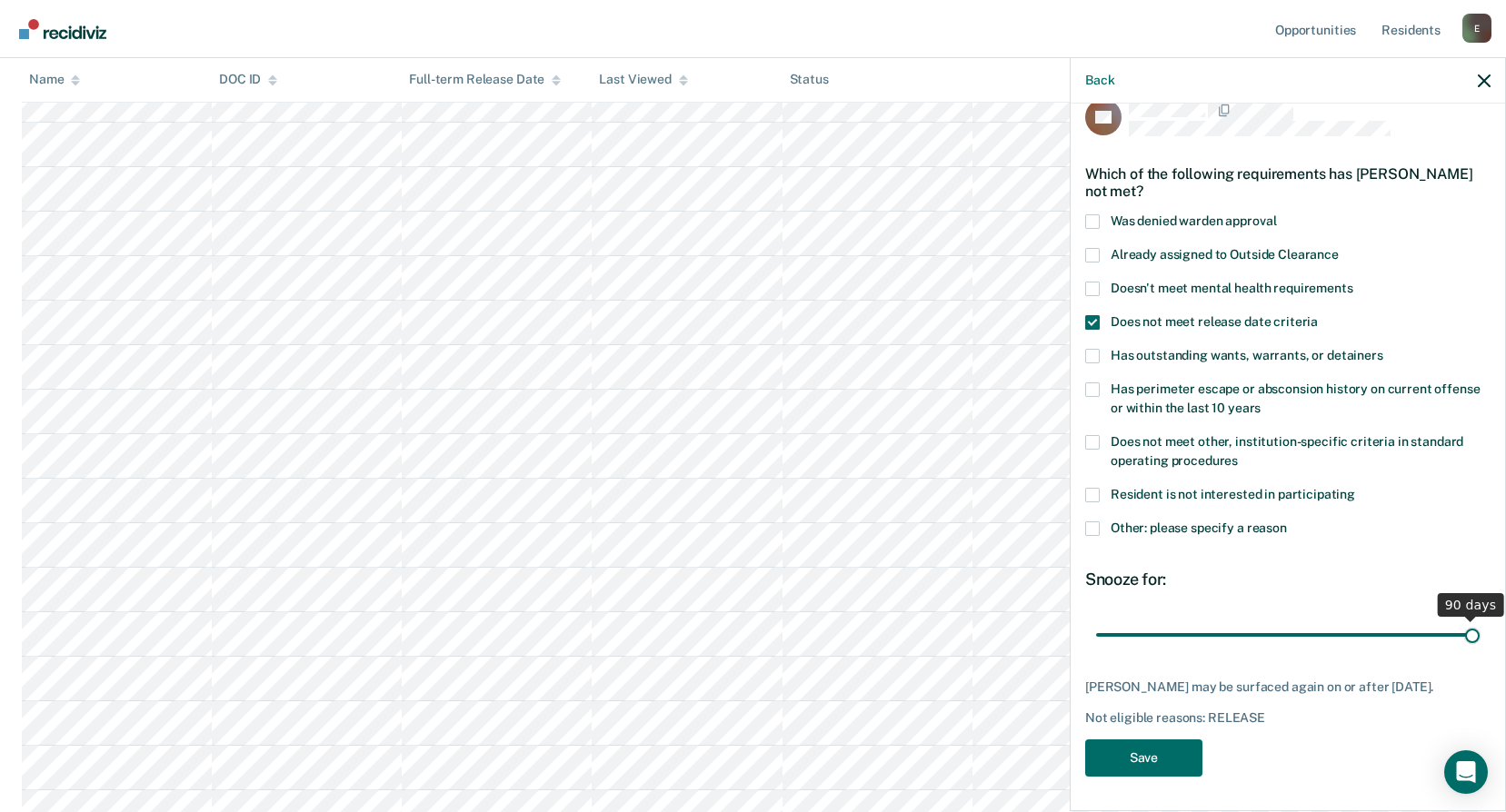
drag, startPoint x: 1218, startPoint y: 633, endPoint x: 1496, endPoint y: 634, distance: 278.0
type input "90"
click at [1480, 634] on input "range" at bounding box center [1287, 634] width 383 height 32
click at [1158, 758] on button "Save" at bounding box center [1144, 758] width 118 height 37
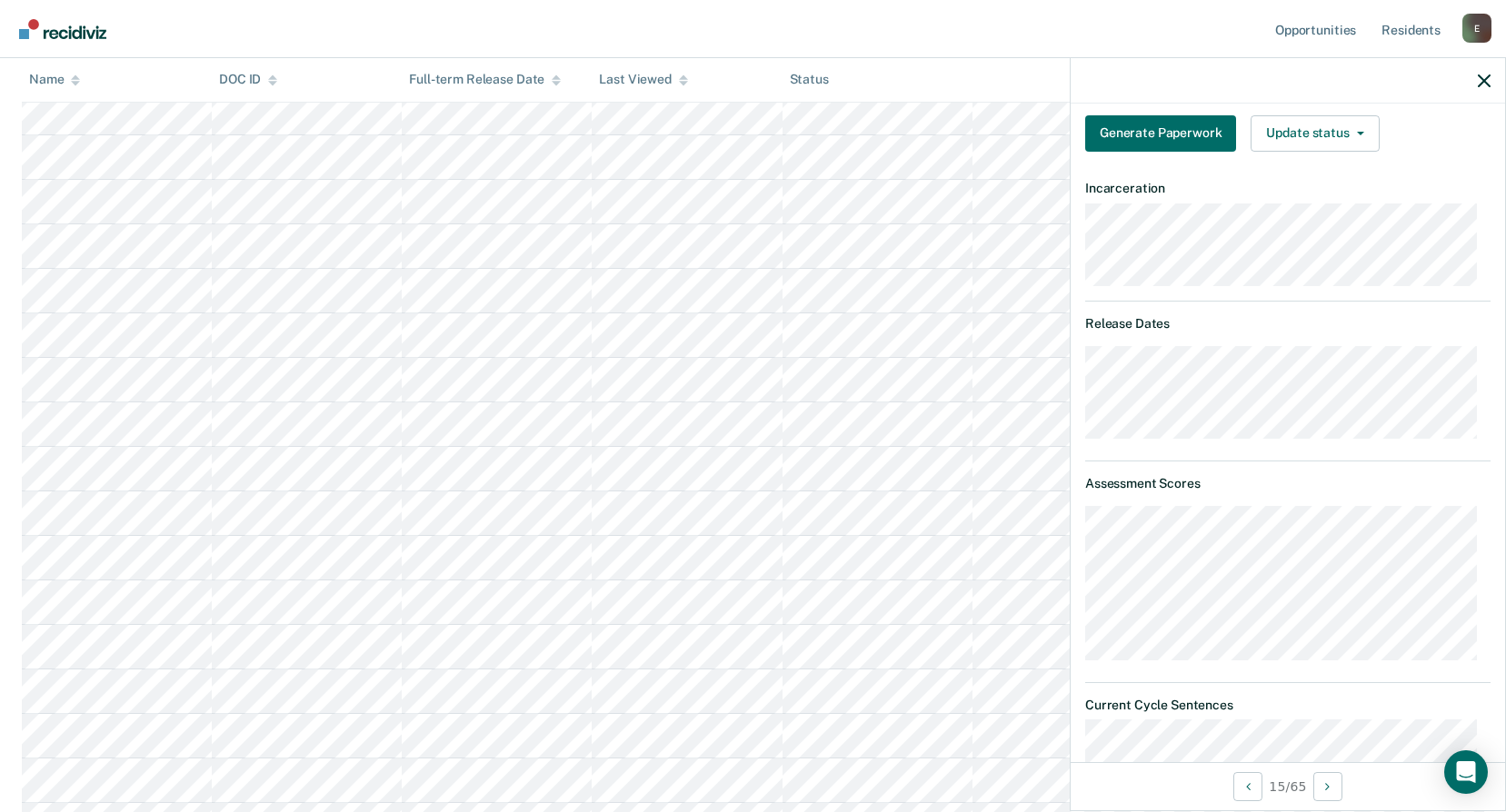
scroll to position [0, 0]
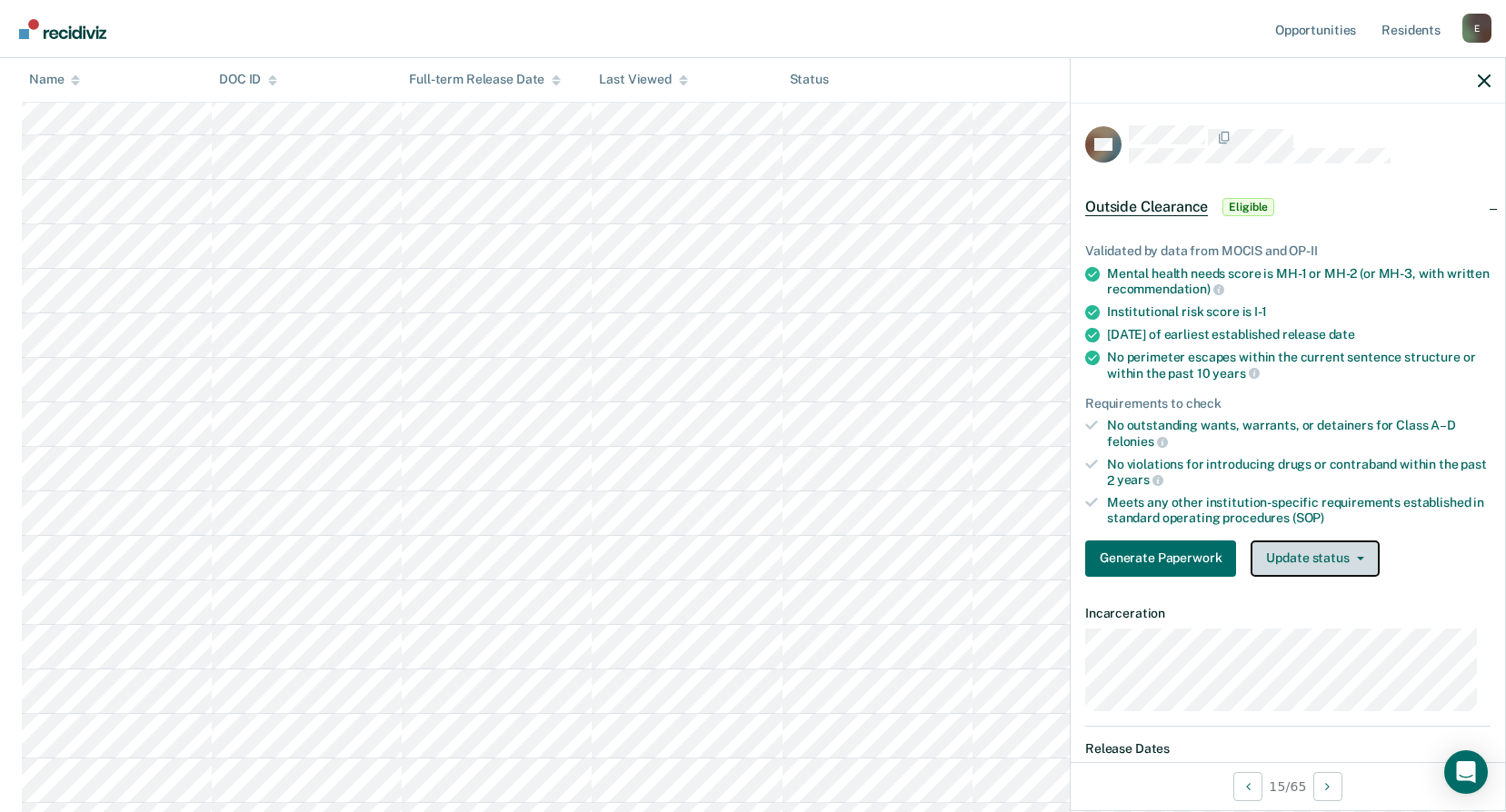
click at [1343, 560] on button "Update status" at bounding box center [1315, 559] width 128 height 36
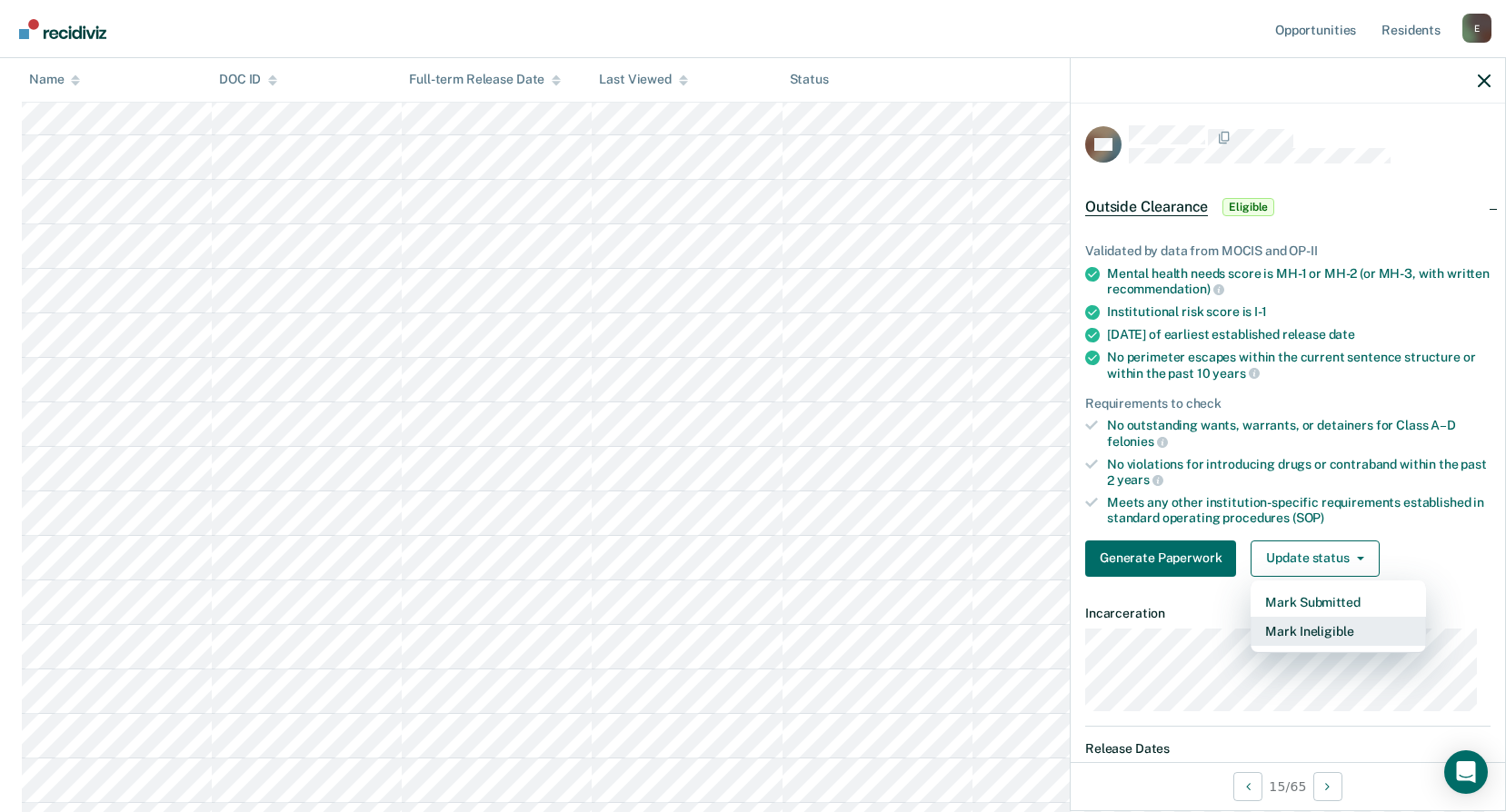
click at [1323, 635] on button "Mark Ineligible" at bounding box center [1339, 631] width 176 height 29
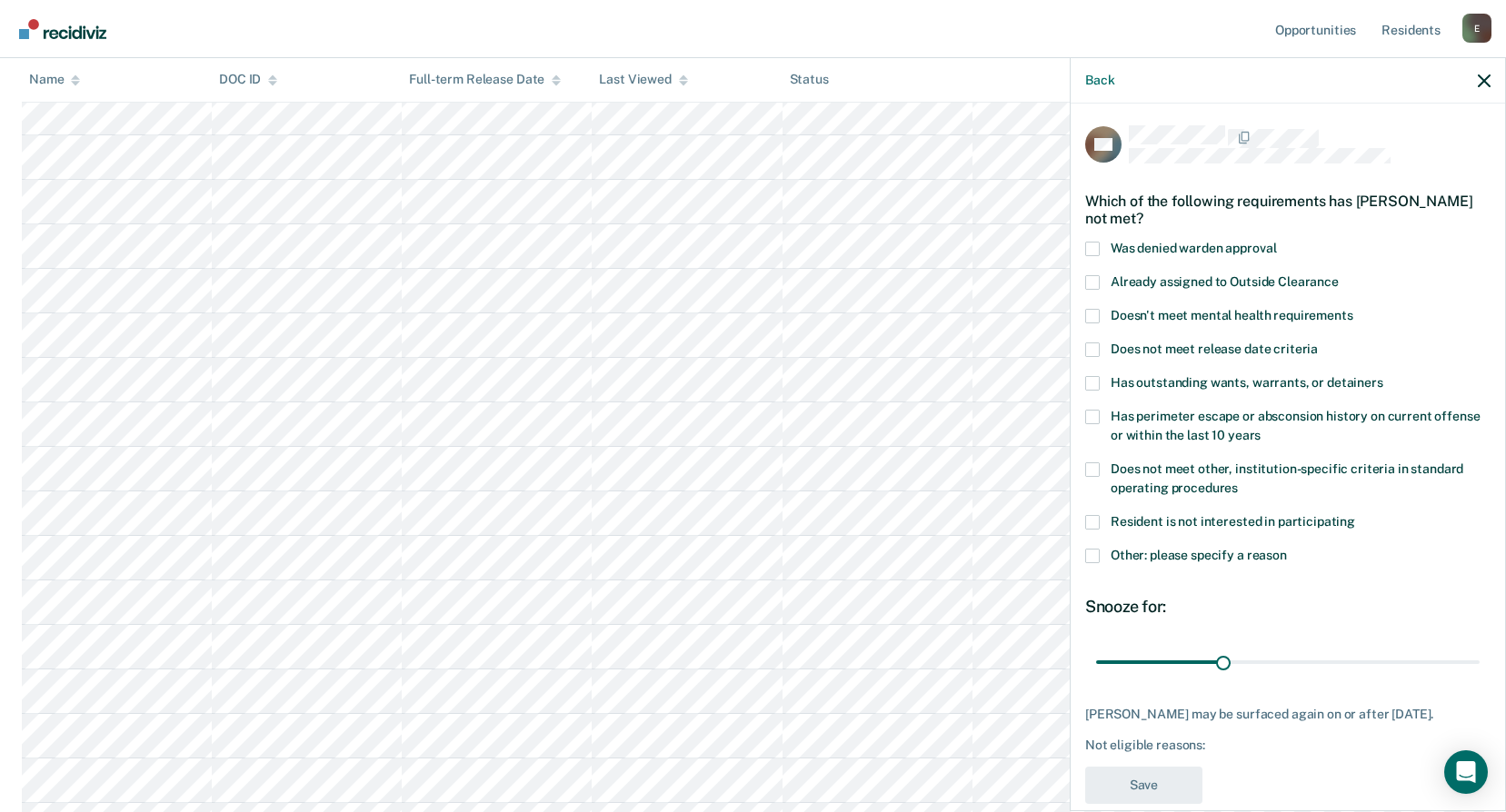
click at [1098, 552] on span at bounding box center [1092, 556] width 14 height 14
click at [1287, 549] on input "Other: please specify a reason" at bounding box center [1287, 549] width 0 height 0
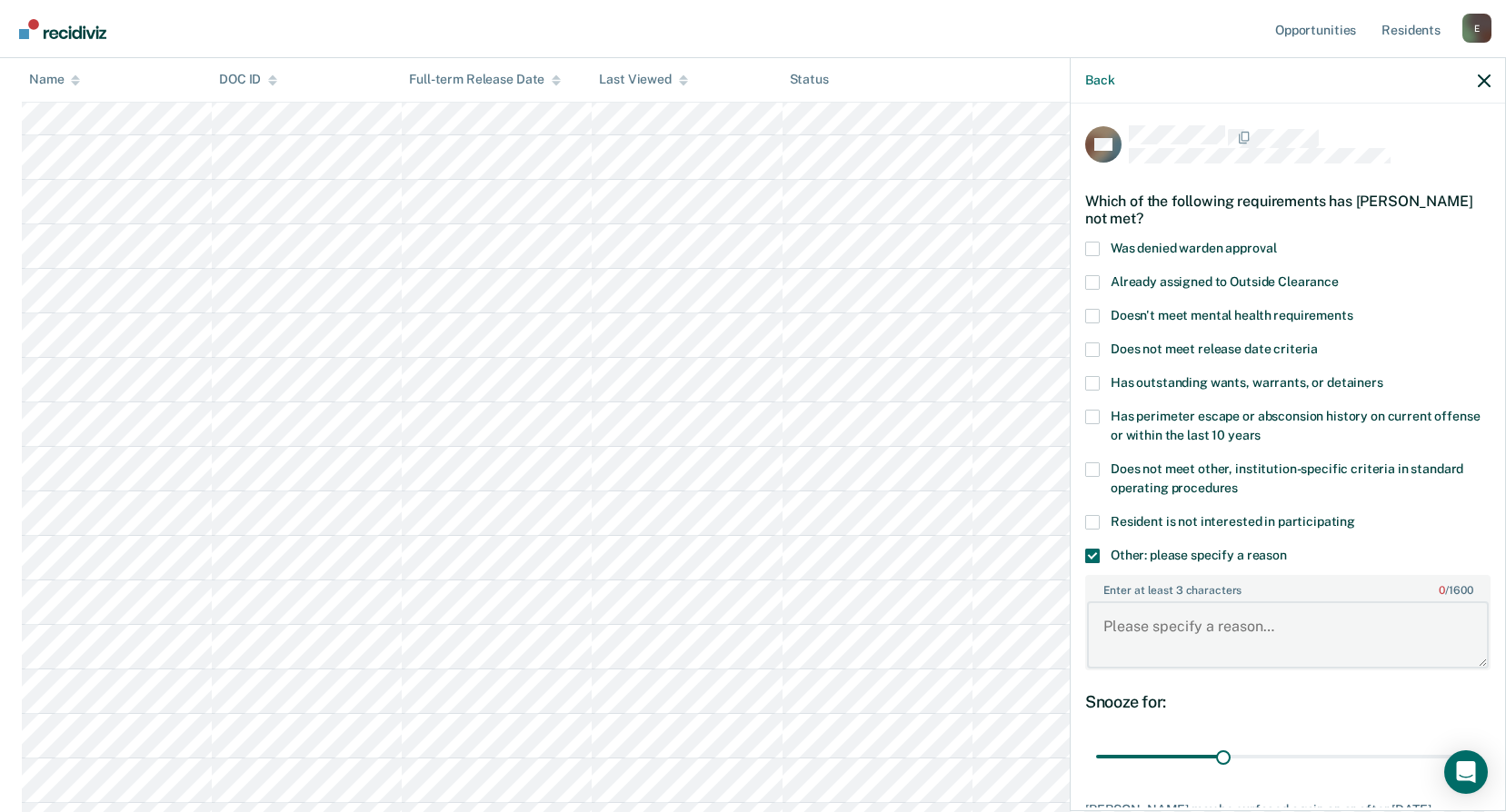
paste textarea "Unable to Participate in Work Activities"
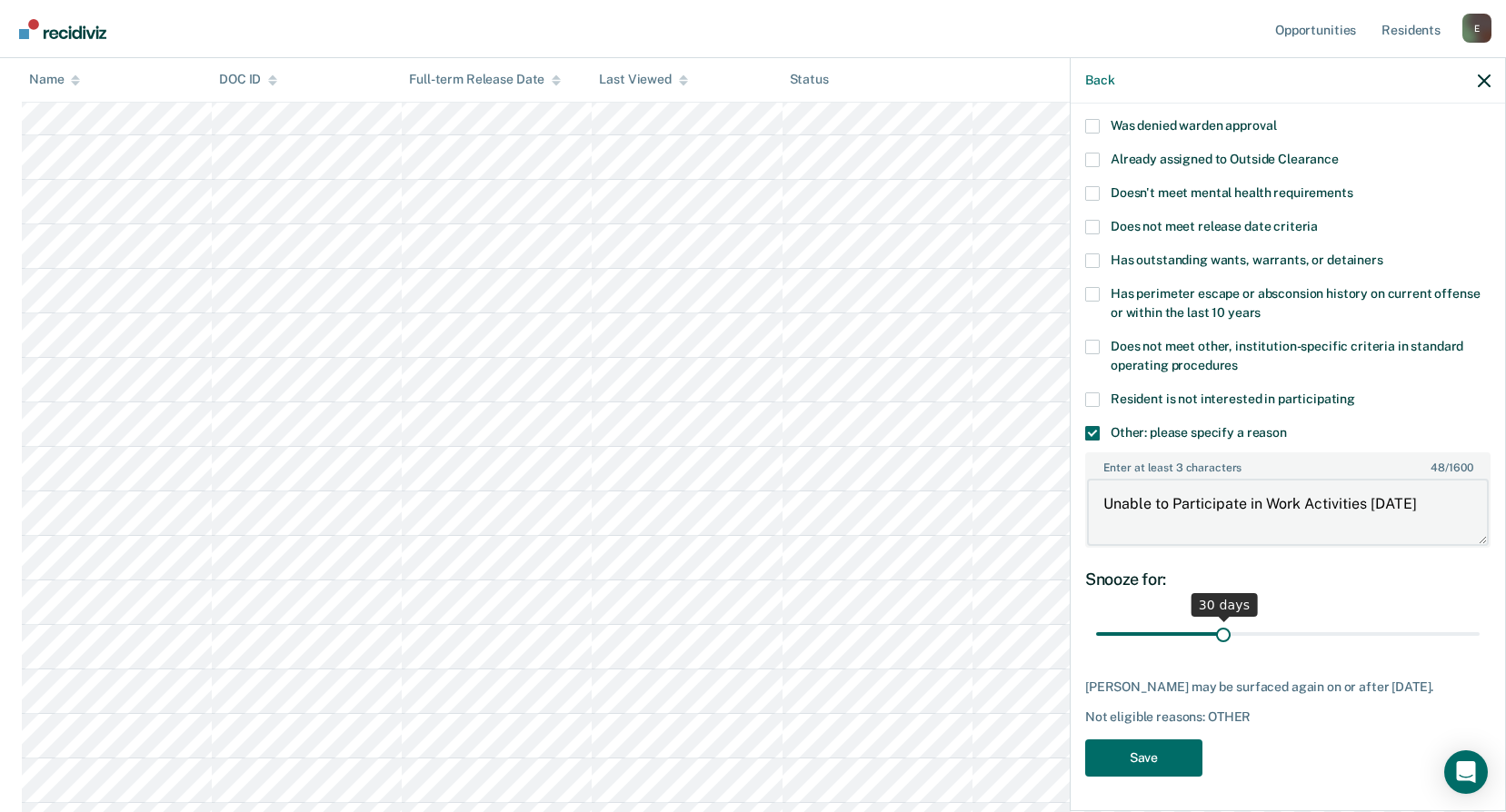
type textarea "Unable to Participate in Work Activities [DATE]"
drag, startPoint x: 1215, startPoint y: 635, endPoint x: 1382, endPoint y: 714, distance: 184.7
type input "90"
click at [1480, 651] on input "range" at bounding box center [1287, 634] width 383 height 32
click at [1169, 768] on button "Save" at bounding box center [1144, 758] width 118 height 37
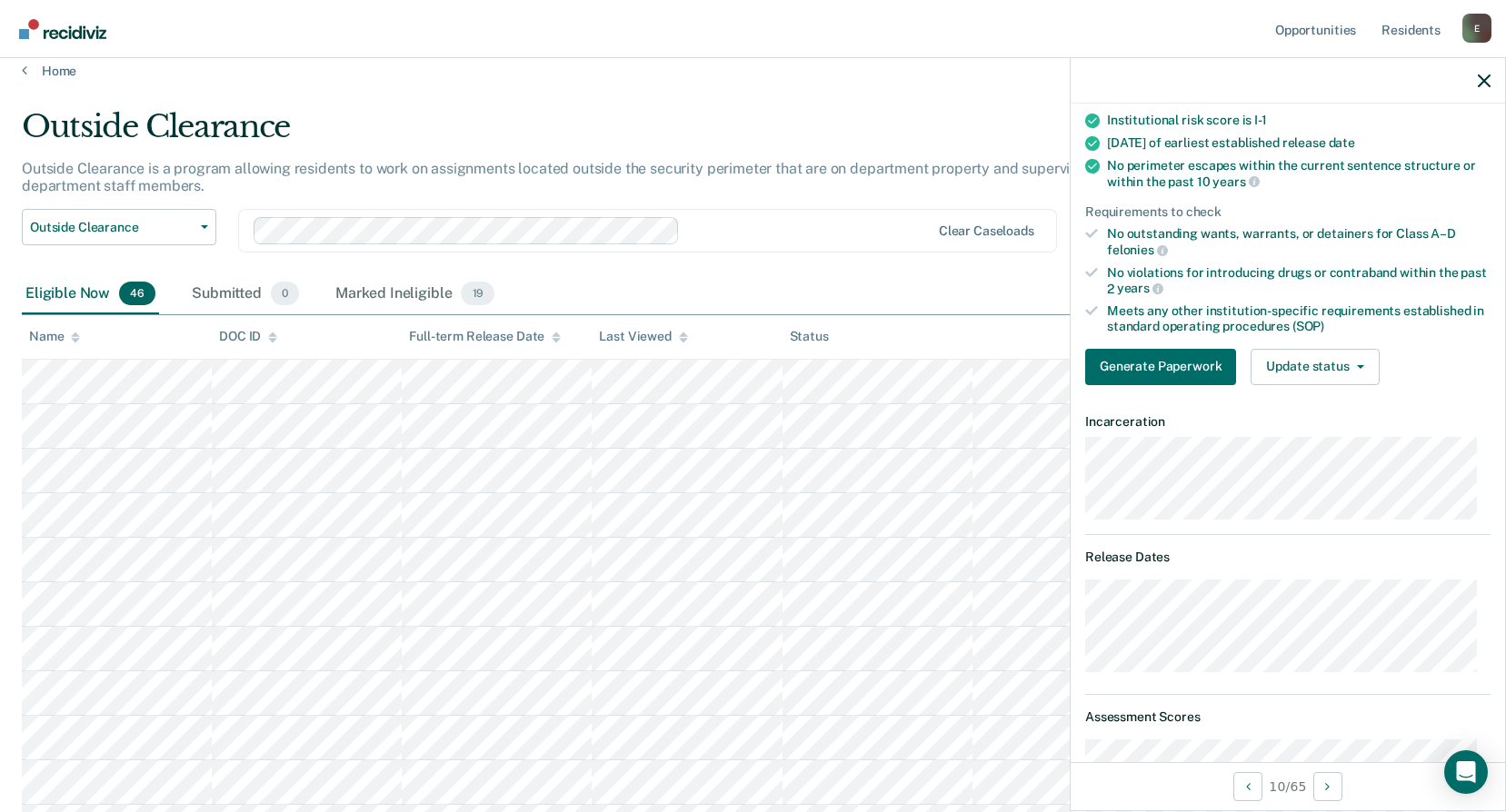
scroll to position [10, 0]
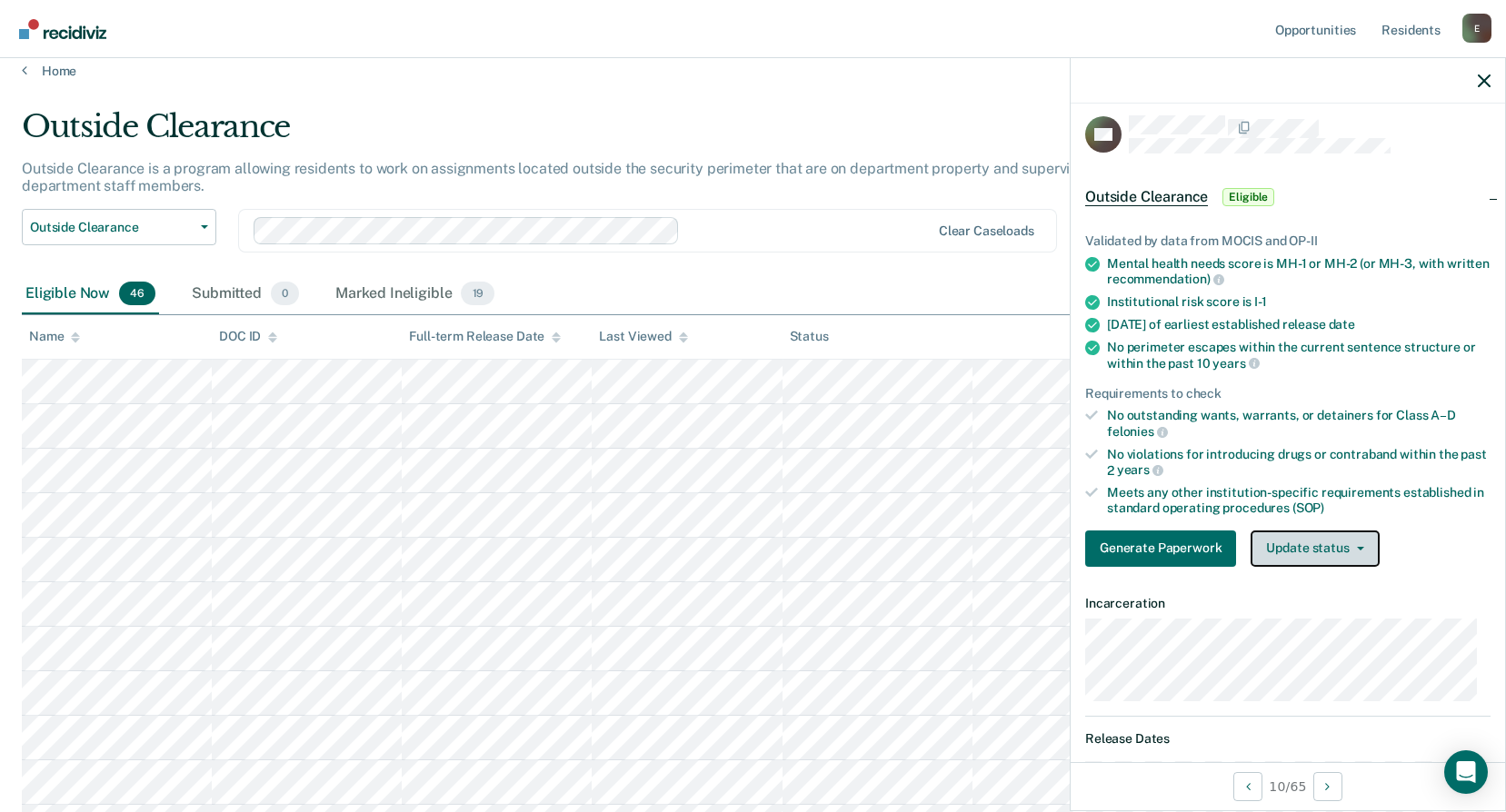
click at [1336, 545] on button "Update status" at bounding box center [1315, 548] width 128 height 36
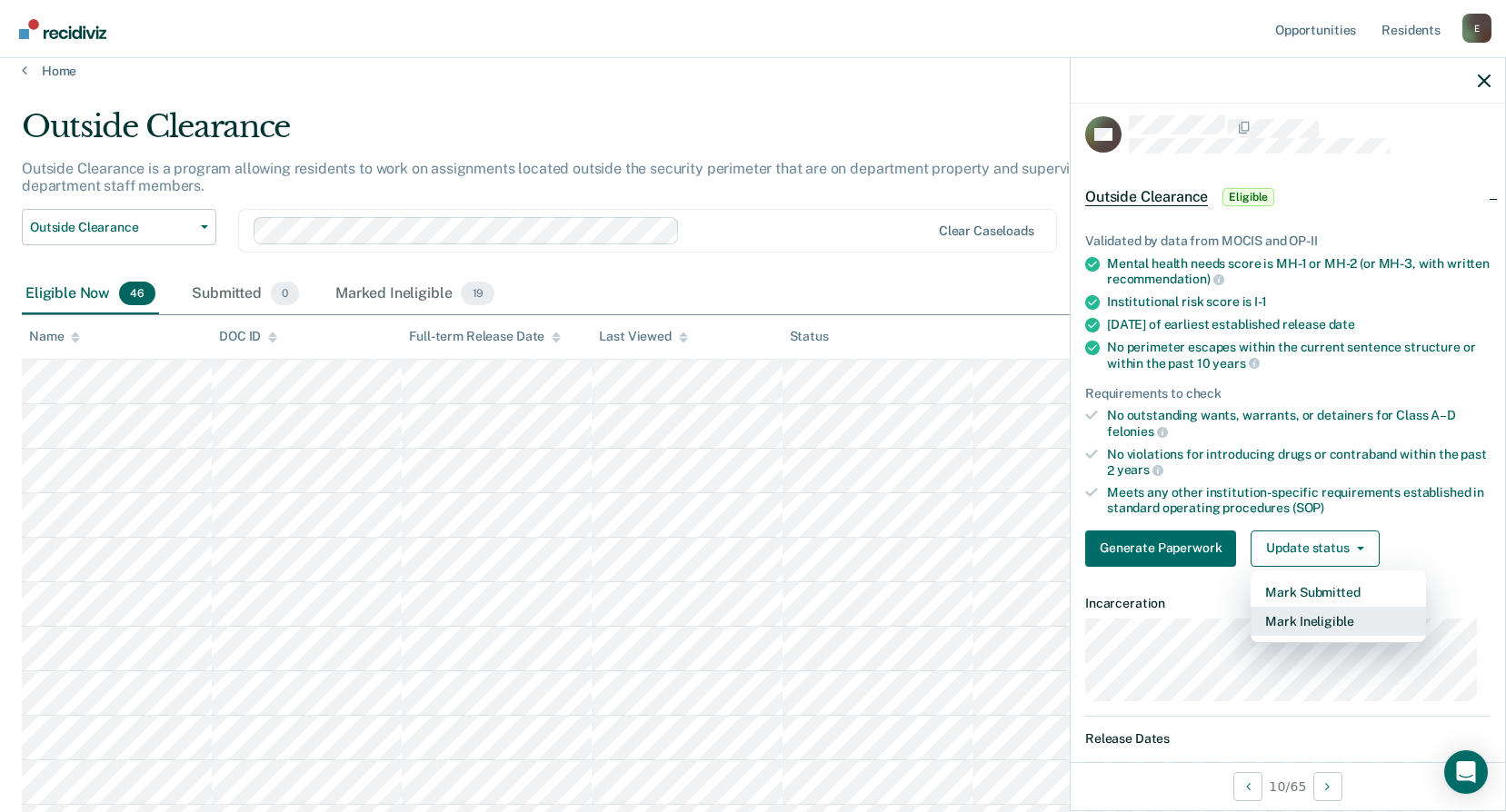
click at [1347, 617] on button "Mark Ineligible" at bounding box center [1339, 621] width 176 height 29
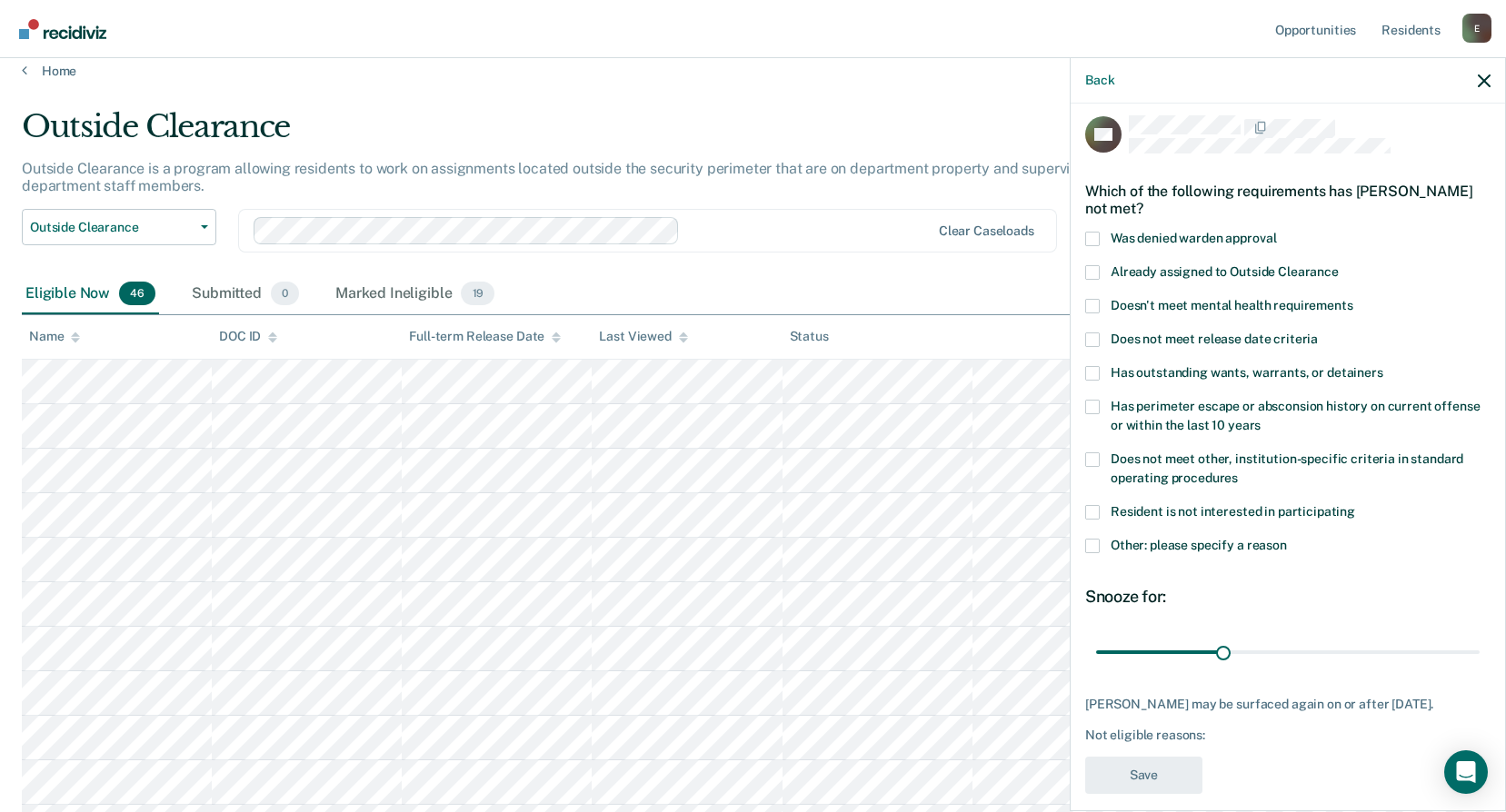
click at [1095, 463] on span at bounding box center [1092, 459] width 14 height 14
click at [1238, 472] on input "Does not meet other, institution-specific criteria in standard operating proced…" at bounding box center [1238, 472] width 0 height 0
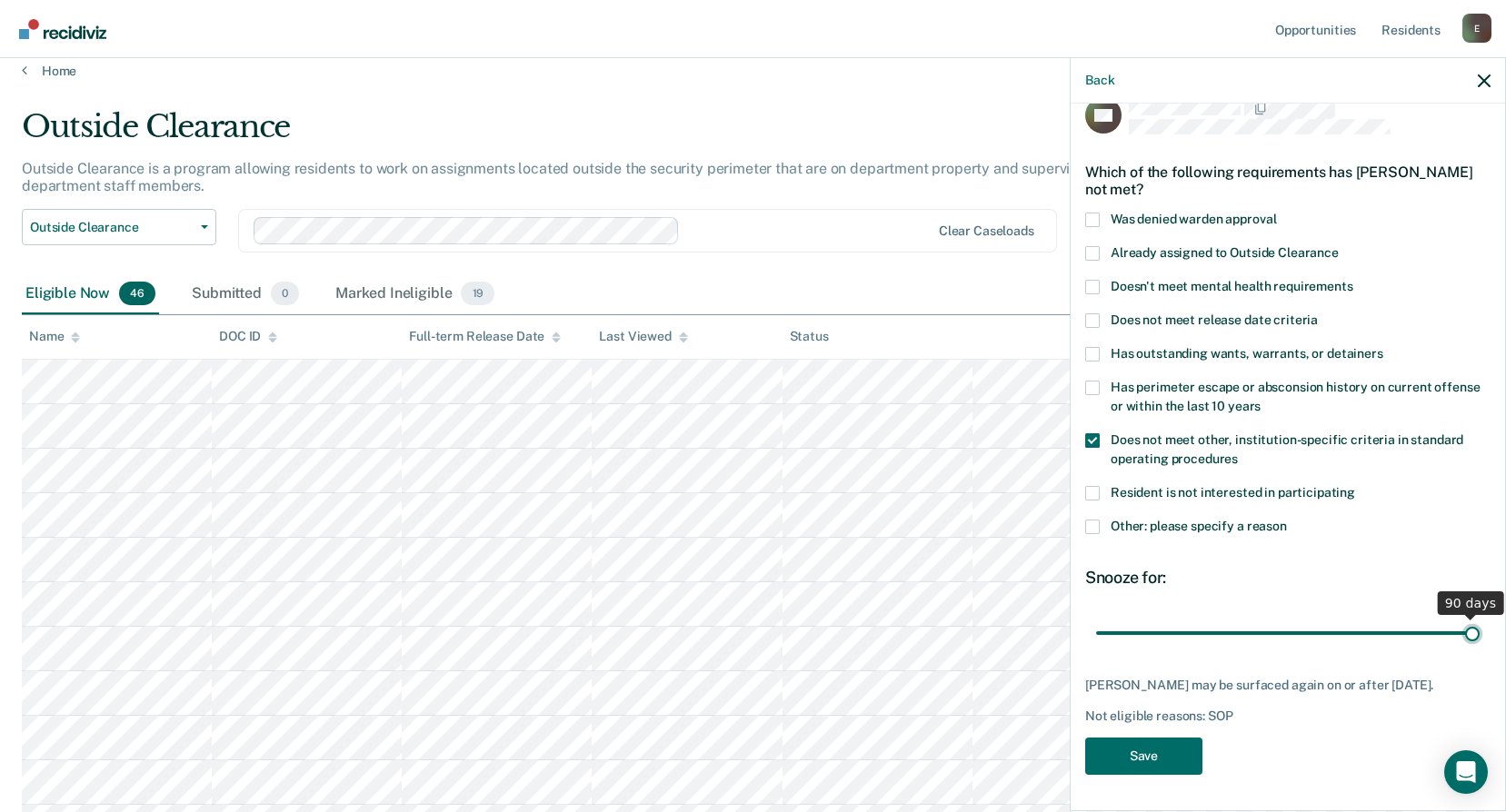
drag, startPoint x: 1217, startPoint y: 611, endPoint x: 1509, endPoint y: 614, distance: 292.0
type input "90"
click at [1480, 617] on input "range" at bounding box center [1287, 632] width 383 height 32
click at [1167, 759] on button "Save" at bounding box center [1144, 756] width 118 height 37
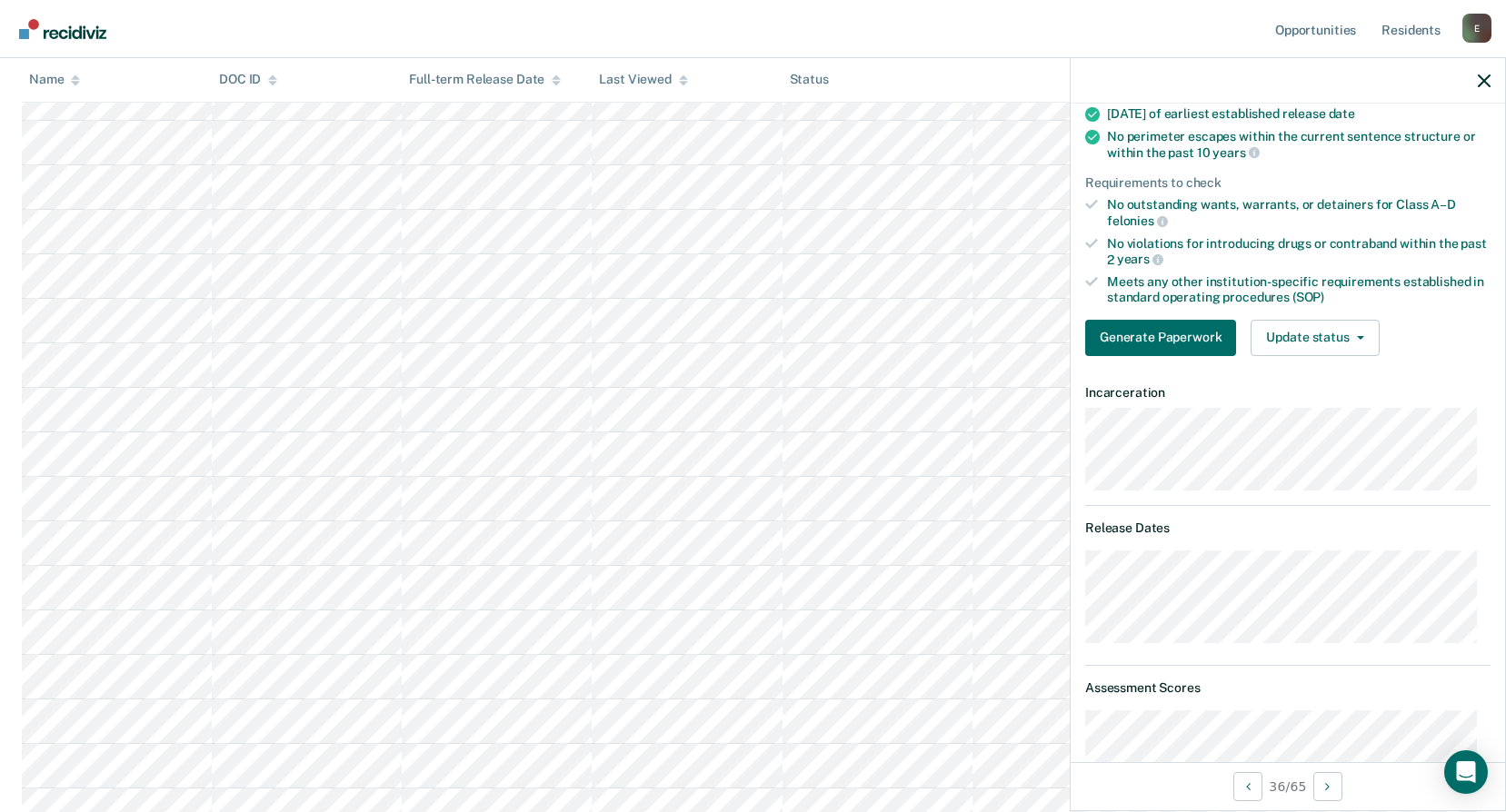
scroll to position [0, 0]
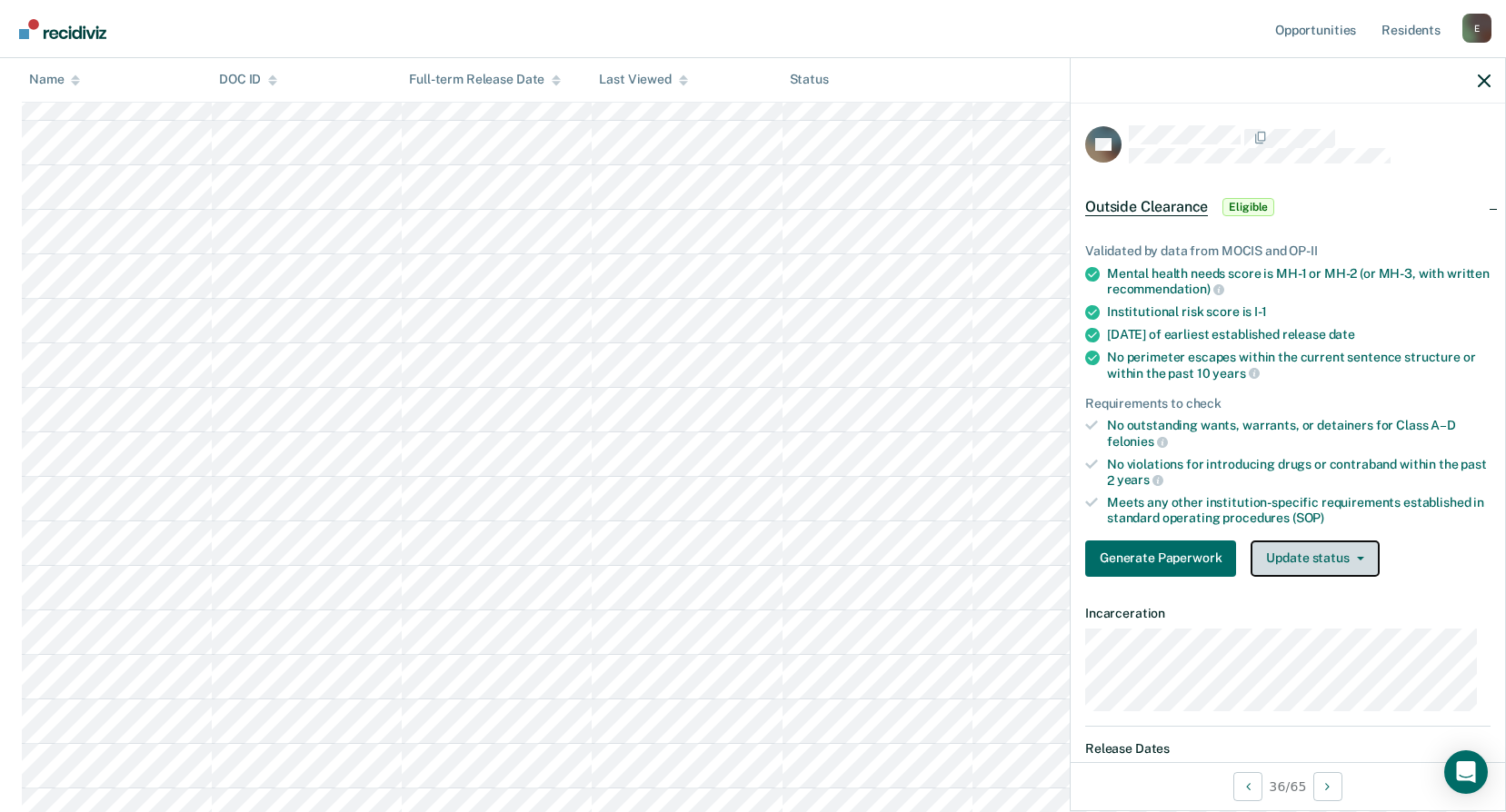
click at [1310, 553] on button "Update status" at bounding box center [1315, 559] width 128 height 36
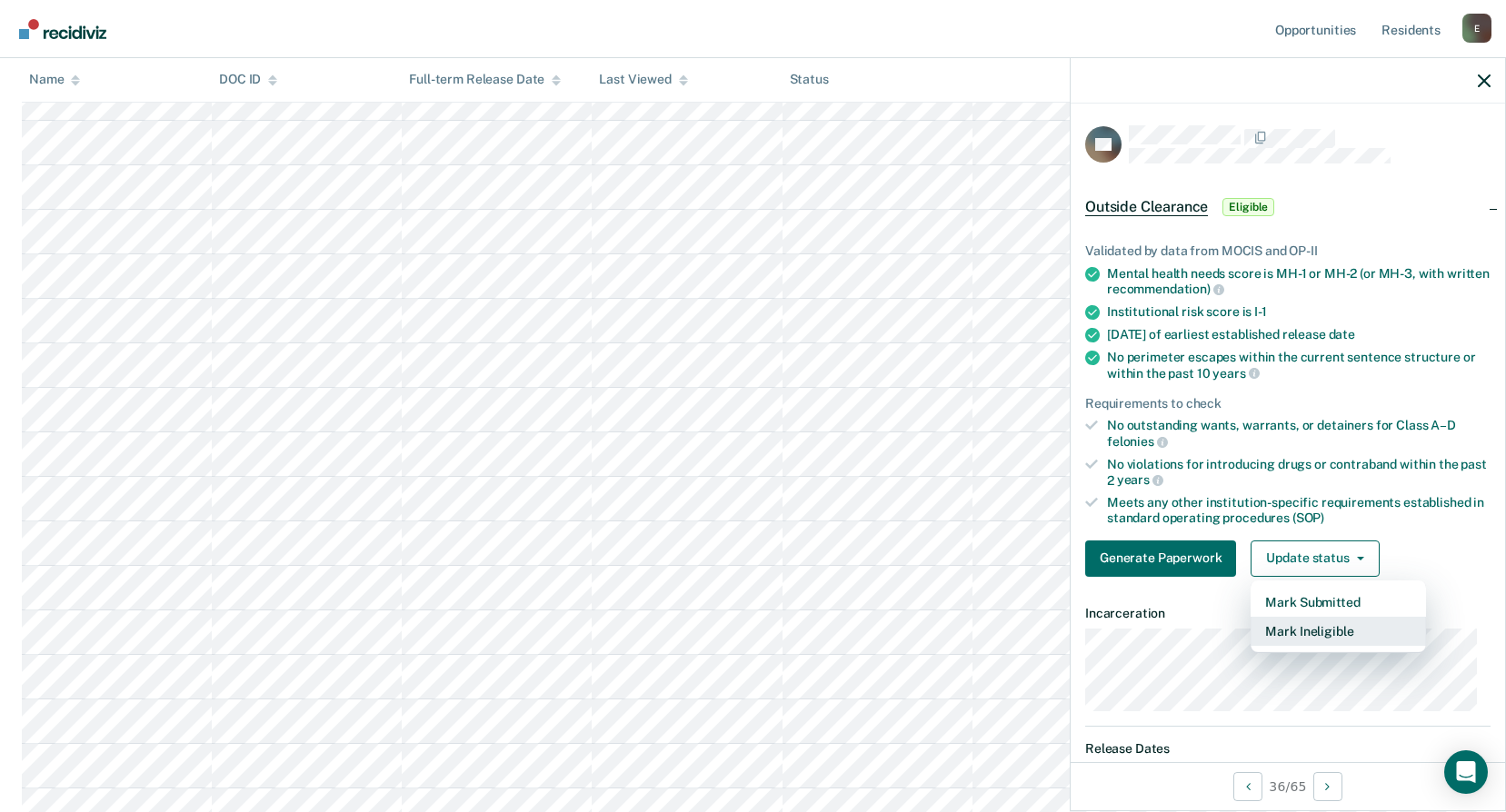
click at [1300, 619] on button "Mark Ineligible" at bounding box center [1339, 631] width 176 height 29
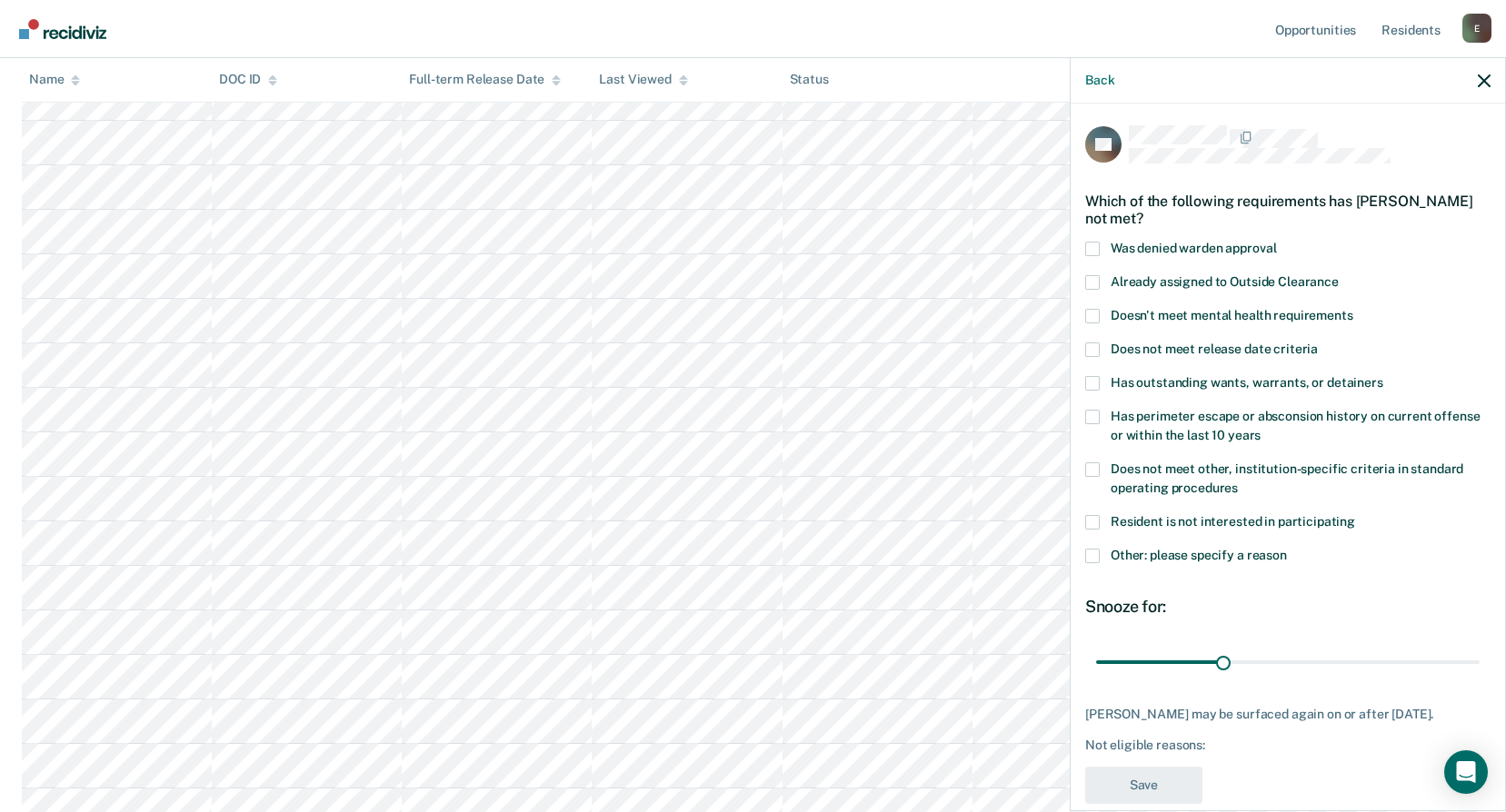
click at [1096, 468] on span at bounding box center [1092, 469] width 14 height 14
click at [1238, 481] on input "Does not meet other, institution-specific criteria in standard operating proced…" at bounding box center [1238, 481] width 0 height 0
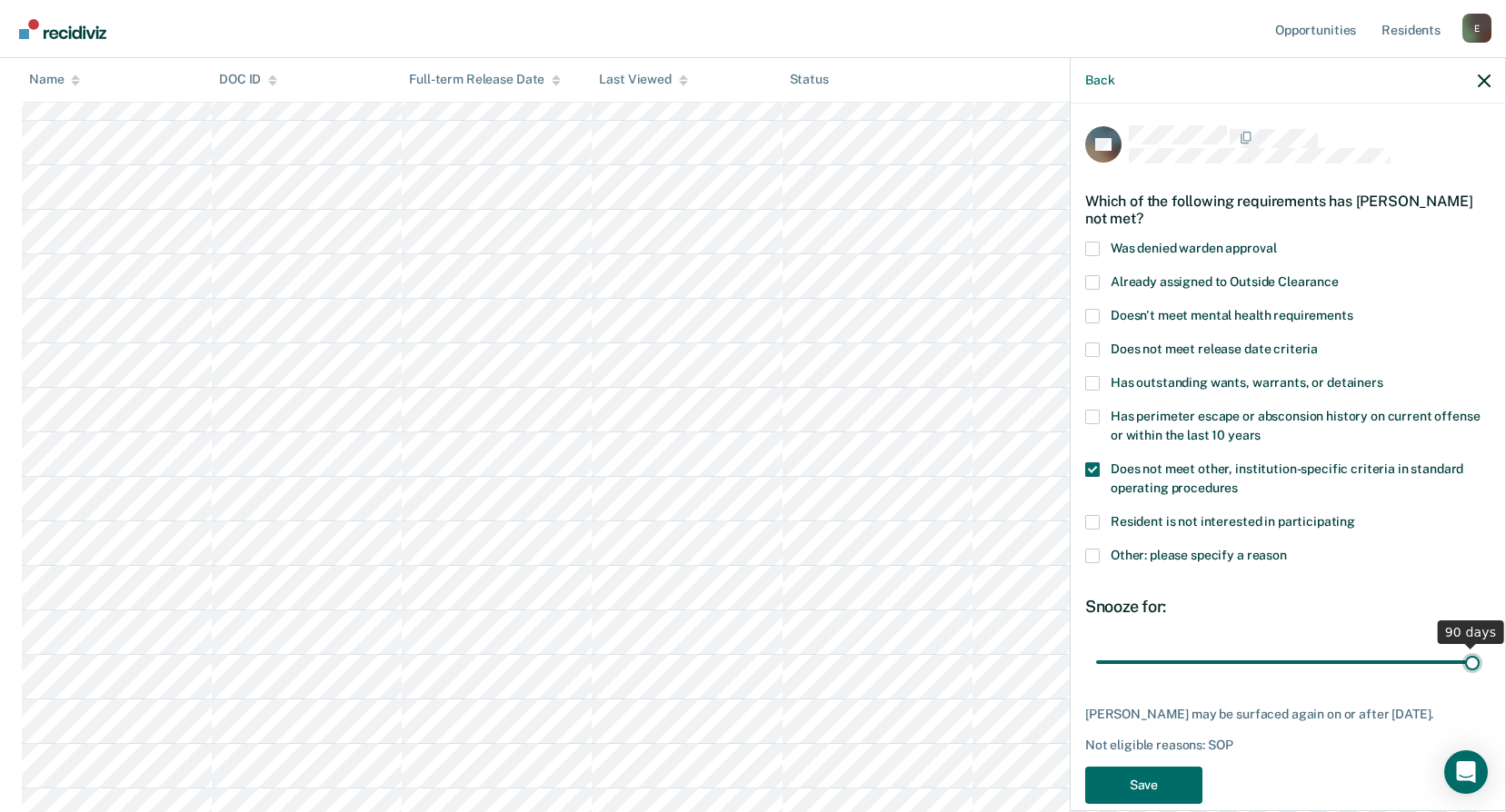
drag, startPoint x: 1217, startPoint y: 657, endPoint x: 1480, endPoint y: 654, distance: 263.0
type input "90"
click at [1480, 654] on input "range" at bounding box center [1287, 661] width 383 height 32
click at [1145, 791] on button "Save" at bounding box center [1144, 785] width 118 height 37
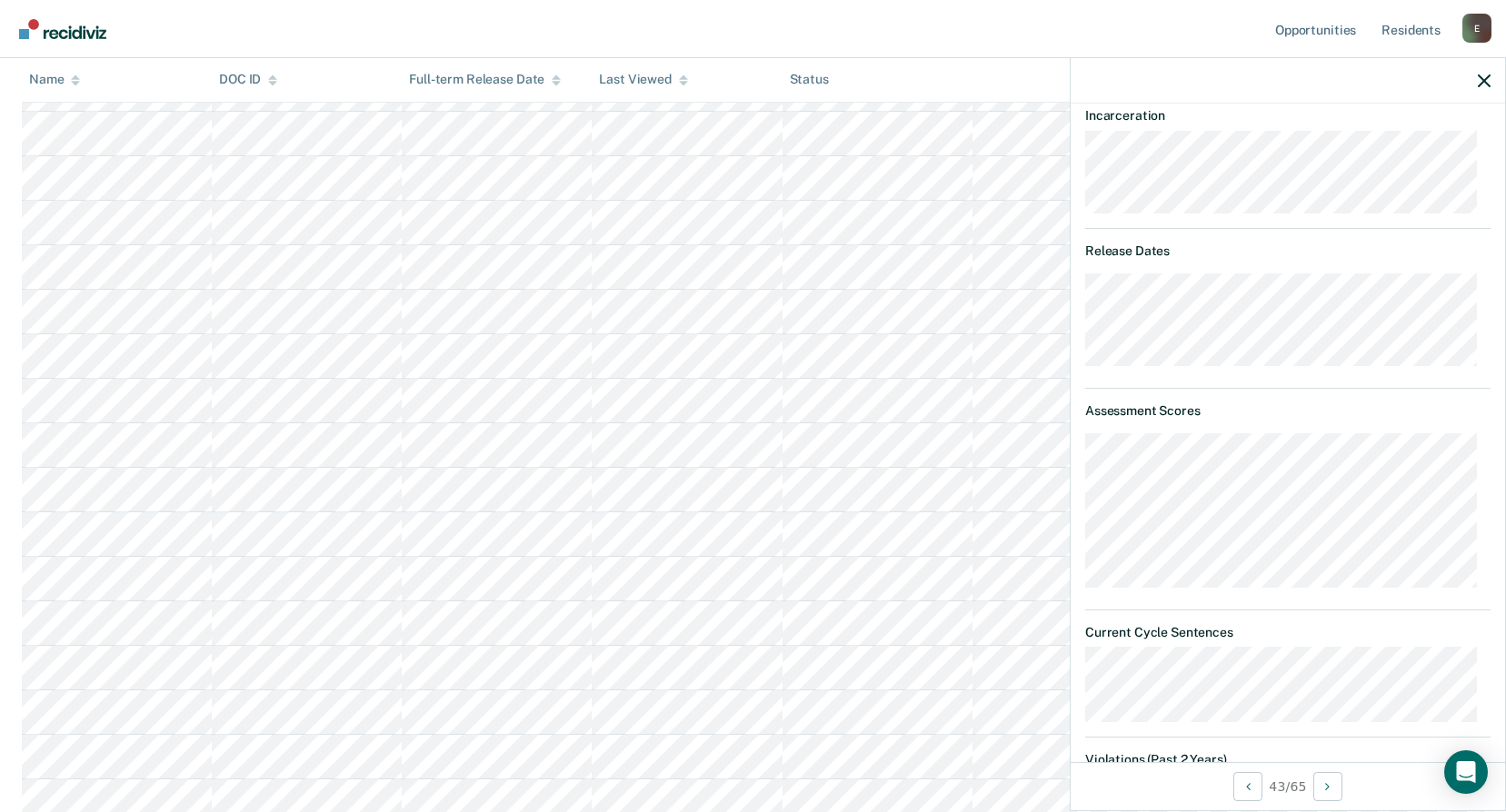
scroll to position [407, 0]
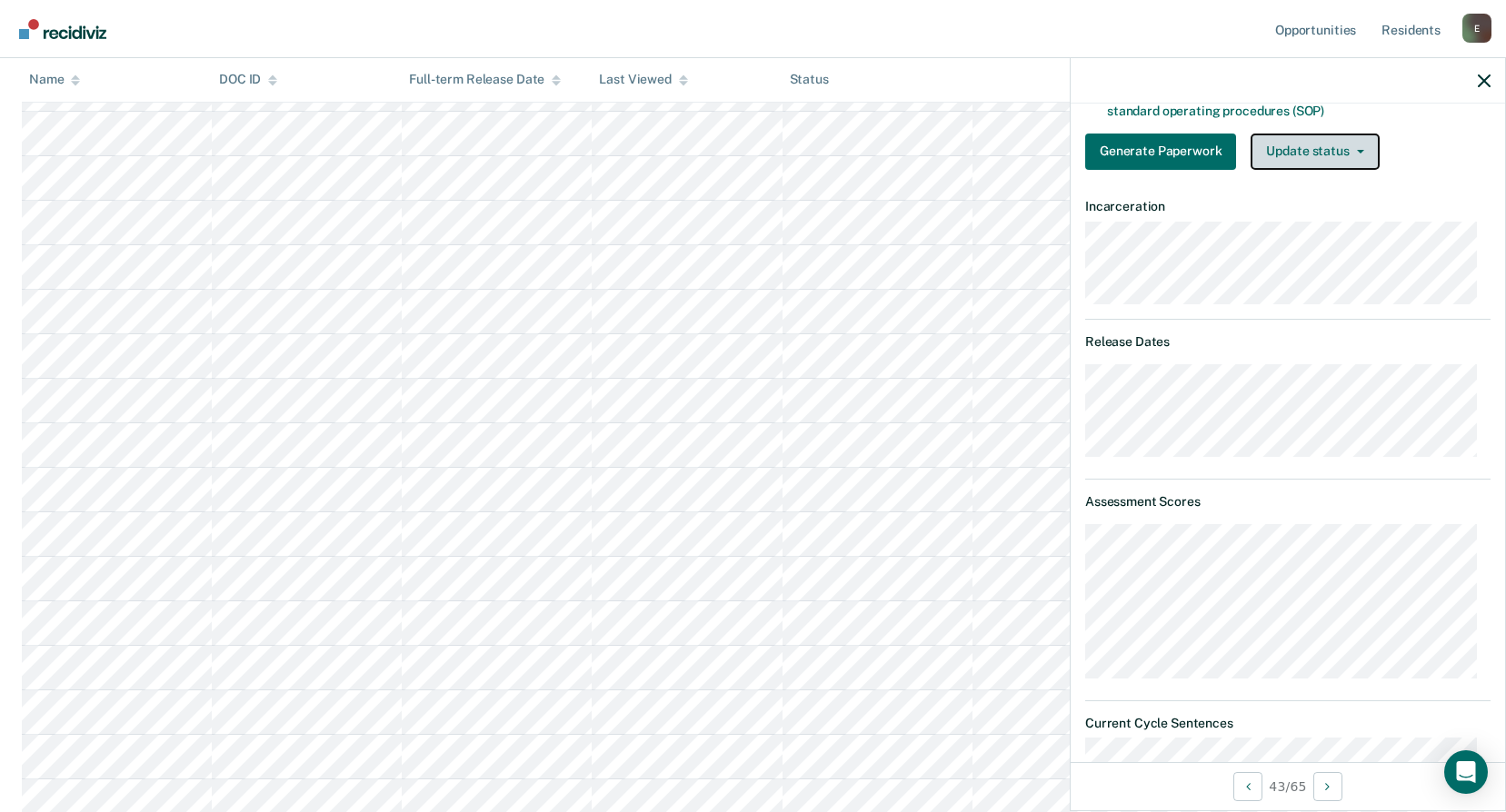
click at [1312, 166] on button "Update status" at bounding box center [1315, 152] width 128 height 36
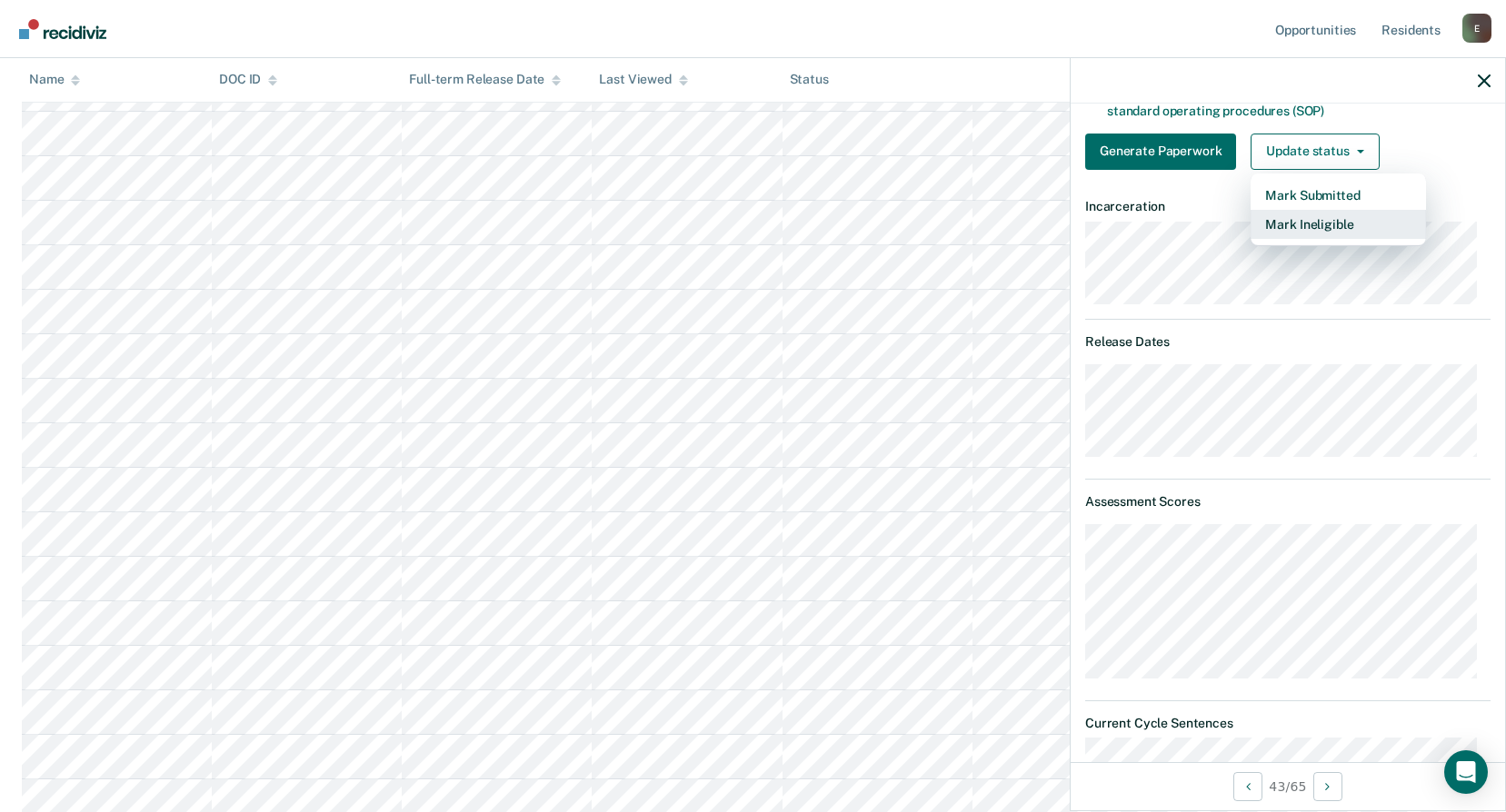
click at [1331, 224] on button "Mark Ineligible" at bounding box center [1339, 224] width 176 height 29
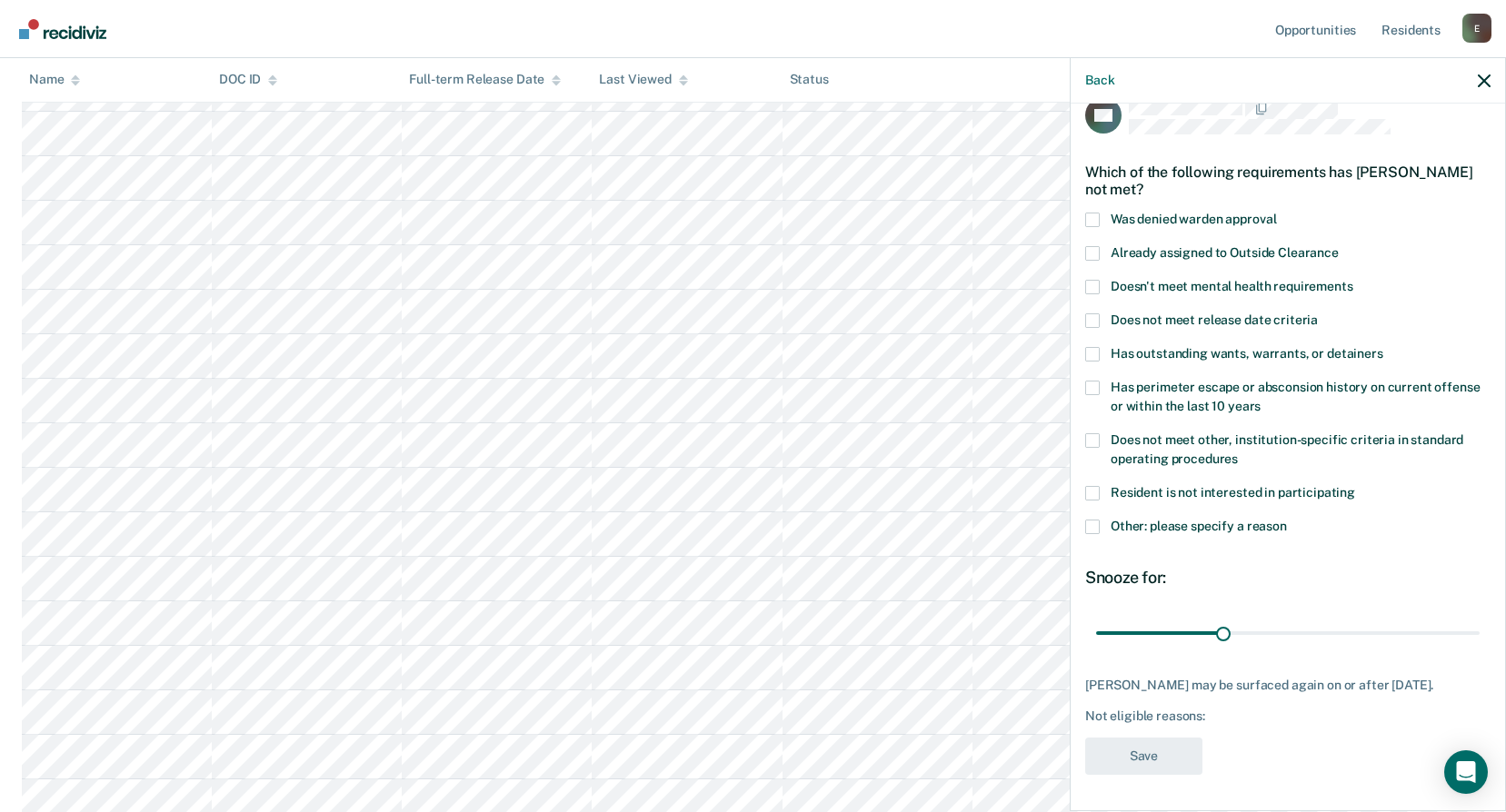
scroll to position [43, 0]
click at [1093, 520] on span at bounding box center [1092, 526] width 14 height 14
click at [1287, 520] on input "Other: please specify a reason" at bounding box center [1287, 520] width 0 height 0
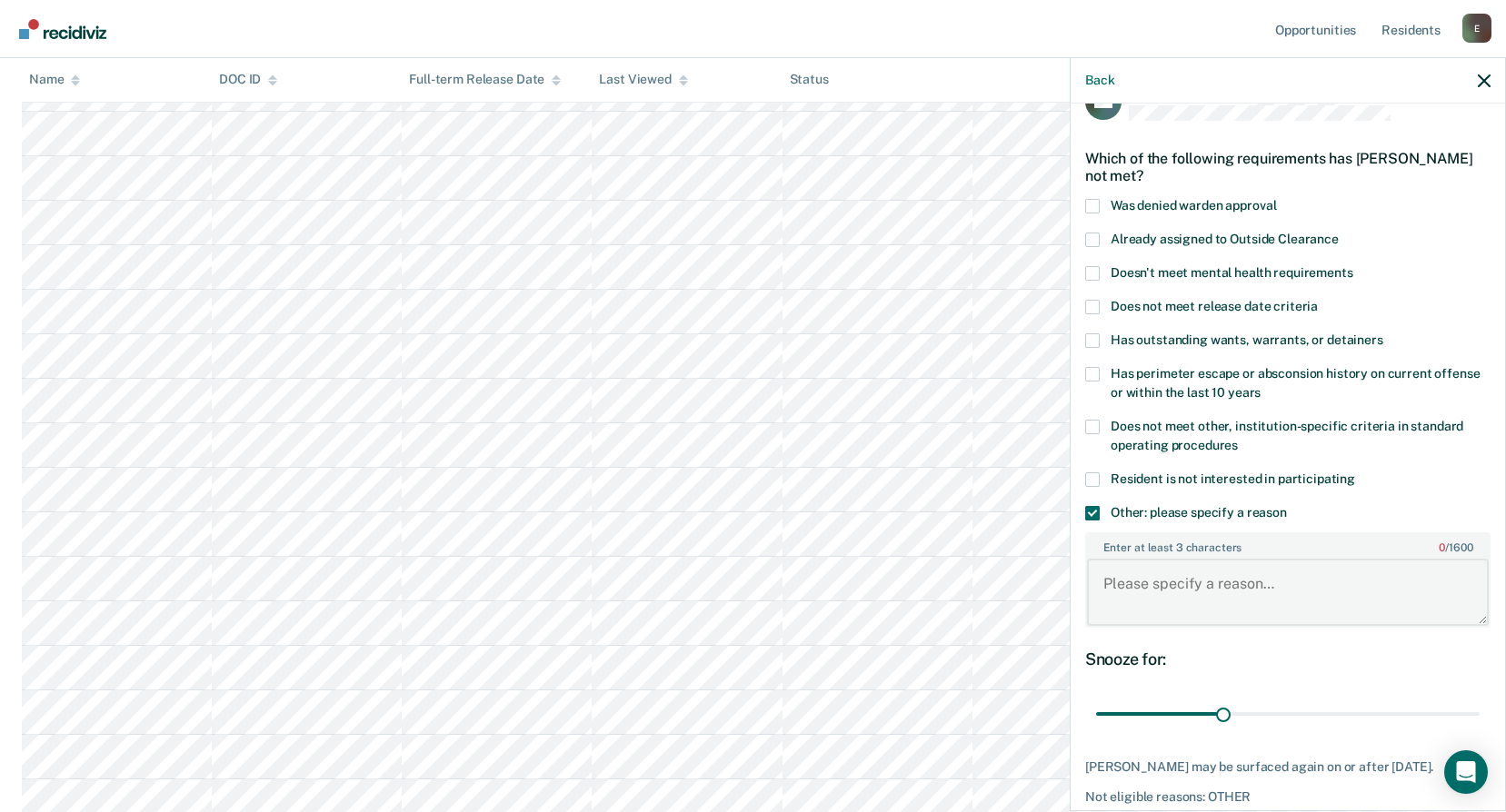
paste textarea "C3 REMOVE/RESTRICT FROM WORK REL ETC. 12 Begin: [DATE] End: [DATE]"
type textarea "C3 REMOVE/RESTRICT FROM WORK REL ETC. 12 Begin: [DATE] End: [DATE]"
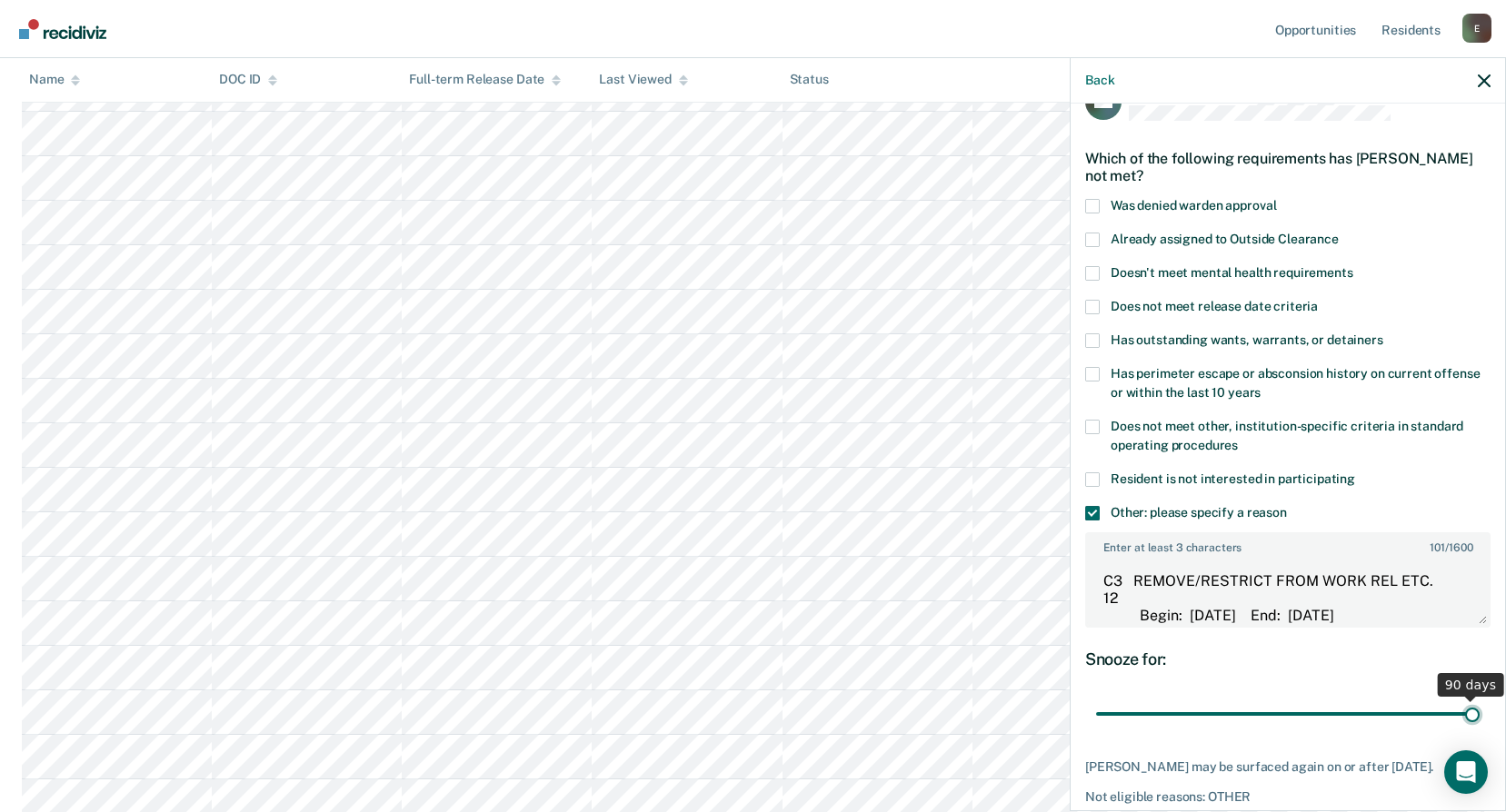
drag, startPoint x: 1209, startPoint y: 713, endPoint x: 1441, endPoint y: 686, distance: 233.6
type input "90"
click at [1480, 705] on input "range" at bounding box center [1287, 714] width 383 height 32
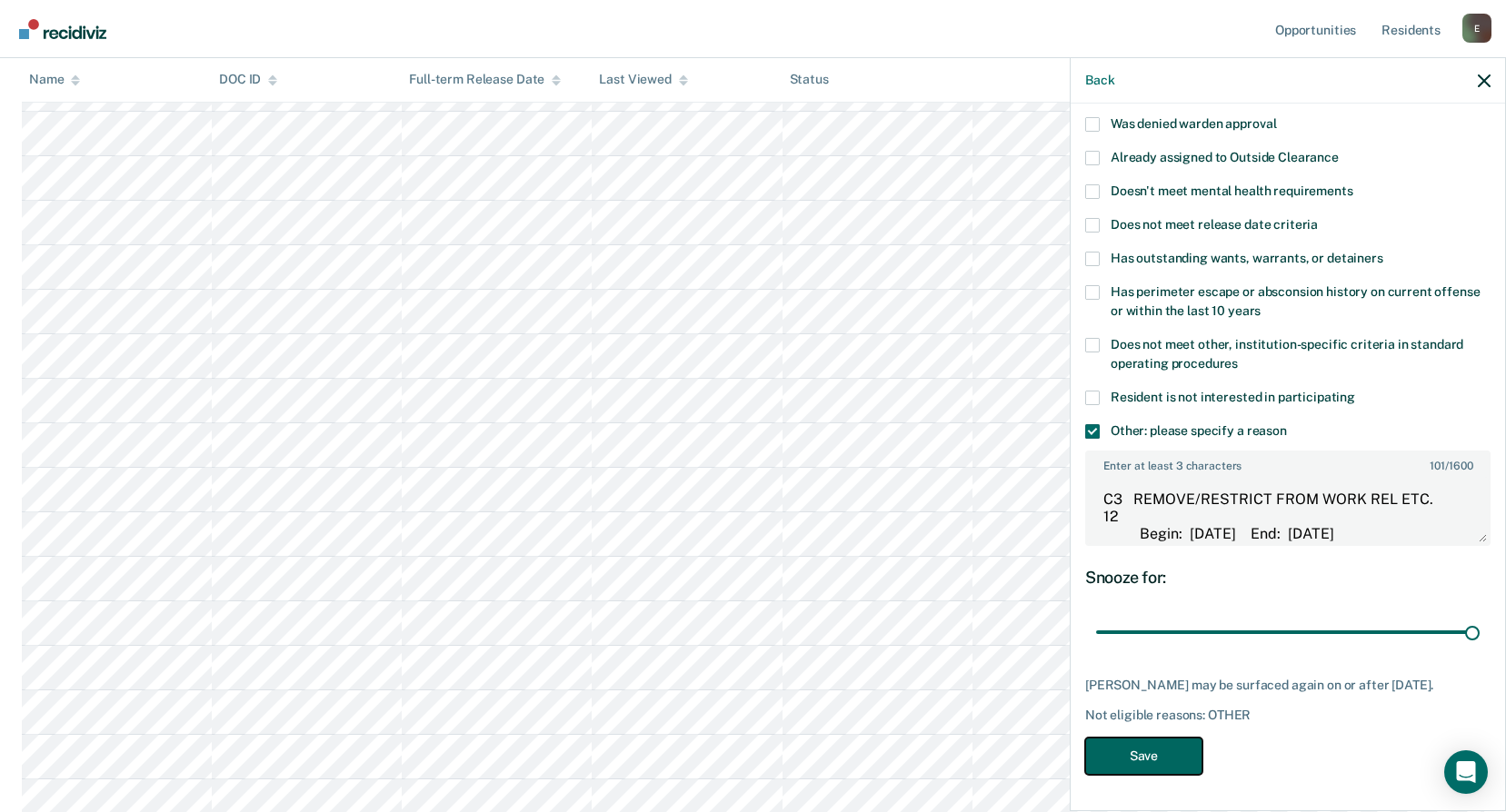
click at [1153, 752] on button "Save" at bounding box center [1144, 756] width 118 height 37
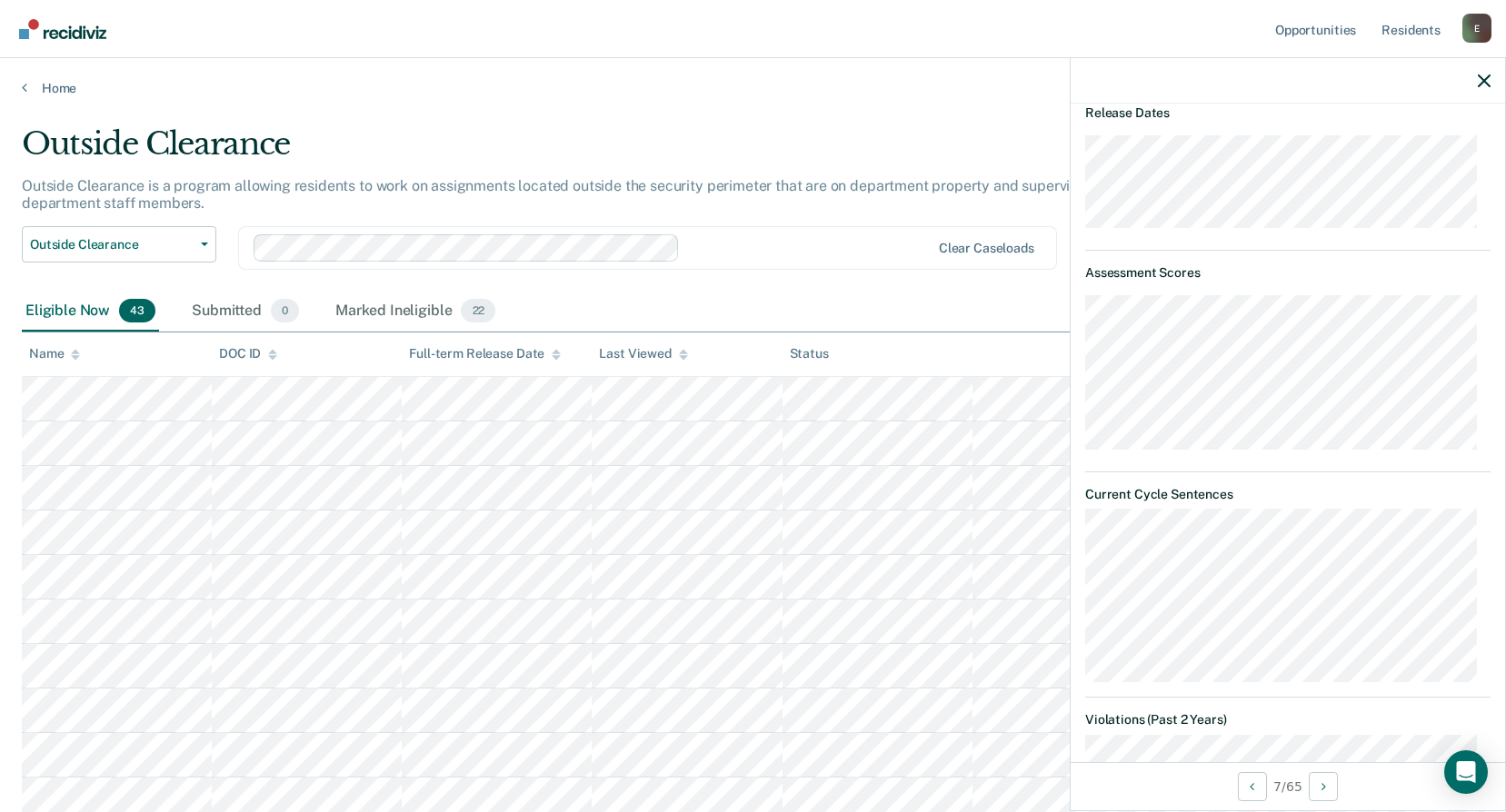
scroll to position [272, 0]
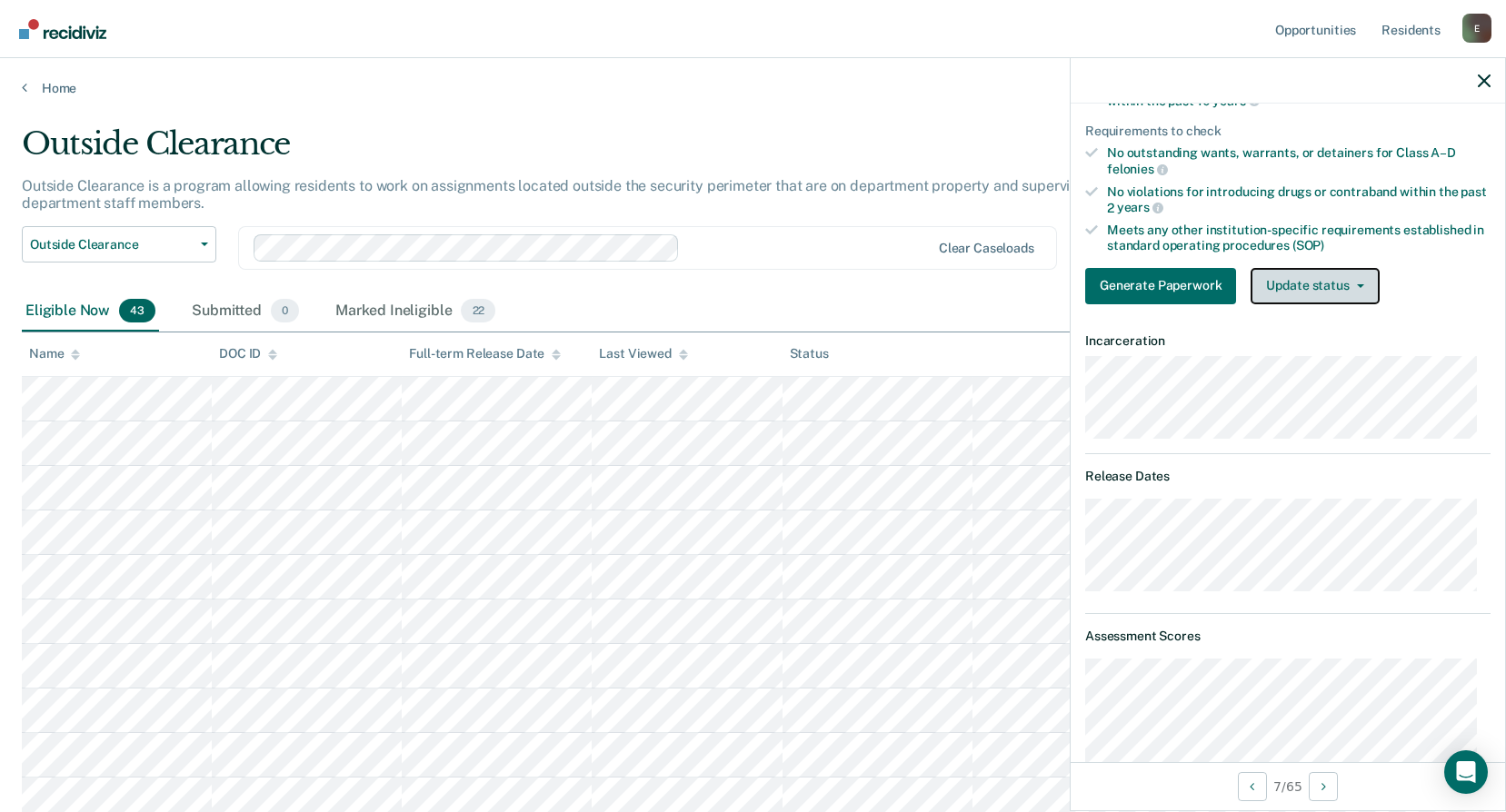
click at [1313, 283] on button "Update status" at bounding box center [1315, 287] width 128 height 36
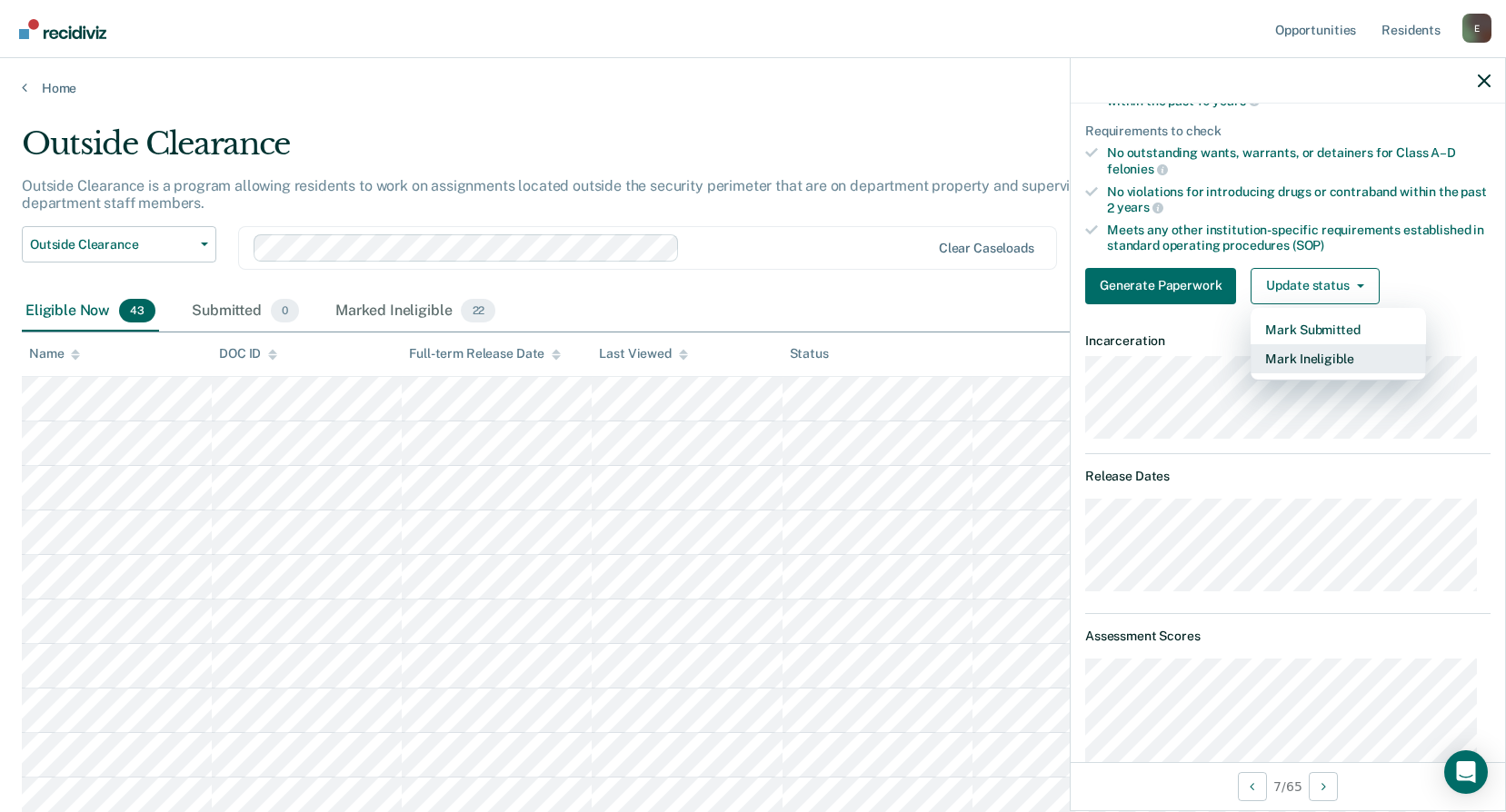
click at [1309, 351] on button "Mark Ineligible" at bounding box center [1339, 358] width 176 height 29
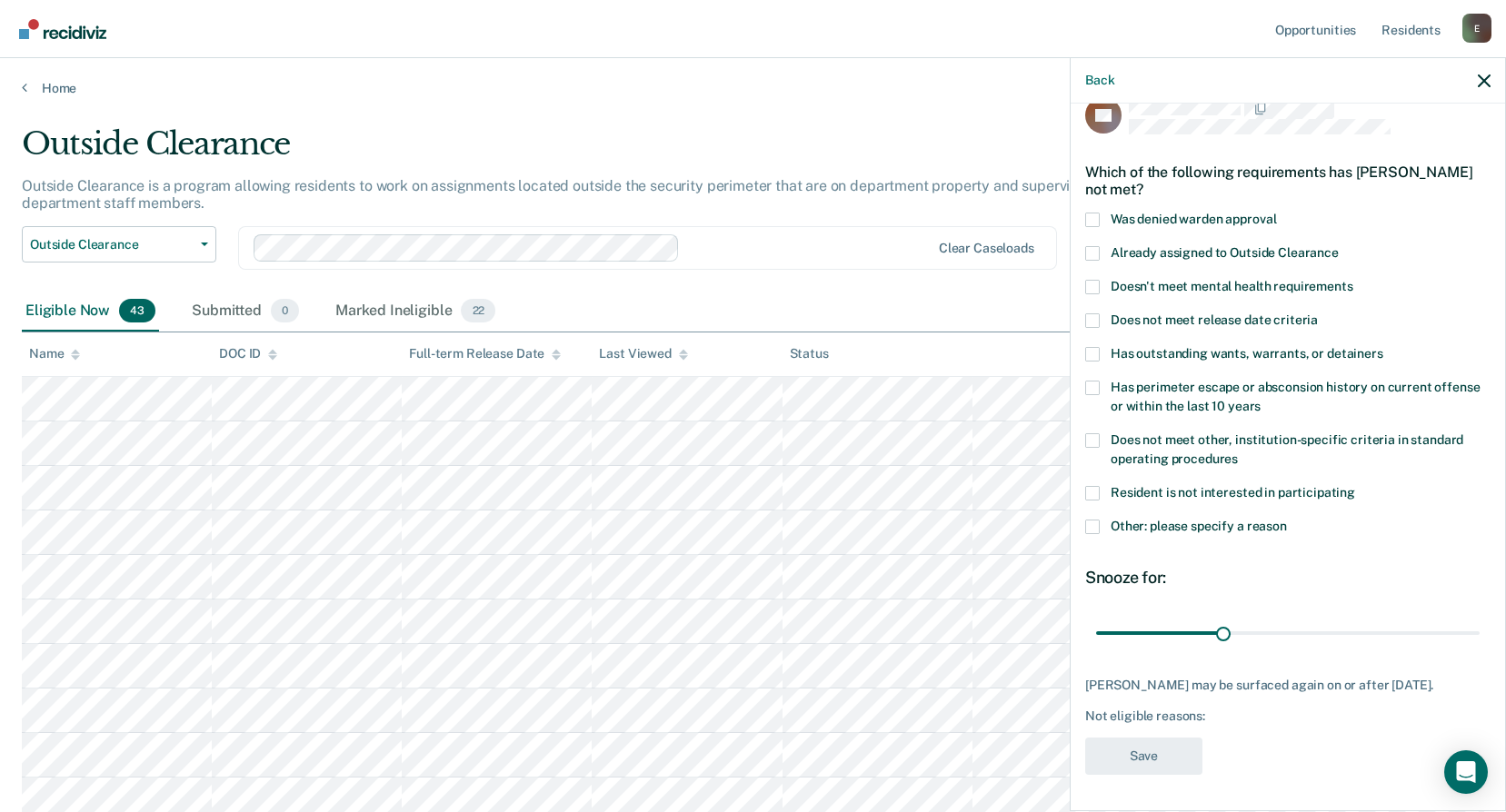
click at [1090, 520] on span at bounding box center [1092, 526] width 14 height 14
click at [1287, 520] on input "Other: please specify a reason" at bounding box center [1287, 520] width 0 height 0
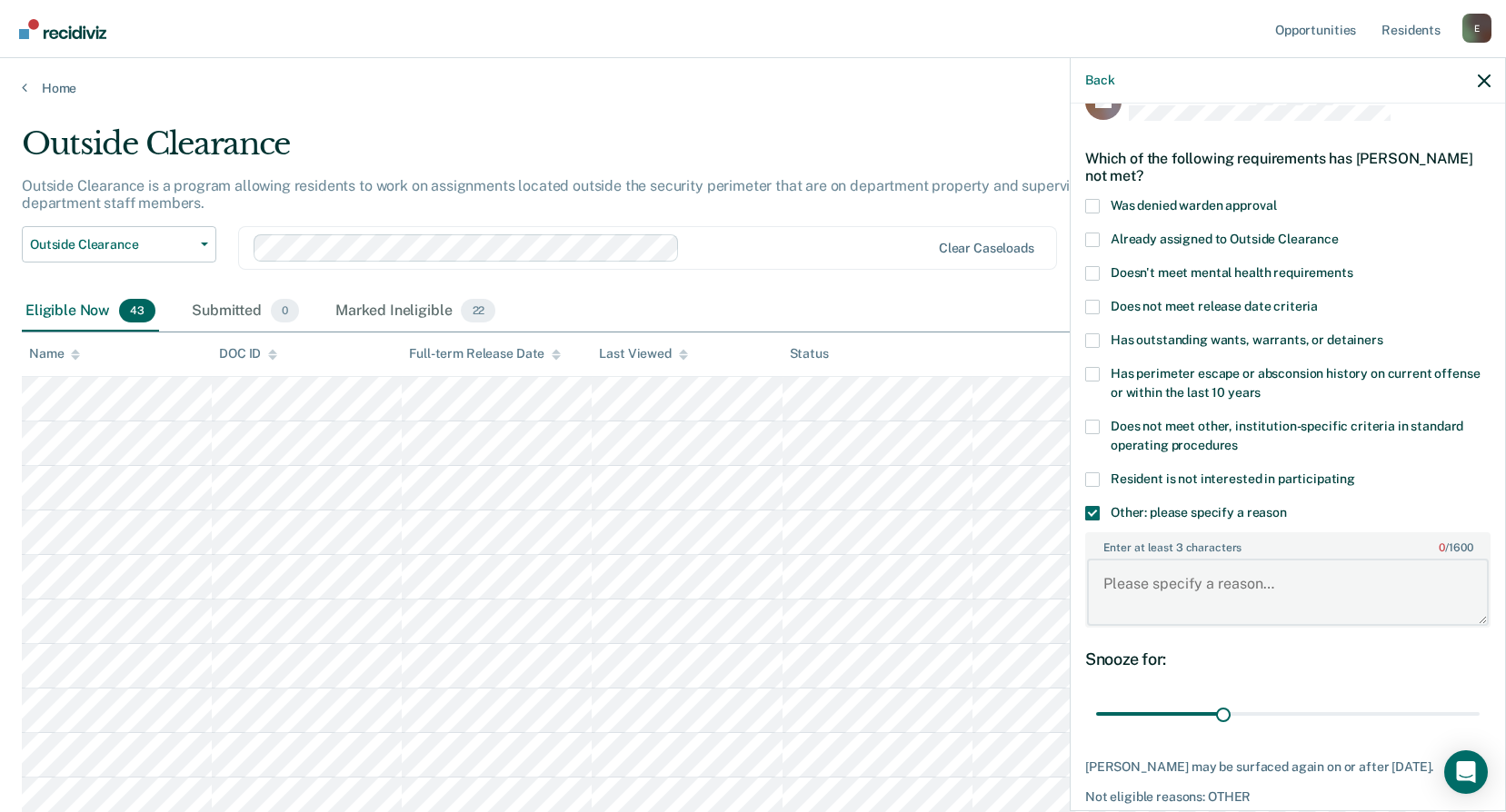
paste textarea "C3 REMOVE/RESTRICT FROM WORK REL ETC. 6 Begin: [DATE] End: [DATE]"
type textarea "C3 REMOVE/RESTRICT FROM WORK REL ETC. 6 Begin: [DATE] End: [DATE]"
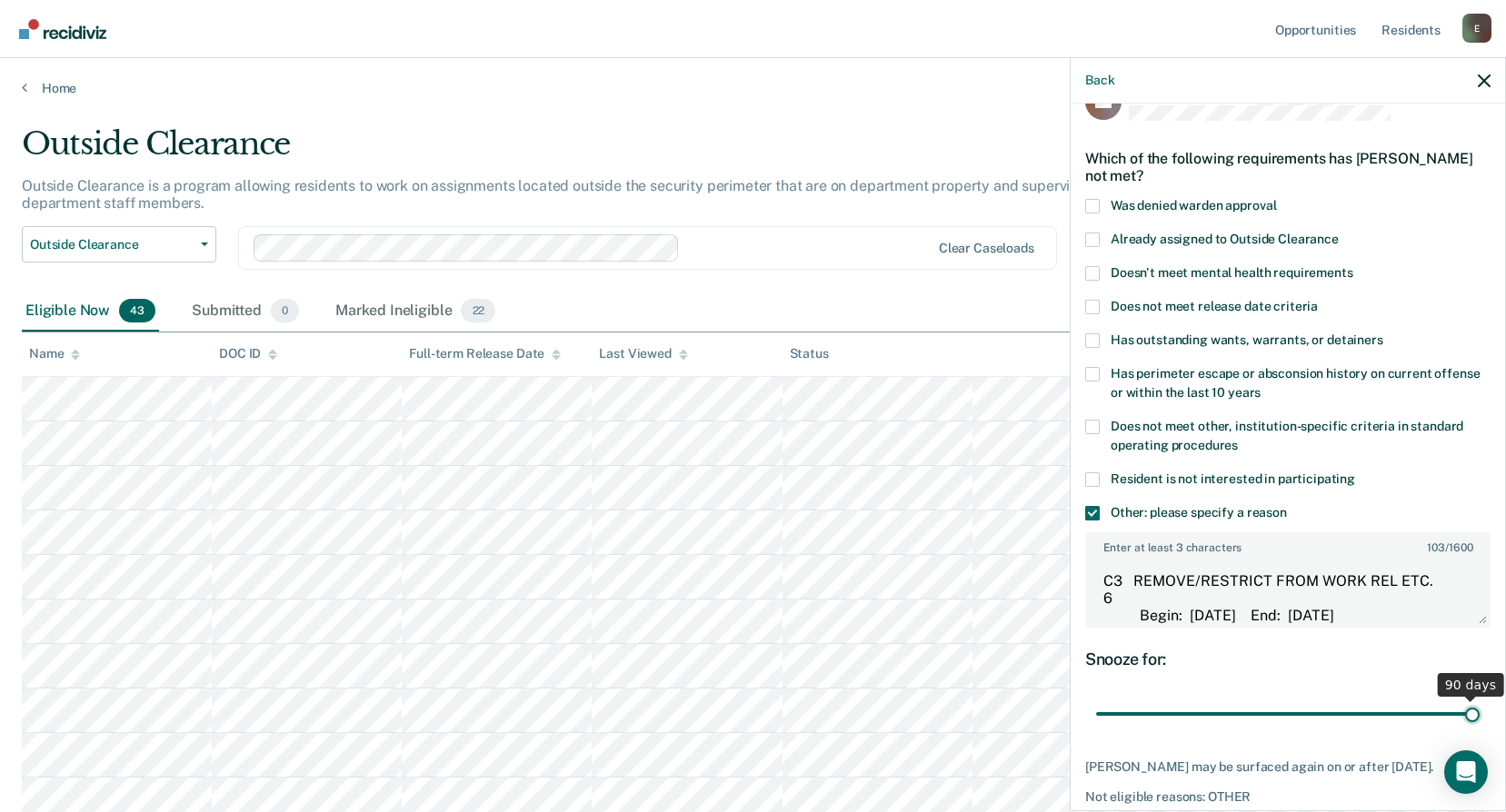
drag, startPoint x: 1218, startPoint y: 711, endPoint x: 1522, endPoint y: 685, distance: 305.1
type input "90"
click at [1480, 698] on input "range" at bounding box center [1287, 714] width 383 height 32
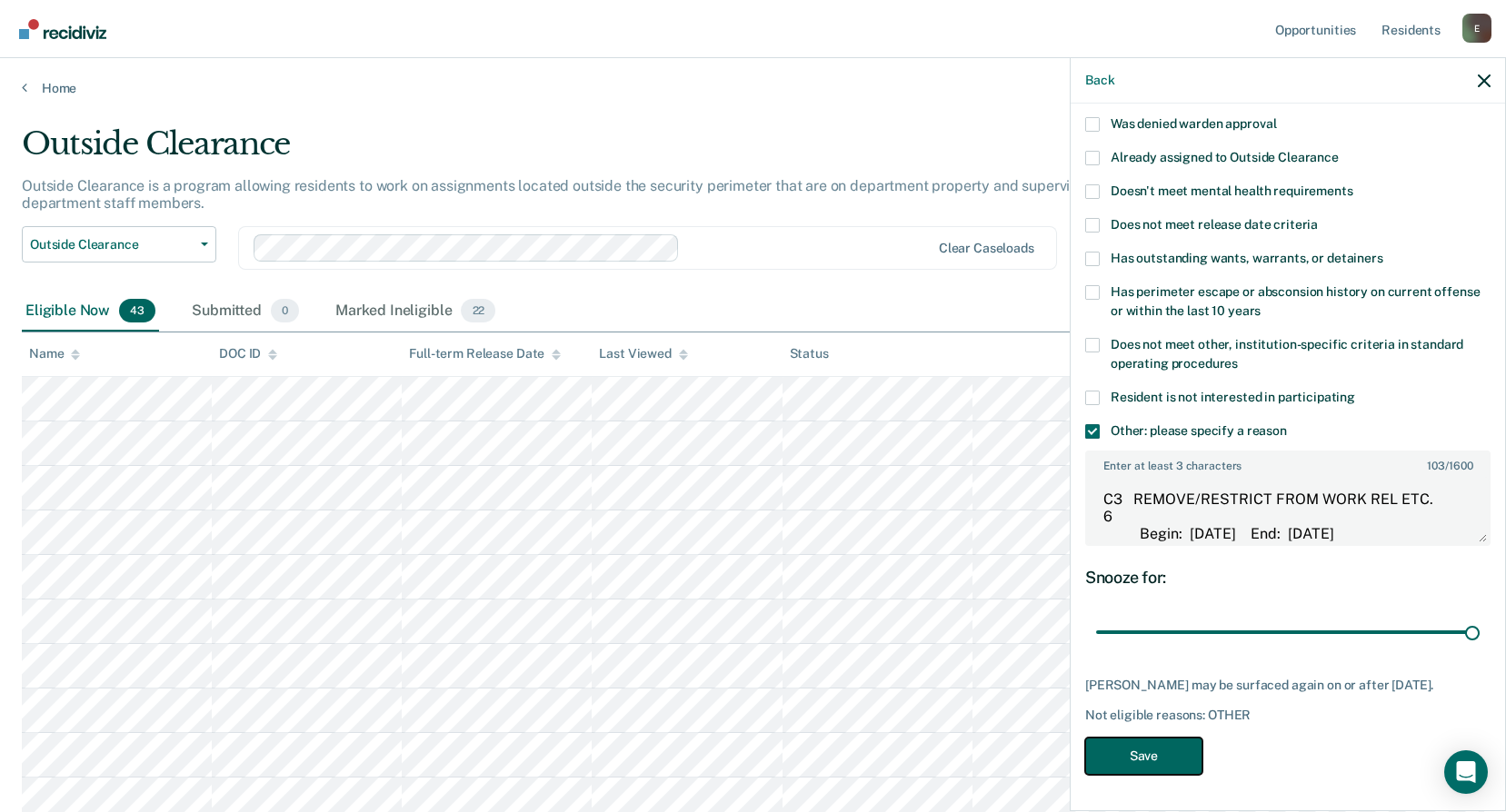
click at [1134, 754] on button "Save" at bounding box center [1144, 756] width 118 height 37
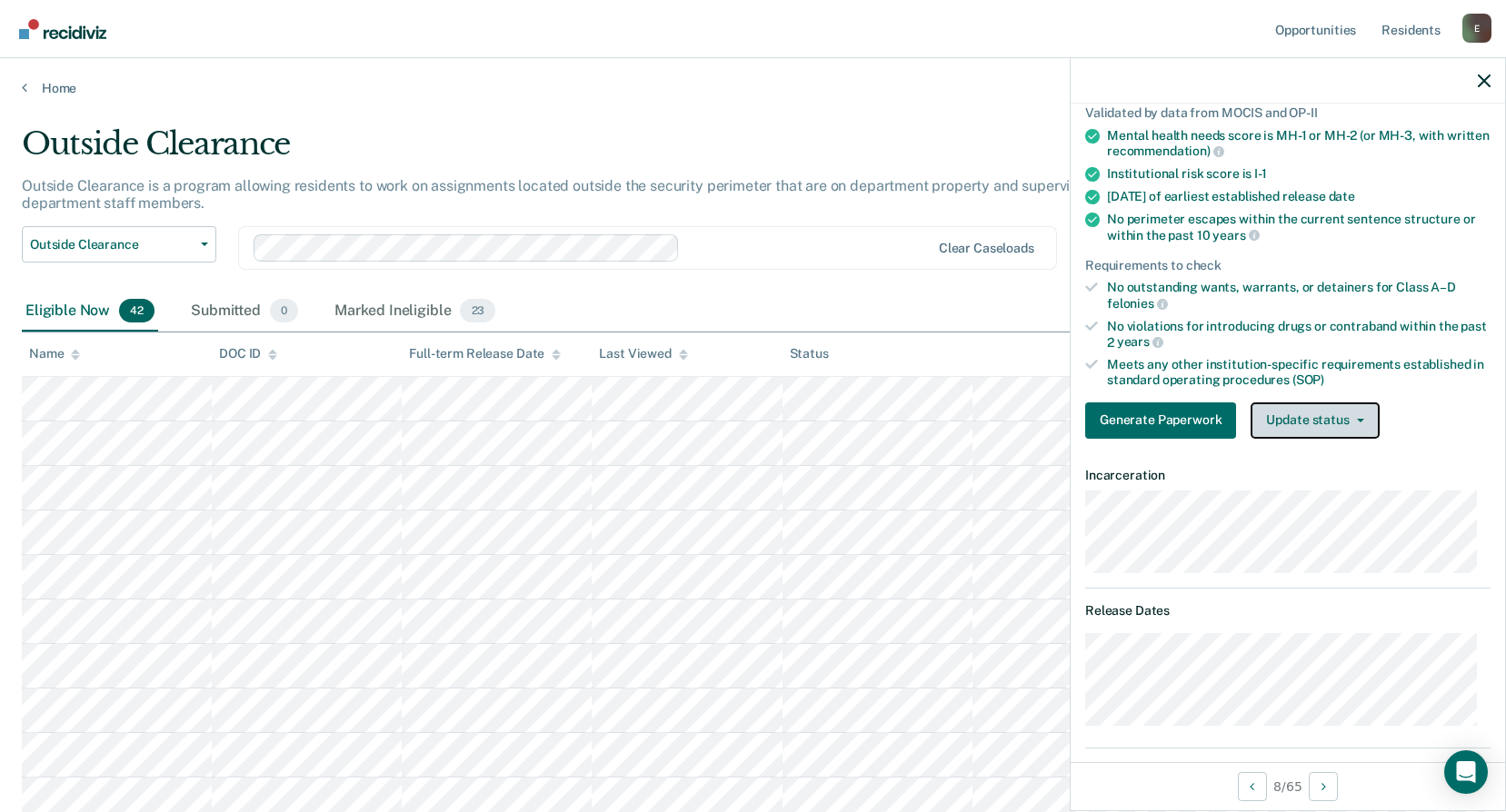
click at [1308, 427] on button "Update status" at bounding box center [1315, 420] width 128 height 36
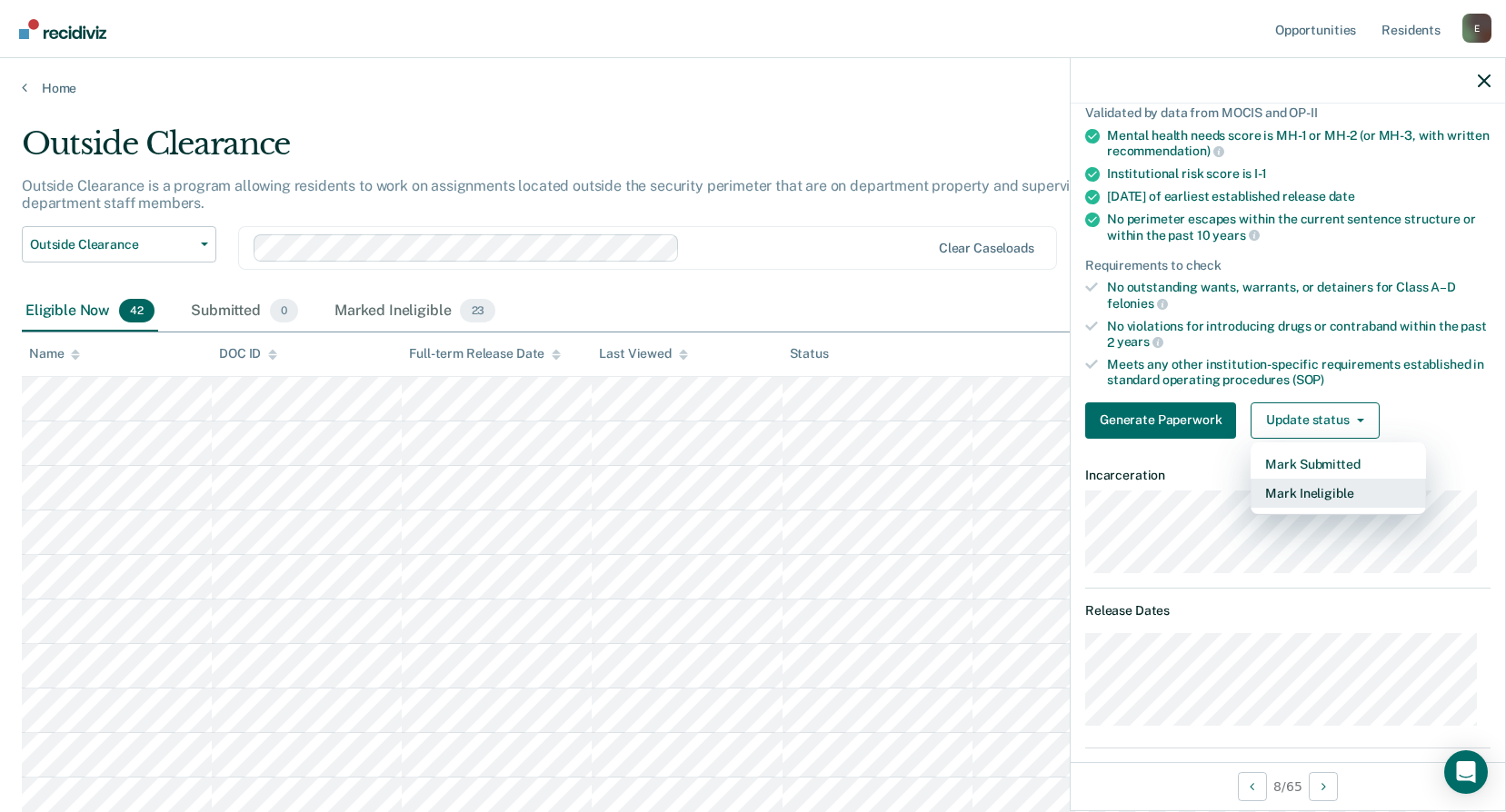
click at [1313, 487] on button "Mark Ineligible" at bounding box center [1339, 493] width 176 height 29
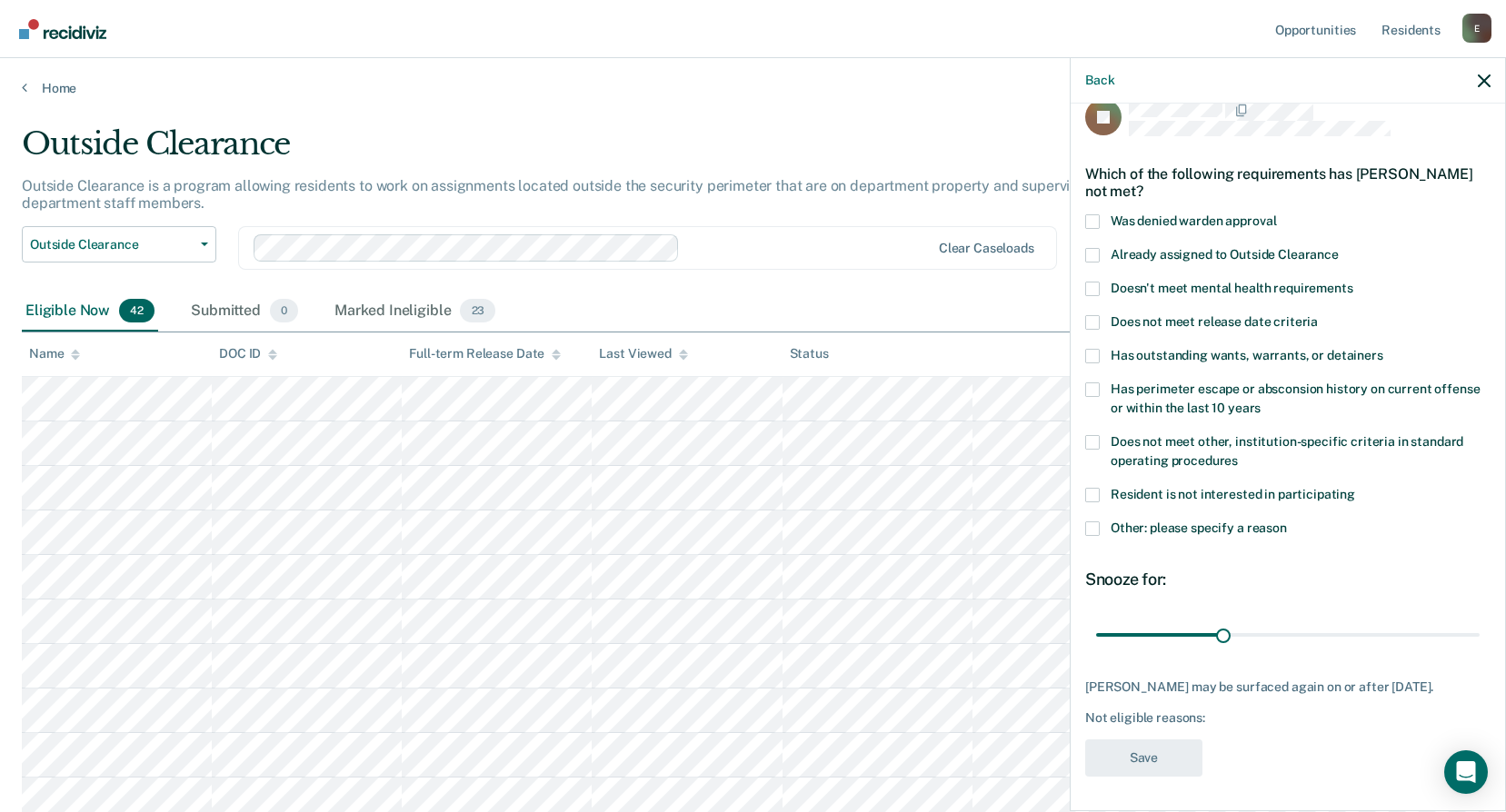
scroll to position [91, 0]
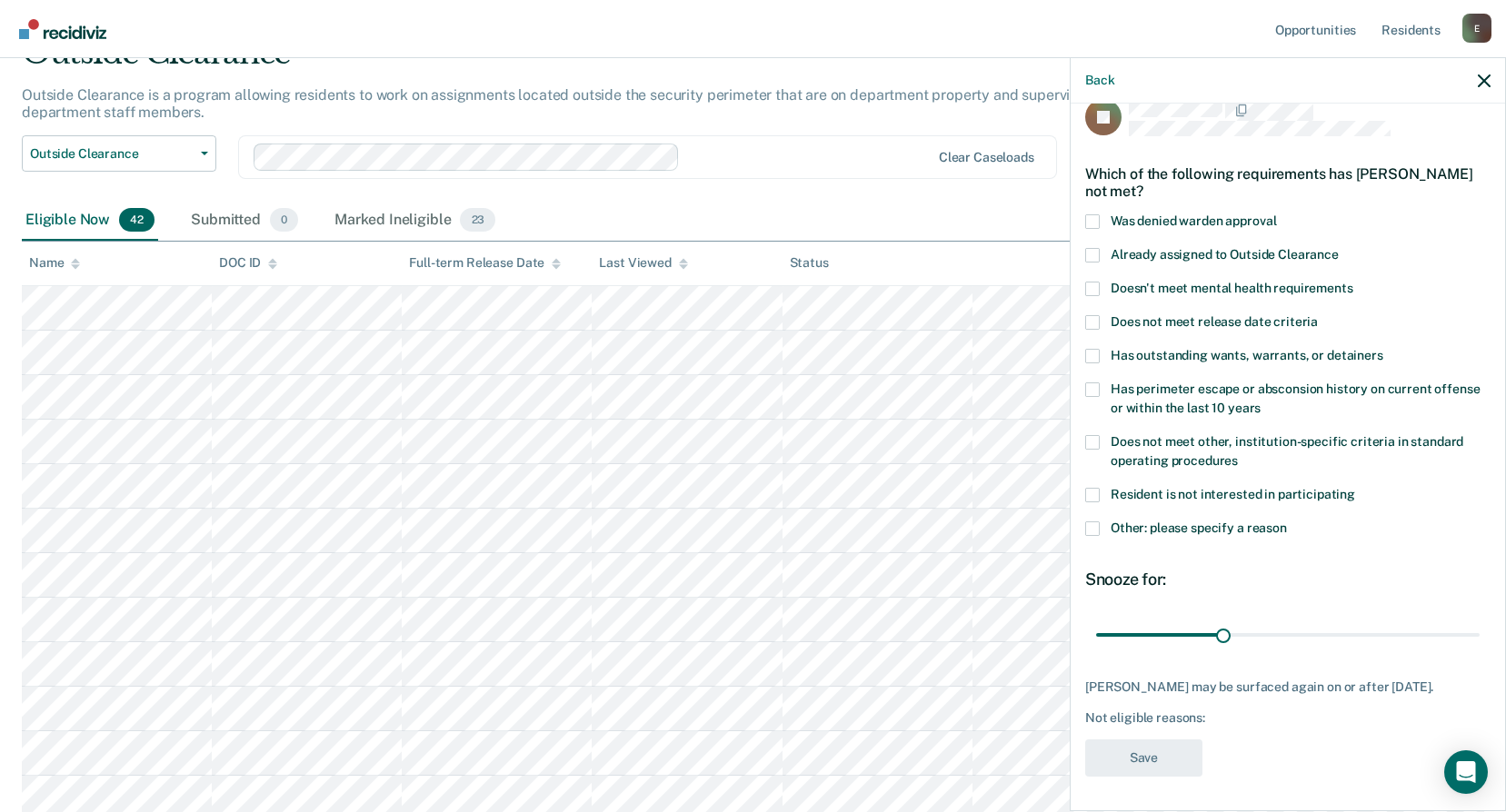
click at [1096, 530] on span at bounding box center [1092, 528] width 14 height 14
click at [1287, 522] on input "Other: please specify a reason" at bounding box center [1287, 522] width 0 height 0
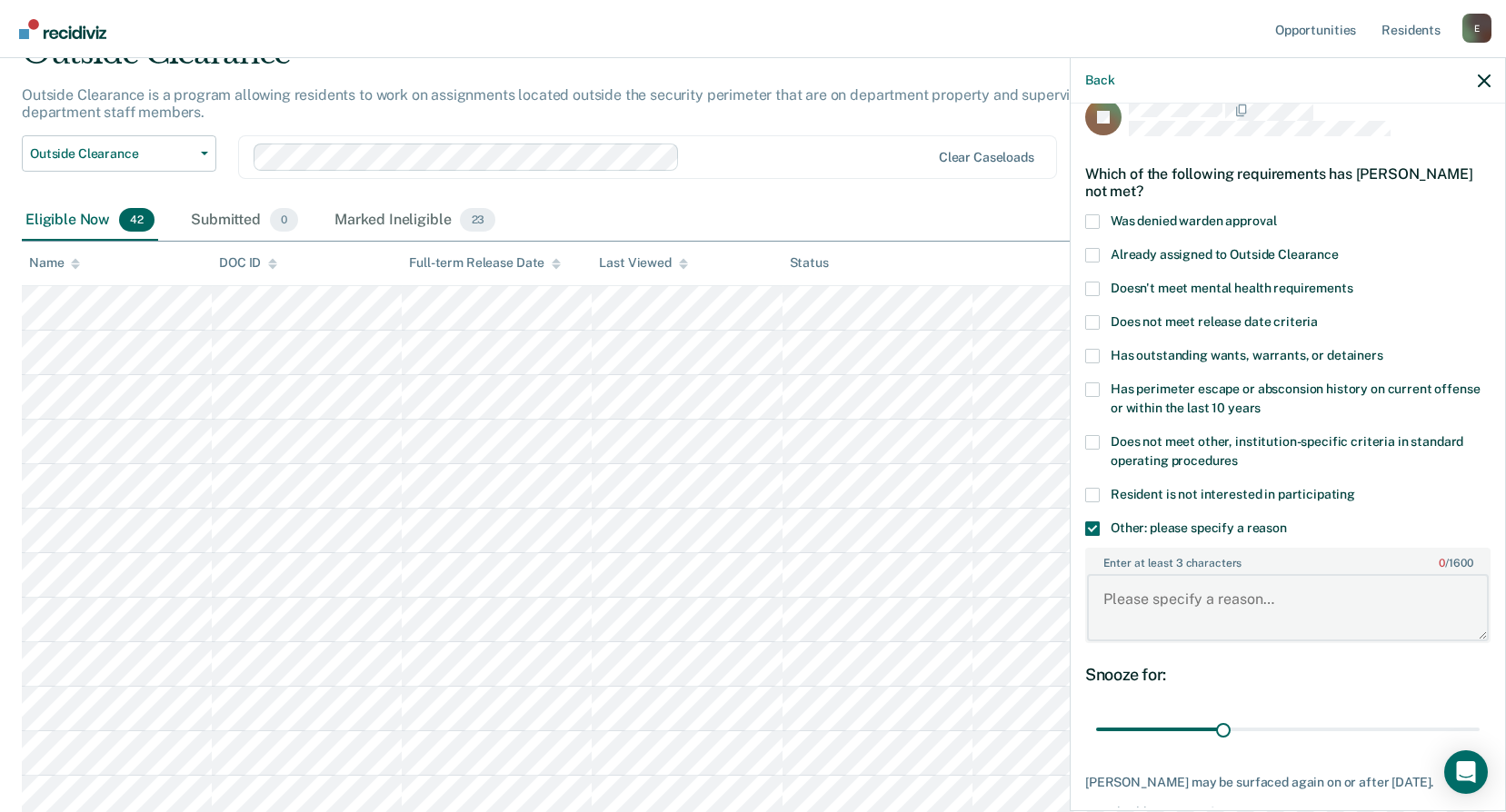
paste textarea "[DATE] 19.4 WRDCC - [PERSON_NAME], H WRDCC25-05178"
type textarea "[DATE] 19.4 WRDCC - [PERSON_NAME], H WRDCC25-05178"
drag, startPoint x: 1221, startPoint y: 728, endPoint x: 1247, endPoint y: 718, distance: 27.9
type input "37"
click at [1247, 718] on input "range" at bounding box center [1287, 730] width 383 height 32
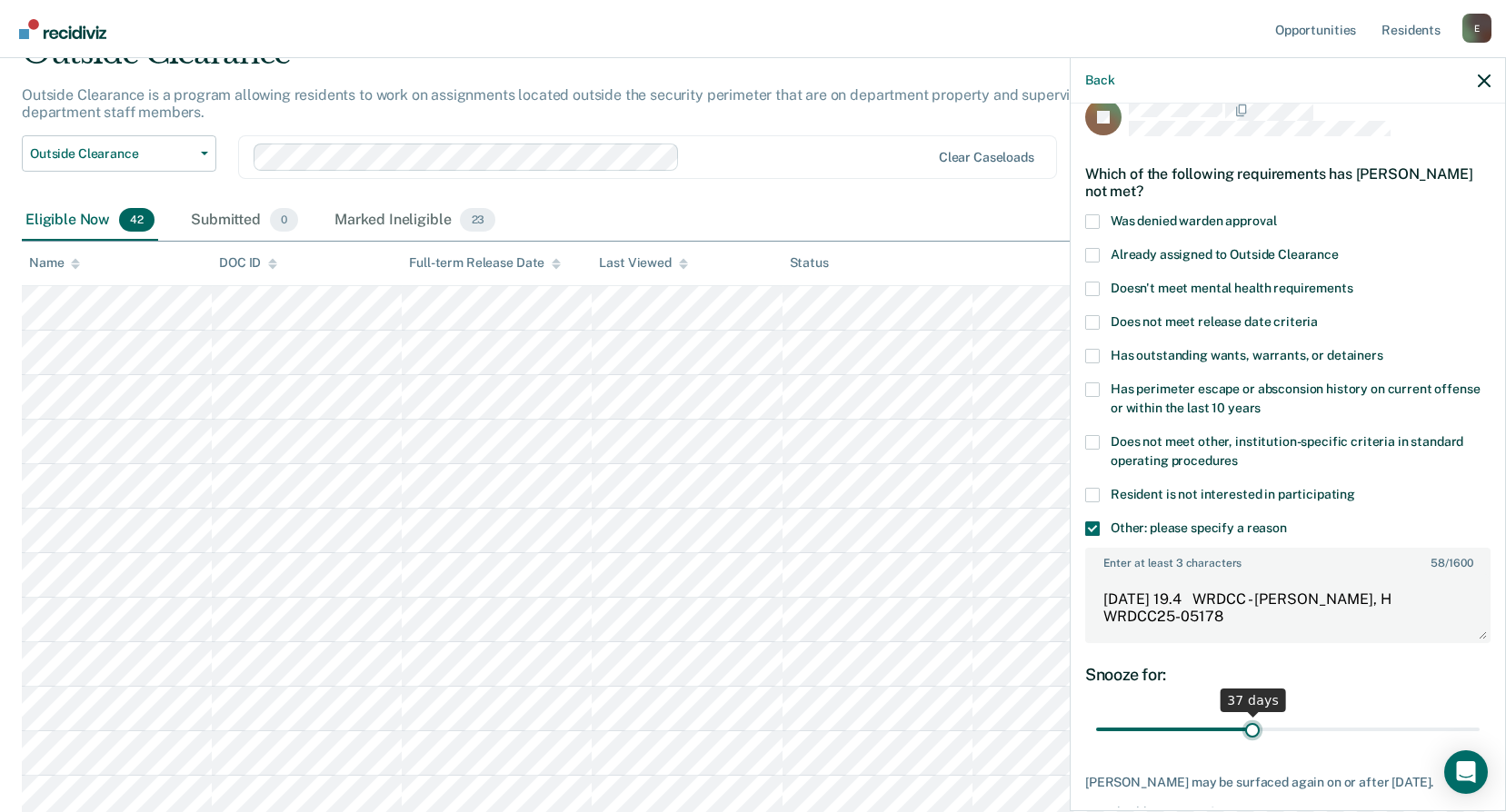
scroll to position [122, 0]
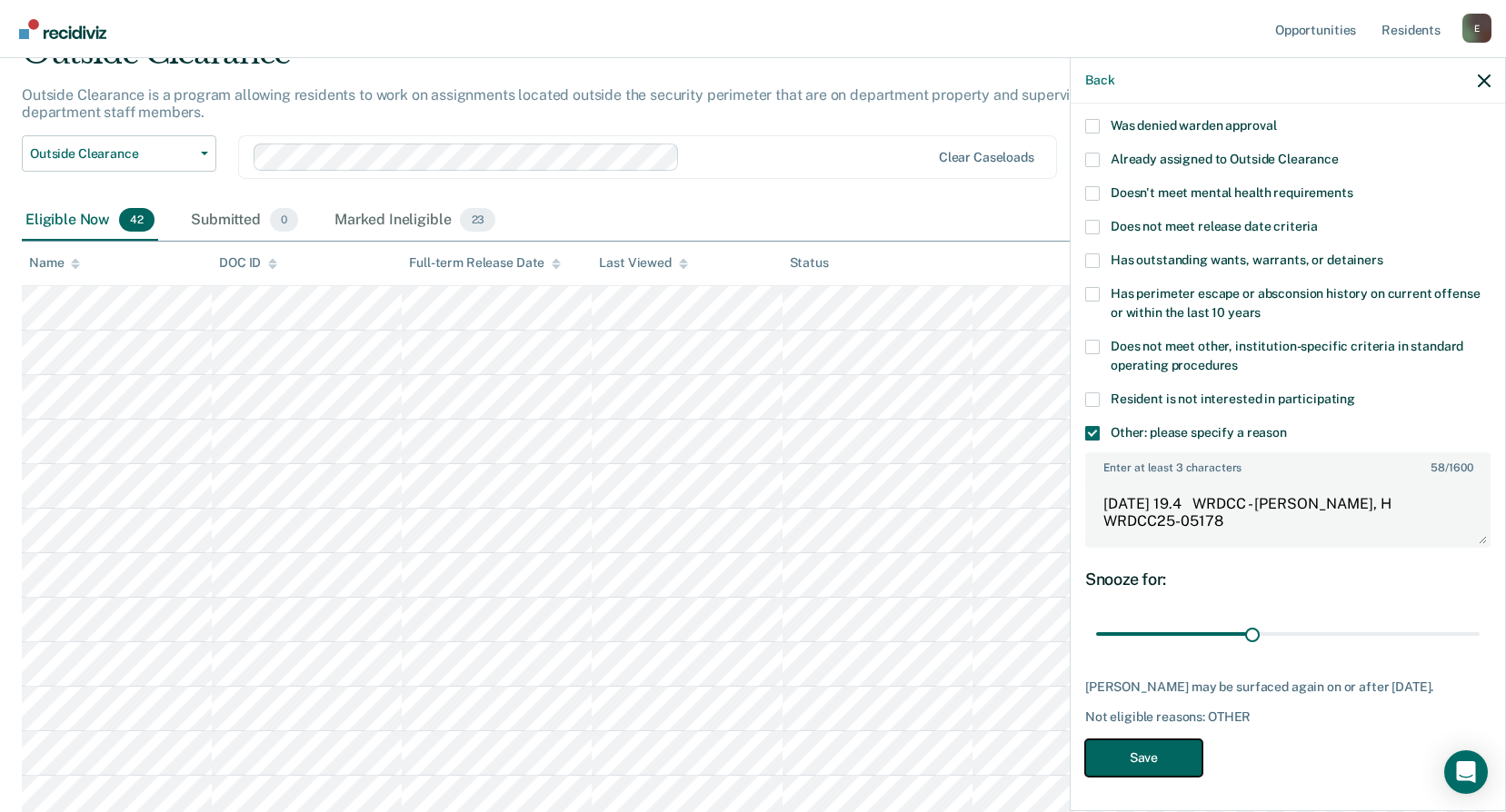
click at [1180, 754] on button "Save" at bounding box center [1144, 758] width 118 height 37
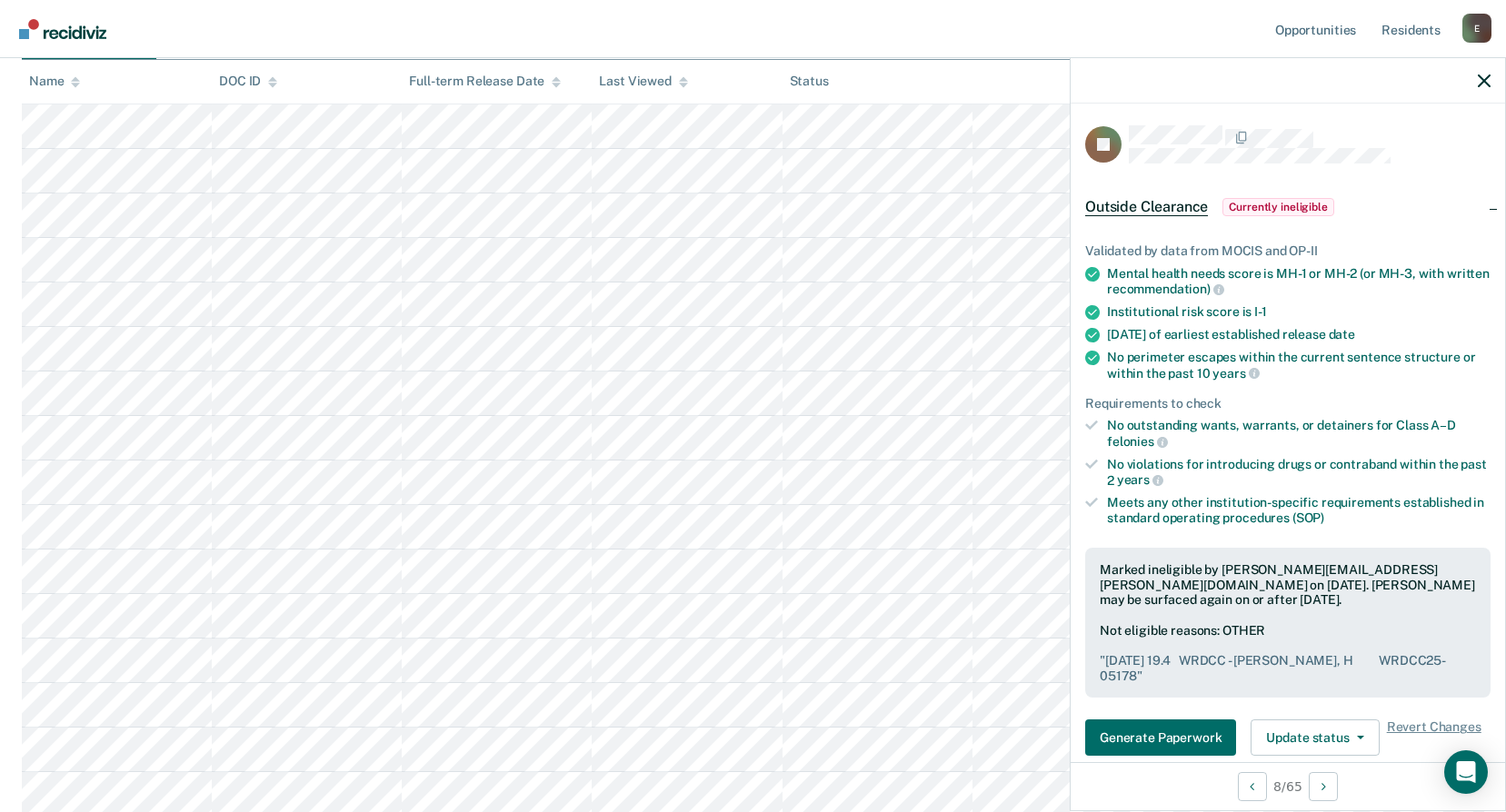
scroll to position [363, 0]
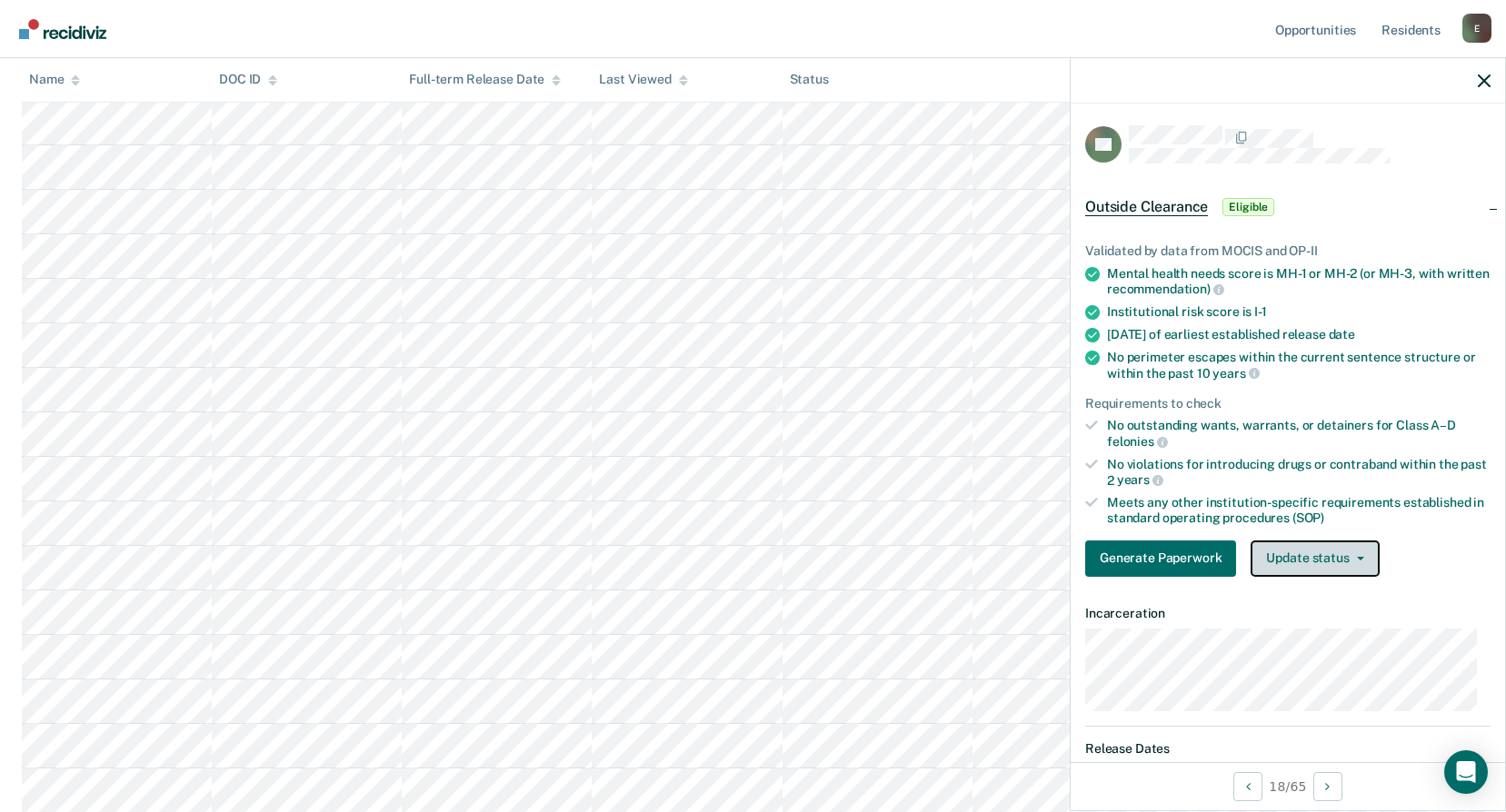
click at [1314, 567] on button "Update status" at bounding box center [1315, 559] width 128 height 36
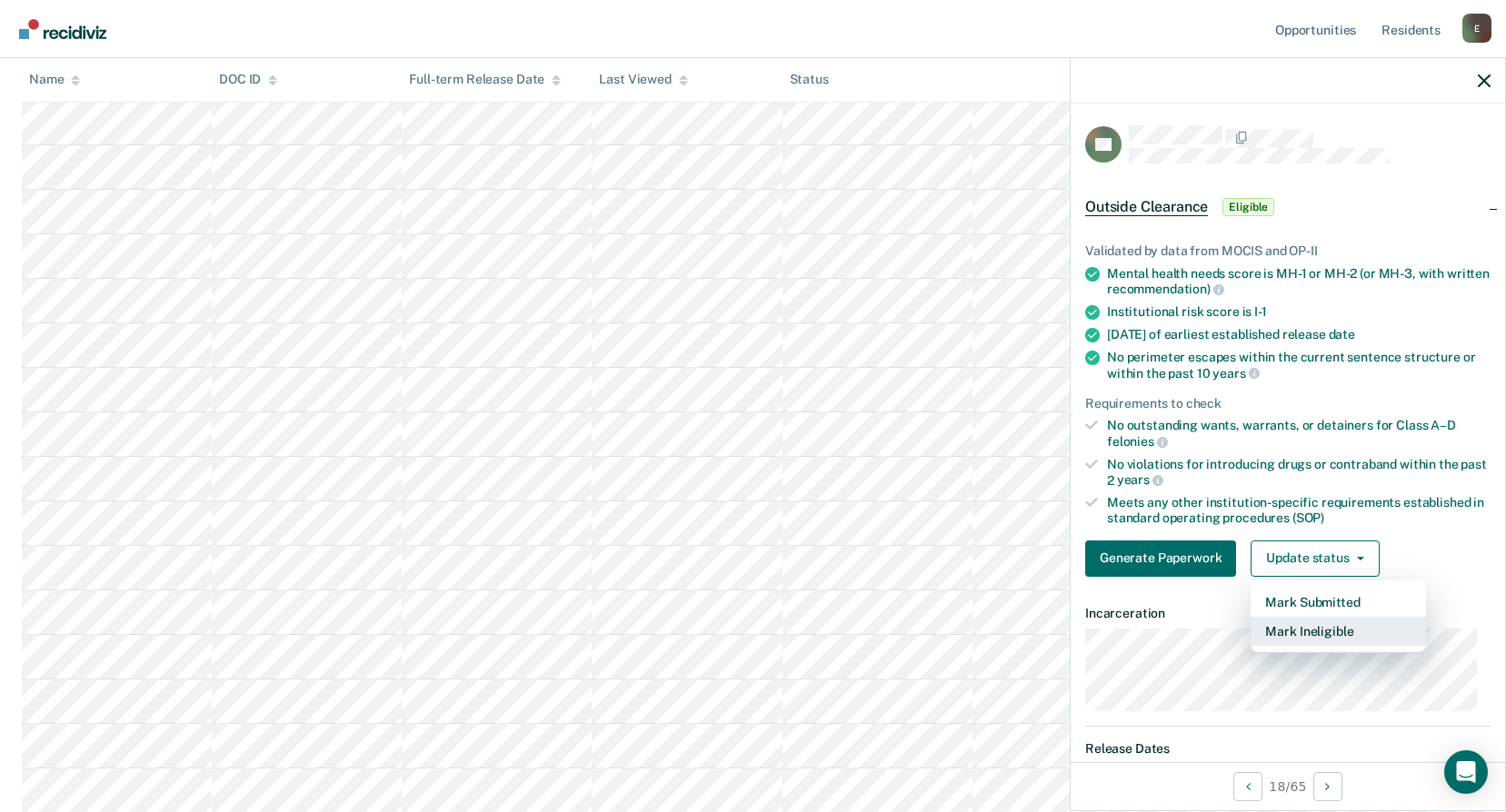
click at [1321, 626] on button "Mark Ineligible" at bounding box center [1339, 631] width 176 height 29
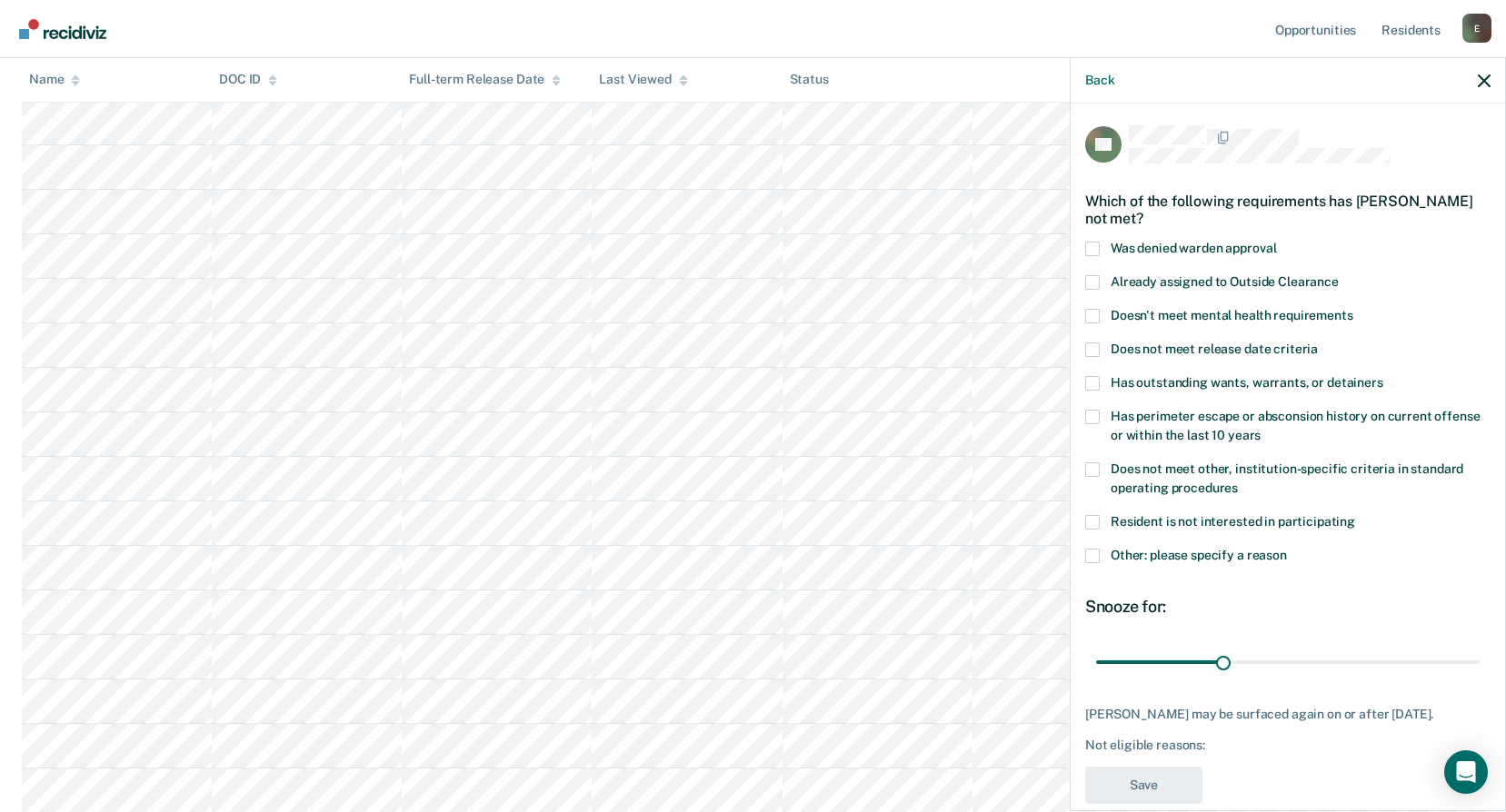
click at [1094, 555] on span at bounding box center [1092, 556] width 14 height 14
click at [1287, 549] on input "Other: please specify a reason" at bounding box center [1287, 549] width 0 height 0
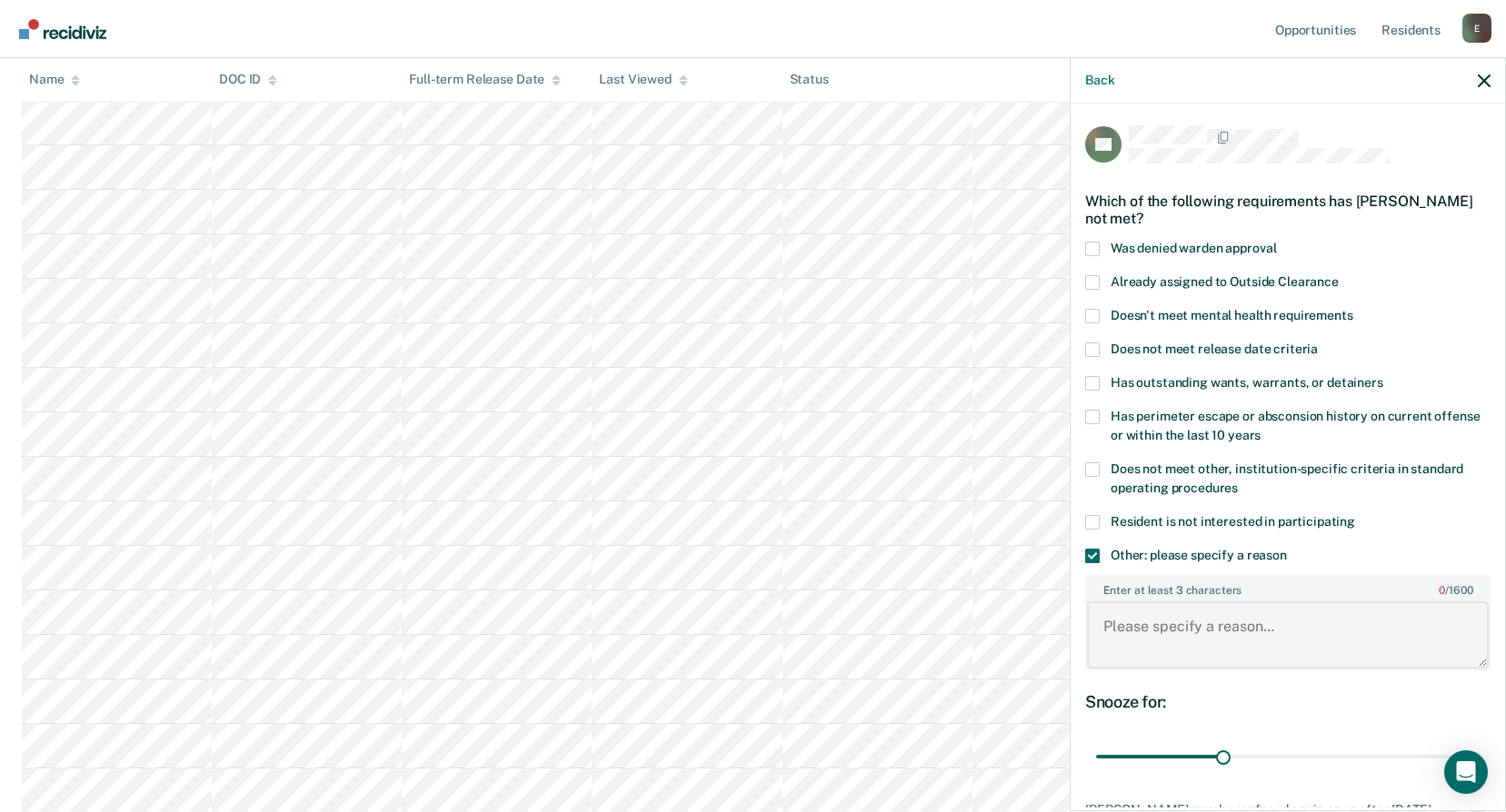
paste textarea "[DATE] 20.1 WRDCC - [PERSON_NAME], G WRDCC25-05415"
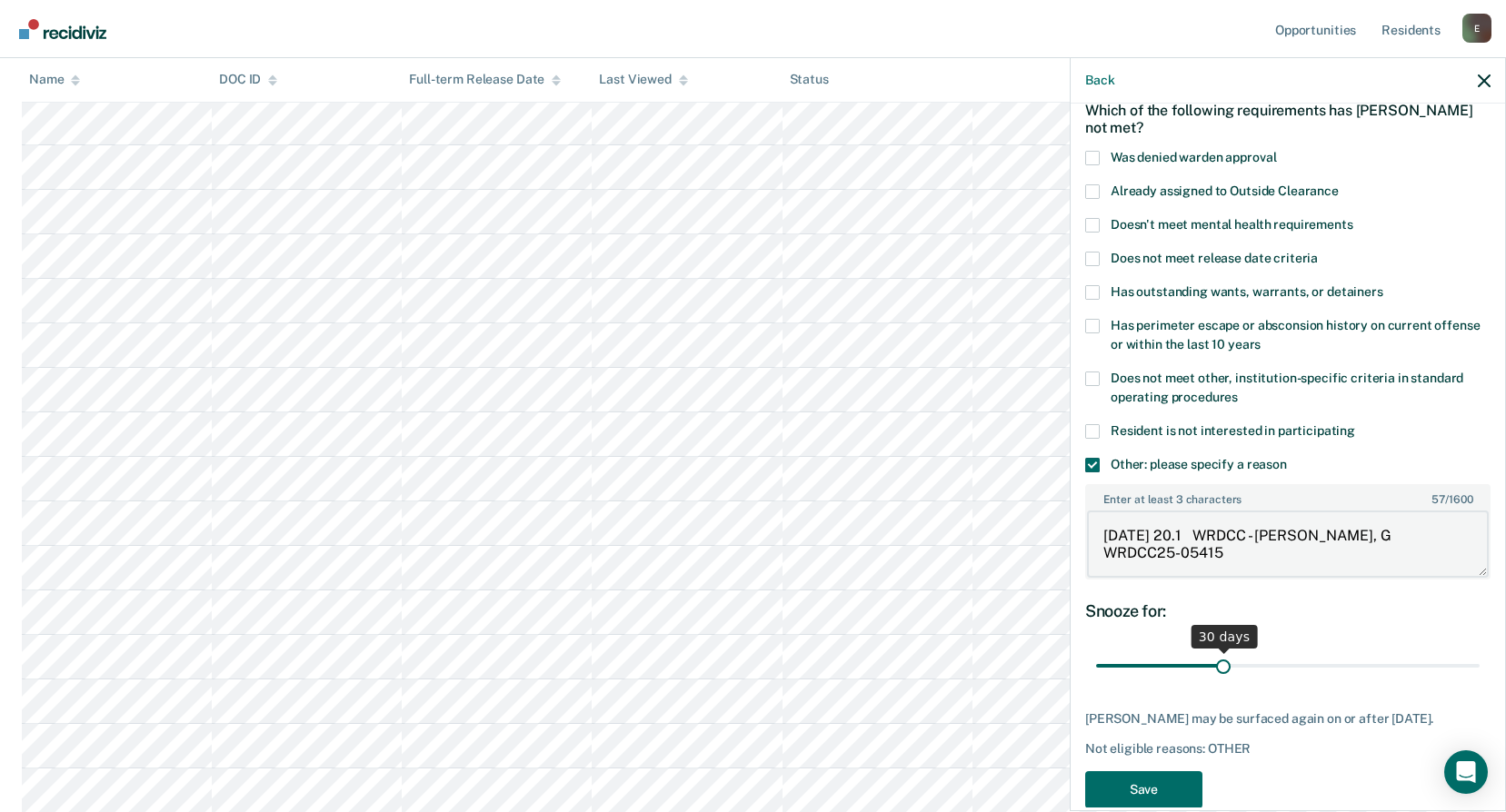
type textarea "[DATE] 20.1 WRDCC - [PERSON_NAME], G WRDCC25-05415"
drag, startPoint x: 1220, startPoint y: 667, endPoint x: 1314, endPoint y: 666, distance: 94.0
type input "54"
click at [1314, 666] on input "range" at bounding box center [1287, 666] width 383 height 32
click at [1154, 791] on button "Save" at bounding box center [1144, 790] width 118 height 37
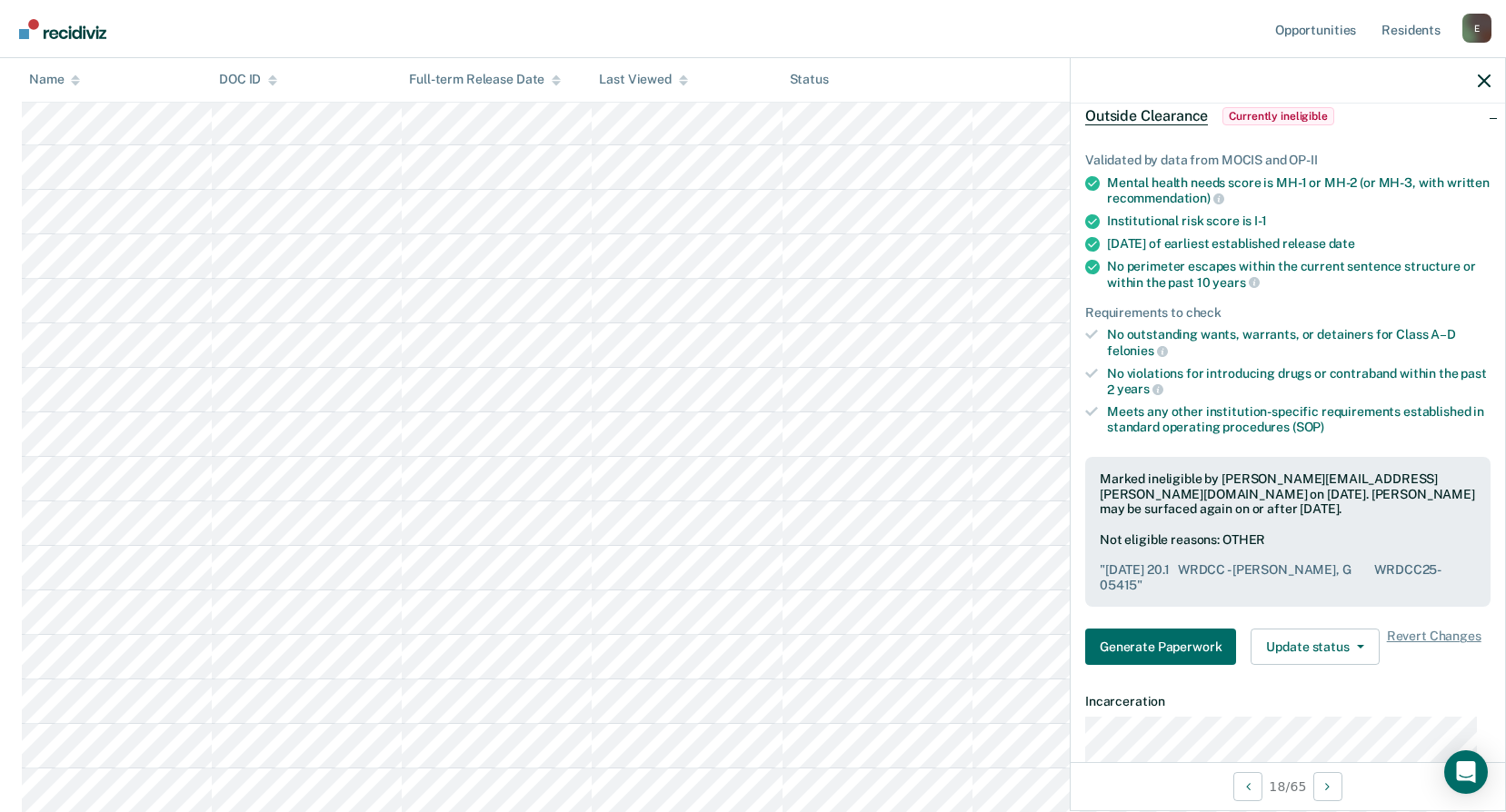
scroll to position [545, 0]
